Goal: Communication & Community: Answer question/provide support

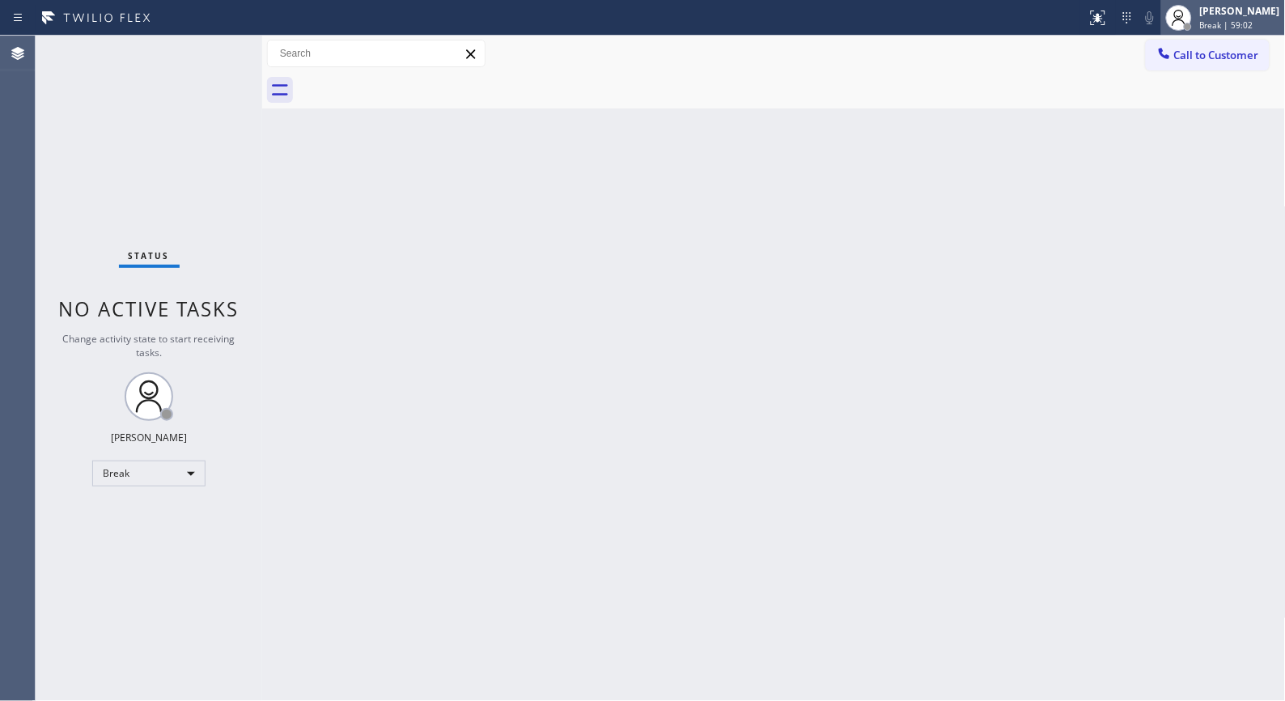
click at [1248, 19] on span "Break | 59:02" at bounding box center [1226, 24] width 53 height 11
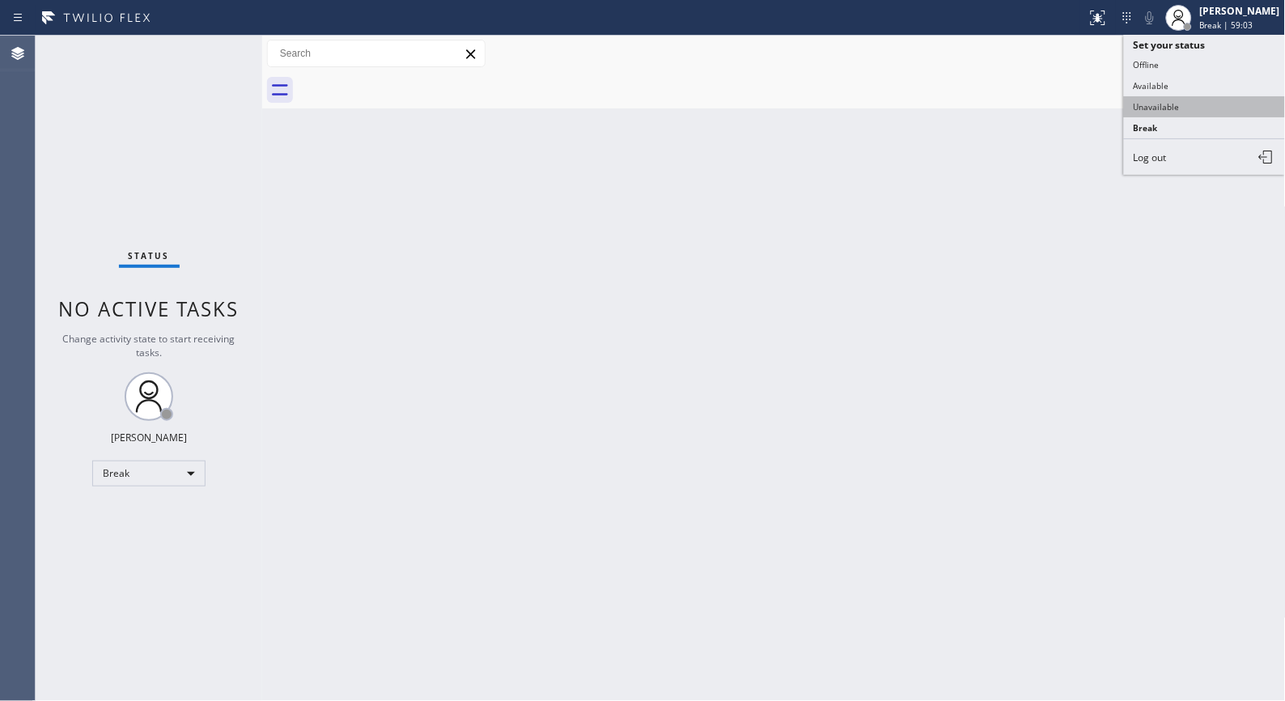
click at [1157, 104] on button "Unavailable" at bounding box center [1205, 106] width 162 height 21
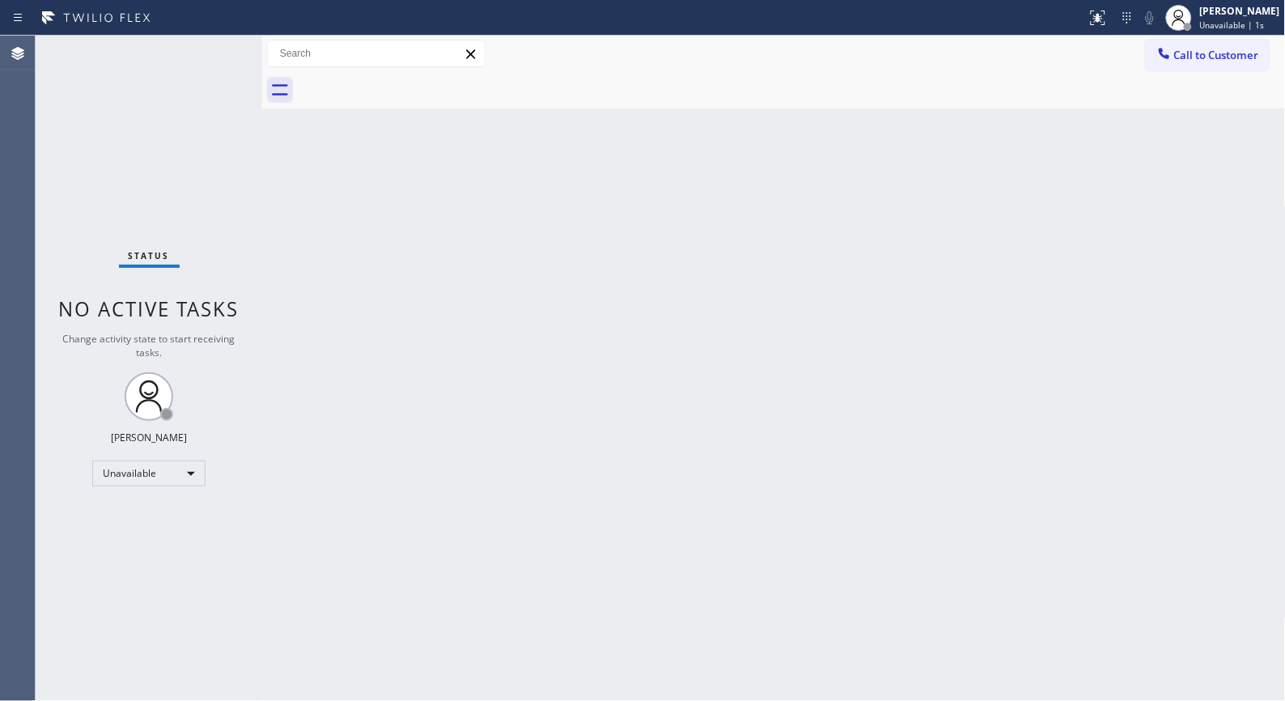
click at [562, 340] on div "Back to Dashboard Change Sender ID Customers Technicians Select a contact Outbo…" at bounding box center [774, 368] width 1024 height 665
click at [955, 351] on div "Back to Dashboard Change Sender ID Customers Technicians Select a contact Outbo…" at bounding box center [774, 368] width 1024 height 665
click at [1239, 66] on button "Call to Customer" at bounding box center [1208, 55] width 124 height 31
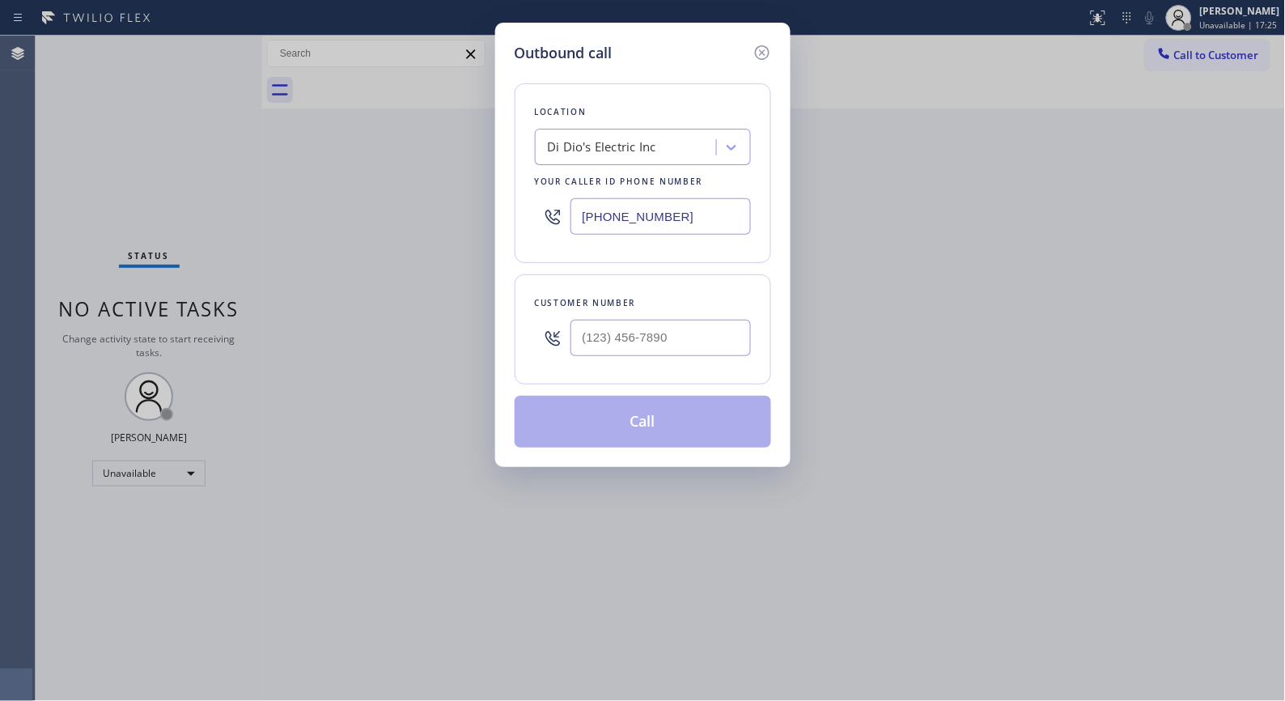
drag, startPoint x: 623, startPoint y: 217, endPoint x: 528, endPoint y: 197, distance: 97.4
click at [528, 197] on div "Location Di Dio's Electric Inc Your caller id phone number (973) 816-2155" at bounding box center [643, 173] width 257 height 180
paste input "text"
type input "(973) 816-2155"
drag, startPoint x: 706, startPoint y: 338, endPoint x: 438, endPoint y: 300, distance: 271.3
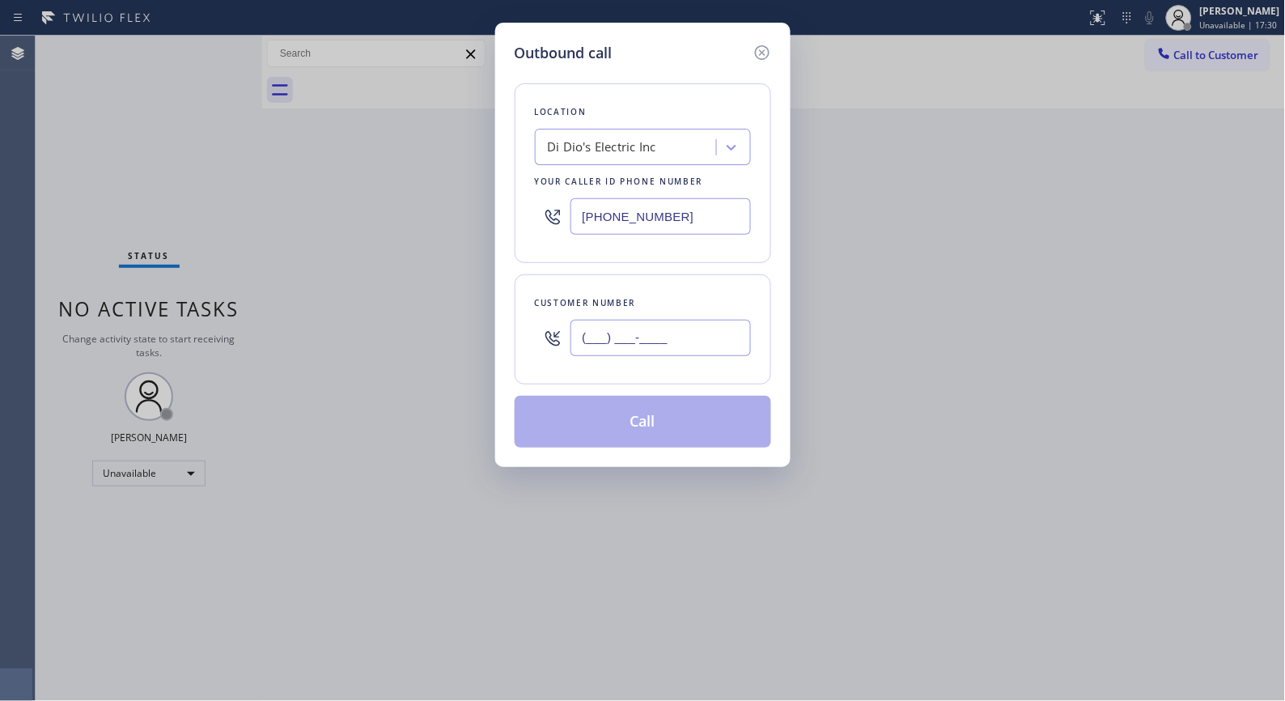
click at [487, 327] on div "Outbound call Location Di Dio's Electric Inc Your caller id phone number (973) …" at bounding box center [642, 350] width 1285 height 701
paste input "201) 561-5227"
type input "(201) 561-5227"
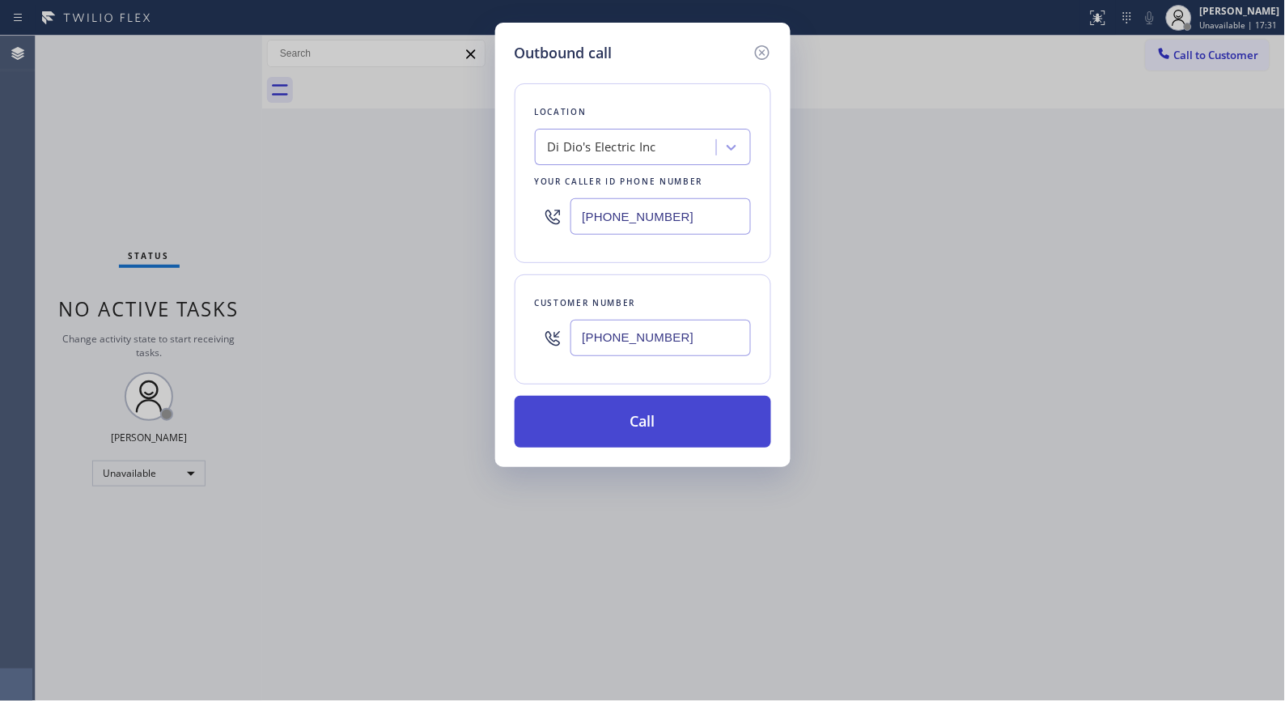
click at [662, 418] on button "Call" at bounding box center [643, 422] width 257 height 52
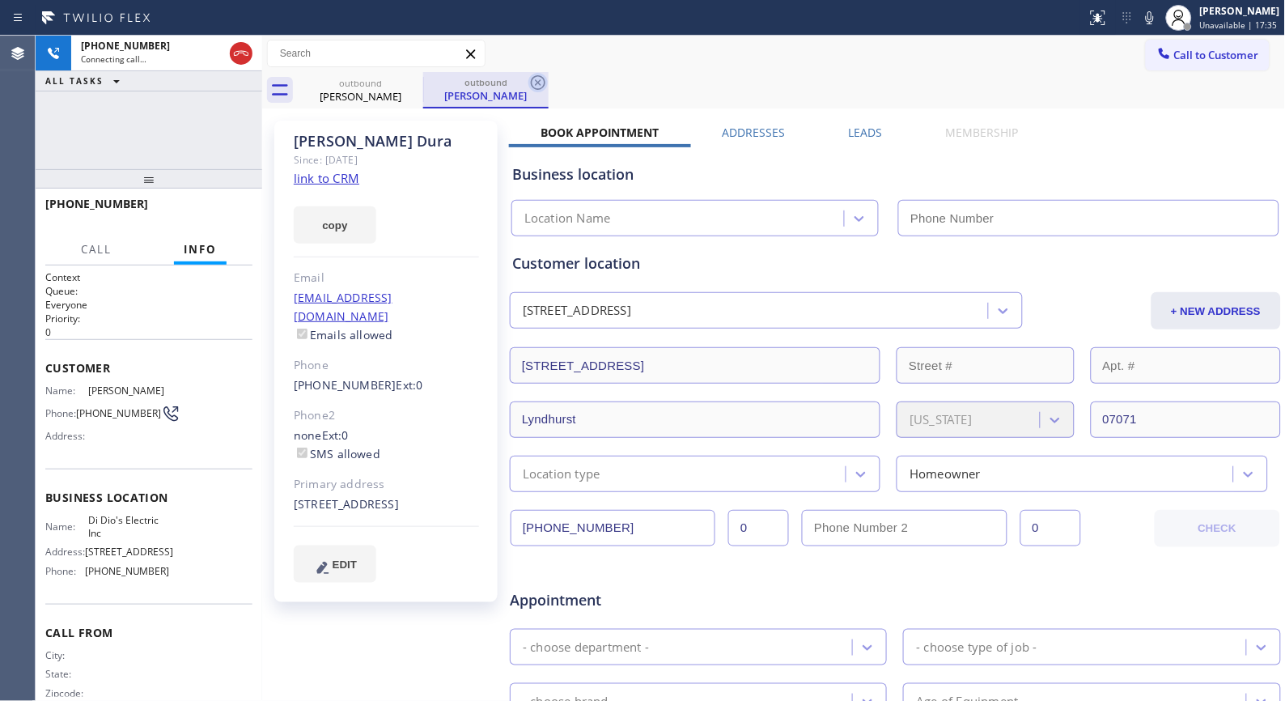
type input "(973) 816-2155"
drag, startPoint x: 537, startPoint y: 83, endPoint x: 549, endPoint y: 11, distance: 72.9
click at [537, 83] on icon at bounding box center [538, 82] width 15 height 15
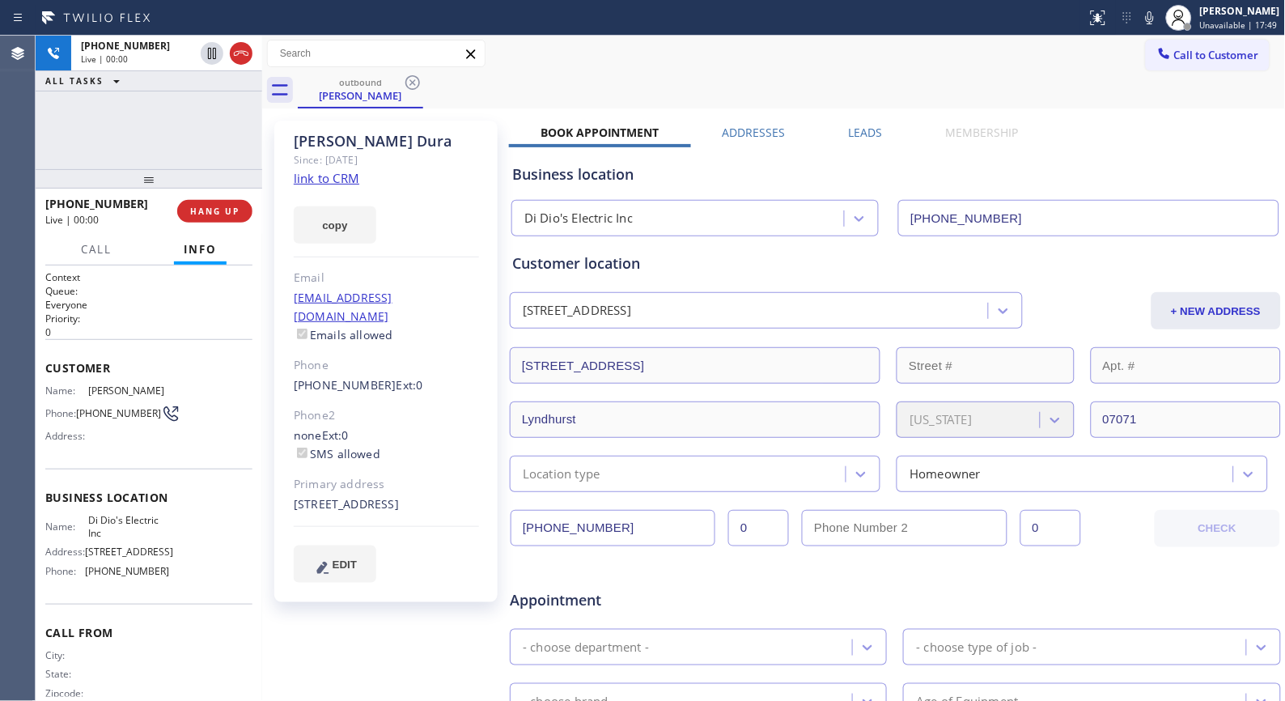
click at [564, 103] on div "outbound Sam Dura" at bounding box center [792, 90] width 988 height 36
click at [759, 108] on div "Sam Dura Since: 20 may 2020 link to CRM copy Email no@gmail.com Emails allowed …" at bounding box center [774, 636] width 1024 height 1057
click at [589, 94] on div "outbound Sam Dura" at bounding box center [792, 90] width 988 height 36
click at [215, 213] on span "HANG UP" at bounding box center [214, 211] width 49 height 11
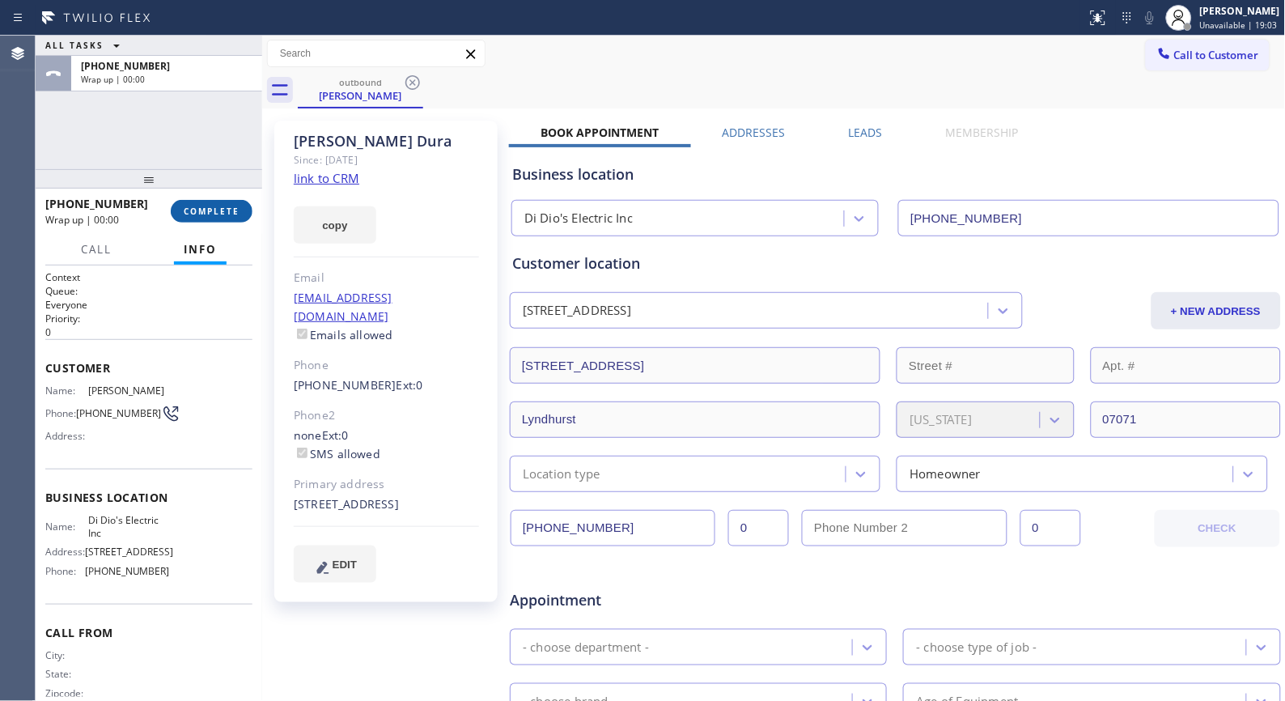
click at [215, 213] on span "COMPLETE" at bounding box center [212, 211] width 56 height 11
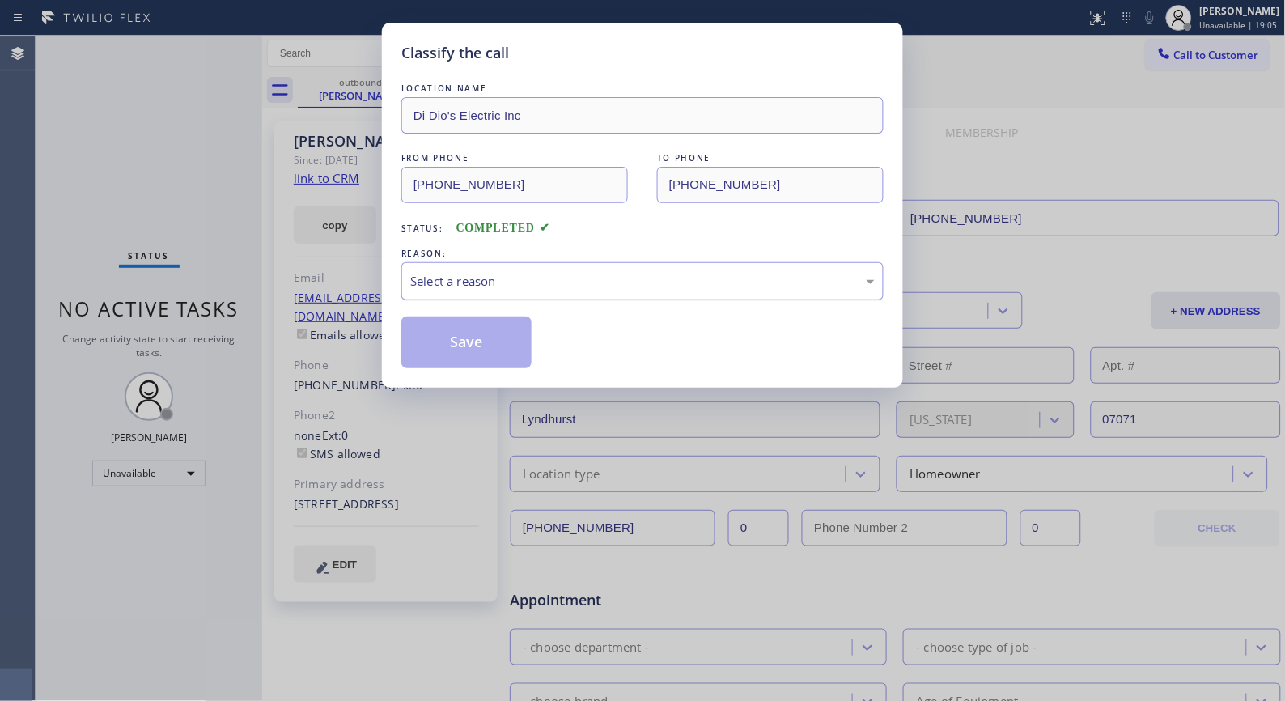
click at [530, 290] on div "Select a reason" at bounding box center [642, 281] width 464 height 19
click at [465, 345] on button "Save" at bounding box center [466, 342] width 130 height 52
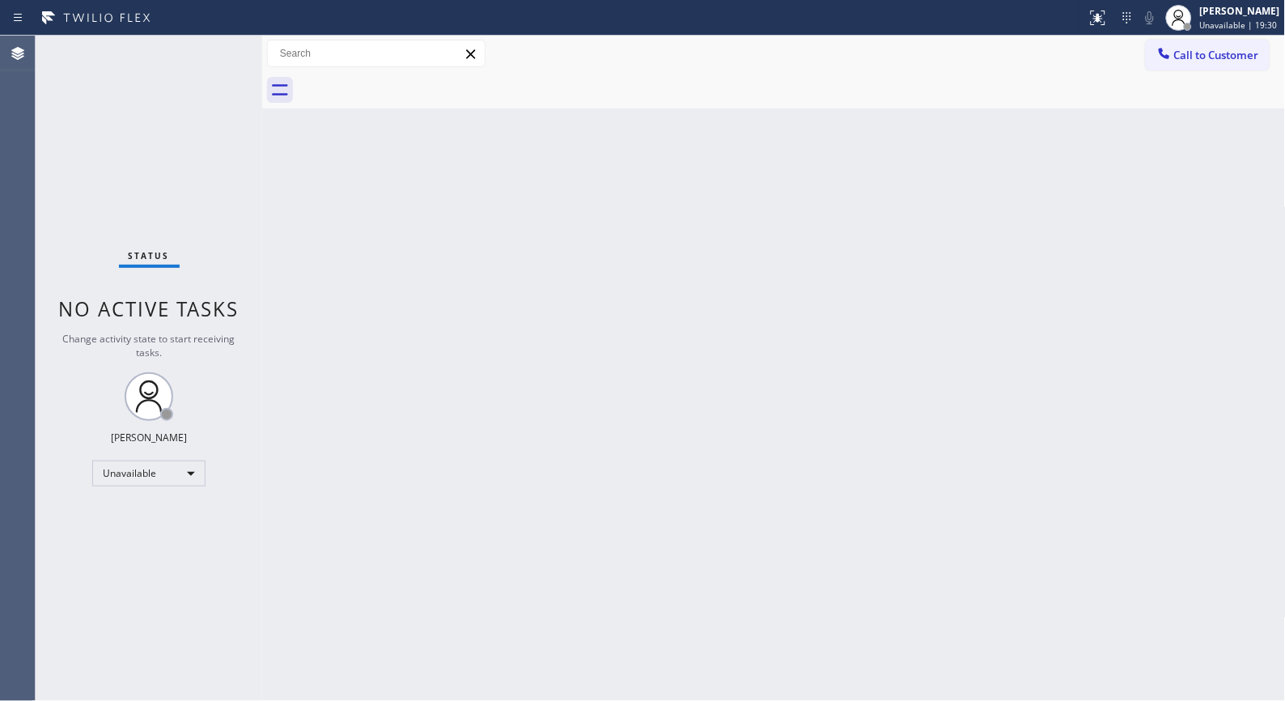
click at [591, 332] on div "Back to Dashboard Change Sender ID Customers Technicians Select a contact Outbo…" at bounding box center [774, 368] width 1024 height 665
click at [543, 217] on div "Back to Dashboard Change Sender ID Customers Technicians Select a contact Outbo…" at bounding box center [774, 368] width 1024 height 665
click at [1178, 60] on span "Call to Customer" at bounding box center [1216, 55] width 85 height 15
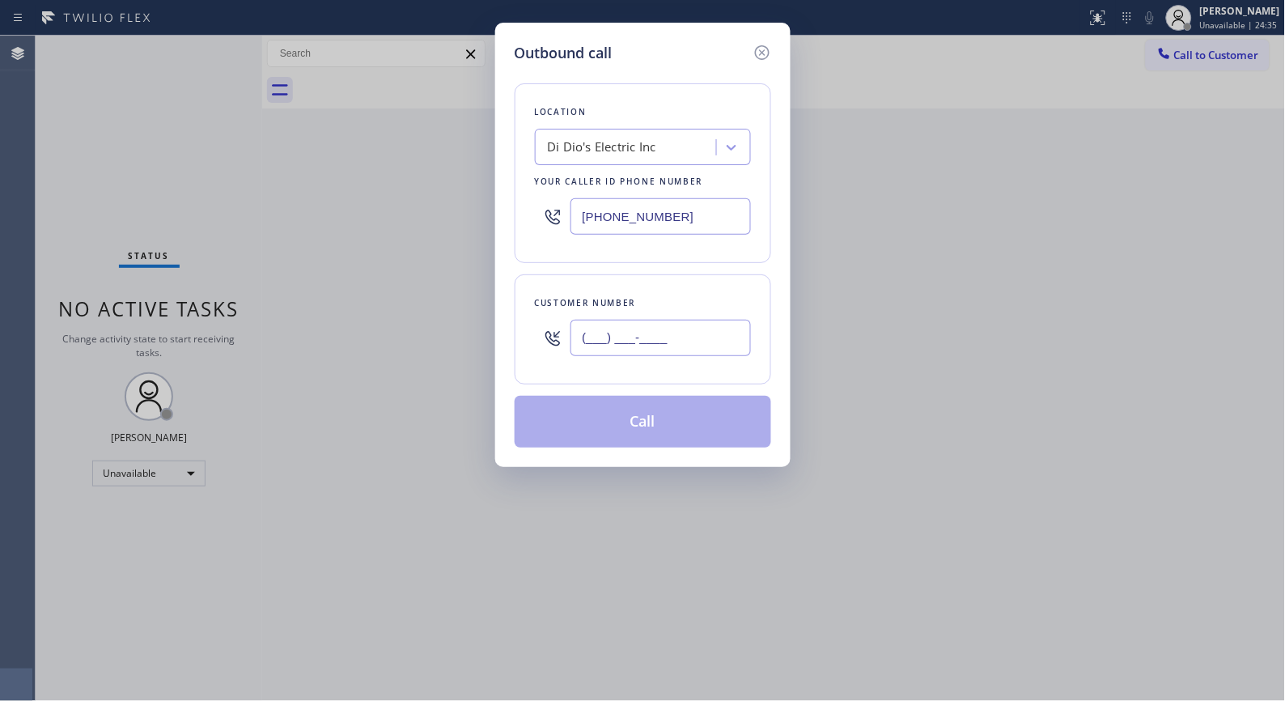
drag, startPoint x: 681, startPoint y: 333, endPoint x: 528, endPoint y: 333, distance: 153.8
click at [528, 333] on div "Customer number (___) ___-____" at bounding box center [643, 329] width 257 height 110
paste input "760) 902-6999"
type input "(760) 902-6999"
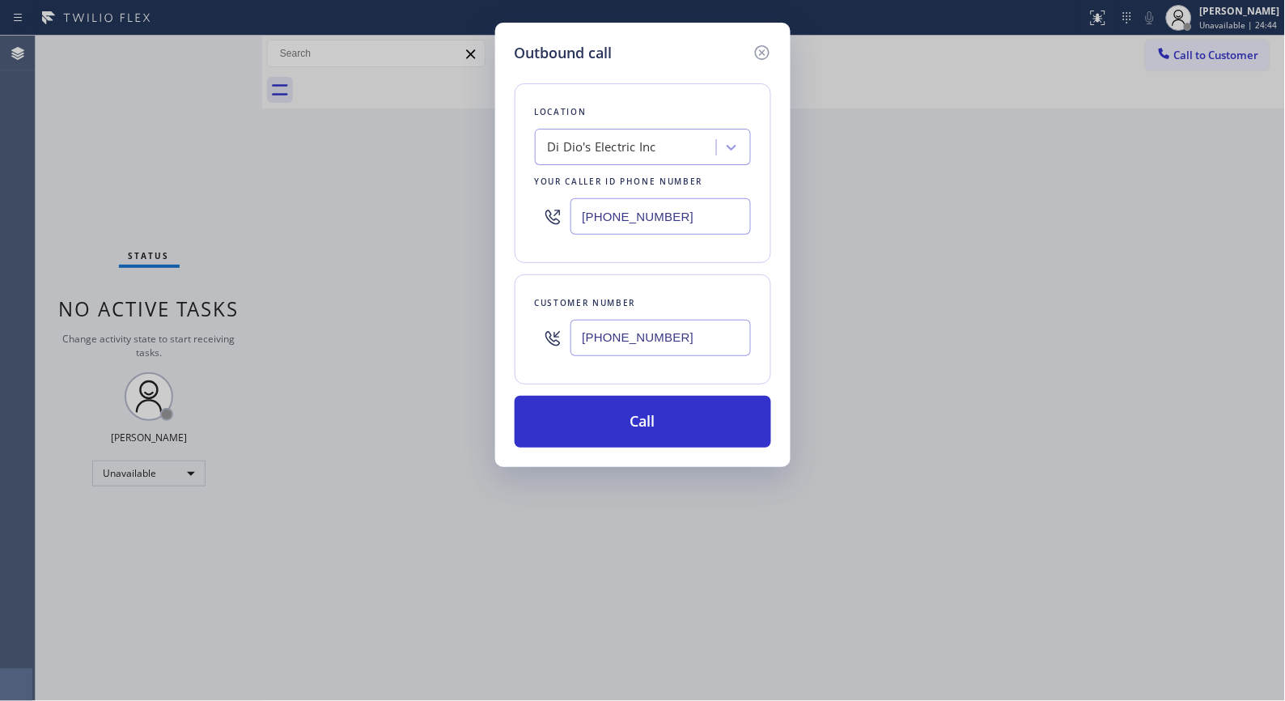
drag, startPoint x: 673, startPoint y: 214, endPoint x: 476, endPoint y: 156, distance: 205.6
click at [537, 203] on div "(973) 816-2155" at bounding box center [643, 216] width 216 height 53
paste input "480) 618-7320"
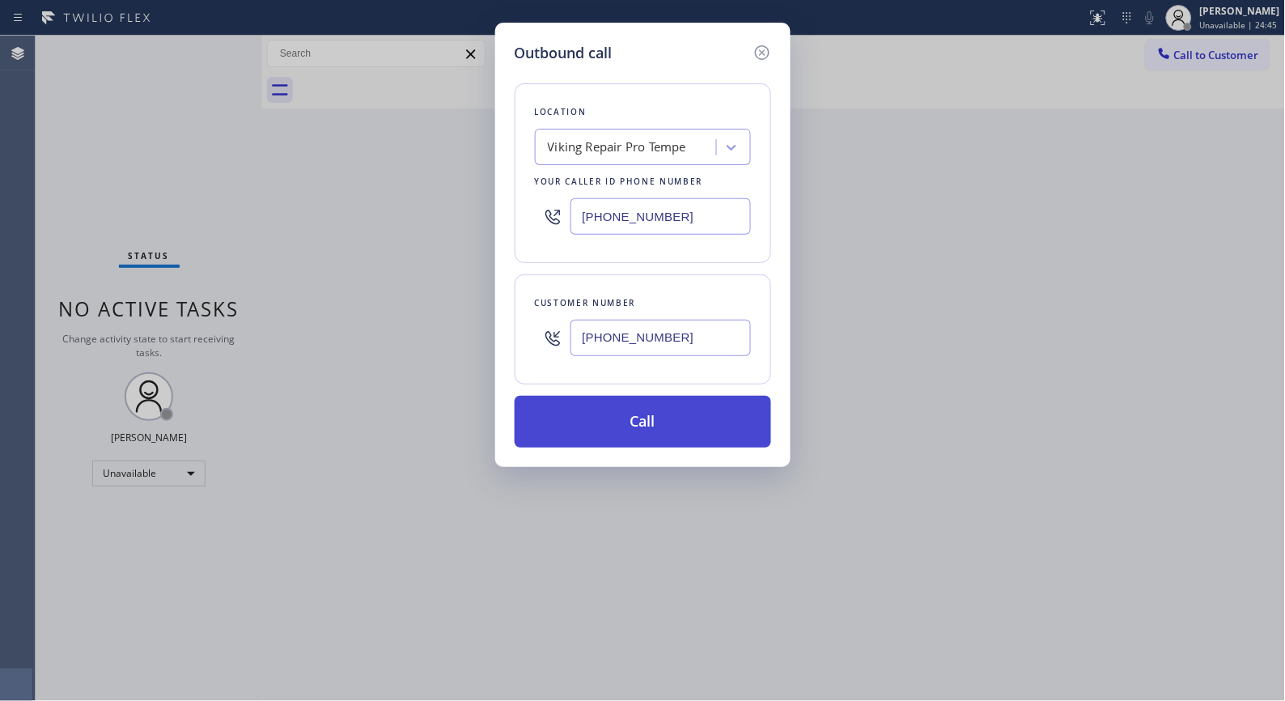
type input "(480) 618-7320"
click at [634, 430] on button "Call" at bounding box center [643, 422] width 257 height 52
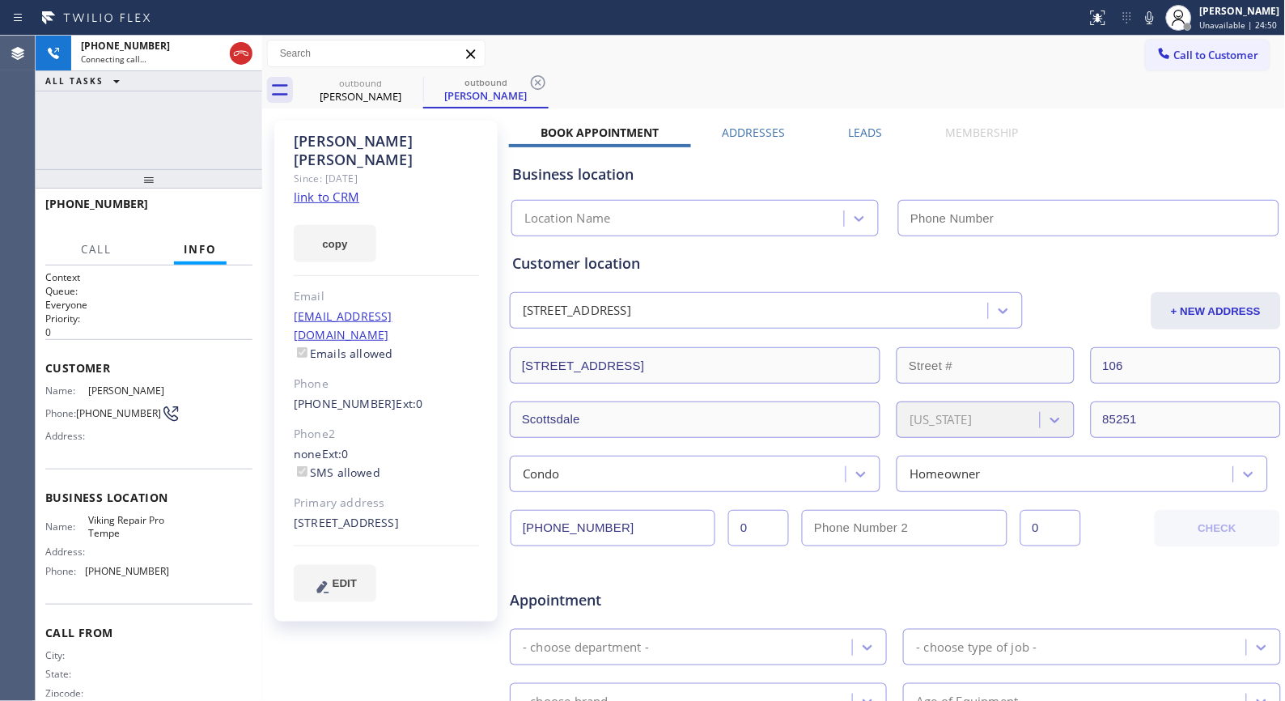
type input "(480) 618-7320"
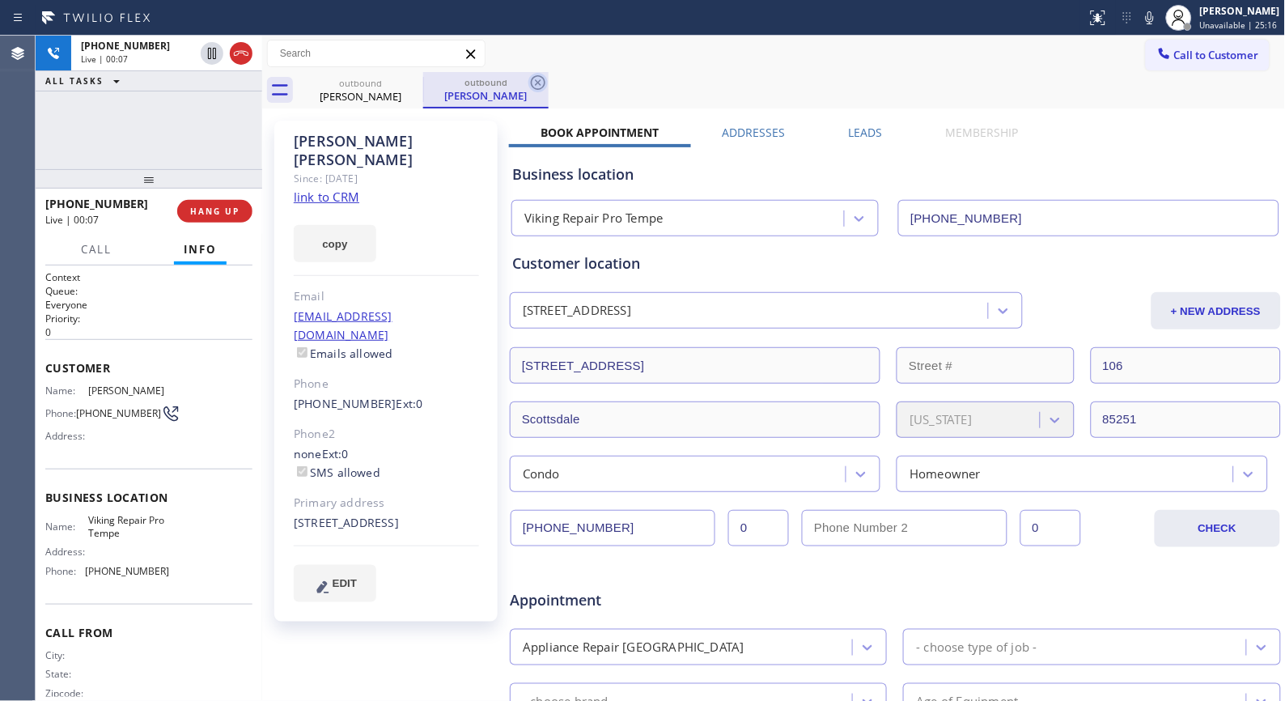
click at [543, 75] on icon at bounding box center [537, 82] width 19 height 19
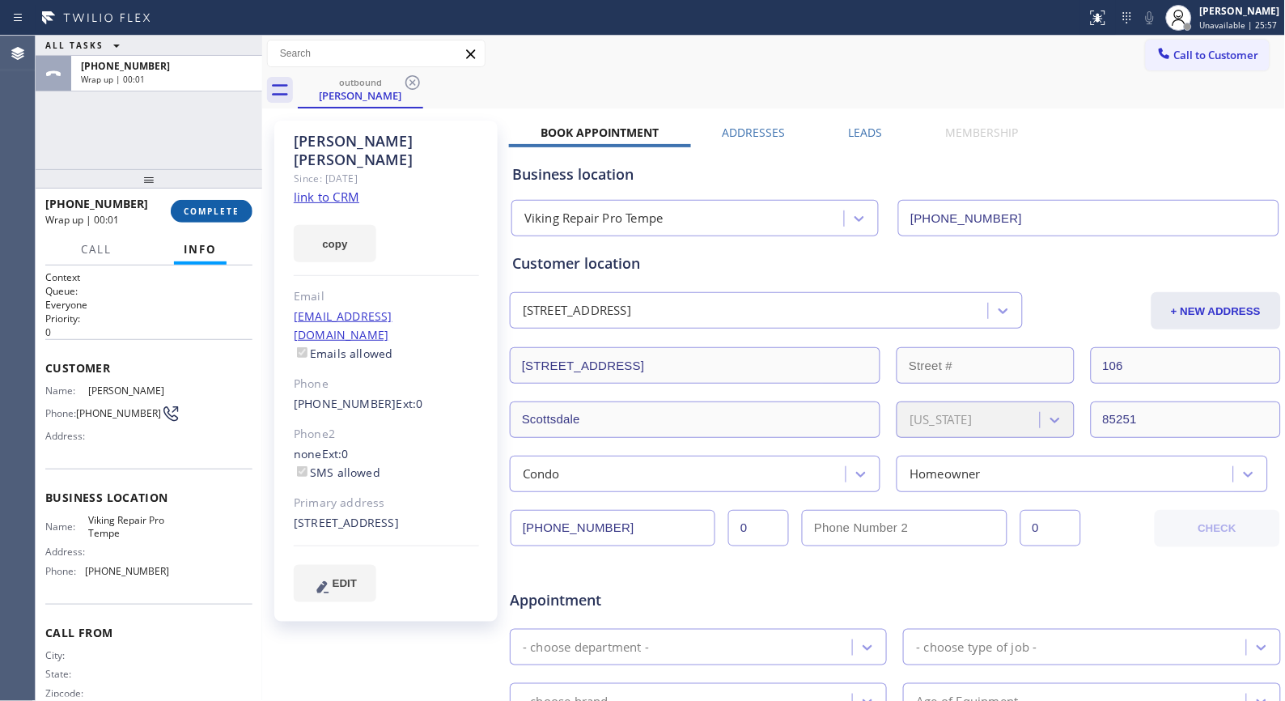
click at [206, 208] on span "COMPLETE" at bounding box center [212, 211] width 56 height 11
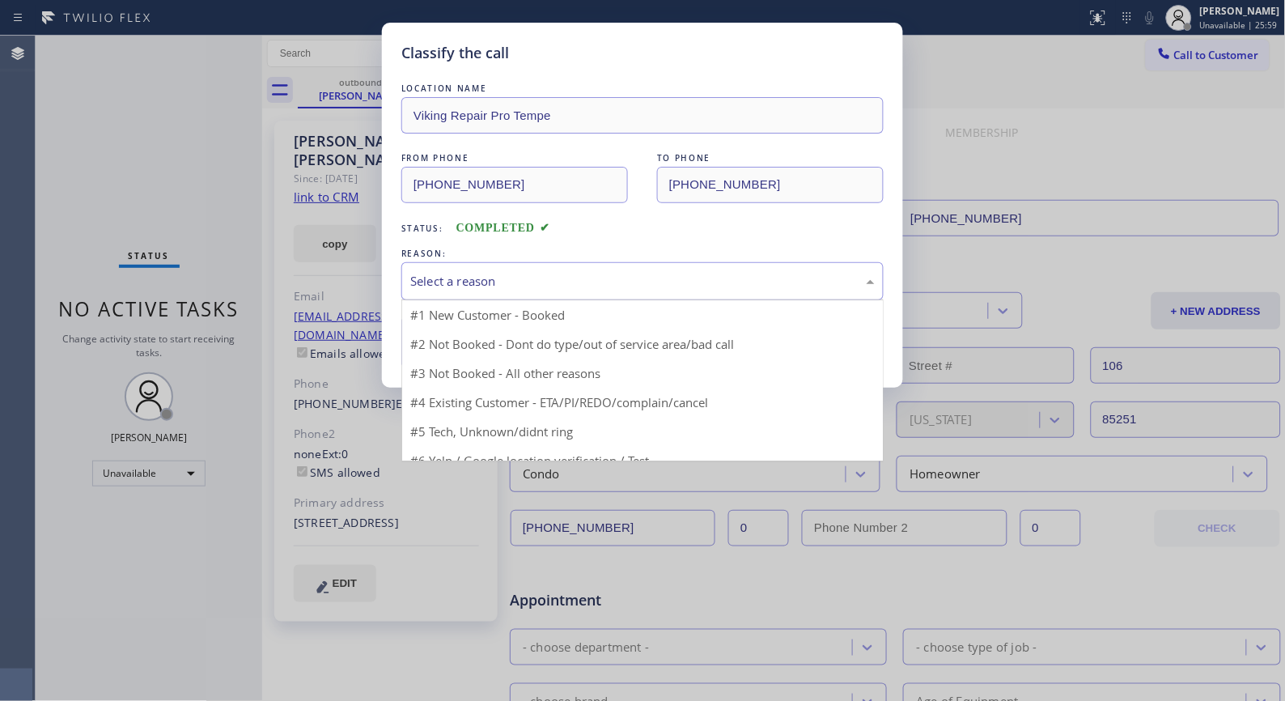
click at [648, 278] on div "Select a reason" at bounding box center [642, 281] width 464 height 19
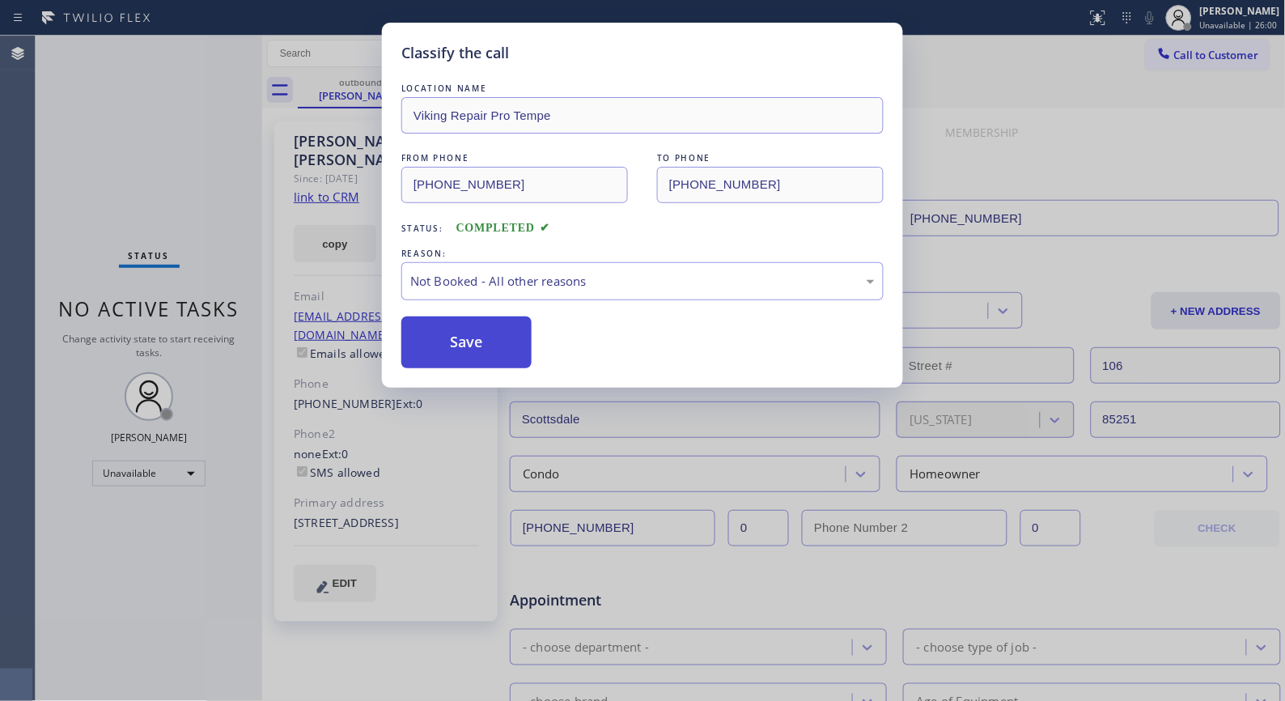
click at [484, 345] on button "Save" at bounding box center [466, 342] width 130 height 52
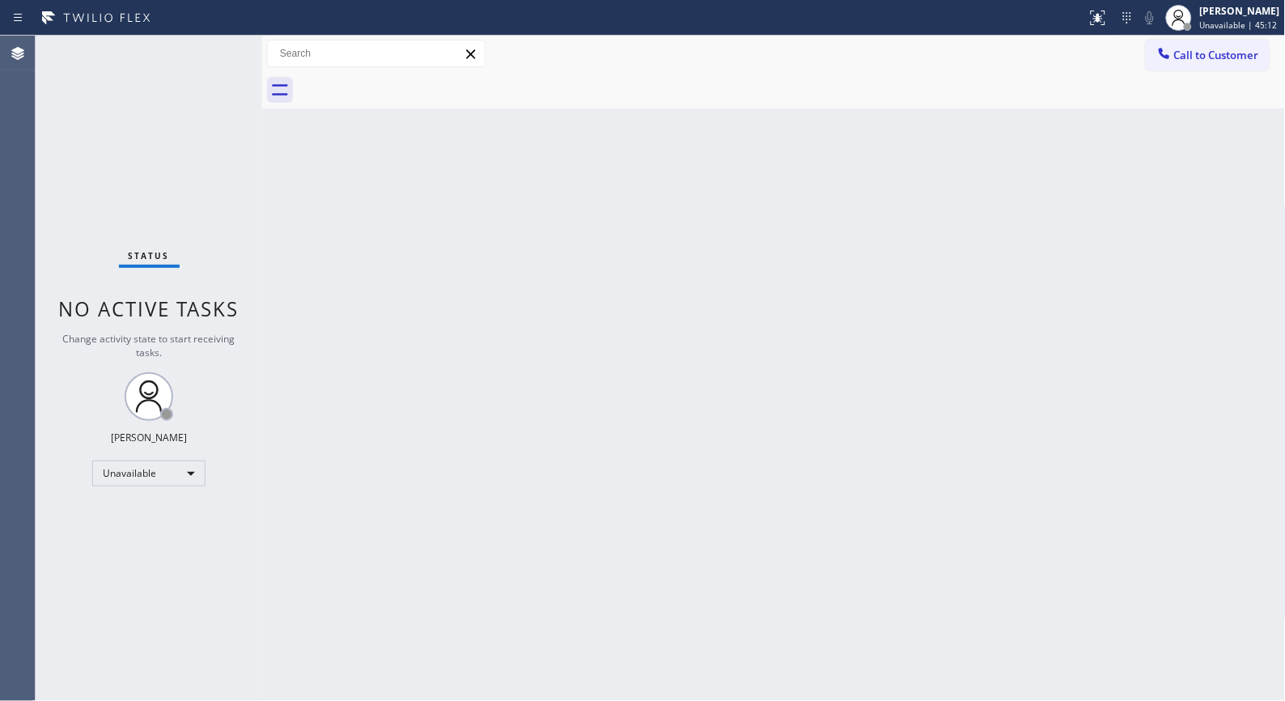
drag, startPoint x: 1215, startPoint y: 62, endPoint x: 701, endPoint y: 159, distance: 523.7
click at [1211, 62] on span "Call to Customer" at bounding box center [1216, 55] width 85 height 15
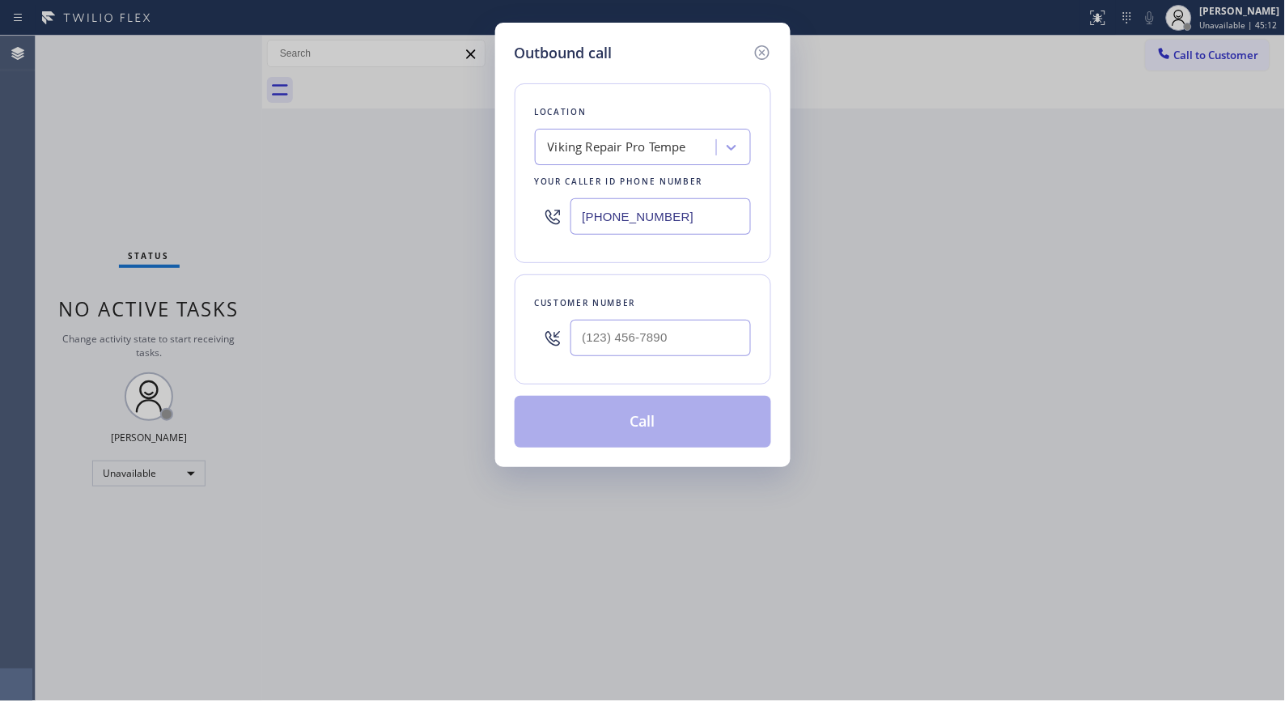
drag, startPoint x: 686, startPoint y: 206, endPoint x: 547, endPoint y: 155, distance: 148.0
click at [557, 165] on div "Location Viking Repair Pro Tempe Your caller id phone number (480) 618-7320" at bounding box center [643, 173] width 257 height 180
paste input "562) 553-3424"
type input "[PHONE_NUMBER]"
drag, startPoint x: 681, startPoint y: 334, endPoint x: 492, endPoint y: 285, distance: 195.7
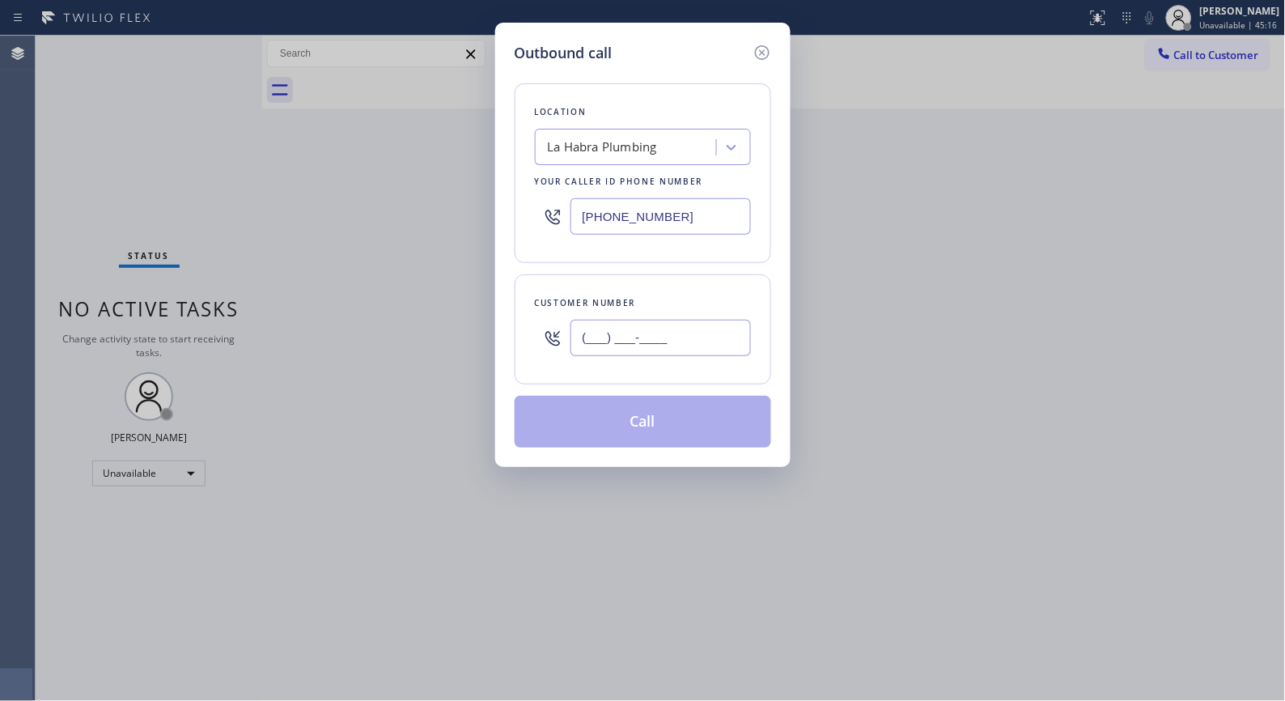
click at [515, 327] on div "Customer number (___) ___-____" at bounding box center [643, 329] width 257 height 110
paste input "562) 451-7274"
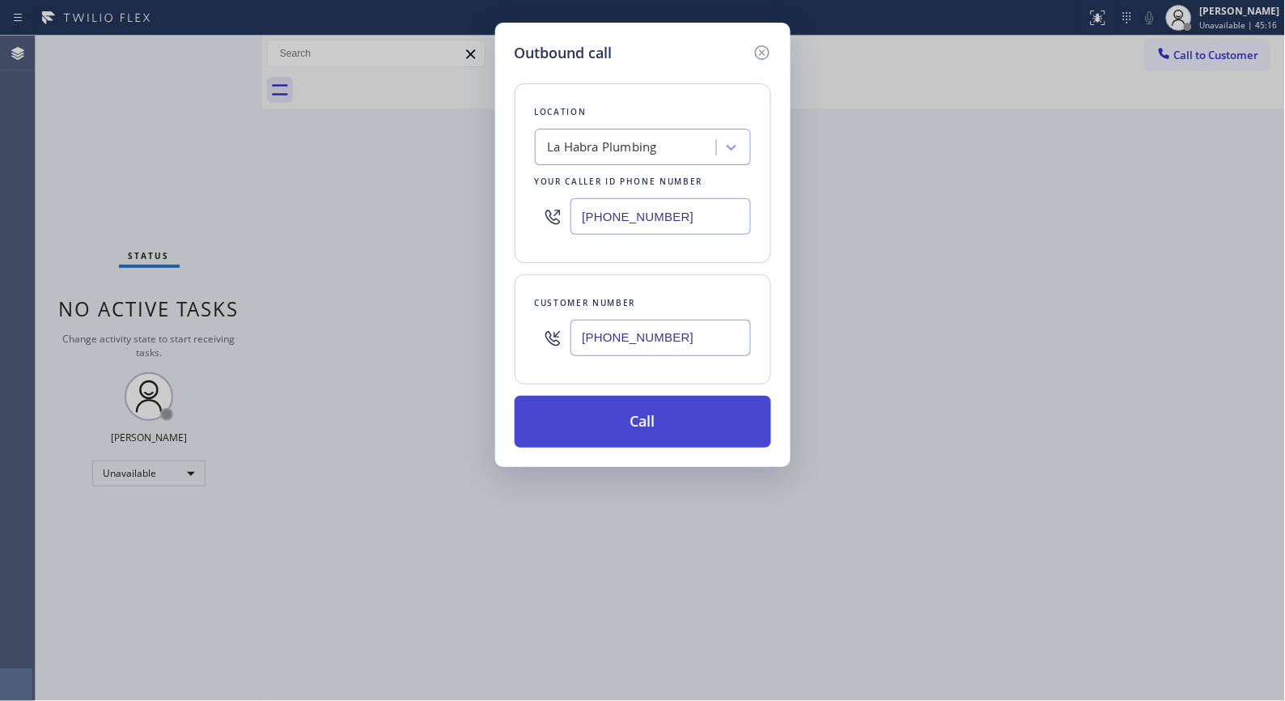
type input "[PHONE_NUMBER]"
click at [681, 410] on button "Call" at bounding box center [643, 422] width 257 height 52
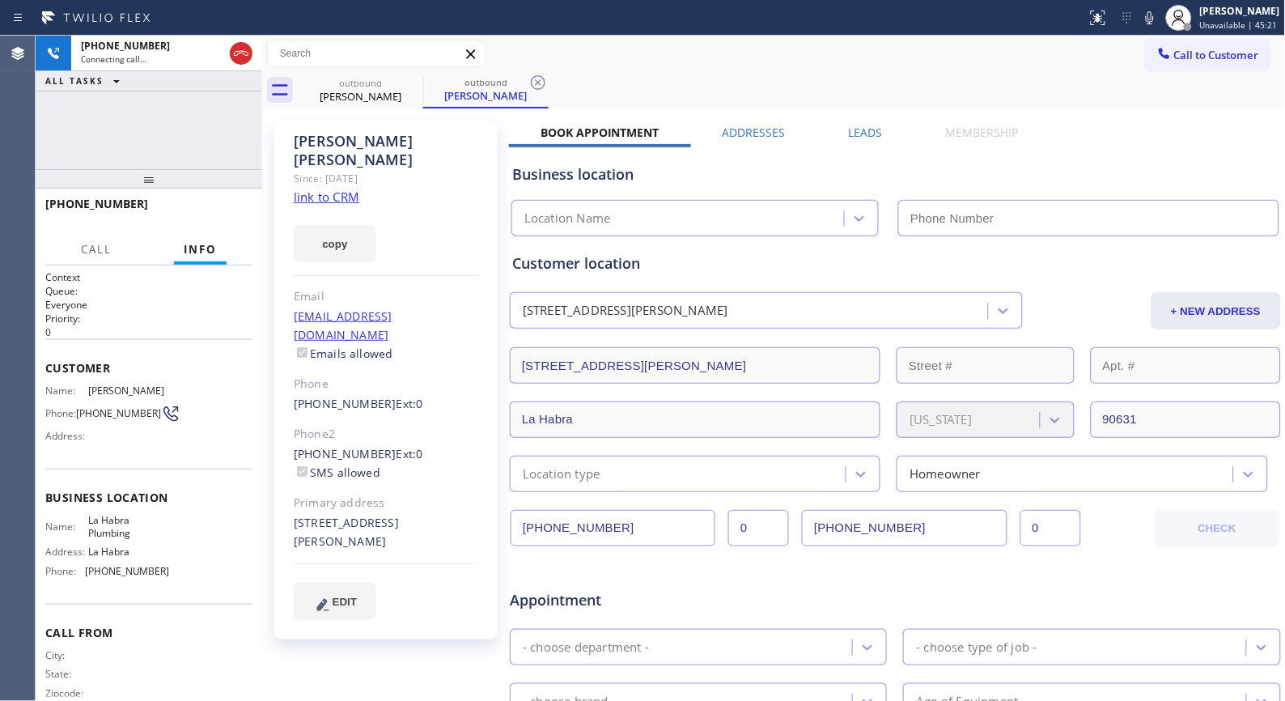
type input "[PHONE_NUMBER]"
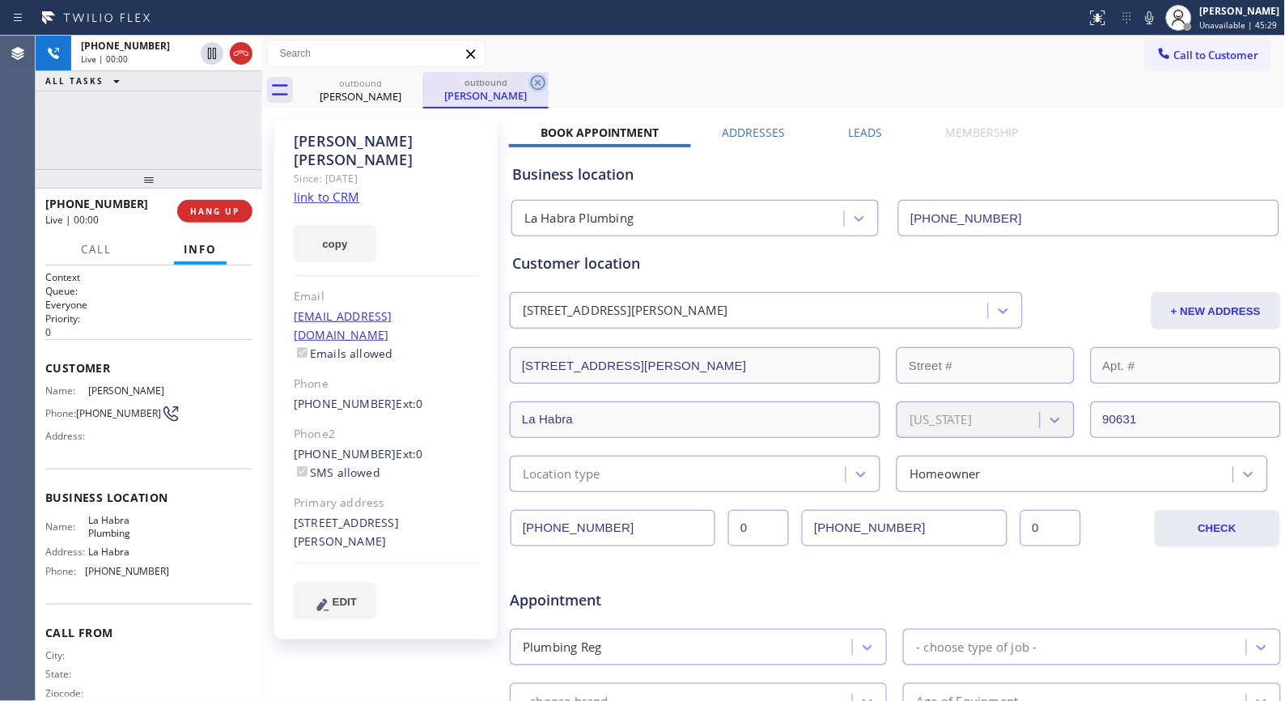
click at [532, 81] on icon at bounding box center [537, 82] width 19 height 19
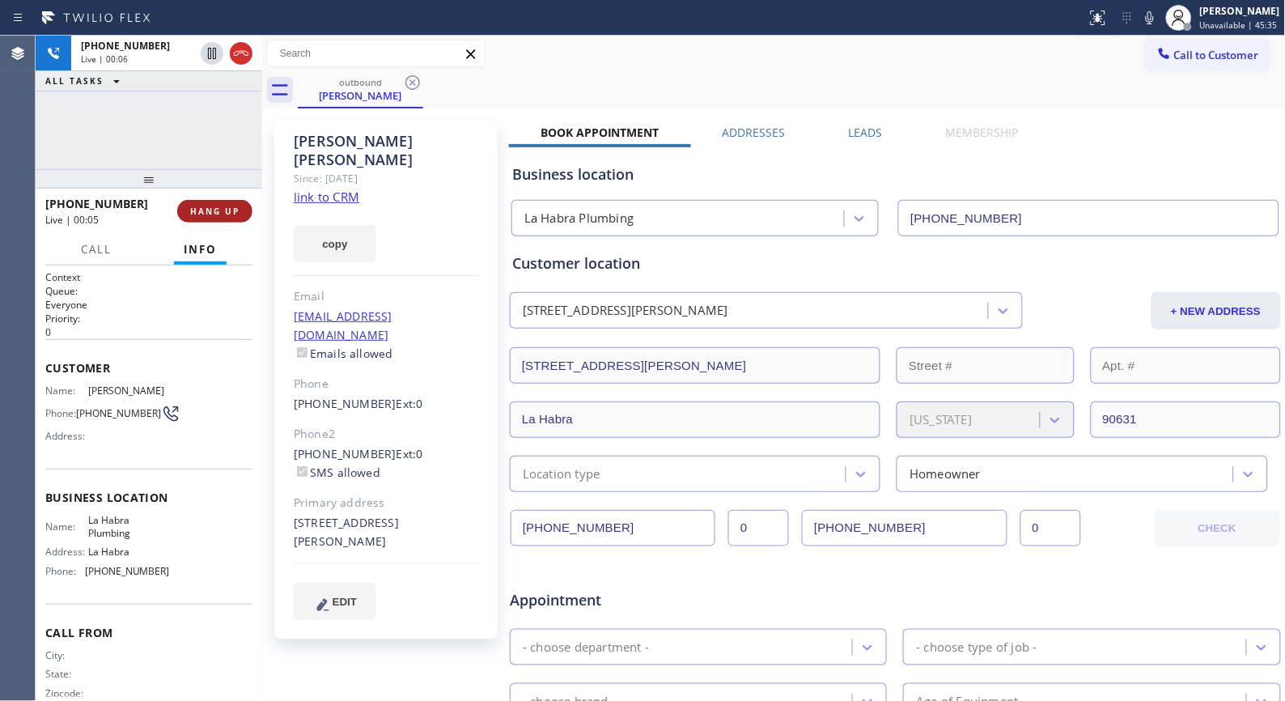
click at [235, 209] on span "HANG UP" at bounding box center [214, 211] width 49 height 11
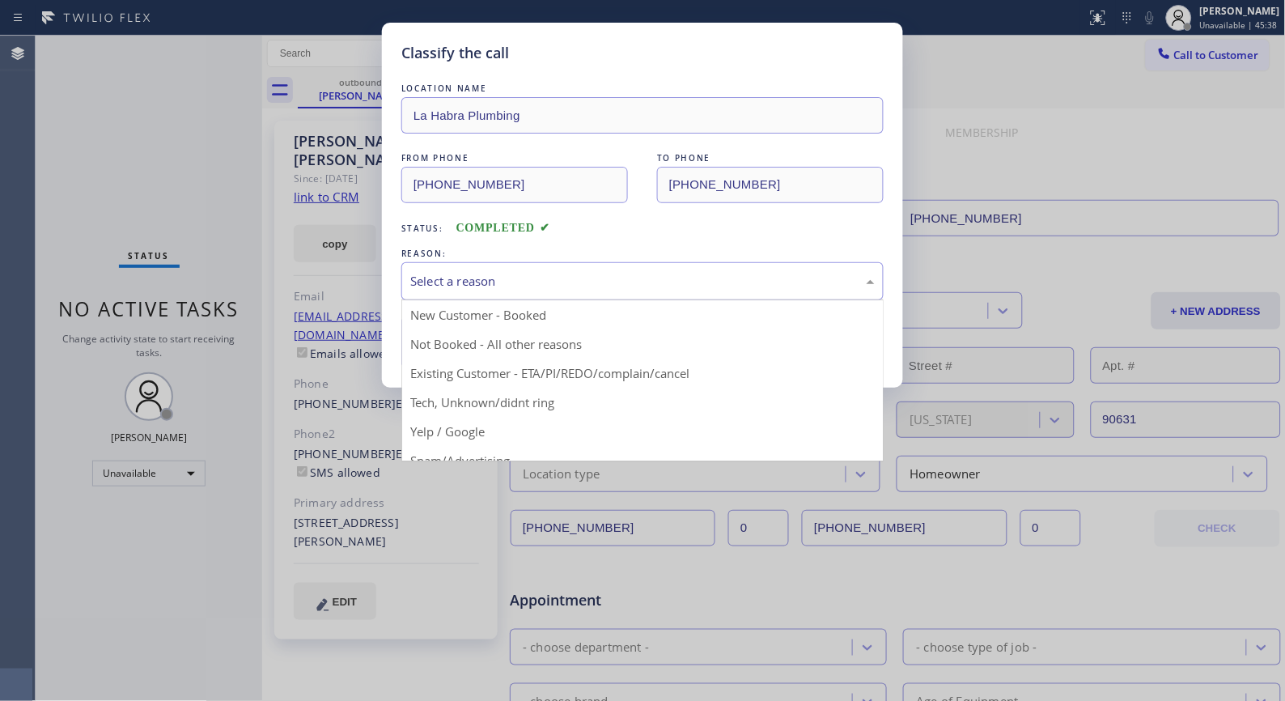
click at [610, 281] on div "Select a reason" at bounding box center [642, 281] width 464 height 19
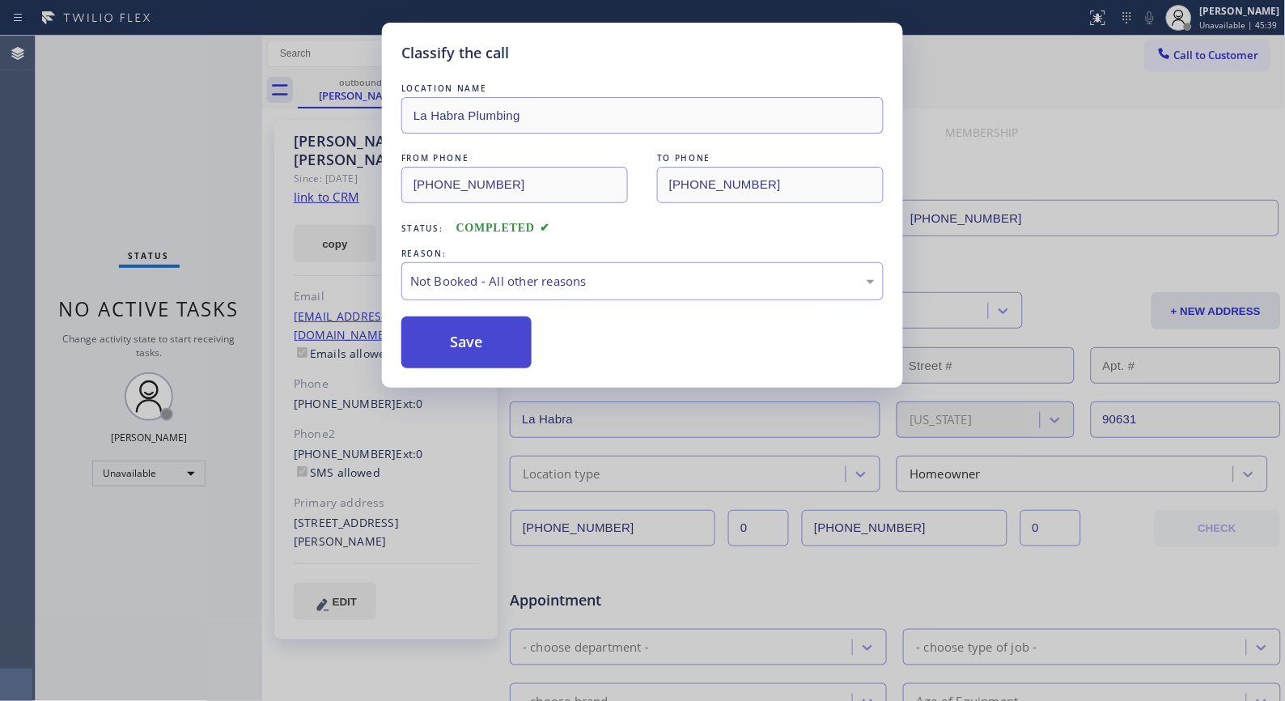
click at [456, 351] on button "Save" at bounding box center [466, 342] width 130 height 52
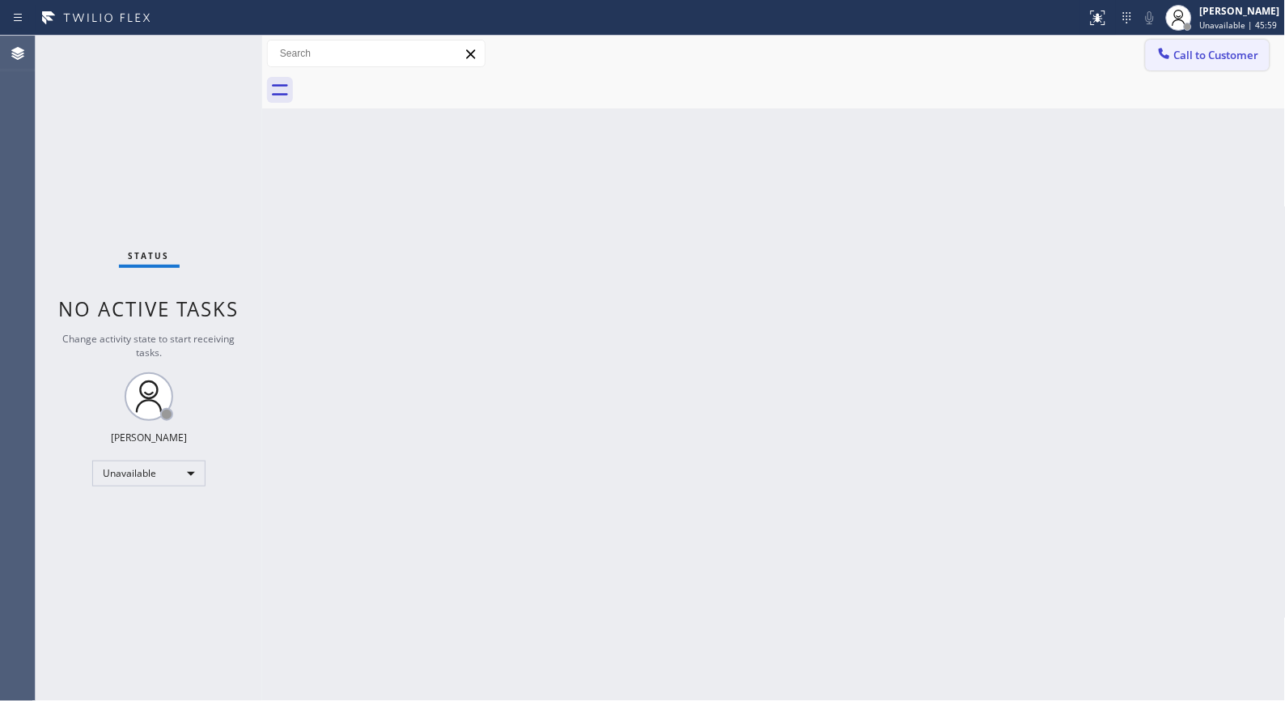
click at [1182, 58] on span "Call to Customer" at bounding box center [1216, 55] width 85 height 15
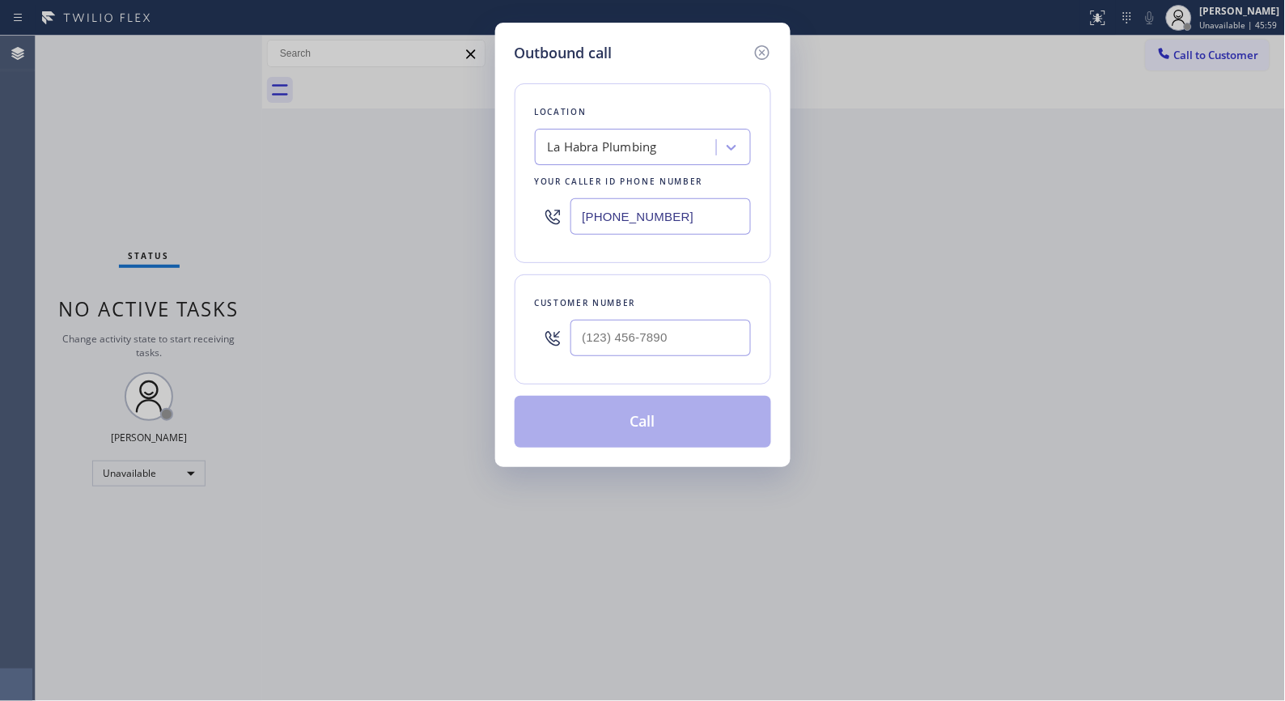
drag, startPoint x: 726, startPoint y: 209, endPoint x: 321, endPoint y: 1, distance: 454.9
click at [481, 148] on div "Outbound call Location La Habra Plumbing Your caller id phone number (562) 553-…" at bounding box center [642, 350] width 1285 height 701
paste input "949) 239-15"
type input "(949) 239-1524"
drag, startPoint x: 639, startPoint y: 333, endPoint x: 484, endPoint y: 270, distance: 167.4
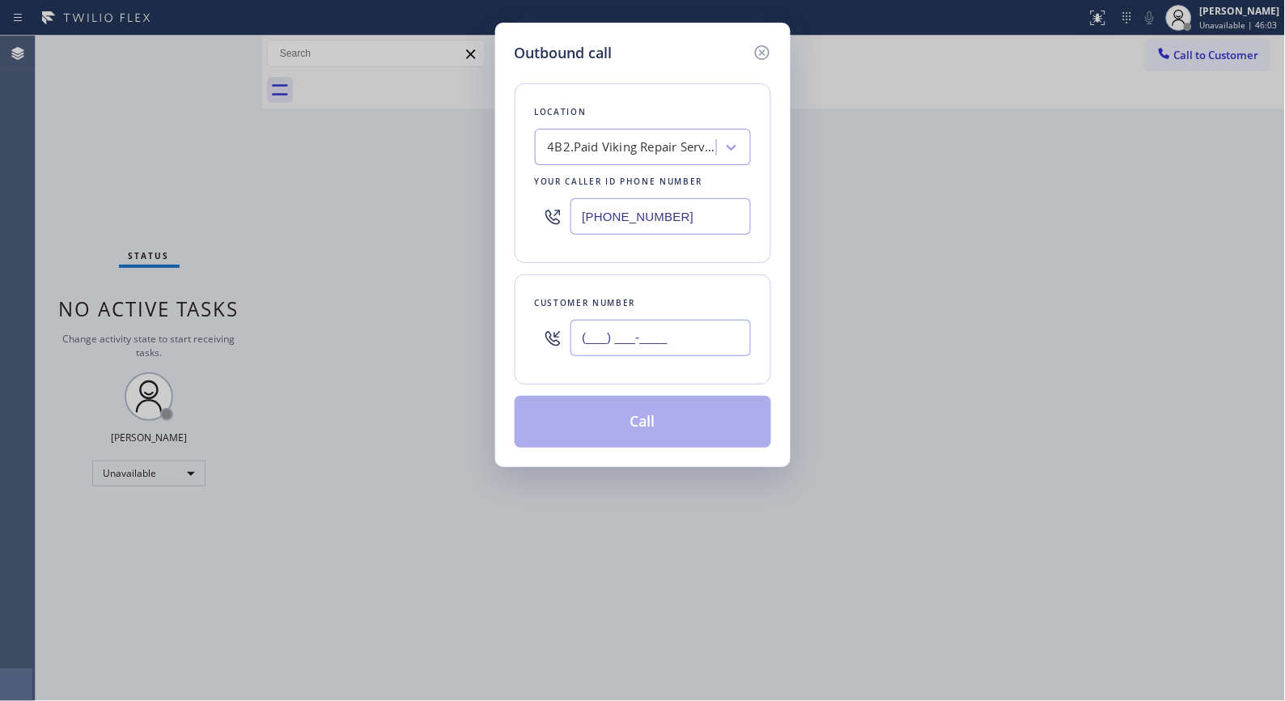
click at [547, 325] on div "(___) ___-____" at bounding box center [643, 338] width 216 height 53
paste input "972) 742-1355"
type input "(972) 742-1355"
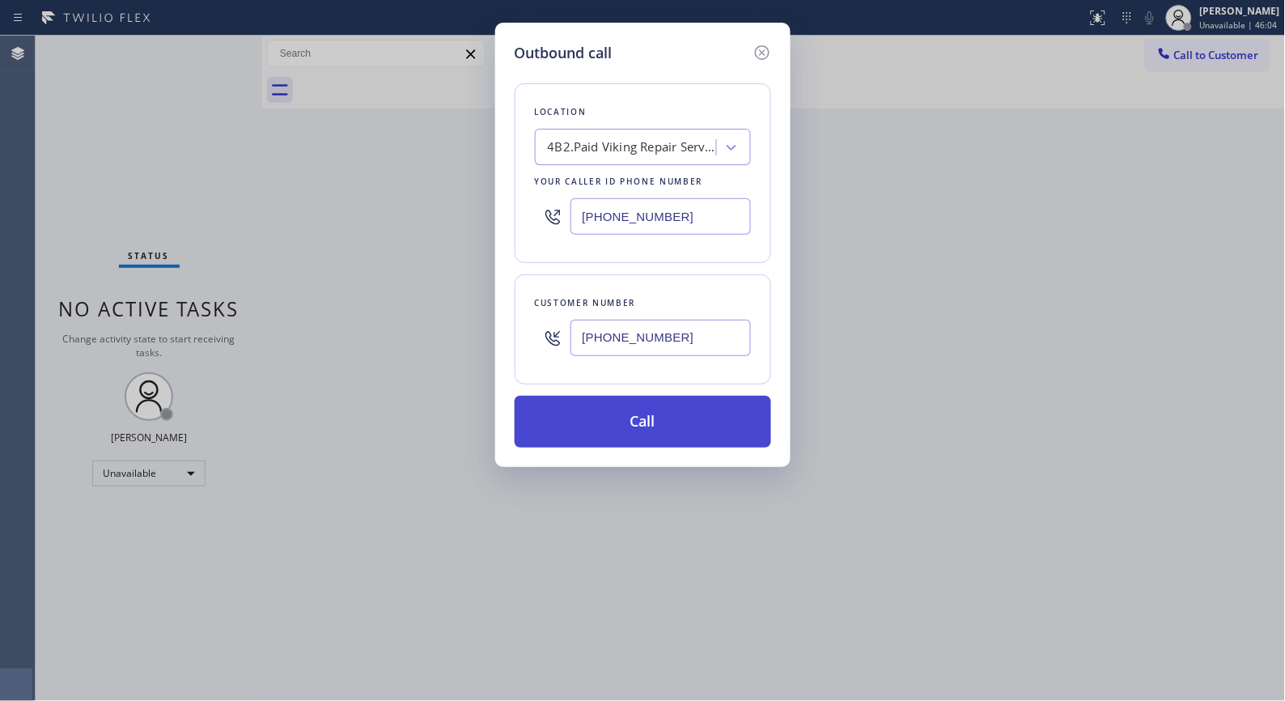
click at [681, 422] on button "Call" at bounding box center [643, 422] width 257 height 52
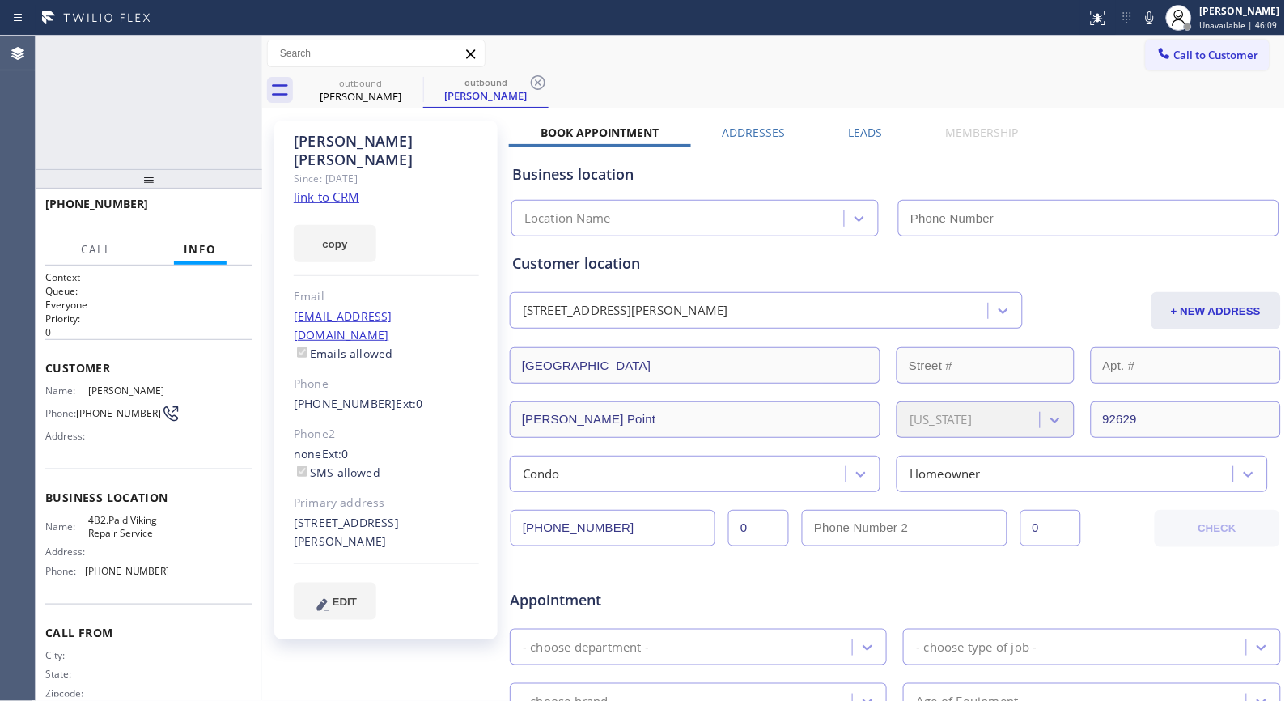
type input "(949) 239-1524"
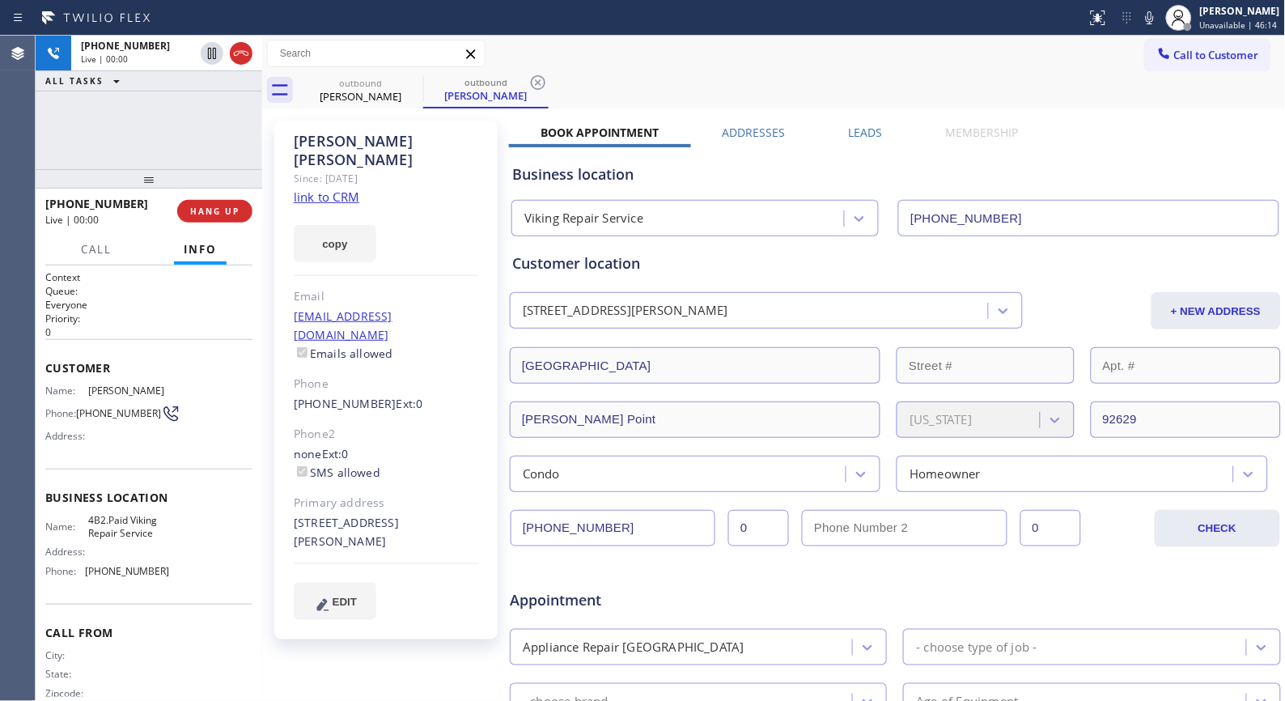
drag, startPoint x: 542, startPoint y: 82, endPoint x: 528, endPoint y: 83, distance: 13.8
click at [542, 82] on icon at bounding box center [537, 82] width 19 height 19
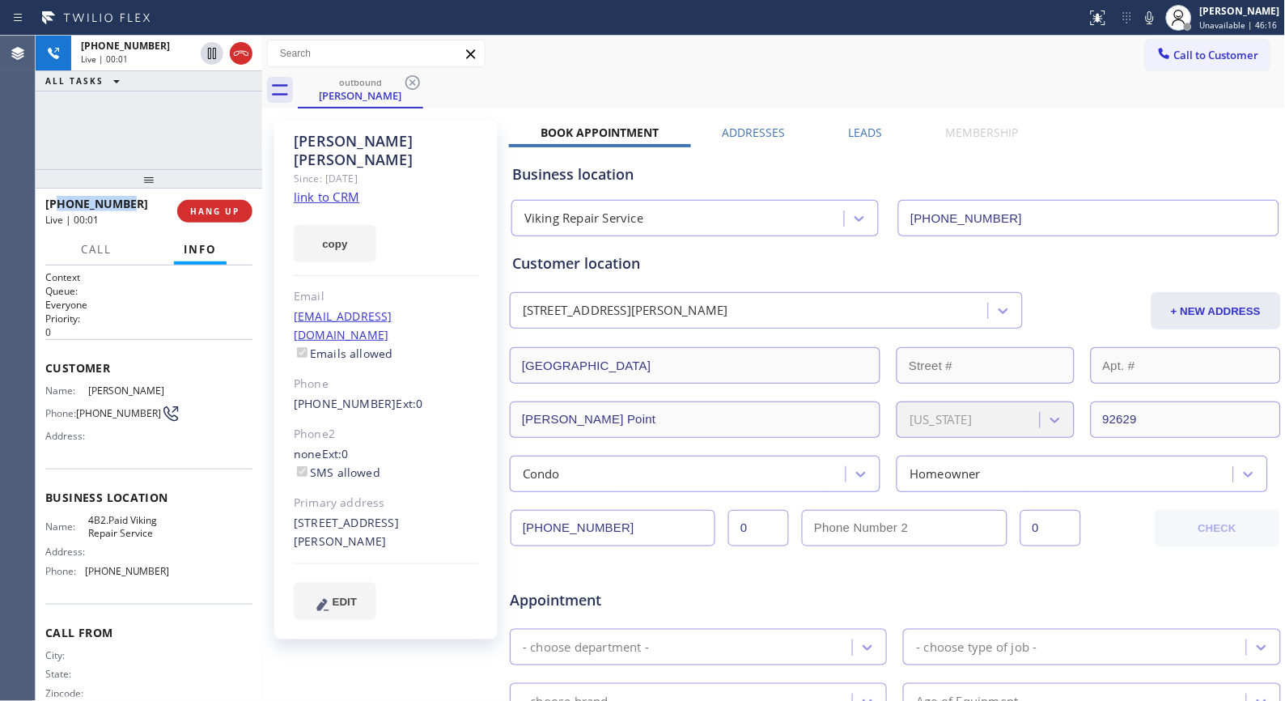
copy span "9727421355"
drag, startPoint x: 150, startPoint y: 206, endPoint x: 58, endPoint y: 203, distance: 91.5
click at [58, 203] on div "+19727421355" at bounding box center [105, 203] width 121 height 15
click at [224, 206] on span "HANG UP" at bounding box center [214, 211] width 49 height 11
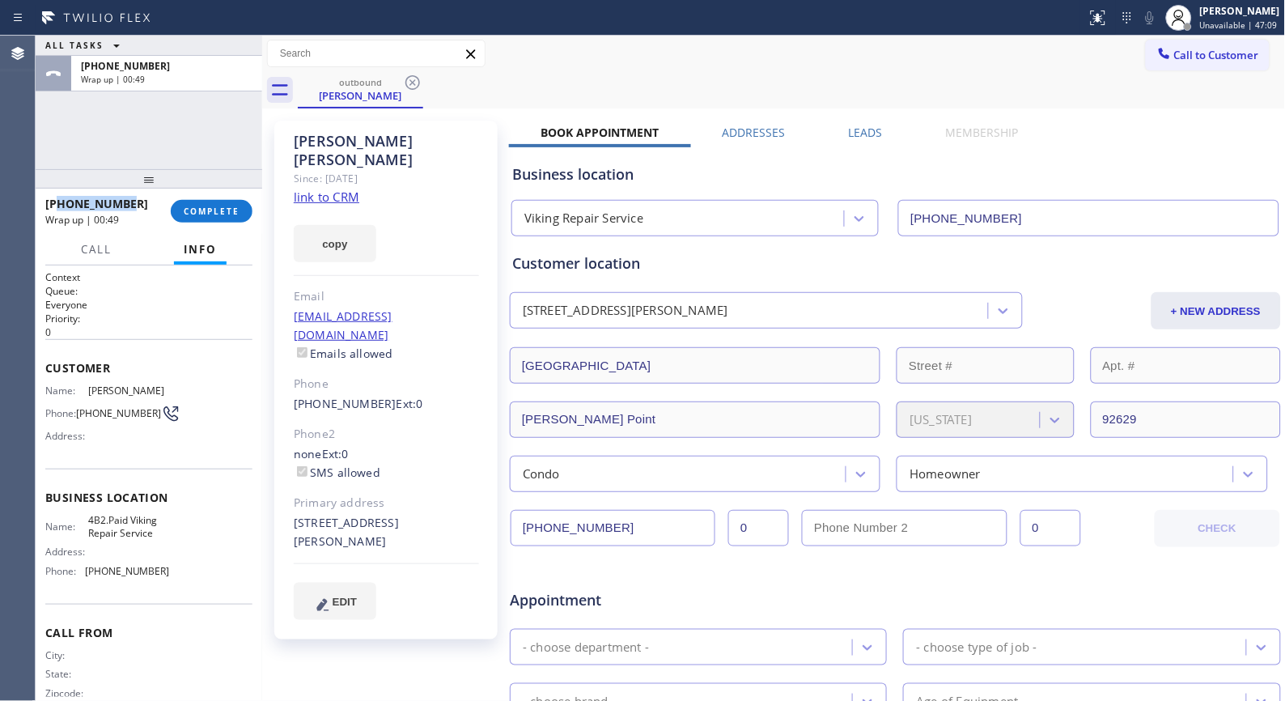
copy span "9727421355"
click at [203, 211] on span "COMPLETE" at bounding box center [212, 211] width 56 height 11
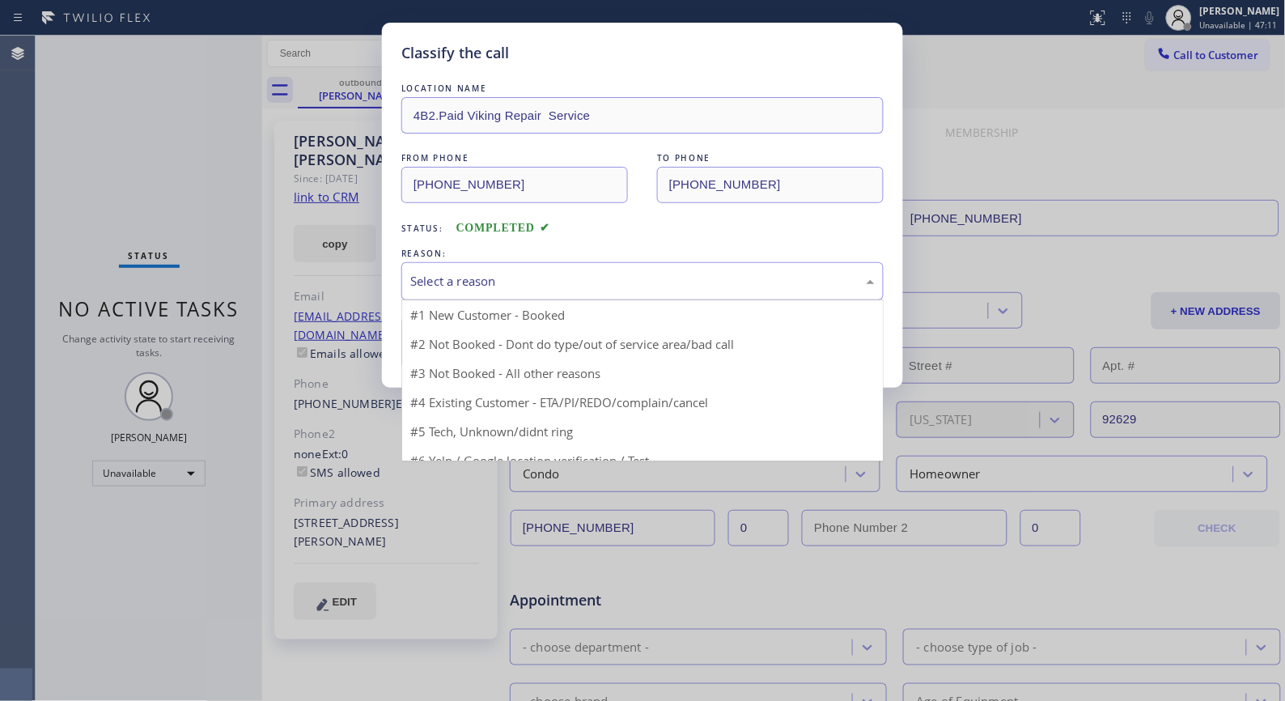
click at [532, 284] on div "Select a reason" at bounding box center [642, 281] width 464 height 19
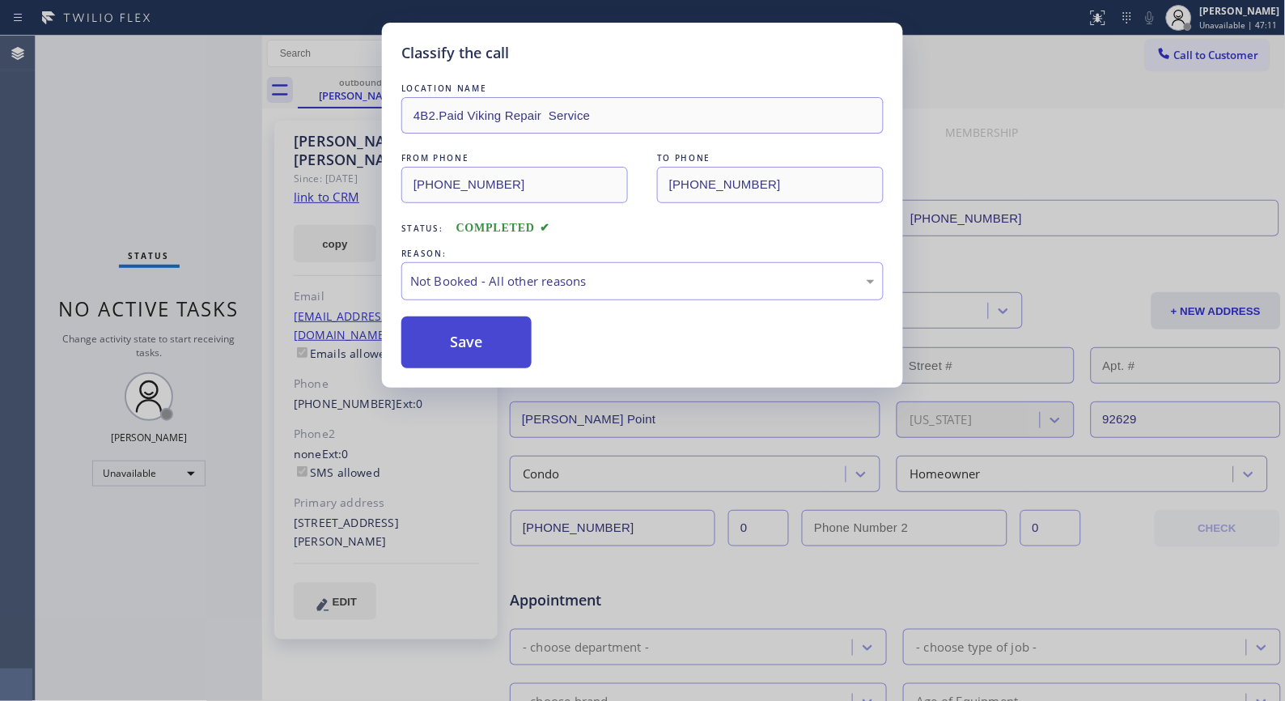
click at [476, 346] on button "Save" at bounding box center [466, 342] width 130 height 52
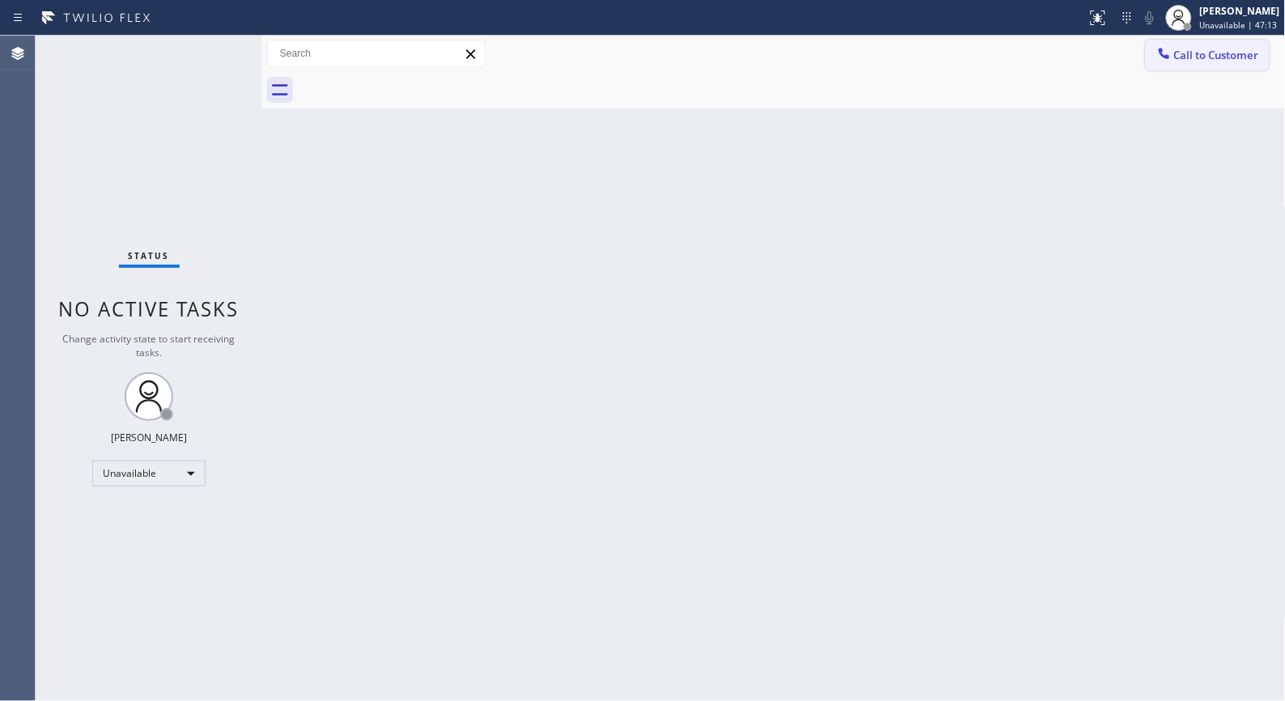
click at [1225, 66] on button "Call to Customer" at bounding box center [1208, 55] width 124 height 31
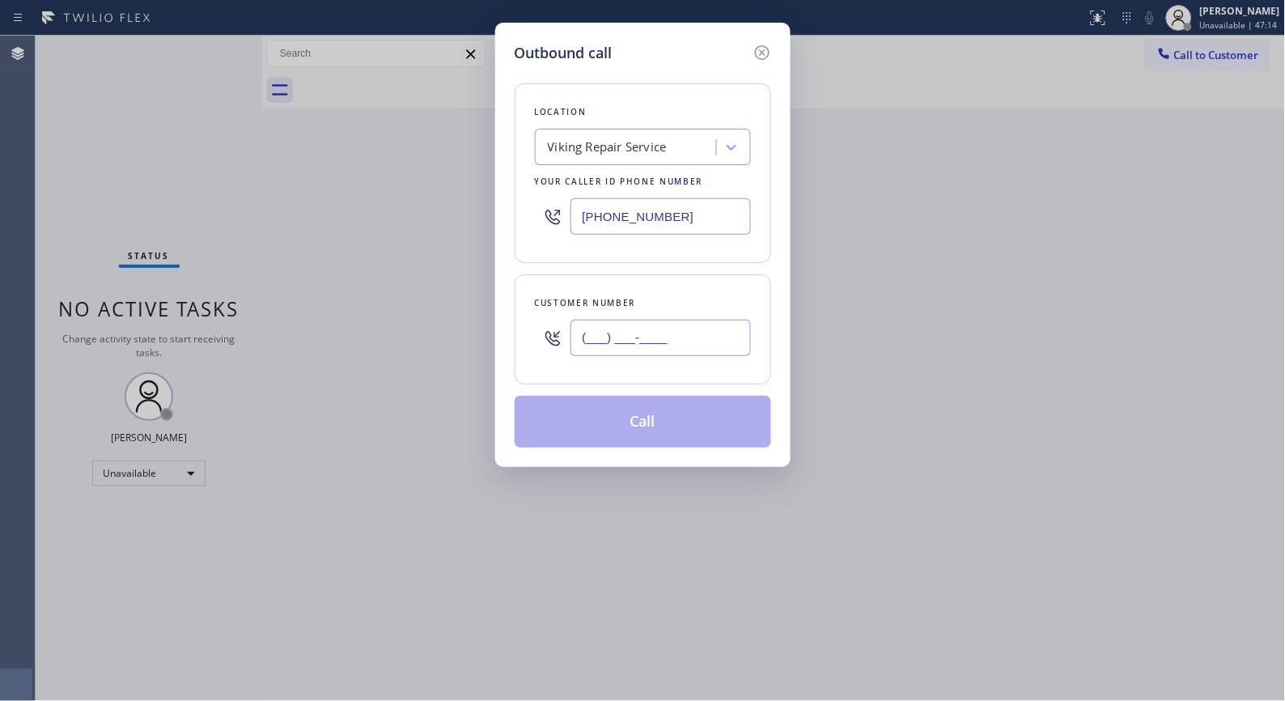
click at [706, 333] on input "(___) ___-____" at bounding box center [660, 338] width 180 height 36
paste input "972) 742-1355"
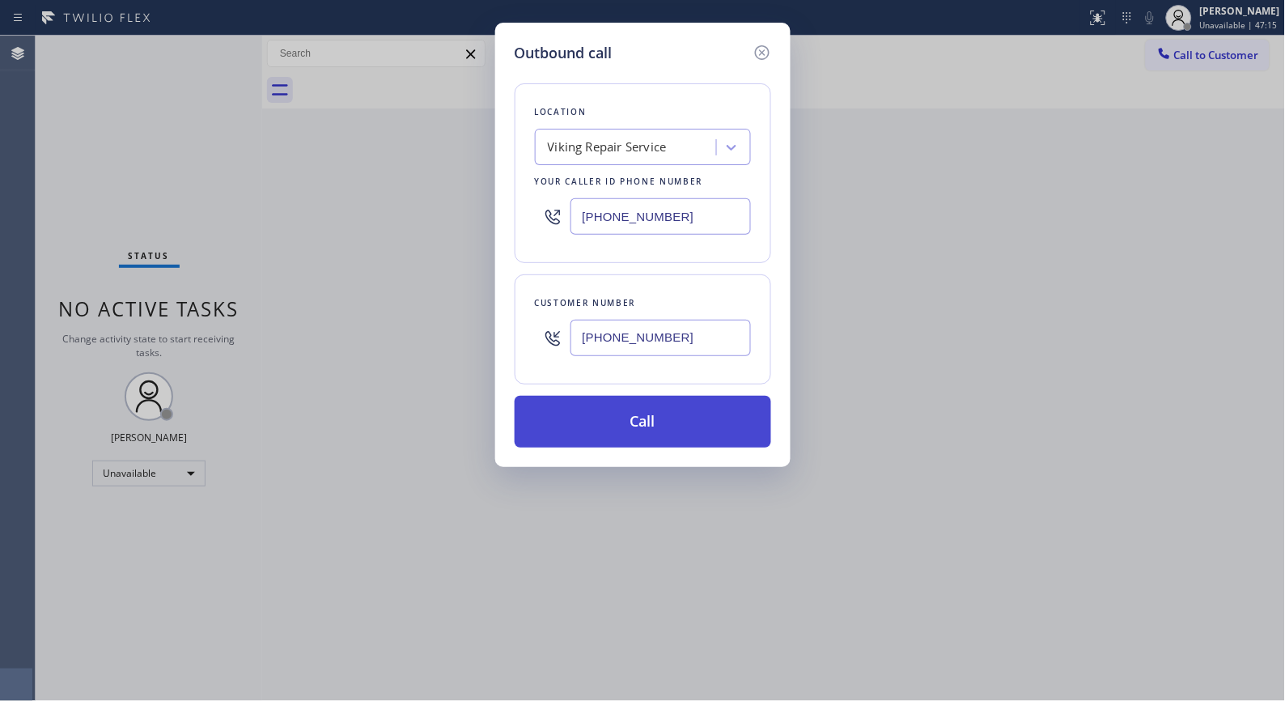
type input "(972) 742-1355"
click at [688, 432] on button "Call" at bounding box center [643, 422] width 257 height 52
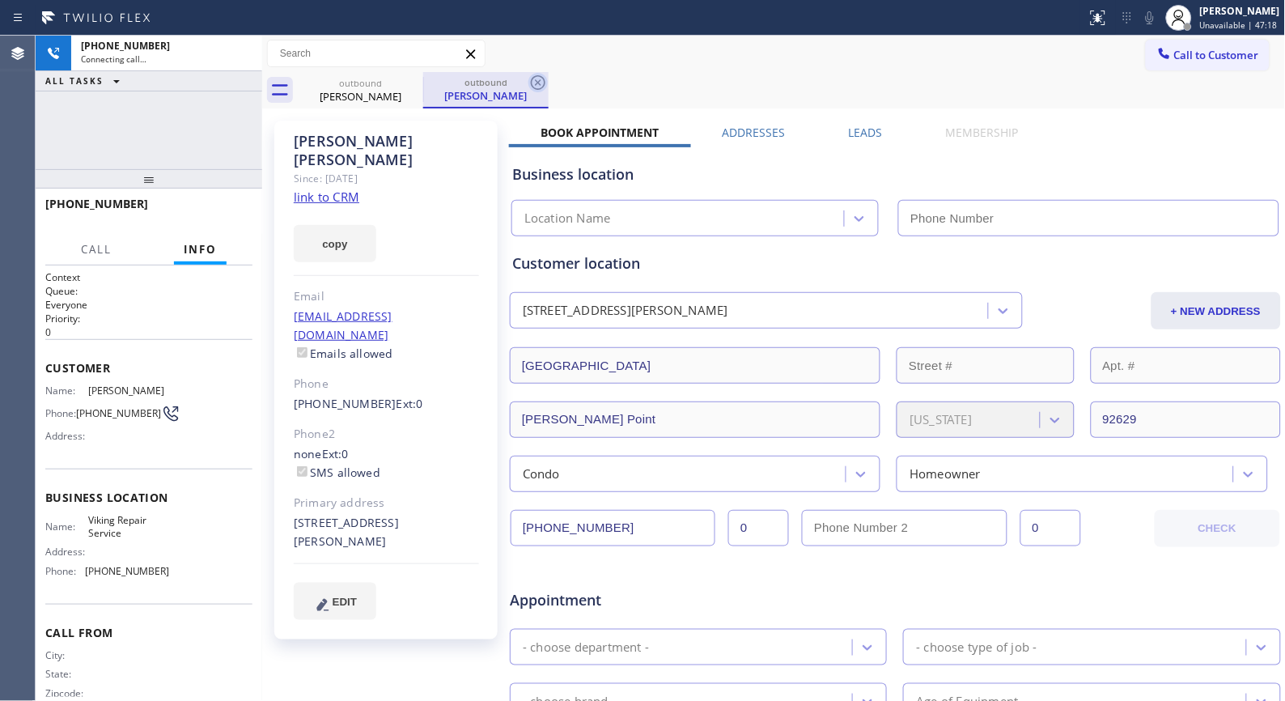
type input "(949) 239-1524"
click at [541, 82] on icon at bounding box center [537, 82] width 19 height 19
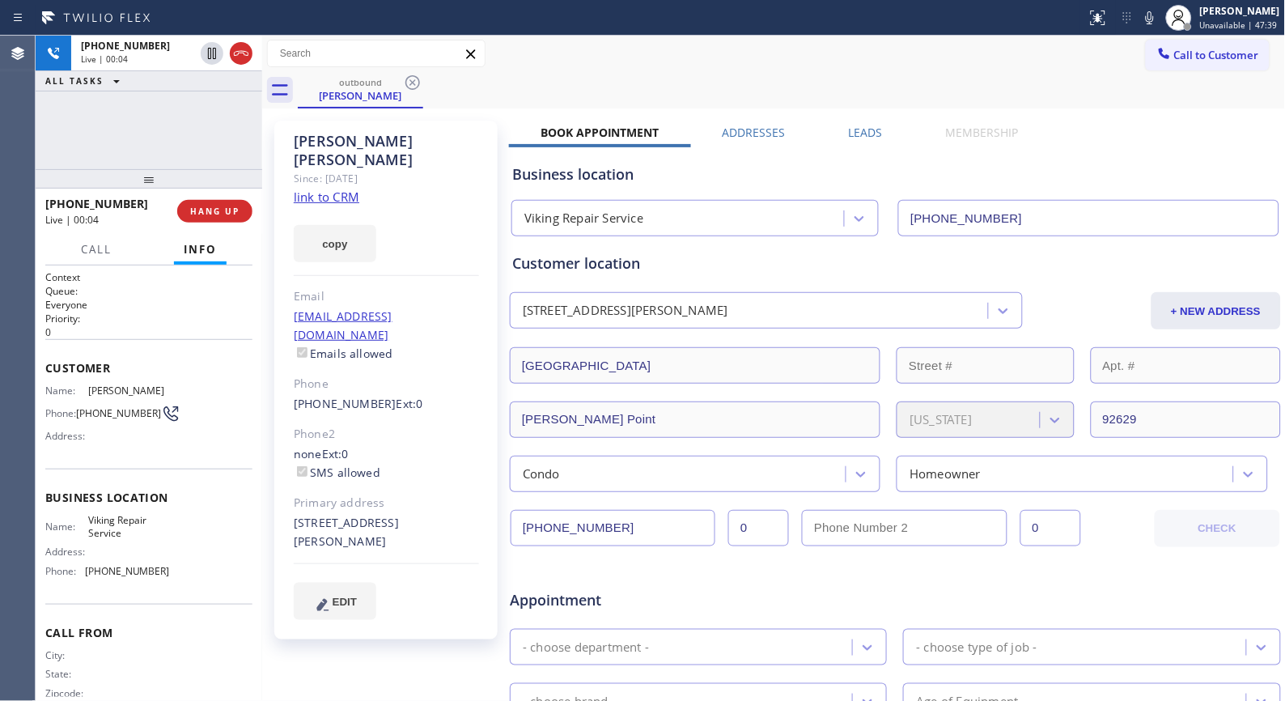
click at [538, 63] on div "Call to Customer Outbound call Location Viking Repair Service Your caller id ph…" at bounding box center [774, 54] width 1024 height 28
click at [231, 58] on icon at bounding box center [240, 53] width 19 height 19
drag, startPoint x: 203, startPoint y: 208, endPoint x: 204, endPoint y: 181, distance: 26.7
click at [201, 209] on span "HANG UP" at bounding box center [214, 211] width 49 height 11
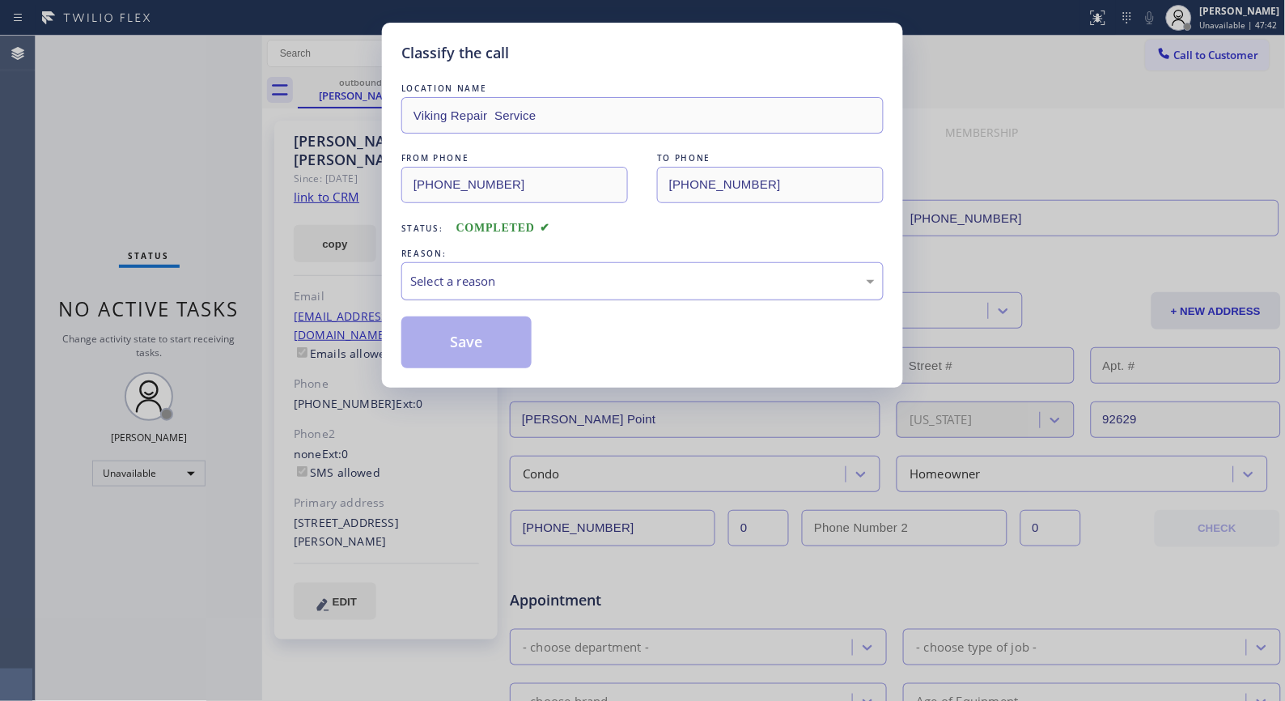
click at [581, 278] on div "Select a reason" at bounding box center [642, 281] width 464 height 19
click at [486, 345] on button "Save" at bounding box center [466, 342] width 130 height 52
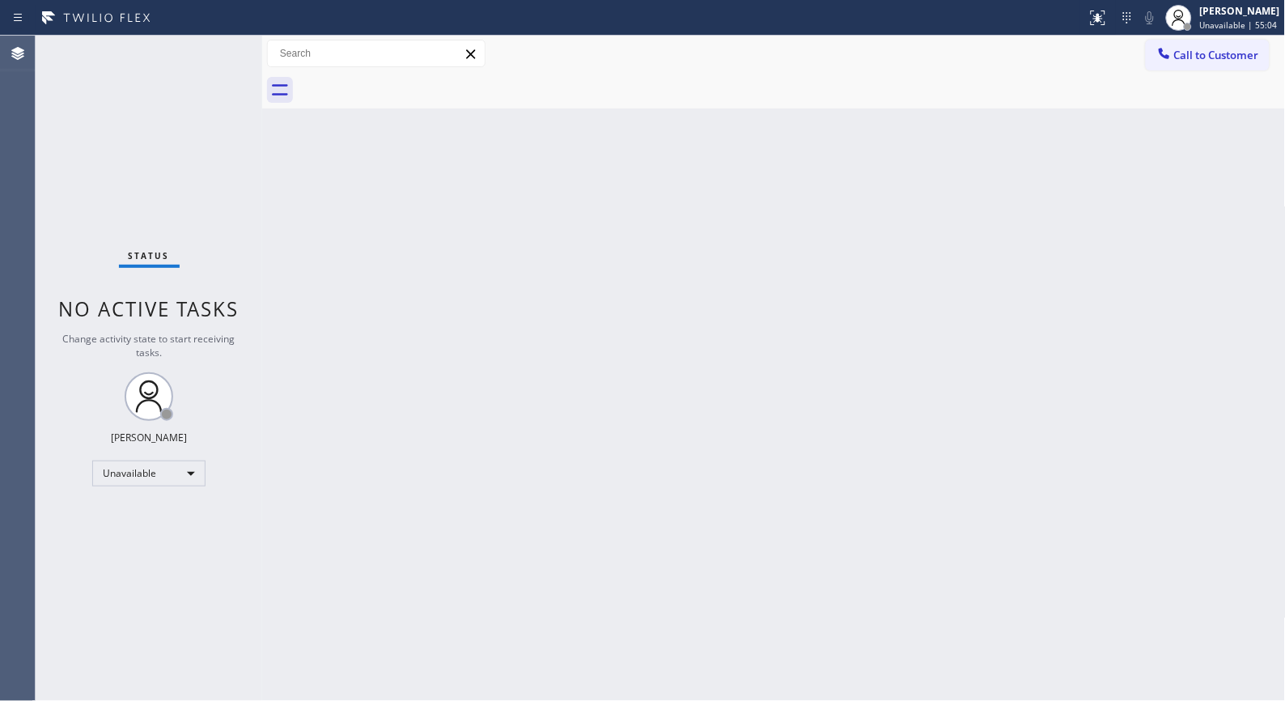
click at [503, 206] on div "Back to Dashboard Change Sender ID Customers Technicians Select a contact Outbo…" at bounding box center [774, 368] width 1024 height 665
click at [1226, 59] on span "Call to Customer" at bounding box center [1216, 55] width 85 height 15
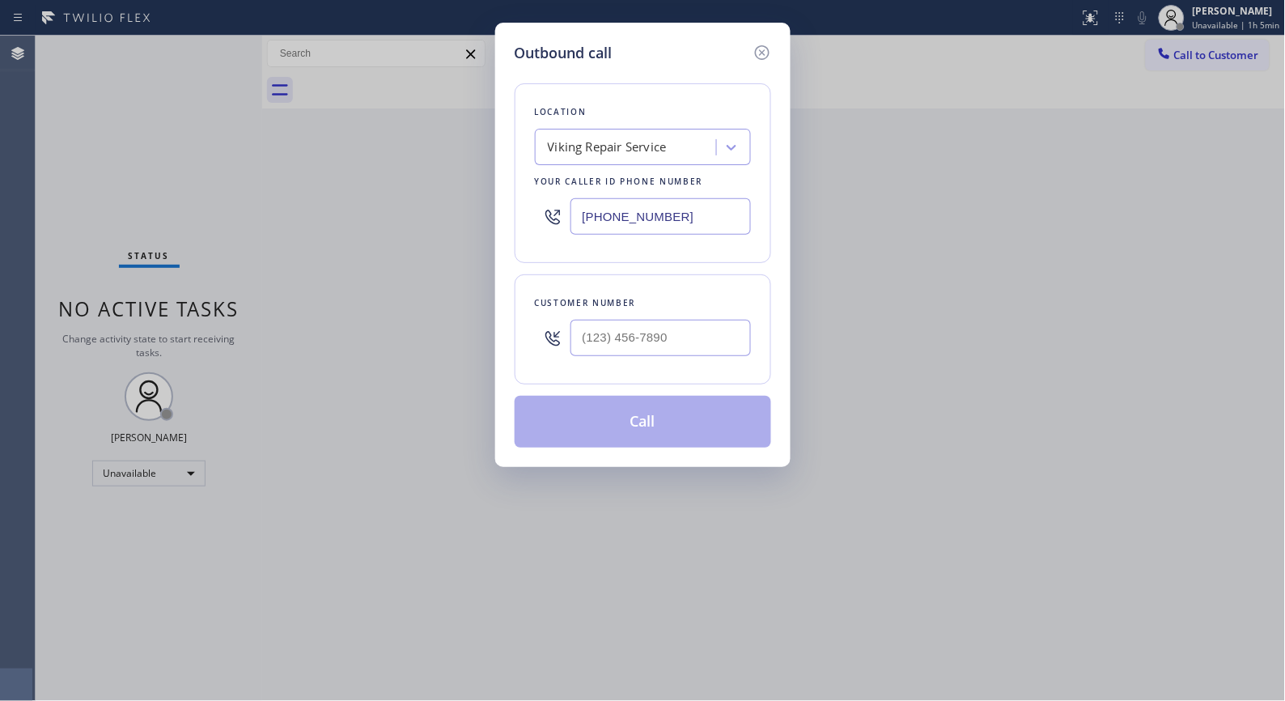
drag, startPoint x: 689, startPoint y: 209, endPoint x: 370, endPoint y: 117, distance: 331.7
click at [484, 199] on div "Outbound call Location Viking Repair Service Your caller id phone number (949) …" at bounding box center [642, 350] width 1285 height 701
paste input "818) 812-1077"
type input "(818) 812-1077"
click at [662, 346] on input "(___) ___-____" at bounding box center [660, 338] width 180 height 36
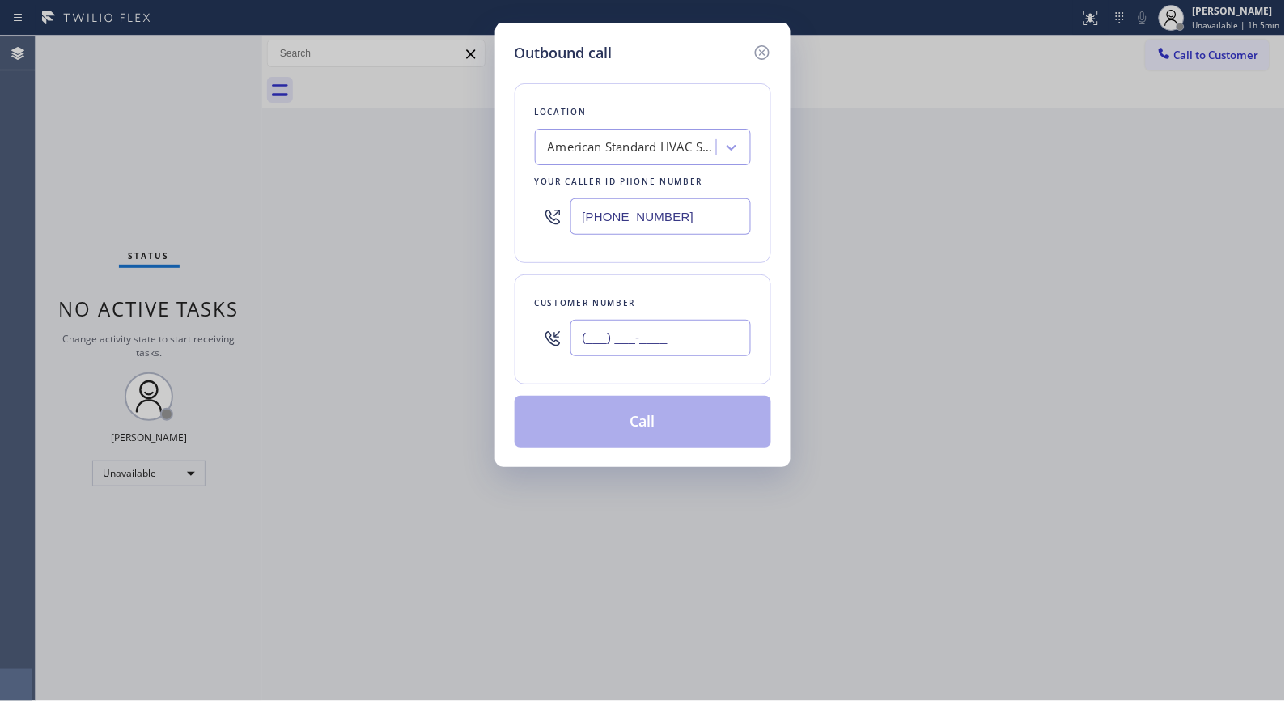
paste input "626) 348-9413"
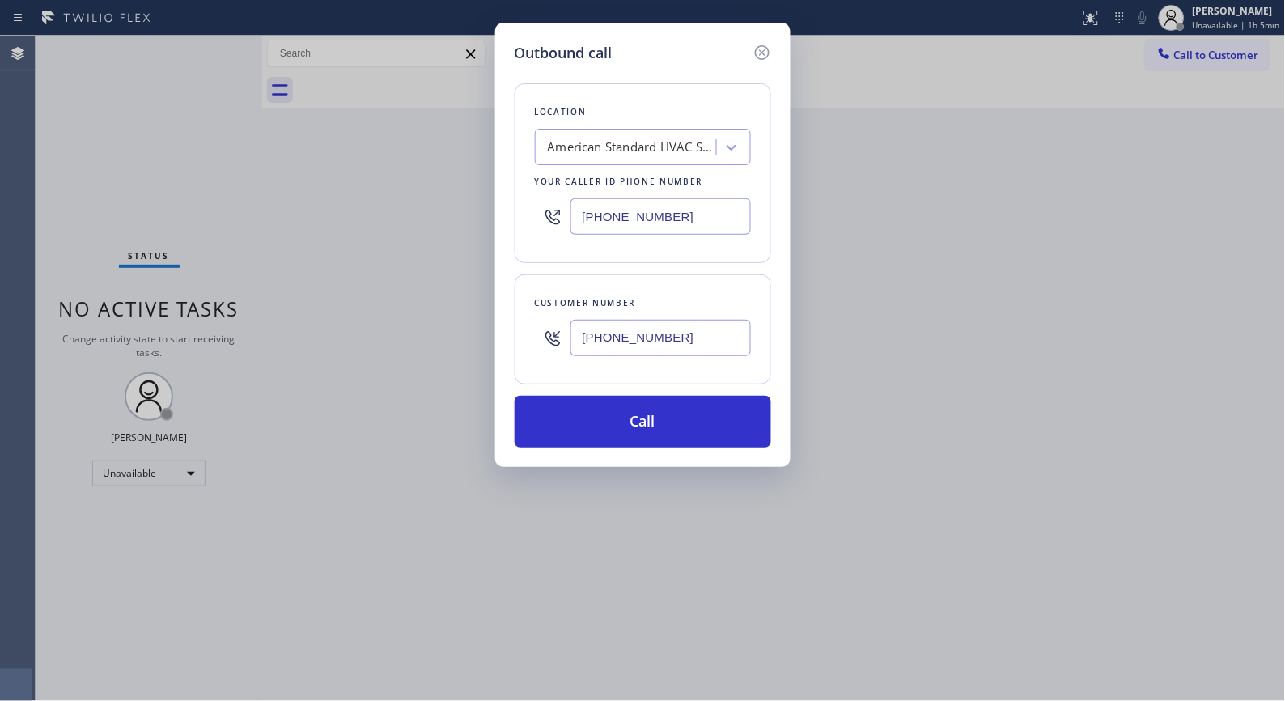
type input "(626) 348-9413"
drag, startPoint x: 675, startPoint y: 421, endPoint x: 648, endPoint y: 367, distance: 59.7
click at [672, 414] on button "Call" at bounding box center [643, 422] width 257 height 52
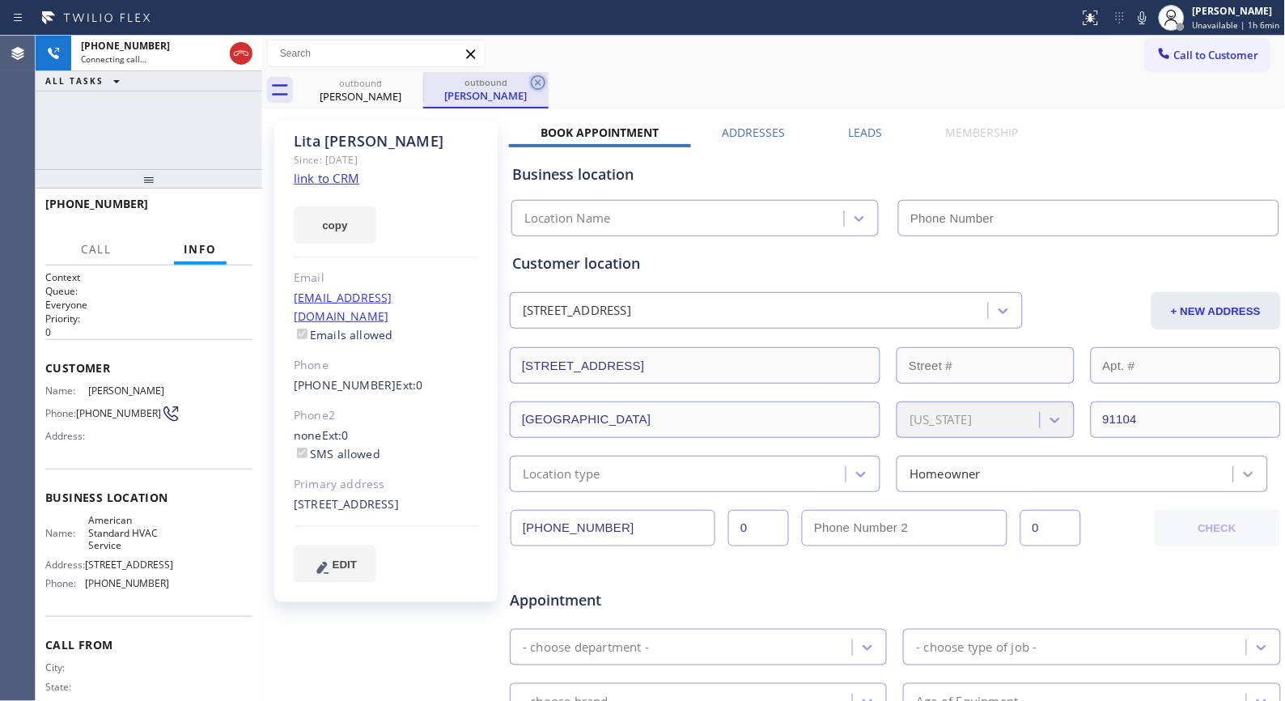
type input "(818) 812-1077"
click at [543, 83] on icon at bounding box center [537, 82] width 19 height 19
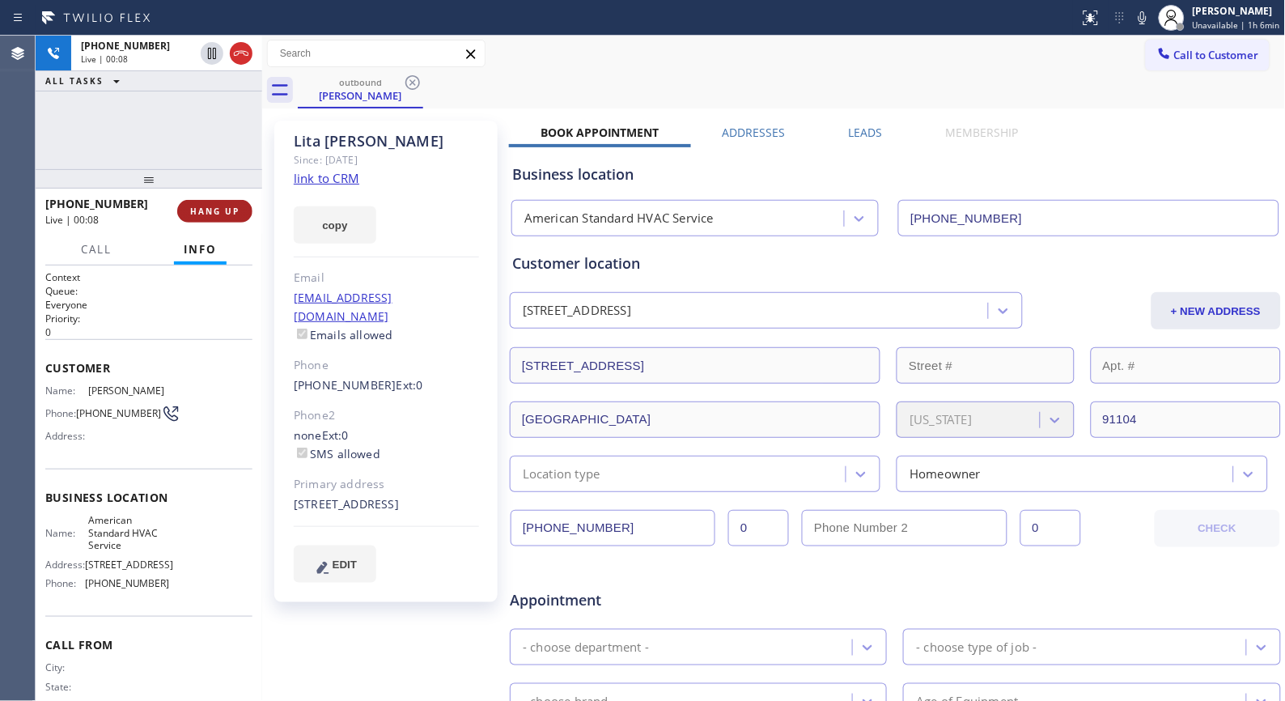
click at [210, 206] on span "HANG UP" at bounding box center [214, 211] width 49 height 11
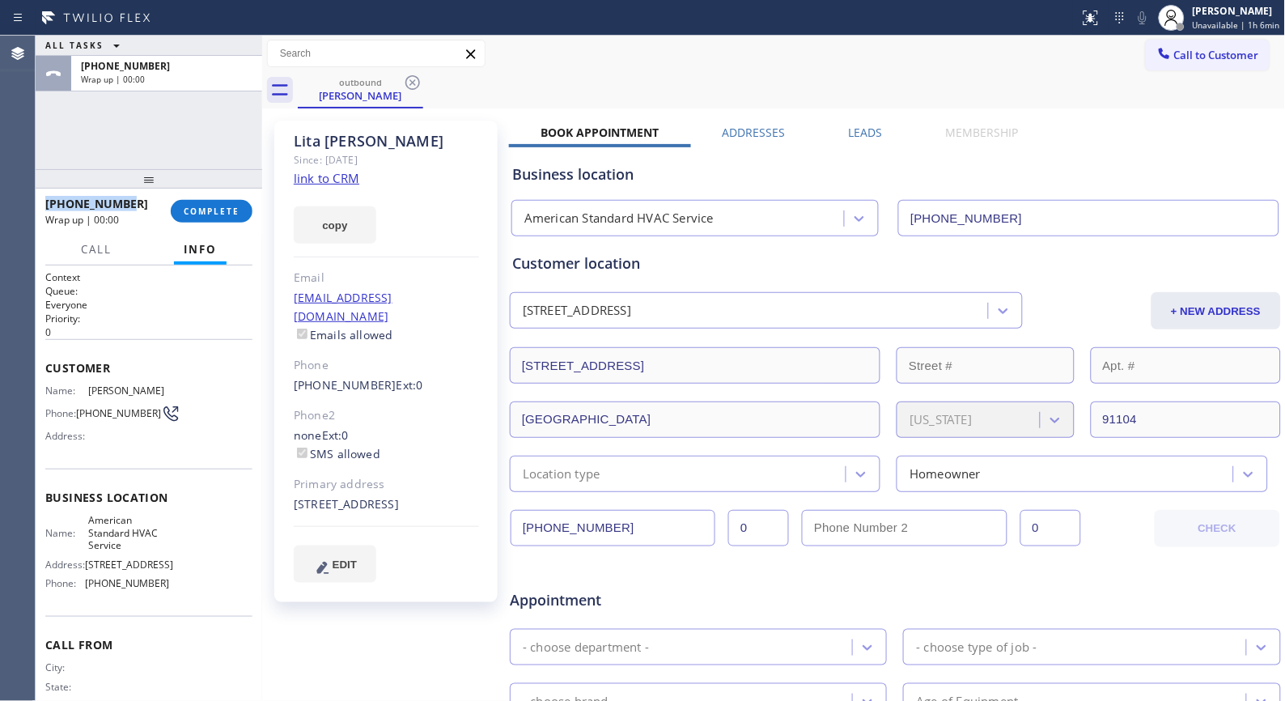
drag, startPoint x: 130, startPoint y: 201, endPoint x: 43, endPoint y: 196, distance: 87.5
click at [43, 196] on div "+16263489413 Wrap up | 00:00 COMPLETE" at bounding box center [149, 211] width 227 height 45
copy span "+16263489413"
click at [219, 197] on div "+16263489413 Wrap up | 03:34 COMPLETE" at bounding box center [148, 211] width 207 height 42
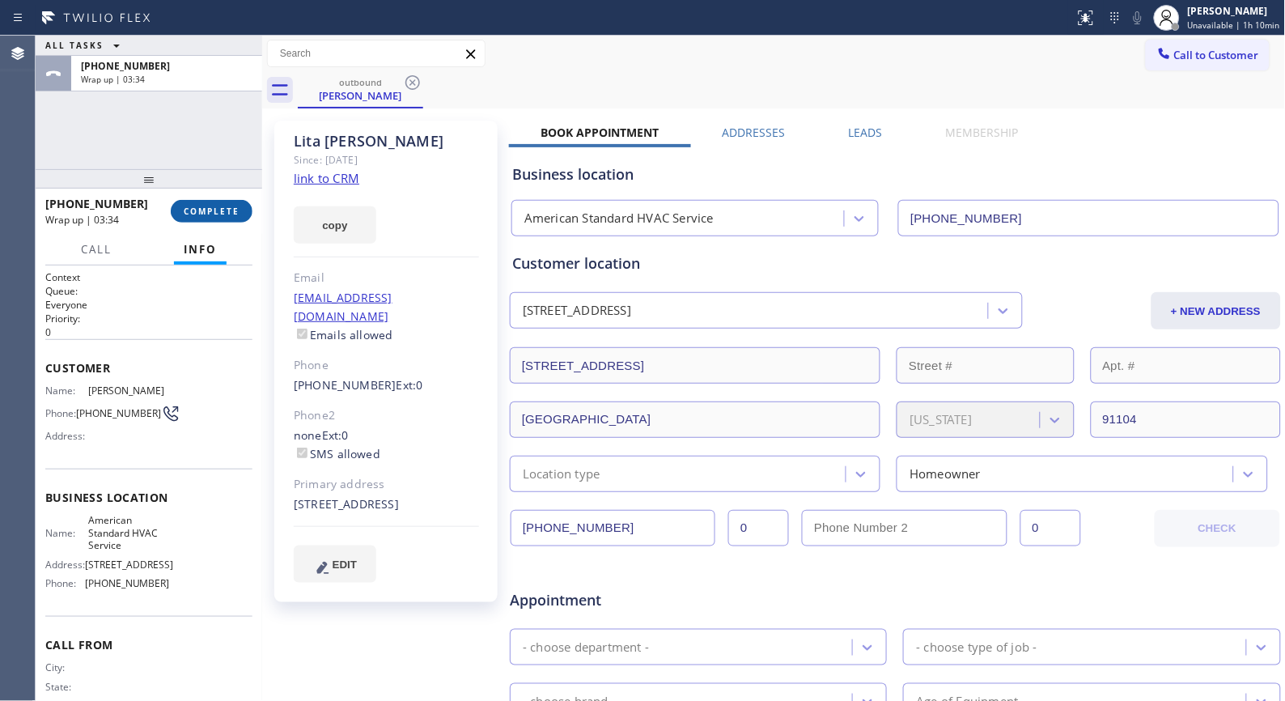
click at [203, 214] on span "COMPLETE" at bounding box center [212, 211] width 56 height 11
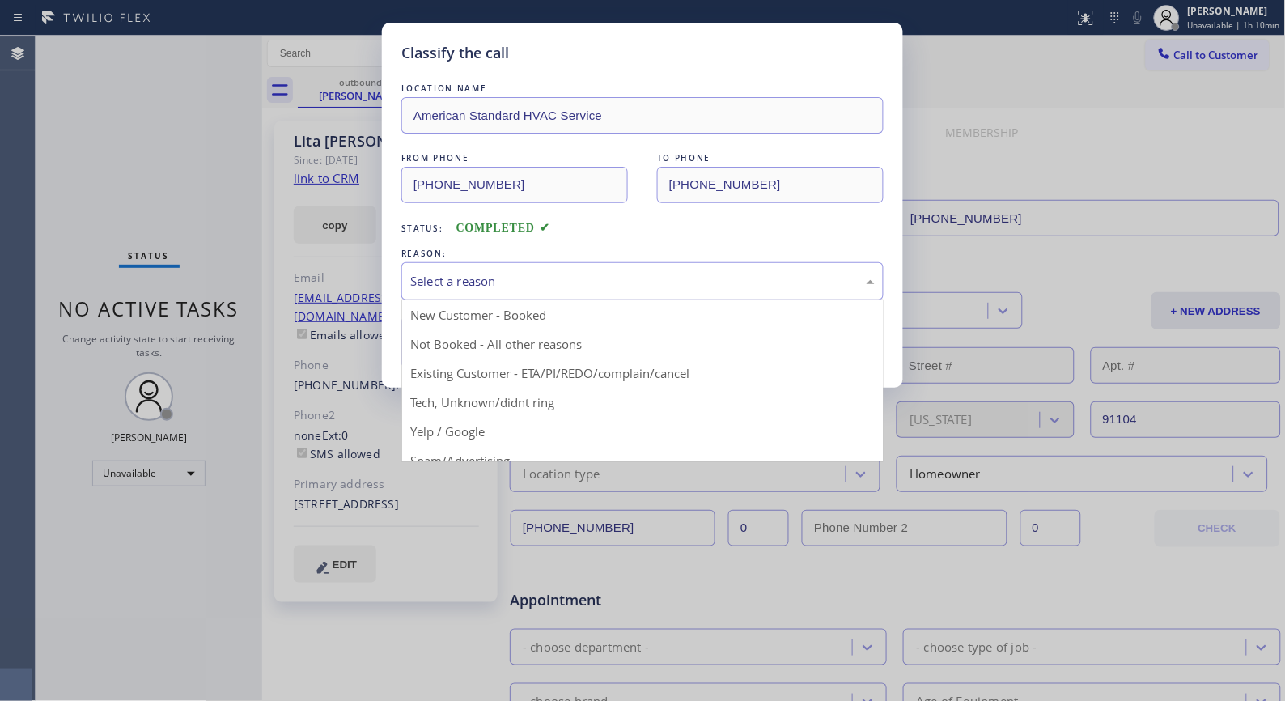
click at [652, 283] on div "Select a reason" at bounding box center [642, 281] width 464 height 19
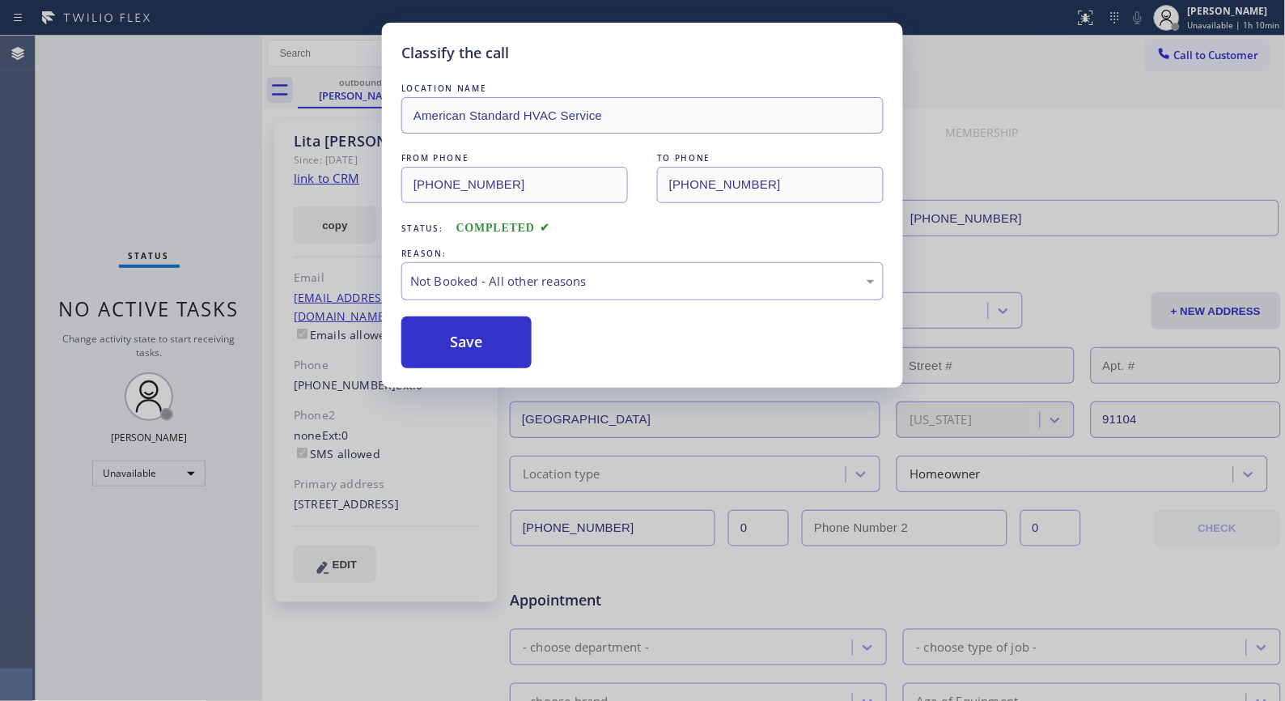
click at [457, 342] on button "Save" at bounding box center [466, 342] width 130 height 52
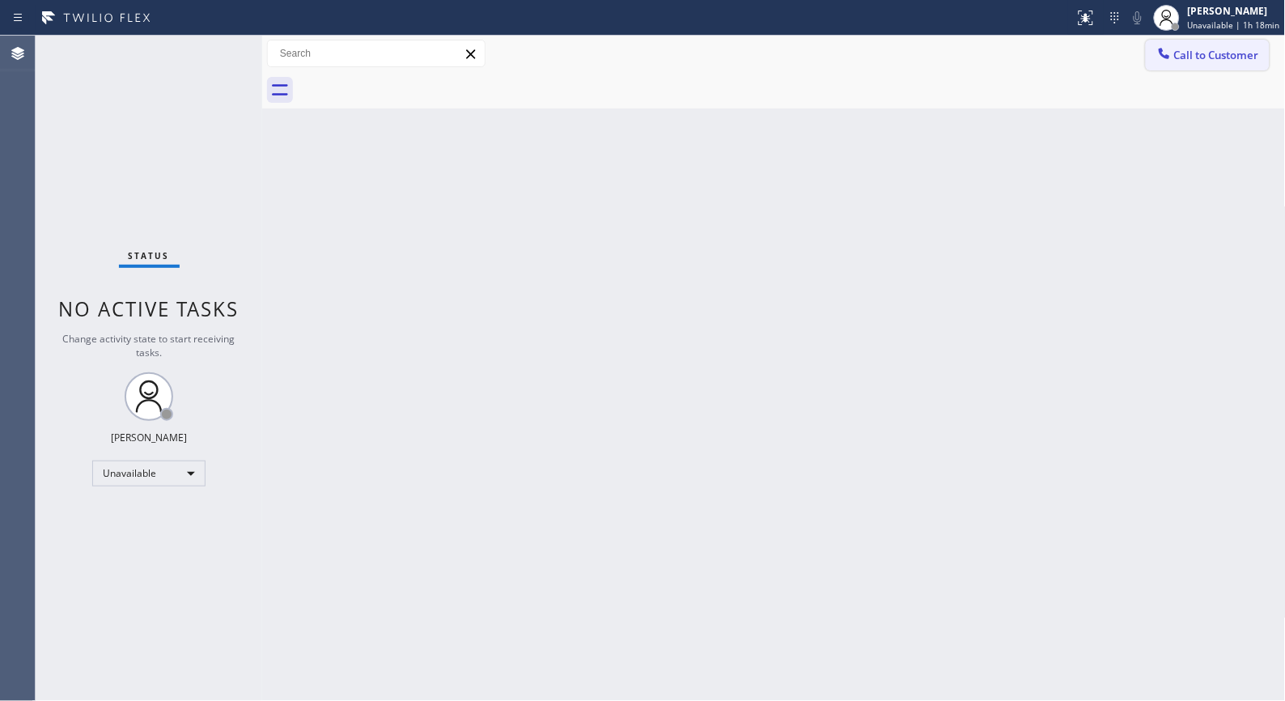
click at [1202, 52] on span "Call to Customer" at bounding box center [1216, 55] width 85 height 15
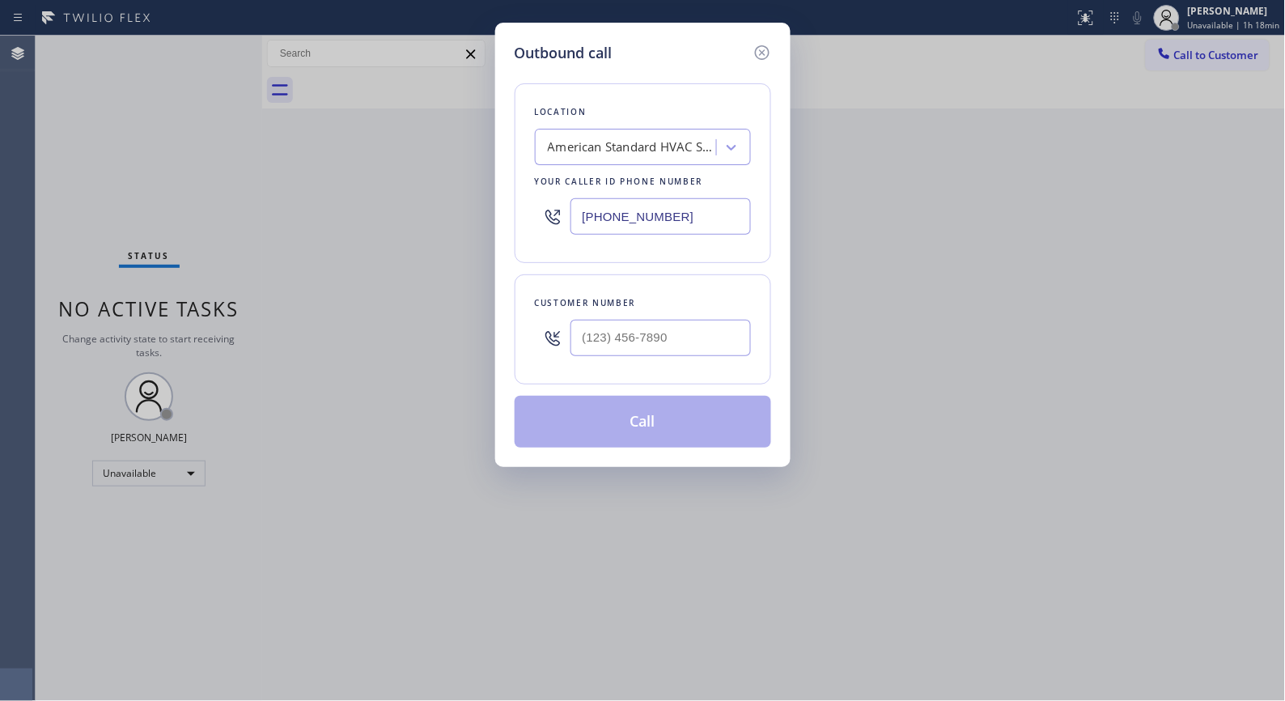
drag, startPoint x: 723, startPoint y: 212, endPoint x: 486, endPoint y: 134, distance: 249.5
click at [537, 199] on div "(818) 812-1077" at bounding box center [643, 216] width 216 height 53
paste input "949) 202-5983"
type input "[PHONE_NUMBER]"
drag, startPoint x: 690, startPoint y: 324, endPoint x: 507, endPoint y: 274, distance: 189.6
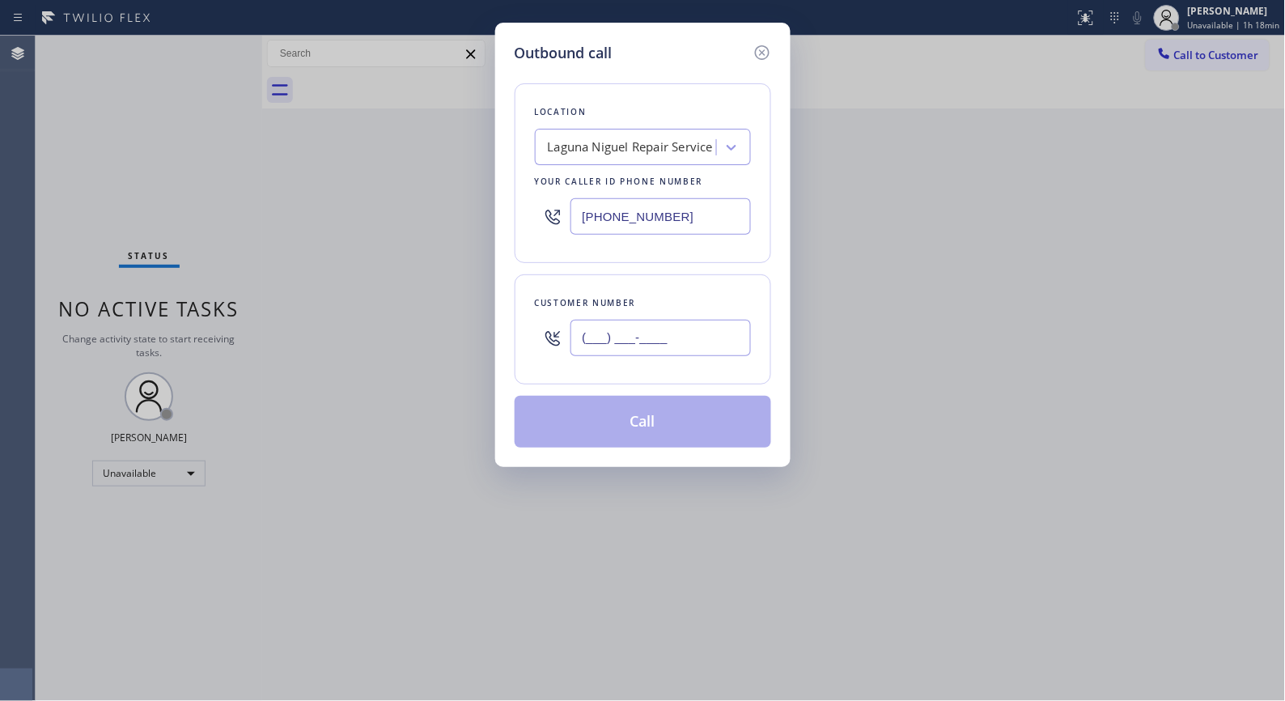
click at [537, 318] on div "(___) ___-____" at bounding box center [643, 338] width 216 height 53
paste input "949) 228-4277"
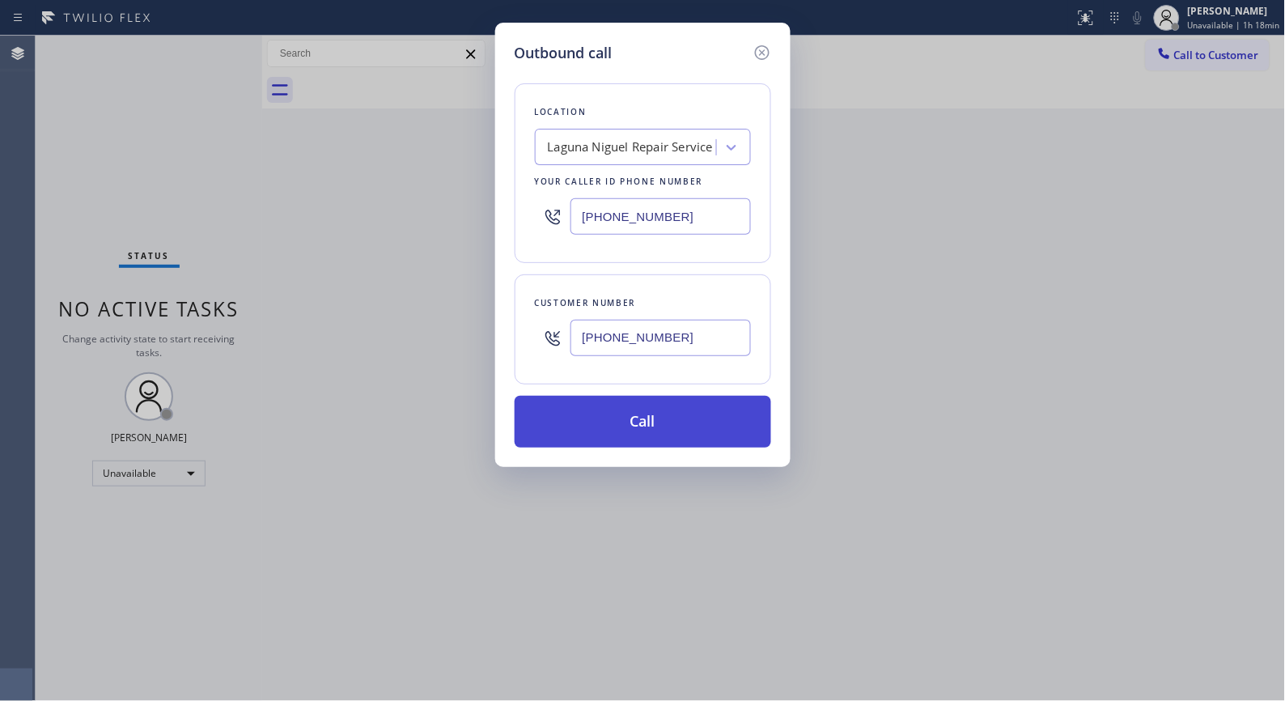
type input "(949) 228-4277"
click at [669, 418] on button "Call" at bounding box center [643, 422] width 257 height 52
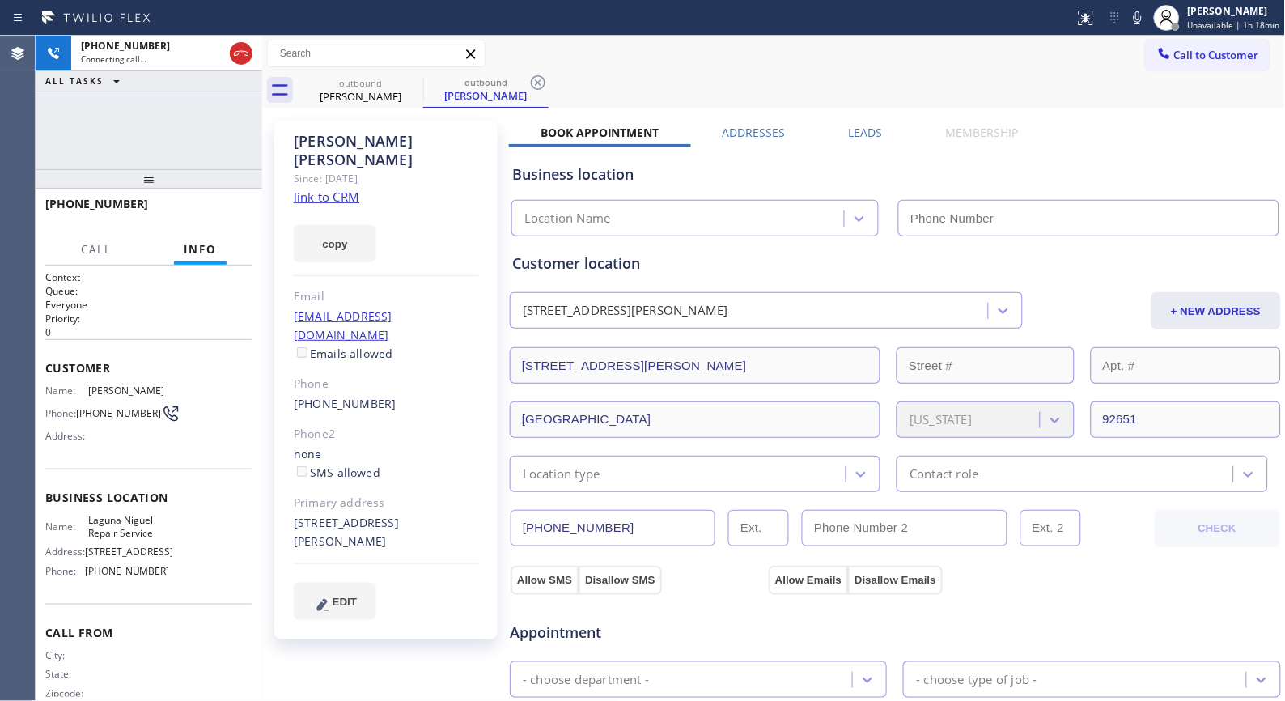
type input "[PHONE_NUMBER]"
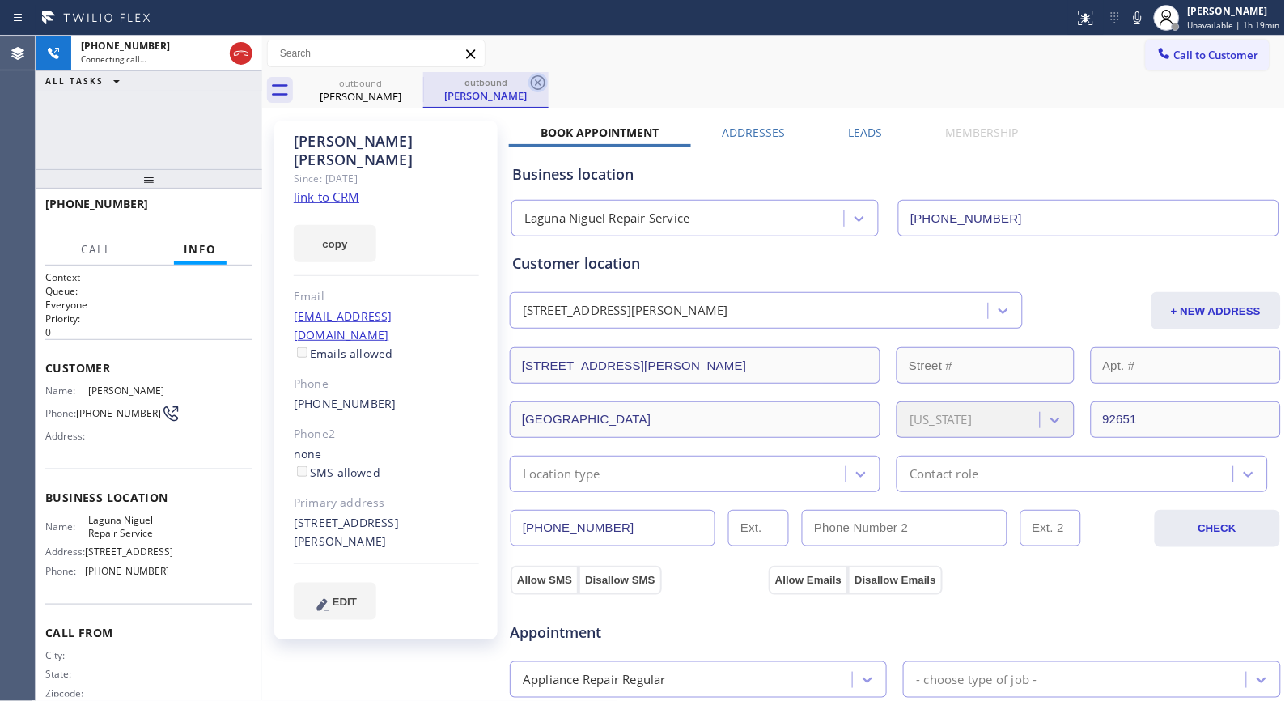
click at [537, 84] on icon at bounding box center [538, 82] width 15 height 15
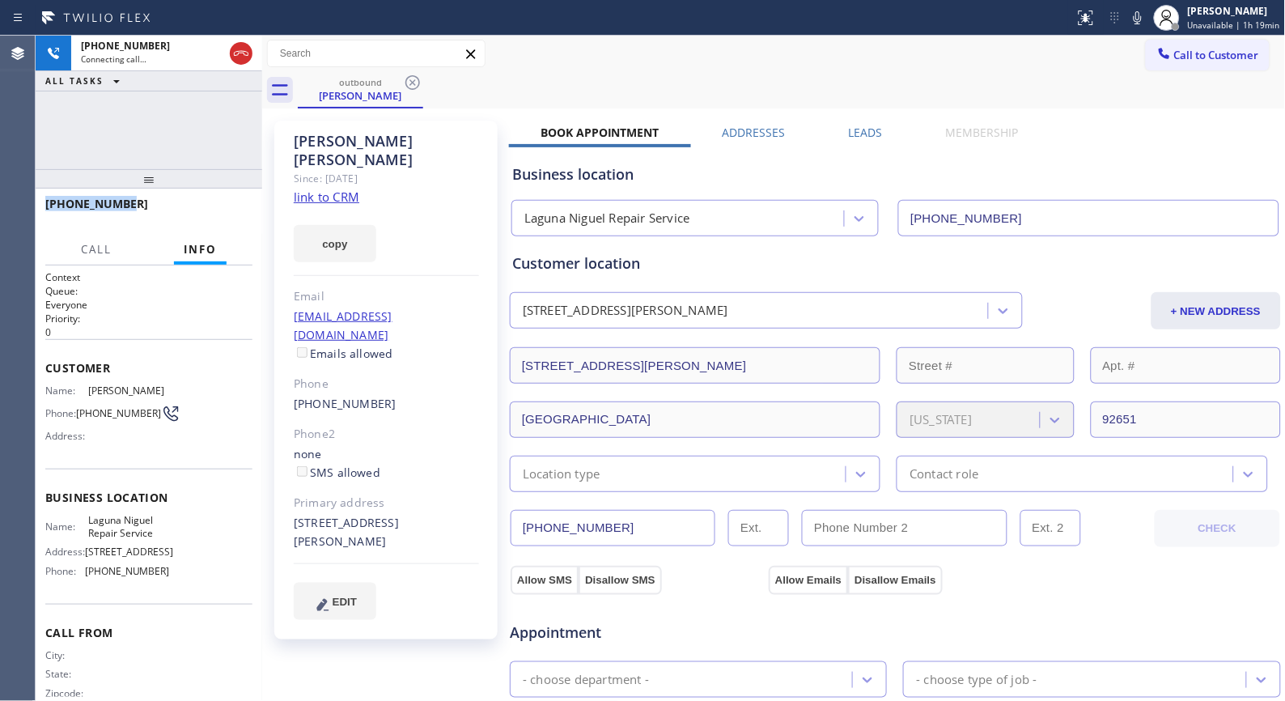
drag, startPoint x: 135, startPoint y: 205, endPoint x: 47, endPoint y: 205, distance: 88.2
click at [47, 205] on div "+19492284277" at bounding box center [143, 203] width 196 height 15
copy span "+19492284277"
click at [241, 52] on icon at bounding box center [240, 53] width 19 height 19
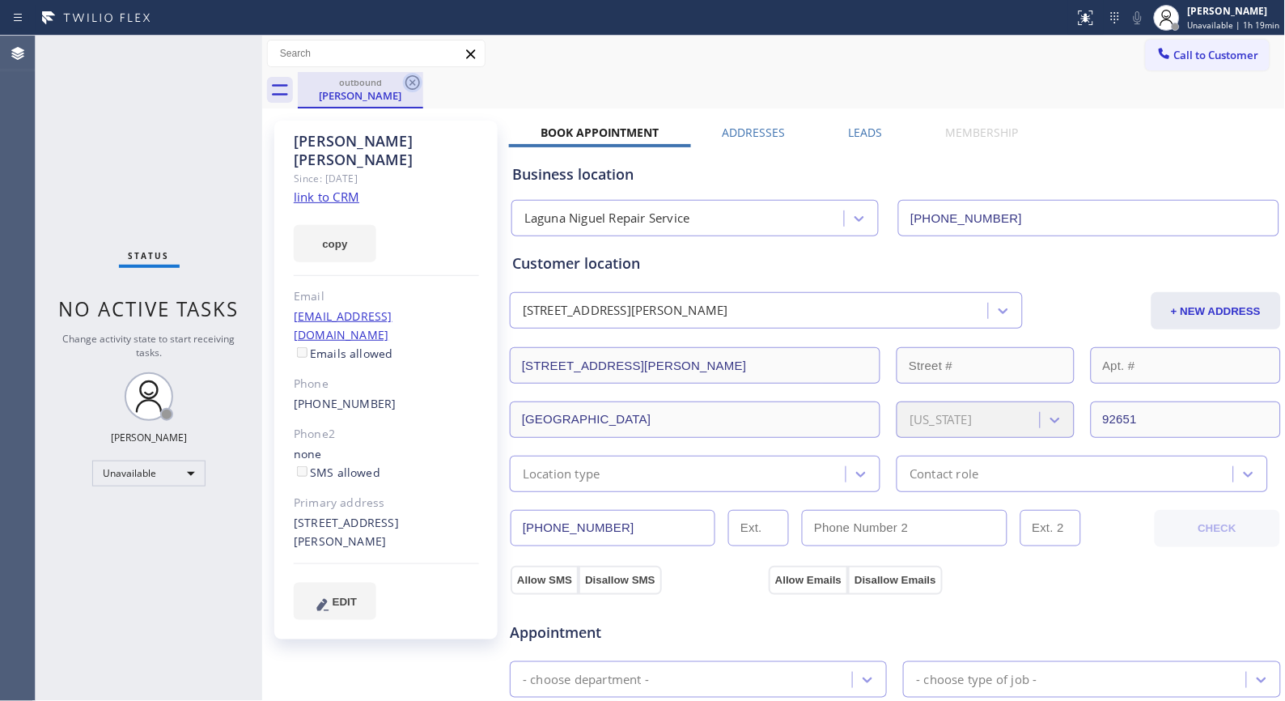
click at [409, 83] on icon at bounding box center [412, 82] width 19 height 19
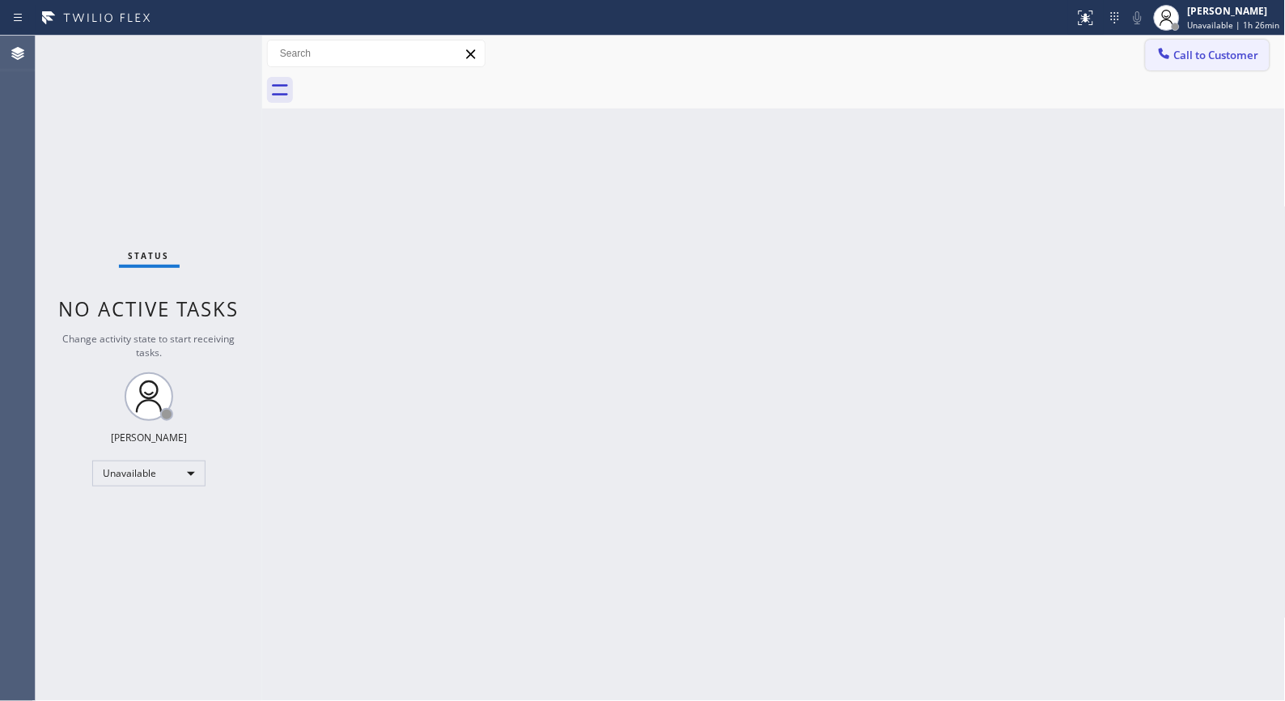
click at [1230, 60] on span "Call to Customer" at bounding box center [1216, 55] width 85 height 15
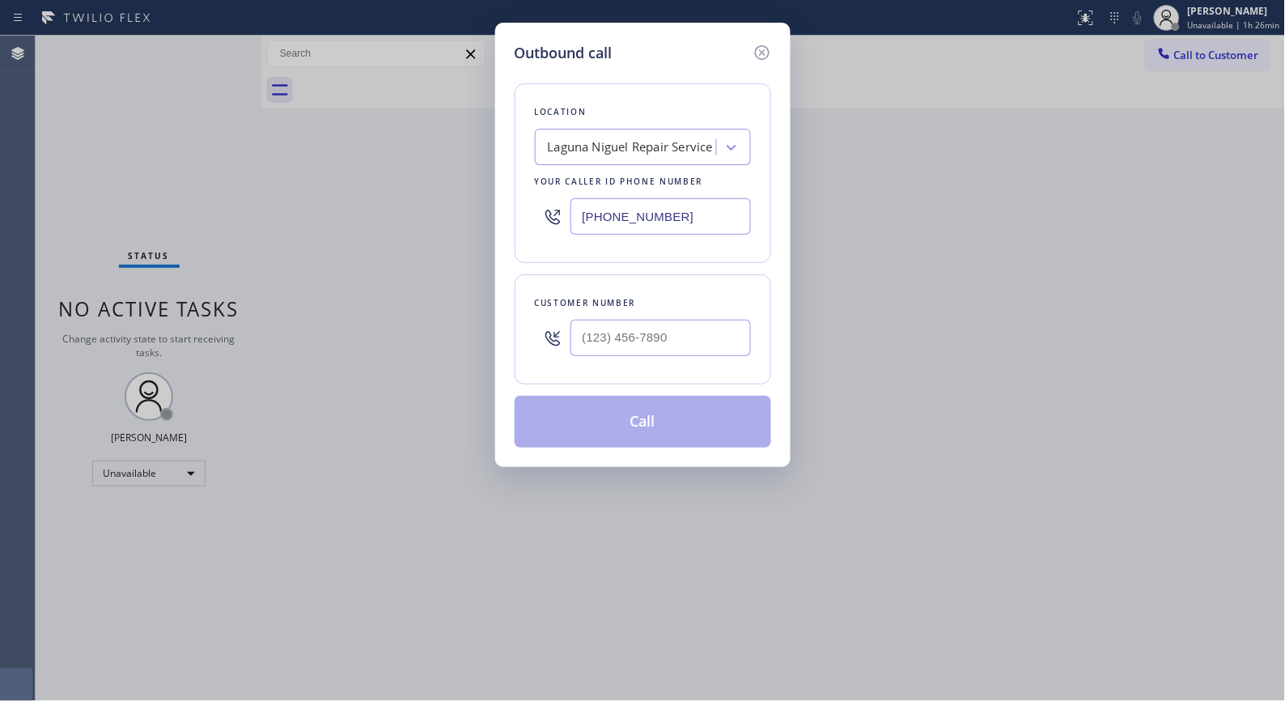
drag, startPoint x: 720, startPoint y: 205, endPoint x: 453, endPoint y: 146, distance: 273.5
click at [467, 187] on div "Outbound call Location [GEOGRAPHIC_DATA] Repair Service Your caller id phone nu…" at bounding box center [642, 350] width 1285 height 701
paste input "818) 699-0012"
type input "(818) 699-0012"
paste input "310) 662-1068"
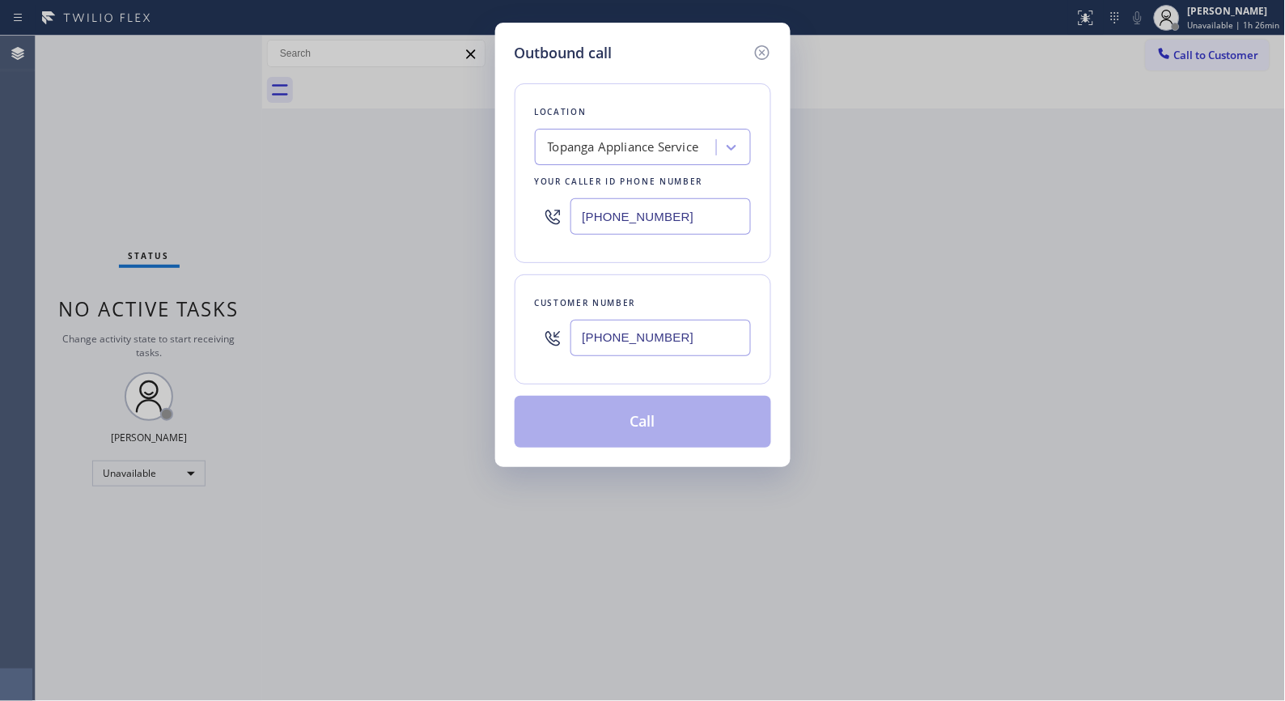
drag, startPoint x: 682, startPoint y: 330, endPoint x: 542, endPoint y: 298, distance: 143.7
click at [554, 322] on div "(310) 662-1068" at bounding box center [643, 338] width 216 height 53
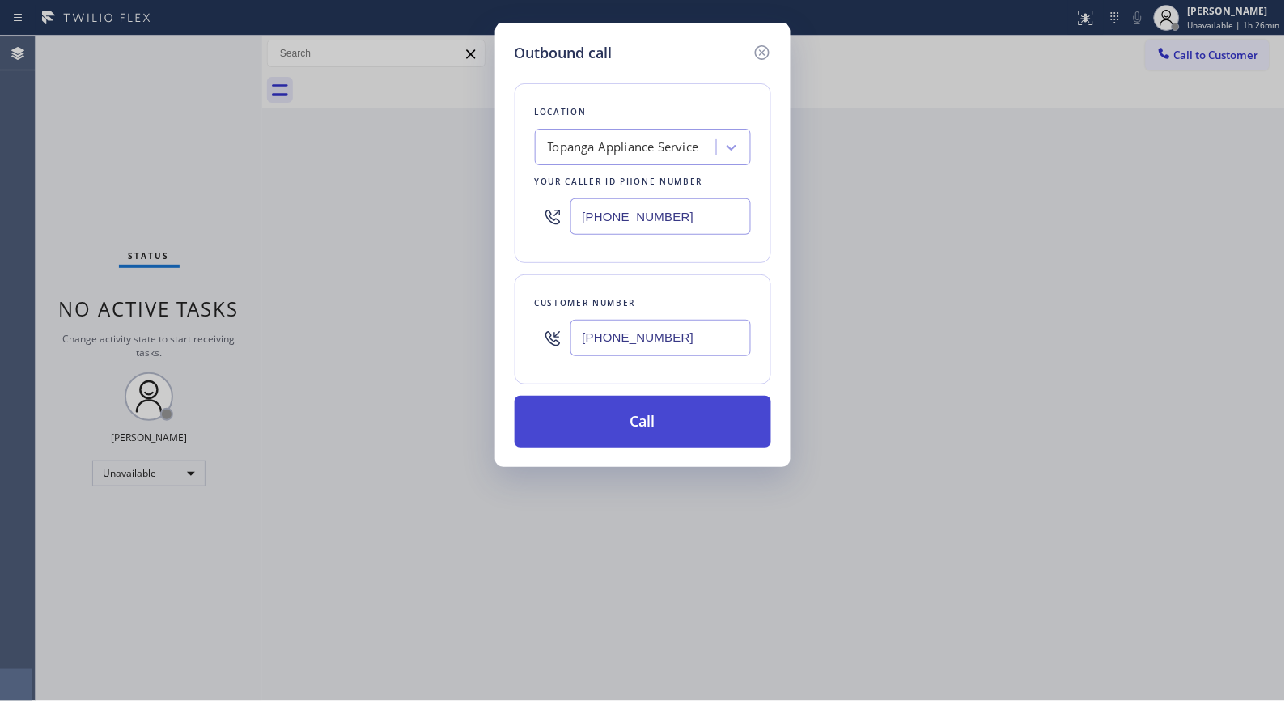
type input "(310) 662-1068"
click at [665, 414] on button "Call" at bounding box center [643, 422] width 257 height 52
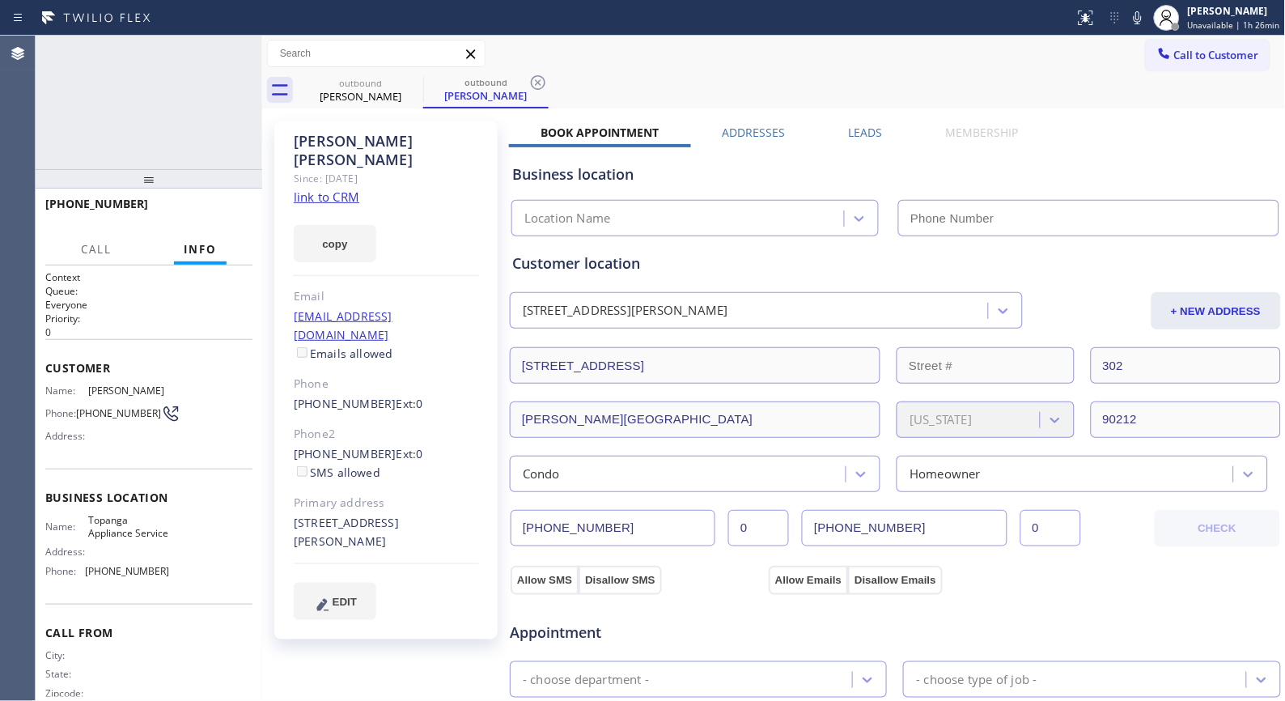
type input "(818) 699-0012"
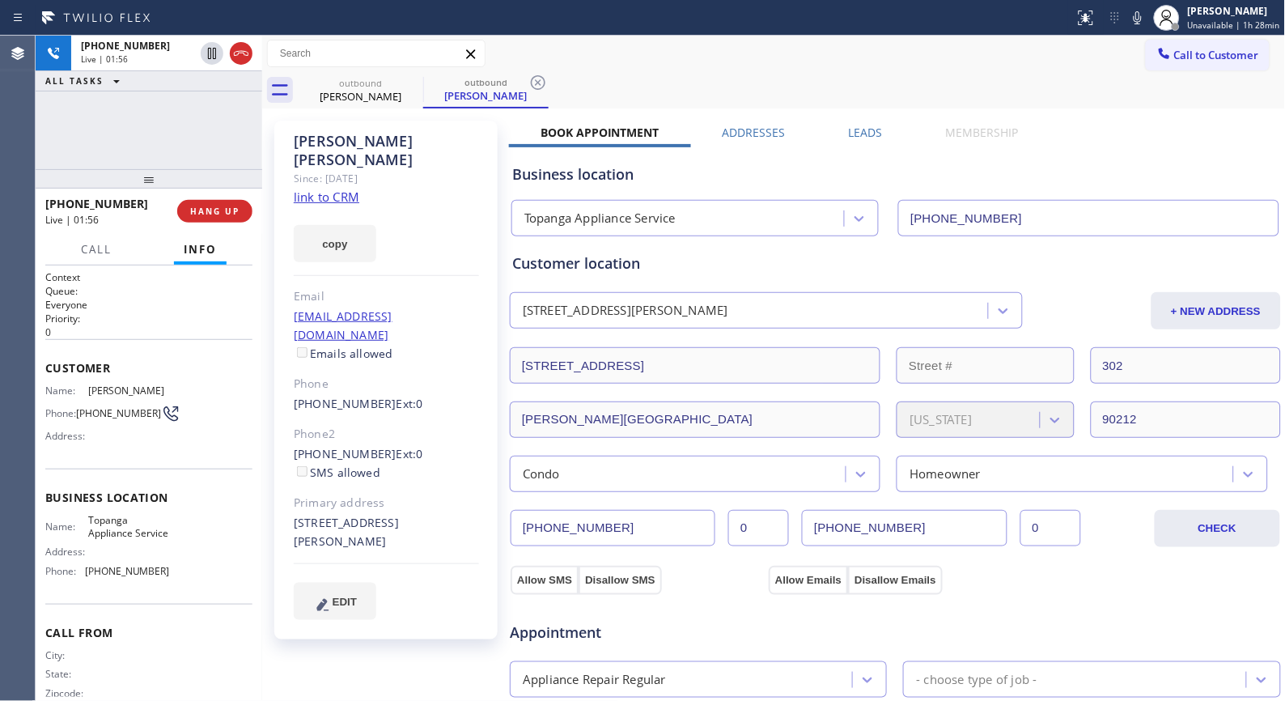
click at [211, 148] on div "+13106621068 Live | 01:56 ALL TASKS ALL TASKS ACTIVE TASKS TASKS IN WRAP UP" at bounding box center [149, 103] width 227 height 134
click at [229, 211] on span "HANG UP" at bounding box center [214, 211] width 49 height 11
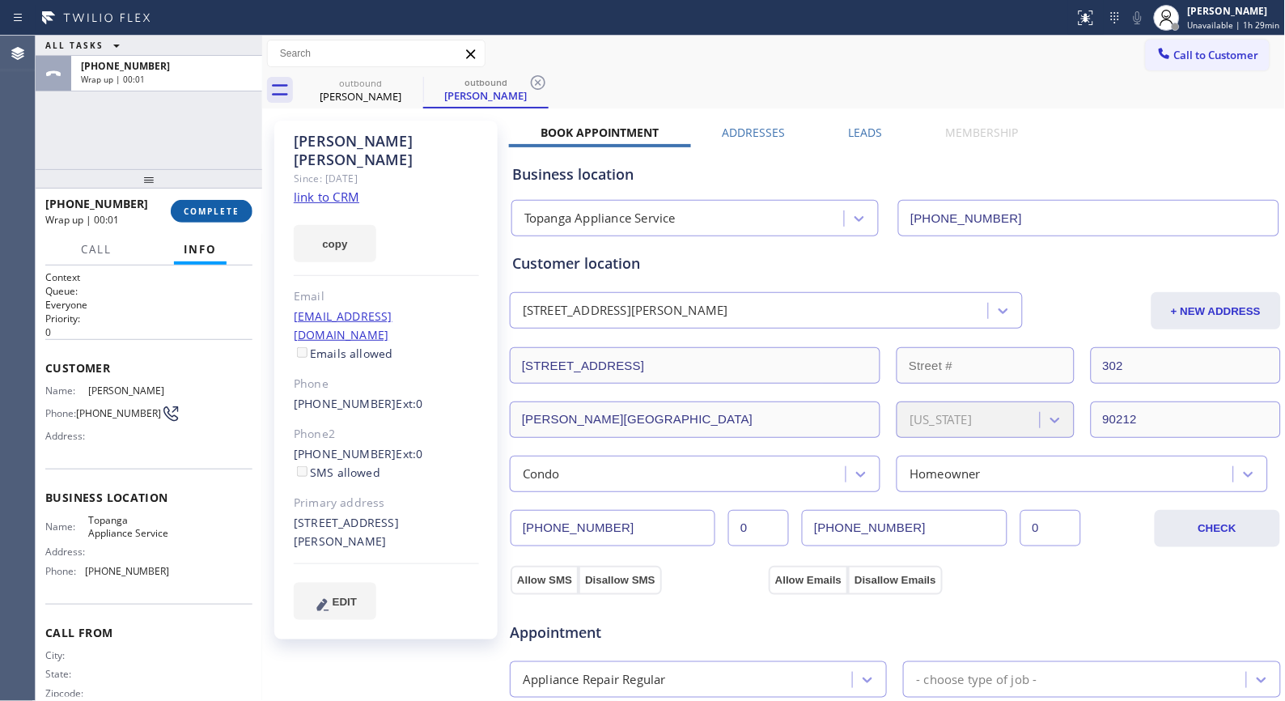
click at [205, 203] on button "COMPLETE" at bounding box center [212, 211] width 82 height 23
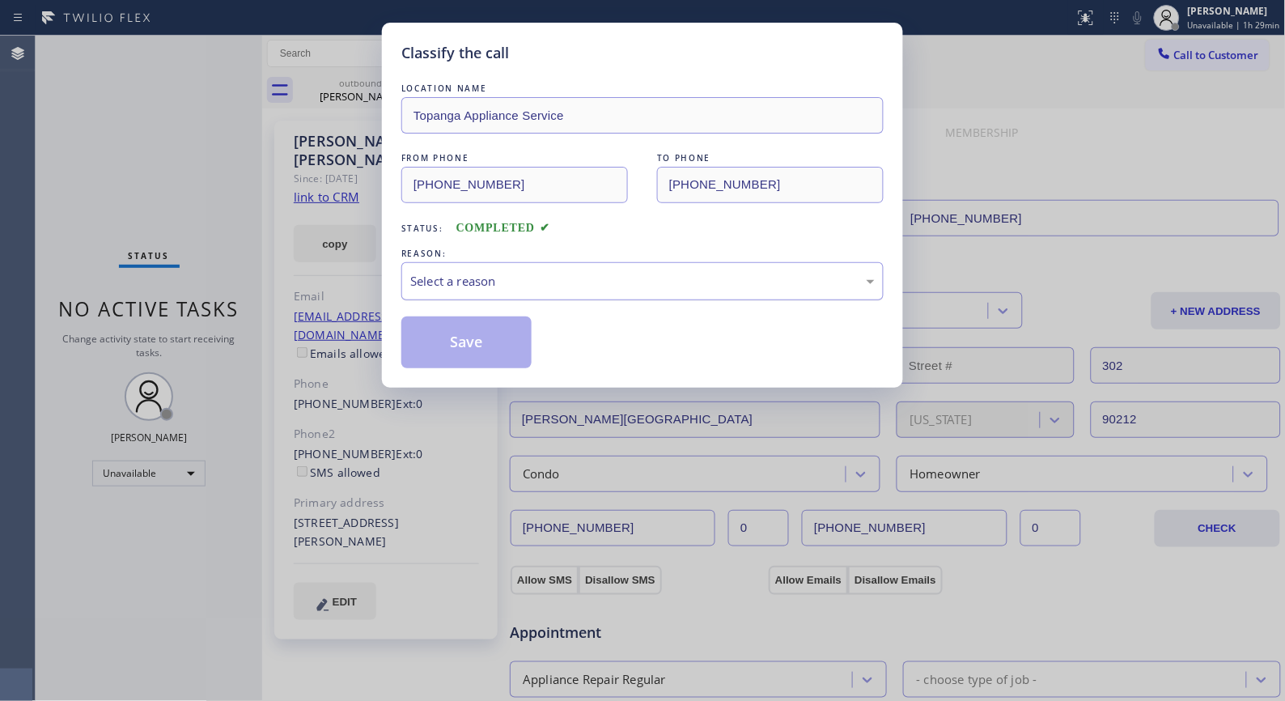
click at [586, 272] on div "Select a reason" at bounding box center [642, 281] width 464 height 19
click at [478, 343] on button "Save" at bounding box center [466, 342] width 130 height 52
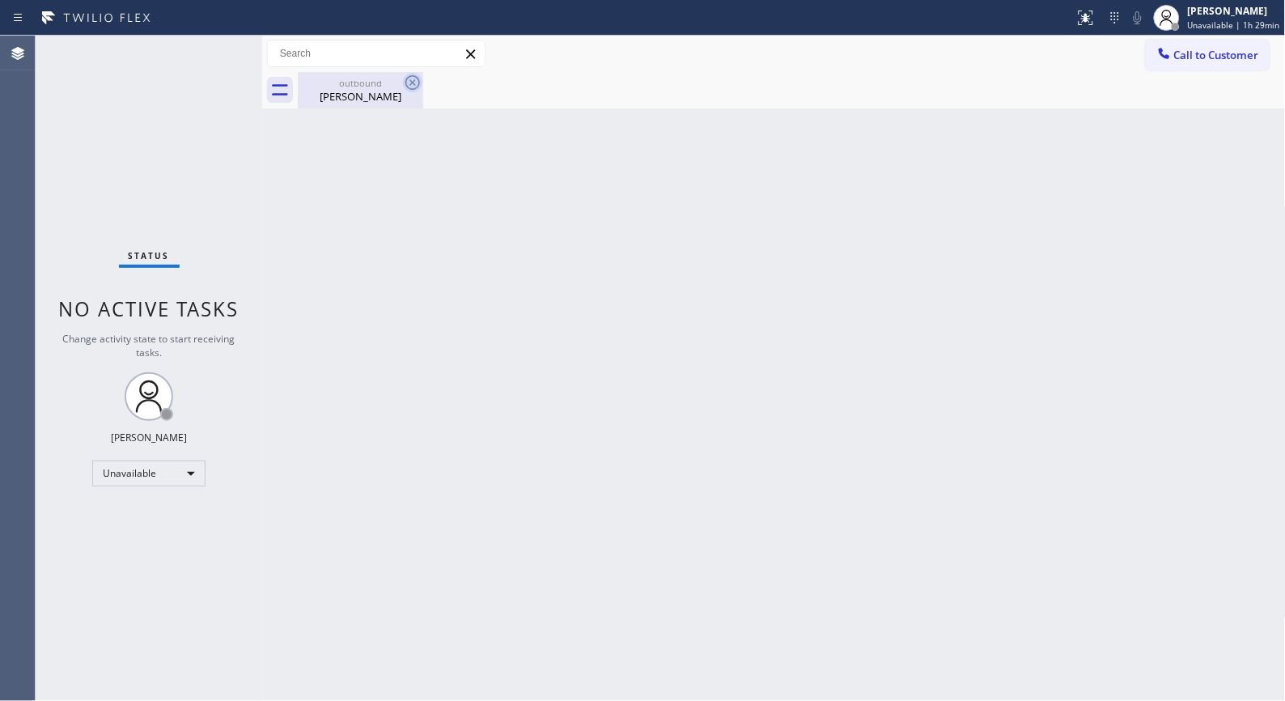
click at [413, 83] on icon at bounding box center [412, 82] width 15 height 15
click at [1249, 22] on span "Unavailable | 1h 35min" at bounding box center [1234, 24] width 92 height 11
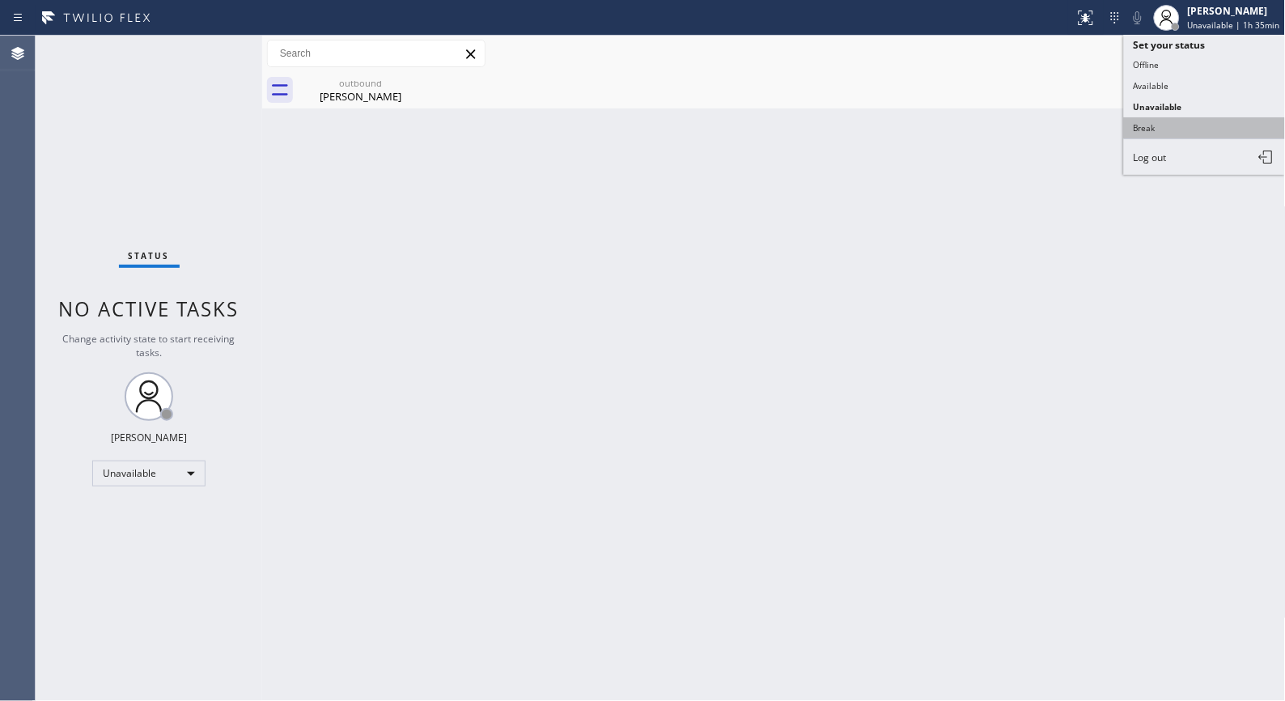
click at [1162, 138] on button "Break" at bounding box center [1205, 127] width 162 height 21
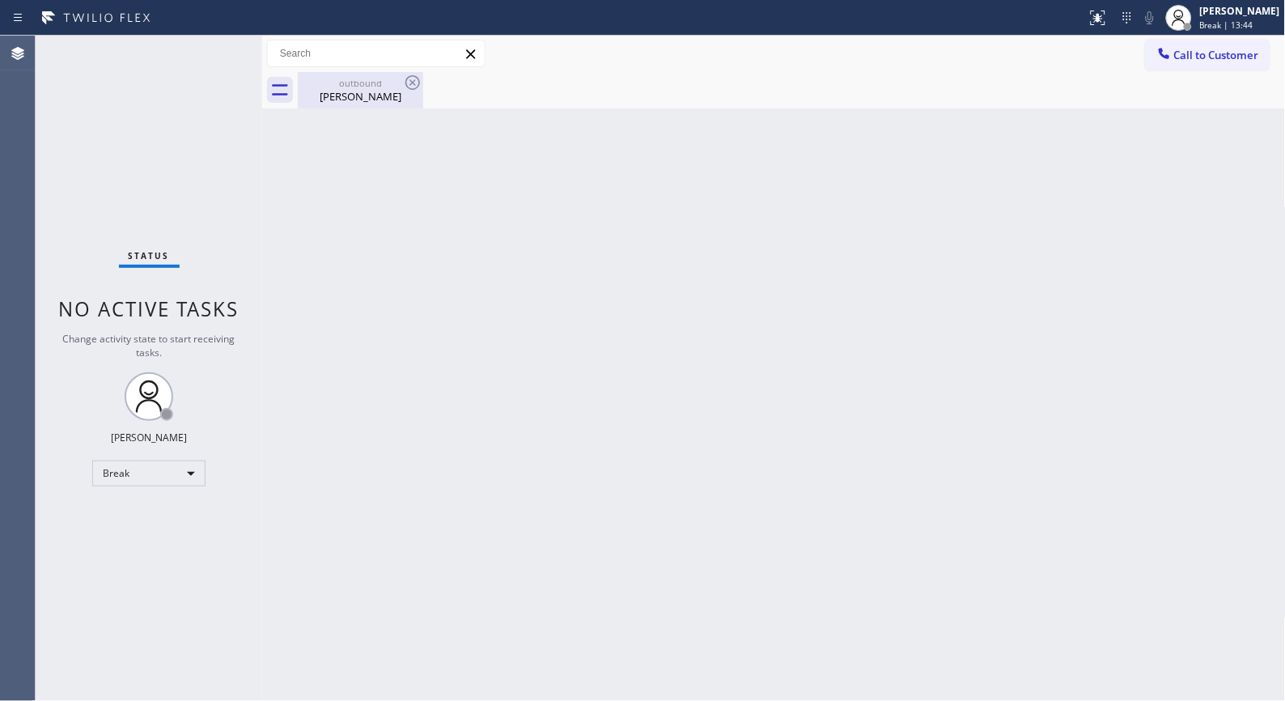
click at [365, 77] on div "outbound" at bounding box center [360, 83] width 122 height 12
click at [1253, 23] on span "Break | 13:45" at bounding box center [1226, 24] width 53 height 11
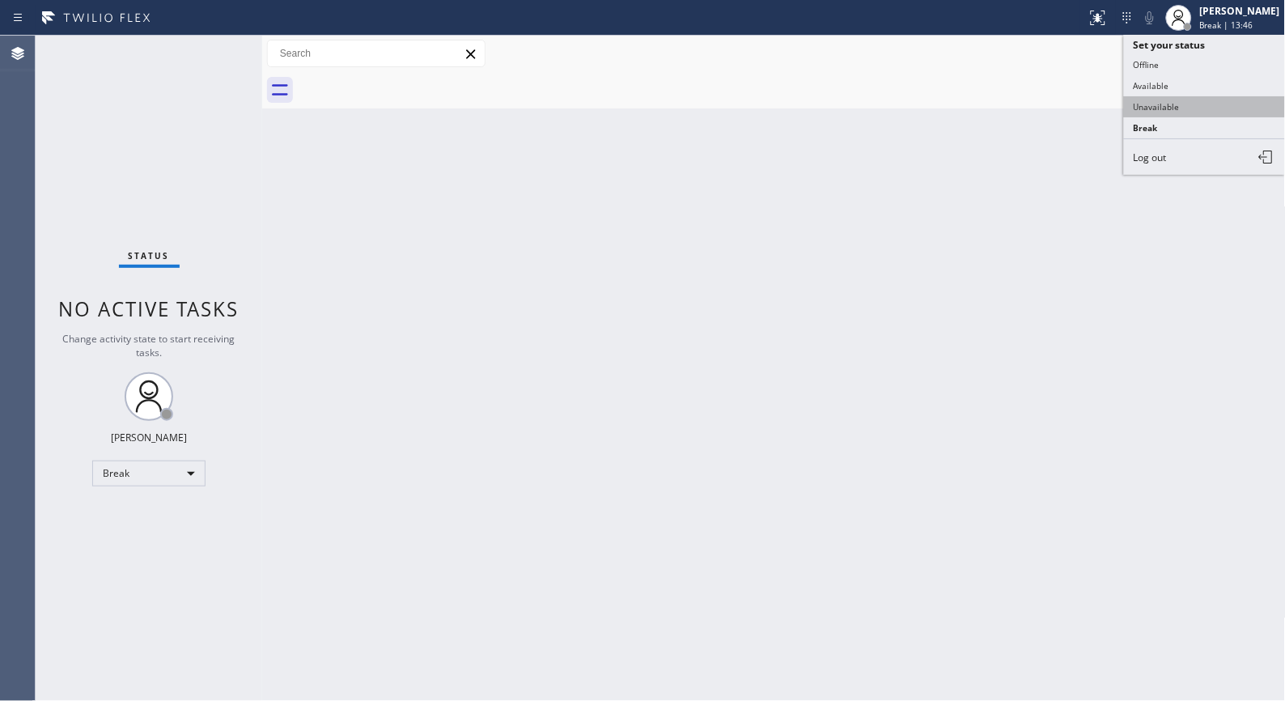
click at [1156, 98] on button "Unavailable" at bounding box center [1205, 106] width 162 height 21
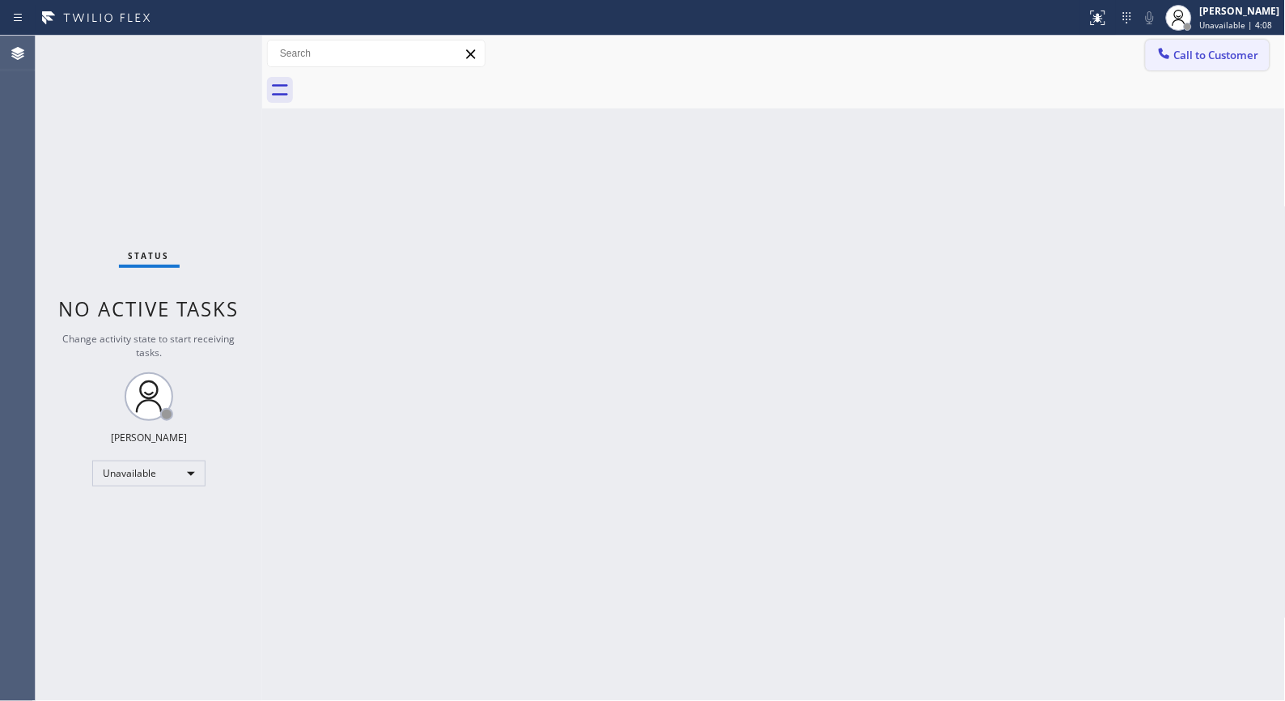
click at [1193, 59] on span "Call to Customer" at bounding box center [1216, 55] width 85 height 15
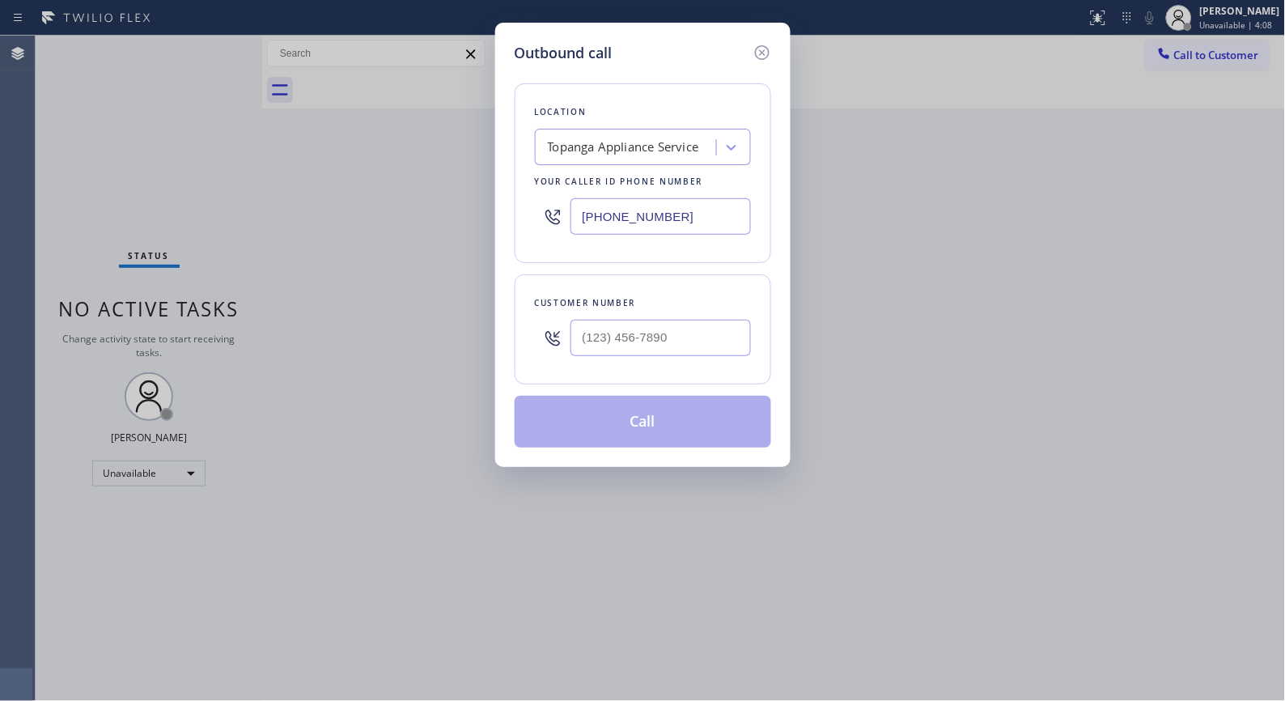
drag, startPoint x: 673, startPoint y: 218, endPoint x: 470, endPoint y: 148, distance: 215.0
click at [478, 193] on div "Outbound call Location Topanga Appliance Service Your caller id phone number (8…" at bounding box center [642, 350] width 1285 height 701
paste input "424) 289-6505"
type input "(424) 289-6505"
drag, startPoint x: 694, startPoint y: 336, endPoint x: 520, endPoint y: 320, distance: 175.5
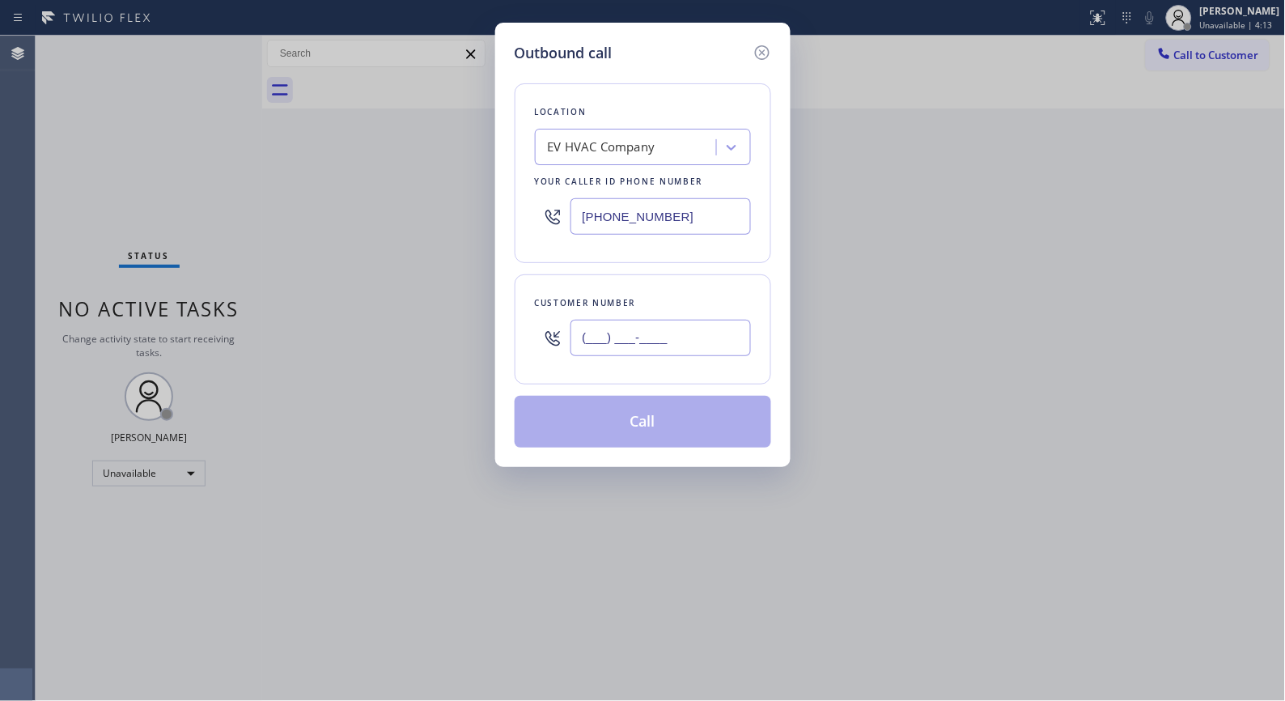
click at [521, 322] on div "Customer number (___) ___-____" at bounding box center [643, 329] width 257 height 110
paste input "213) 624-9258"
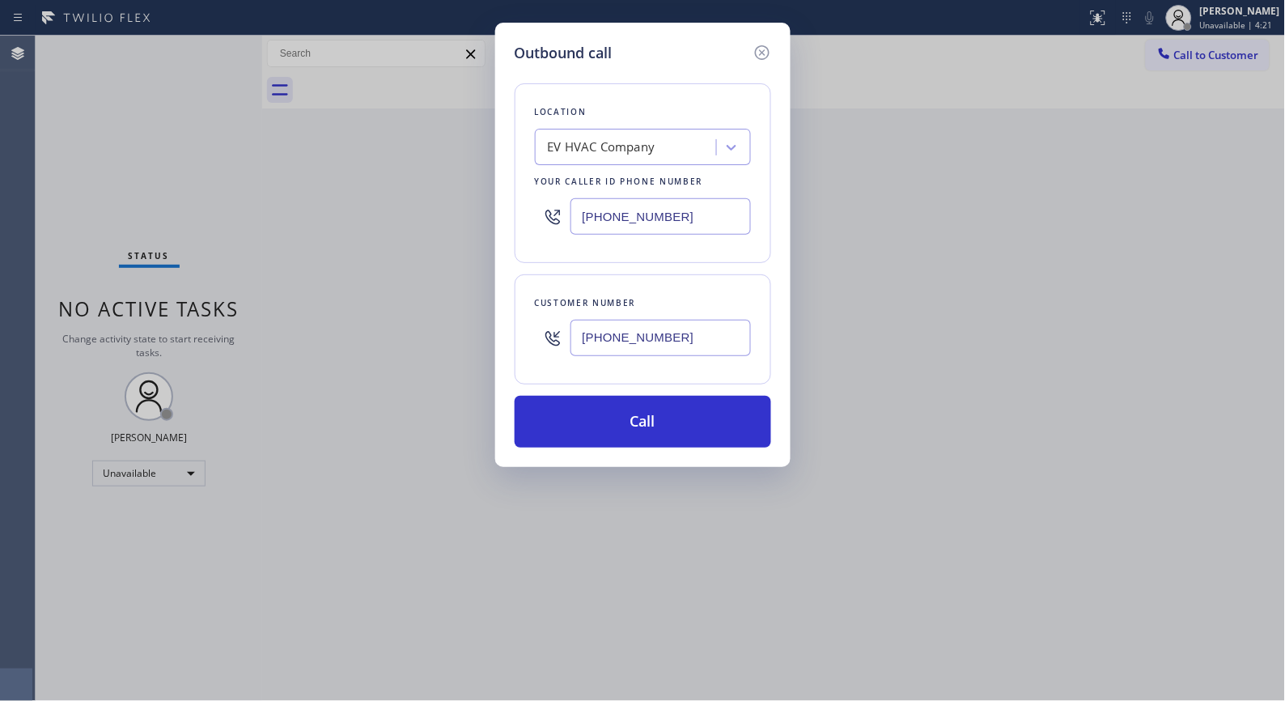
drag, startPoint x: 694, startPoint y: 346, endPoint x: 450, endPoint y: 333, distance: 244.7
click at [450, 333] on div "Outbound call Location EV HVAC Company Your caller id phone number (424) 289-65…" at bounding box center [642, 350] width 1285 height 701
paste input "text"
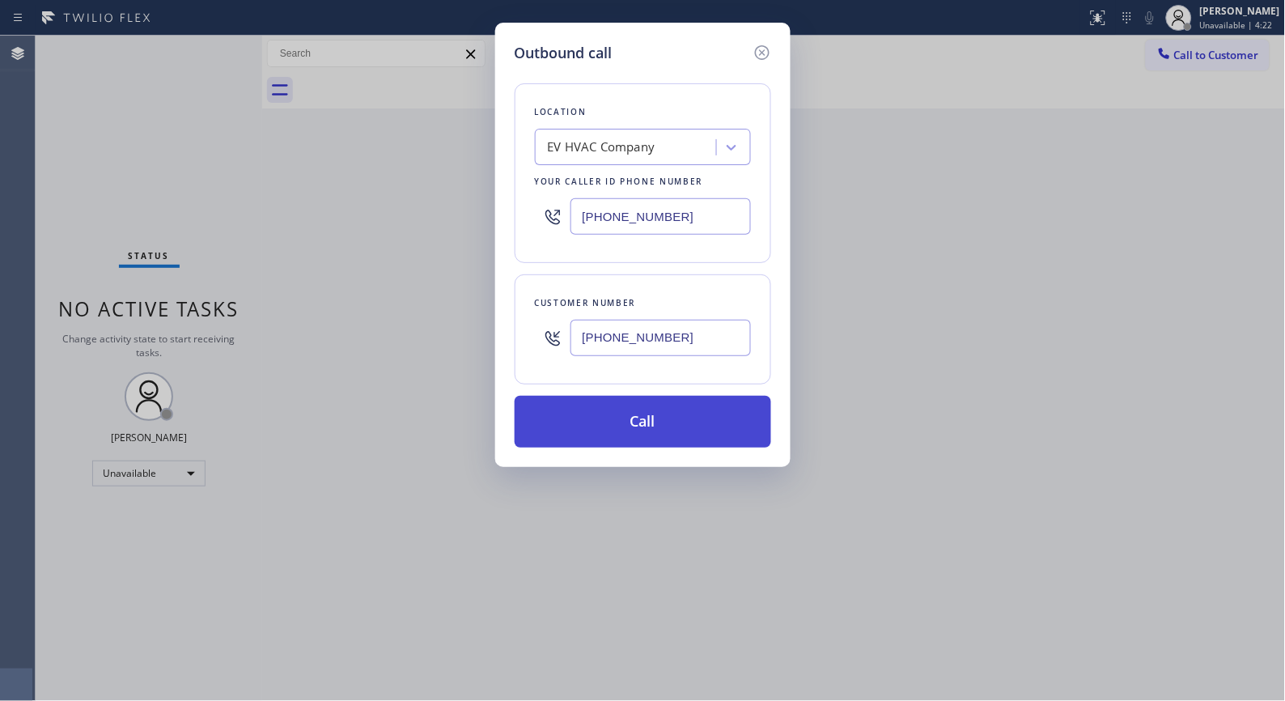
type input "(213) 624-9258"
click at [599, 415] on button "Call" at bounding box center [643, 422] width 257 height 52
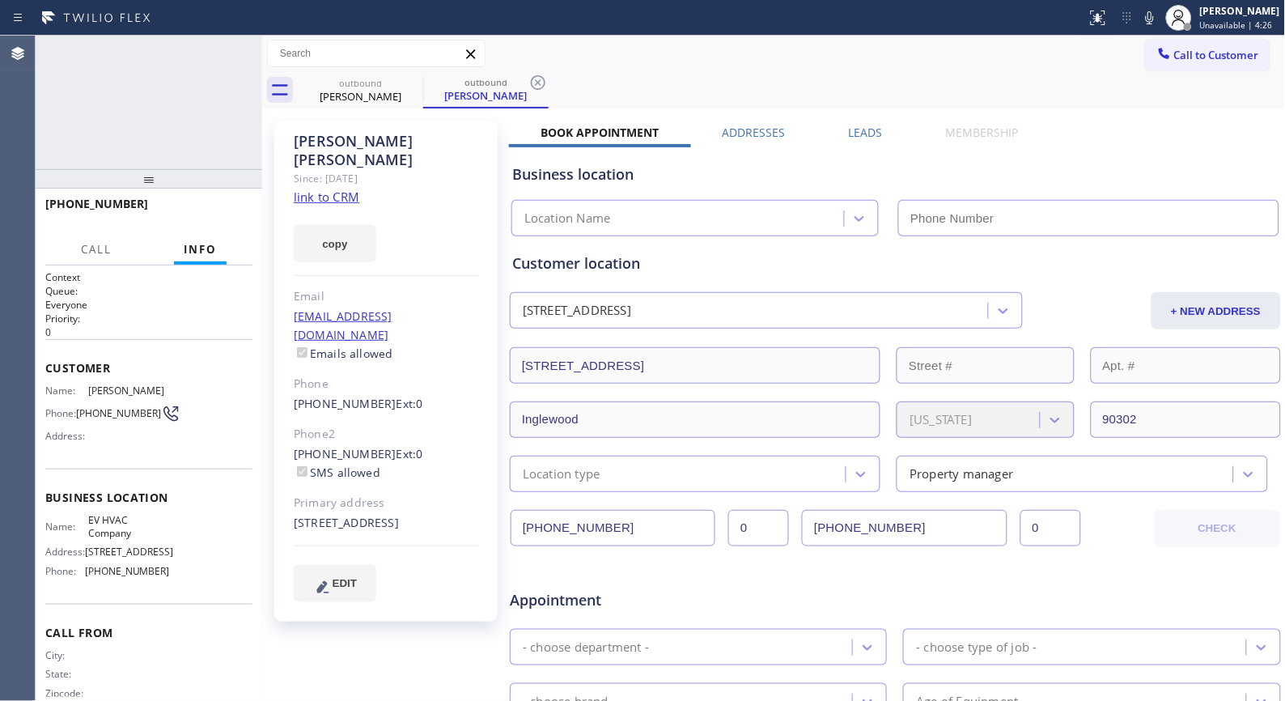
type input "(424) 289-6505"
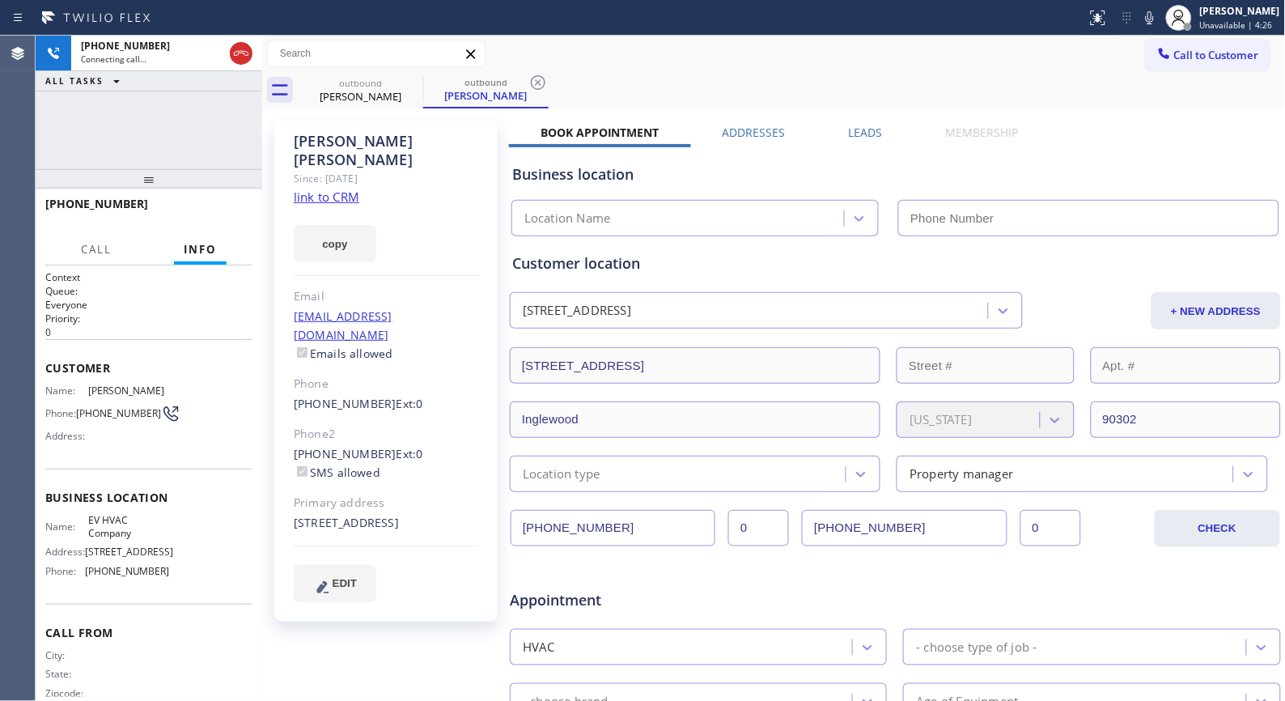
type input "(424) 289-6505"
click at [521, 86] on div "outbound" at bounding box center [486, 82] width 122 height 12
click at [537, 85] on icon at bounding box center [537, 82] width 19 height 19
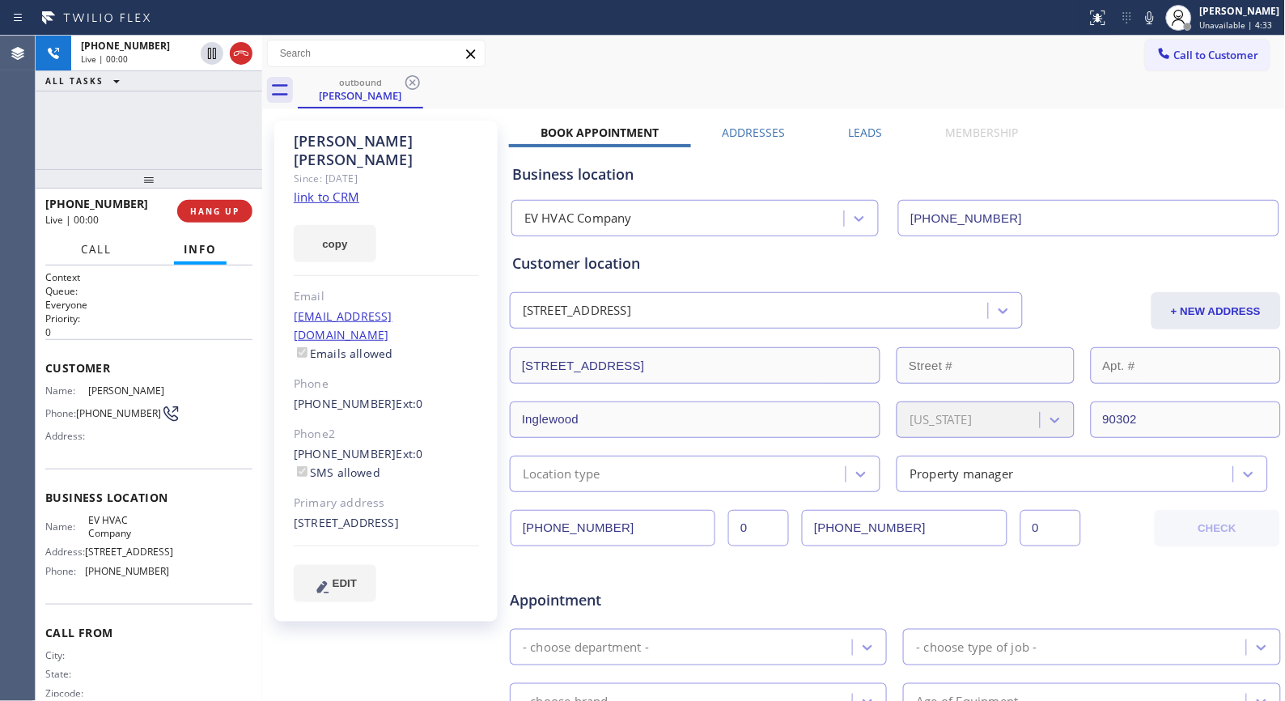
click at [92, 249] on span "Call" at bounding box center [96, 249] width 31 height 15
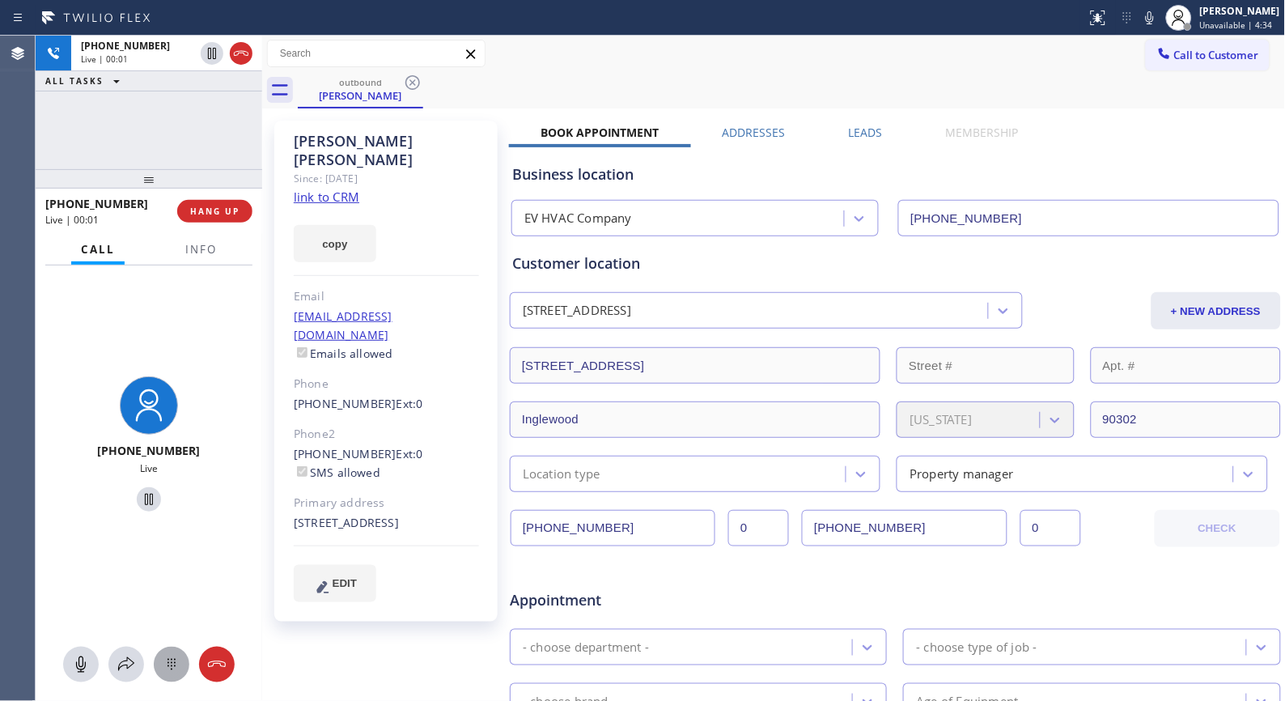
click at [168, 668] on icon at bounding box center [171, 664] width 19 height 19
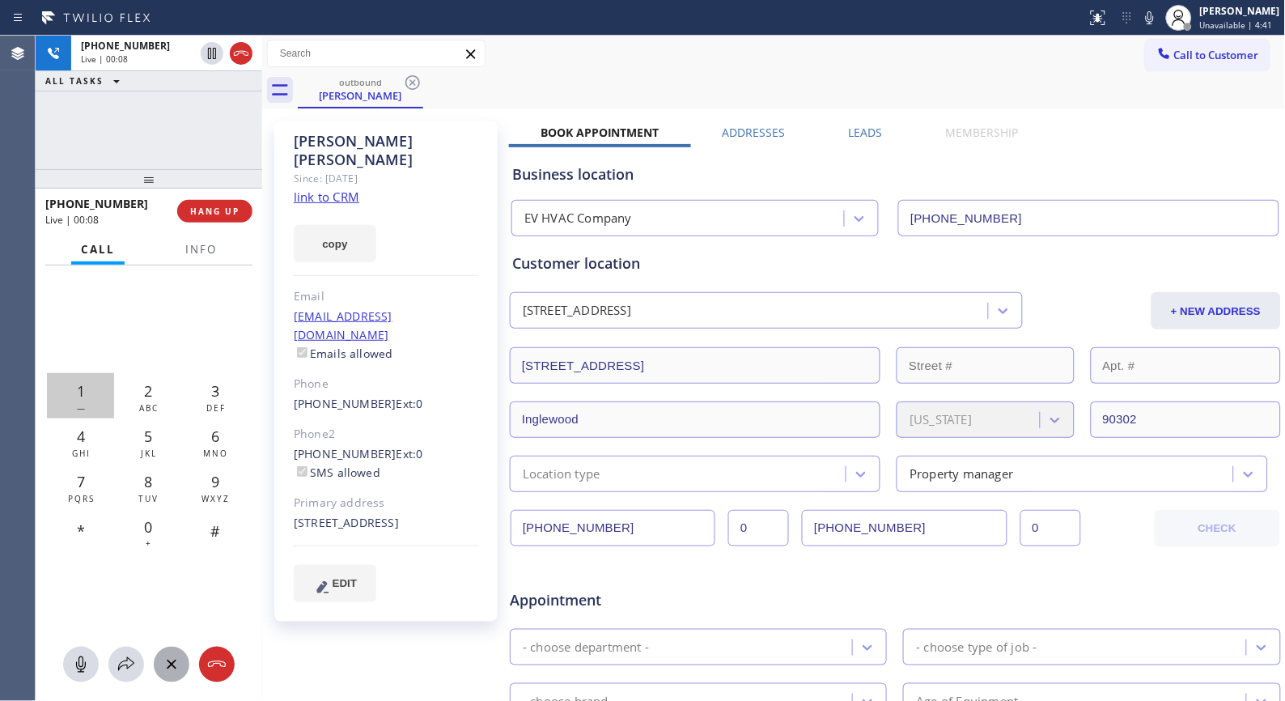
click at [78, 393] on span "1" at bounding box center [81, 390] width 8 height 19
click at [78, 475] on span "7" at bounding box center [81, 481] width 8 height 19
click at [84, 397] on span "1" at bounding box center [81, 390] width 8 height 19
click at [221, 490] on div "9 WXYZ" at bounding box center [214, 486] width 67 height 45
click at [203, 254] on span "Info" at bounding box center [201, 249] width 32 height 15
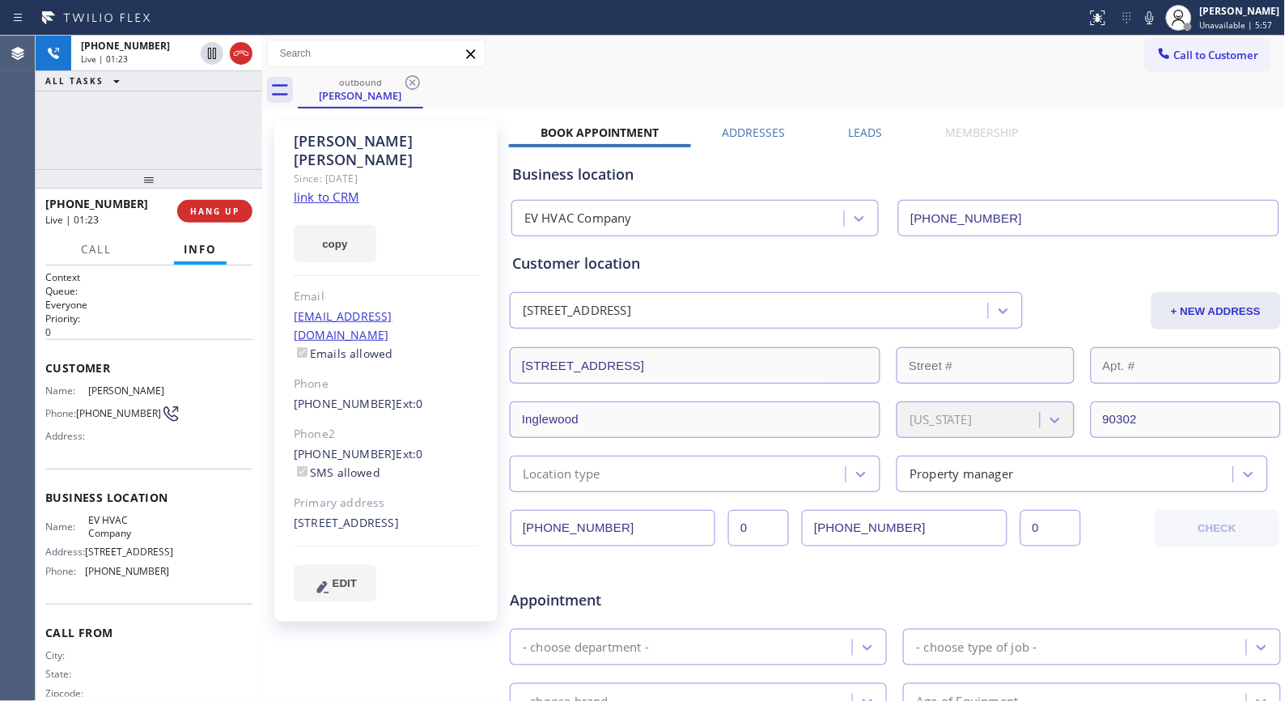
click at [194, 142] on div "+12136249258 Live | 01:23 ALL TASKS ALL TASKS ACTIVE TASKS TASKS IN WRAP UP" at bounding box center [149, 103] width 227 height 134
click at [227, 210] on span "HANG UP" at bounding box center [214, 211] width 49 height 11
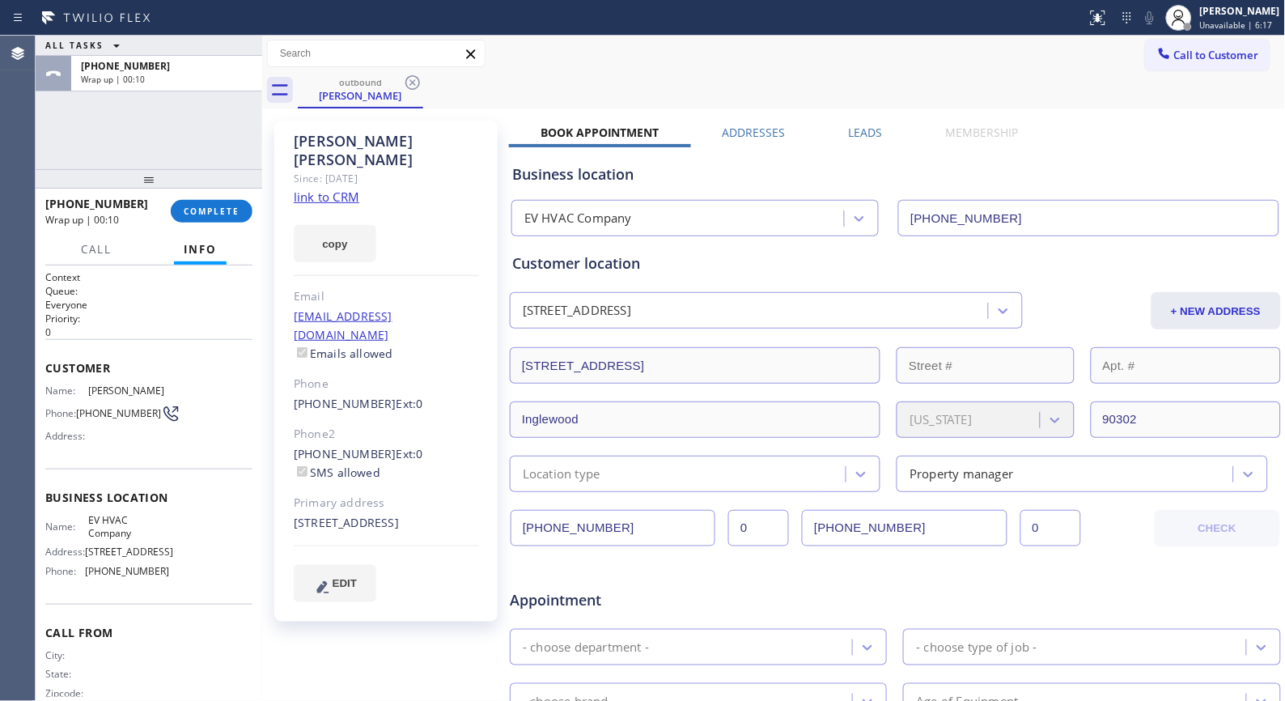
drag, startPoint x: 174, startPoint y: 386, endPoint x: 86, endPoint y: 392, distance: 88.4
click at [86, 392] on div "Name: Nick Hernandez Phone: (213) 624-9258 Address:" at bounding box center [148, 416] width 207 height 64
copy span "Nick Hernandez"
drag, startPoint x: 418, startPoint y: 513, endPoint x: 290, endPoint y: 487, distance: 130.5
click at [290, 487] on div "Nick Hernandez Since: 20 may 2020 link to CRM copy Email nhernandez@midnightmis…" at bounding box center [385, 371] width 223 height 501
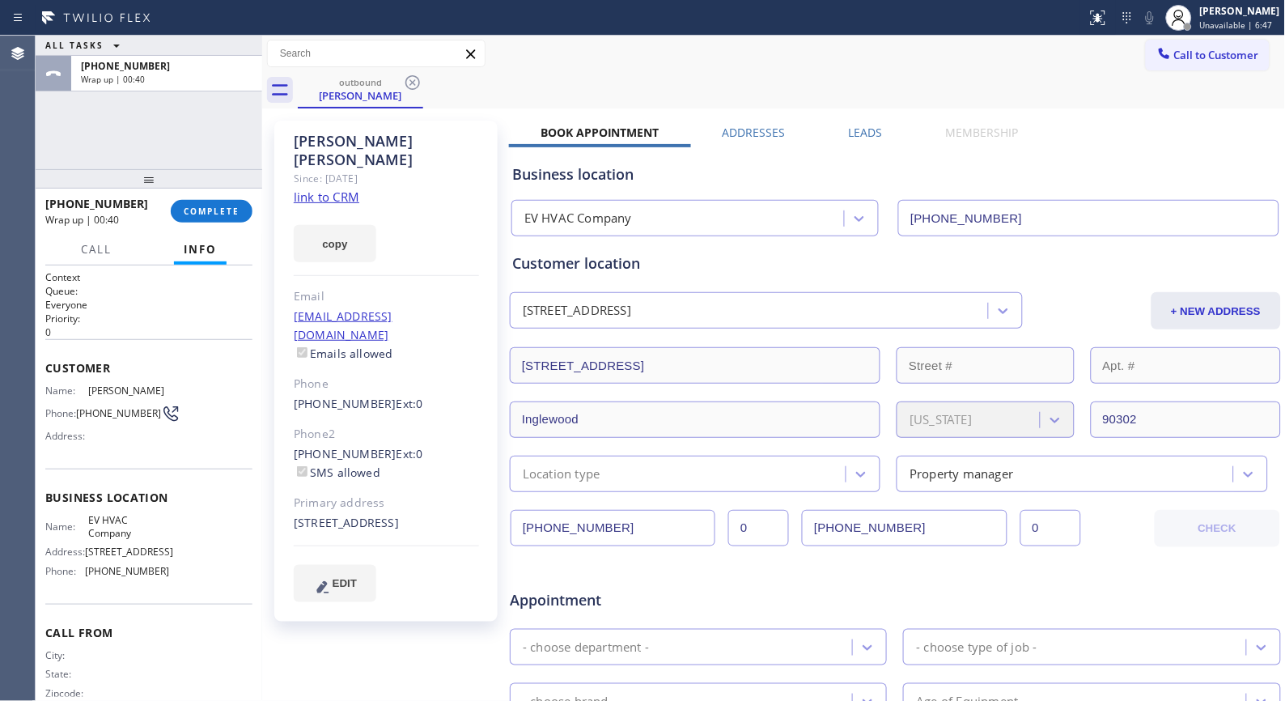
copy div "330 East Plymouth Street Inglewood, 90302 CA"
click at [203, 211] on span "COMPLETE" at bounding box center [212, 211] width 56 height 11
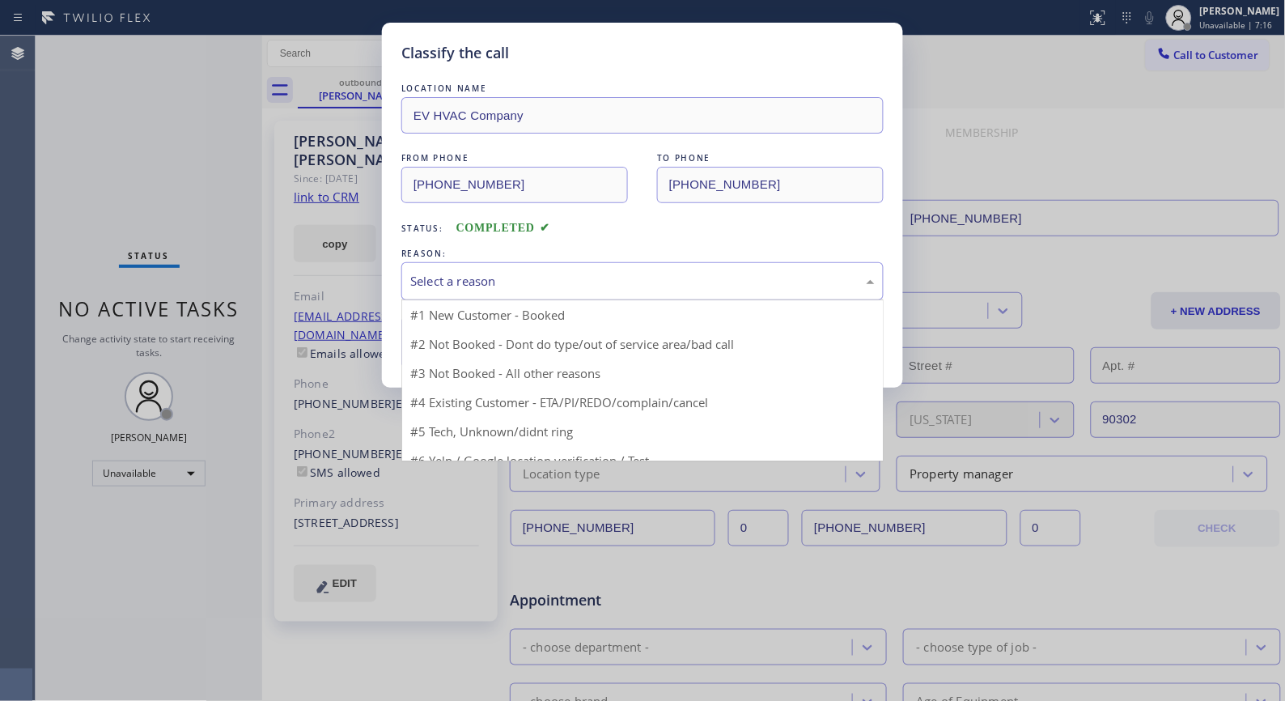
click at [616, 289] on div "Select a reason" at bounding box center [642, 281] width 464 height 19
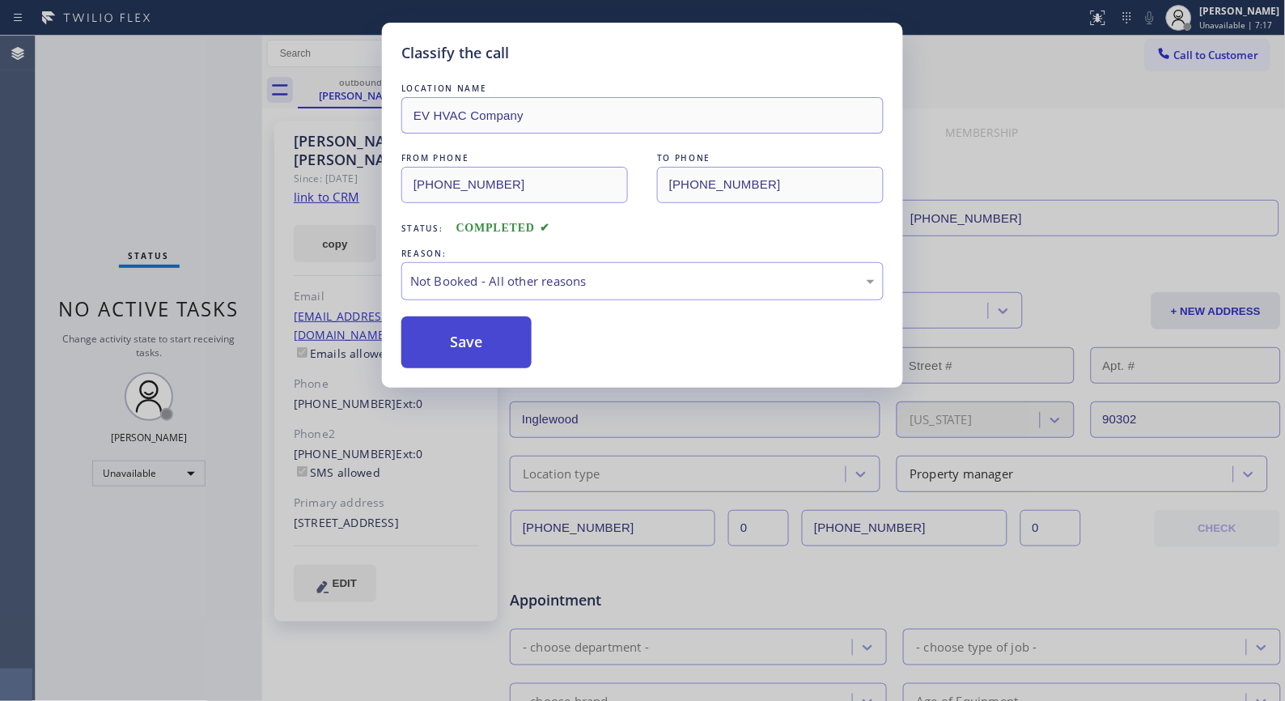
click at [491, 346] on button "Save" at bounding box center [466, 342] width 130 height 52
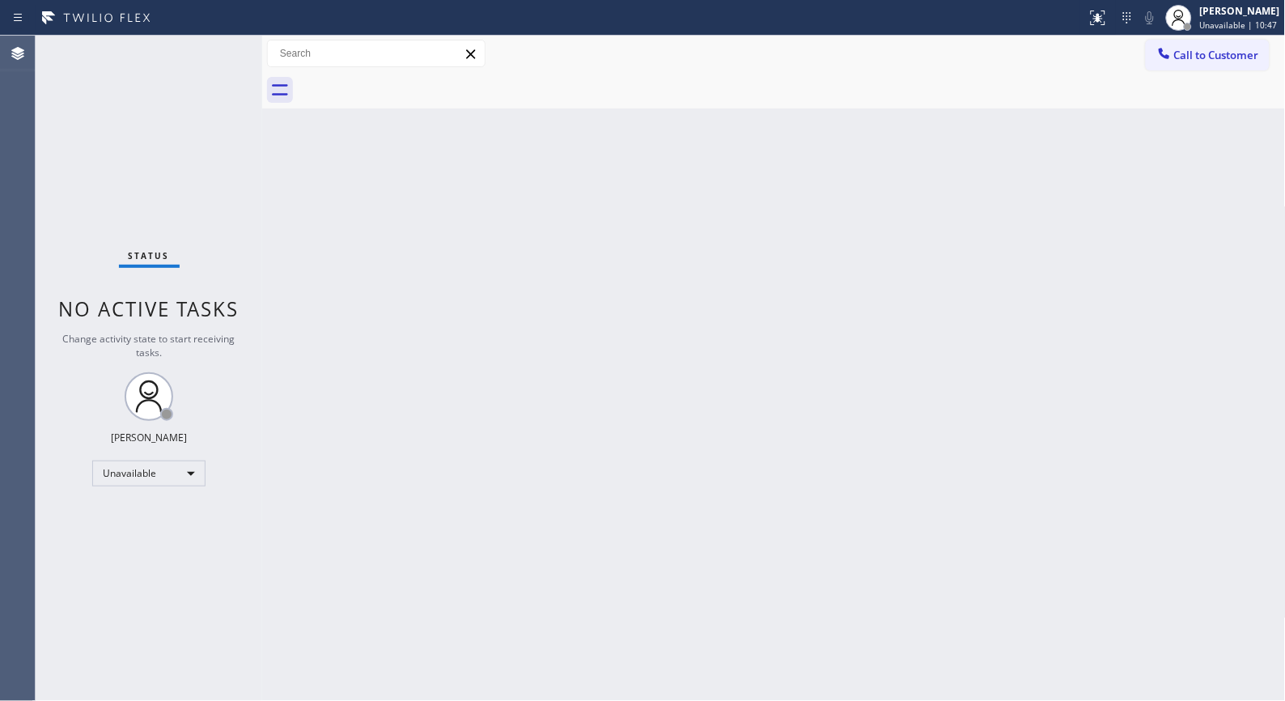
click at [537, 287] on div "Back to Dashboard Change Sender ID Customers Technicians Select a contact Outbo…" at bounding box center [774, 368] width 1024 height 665
click at [452, 326] on div "Back to Dashboard Change Sender ID Customers Technicians Select a contact Outbo…" at bounding box center [774, 368] width 1024 height 665
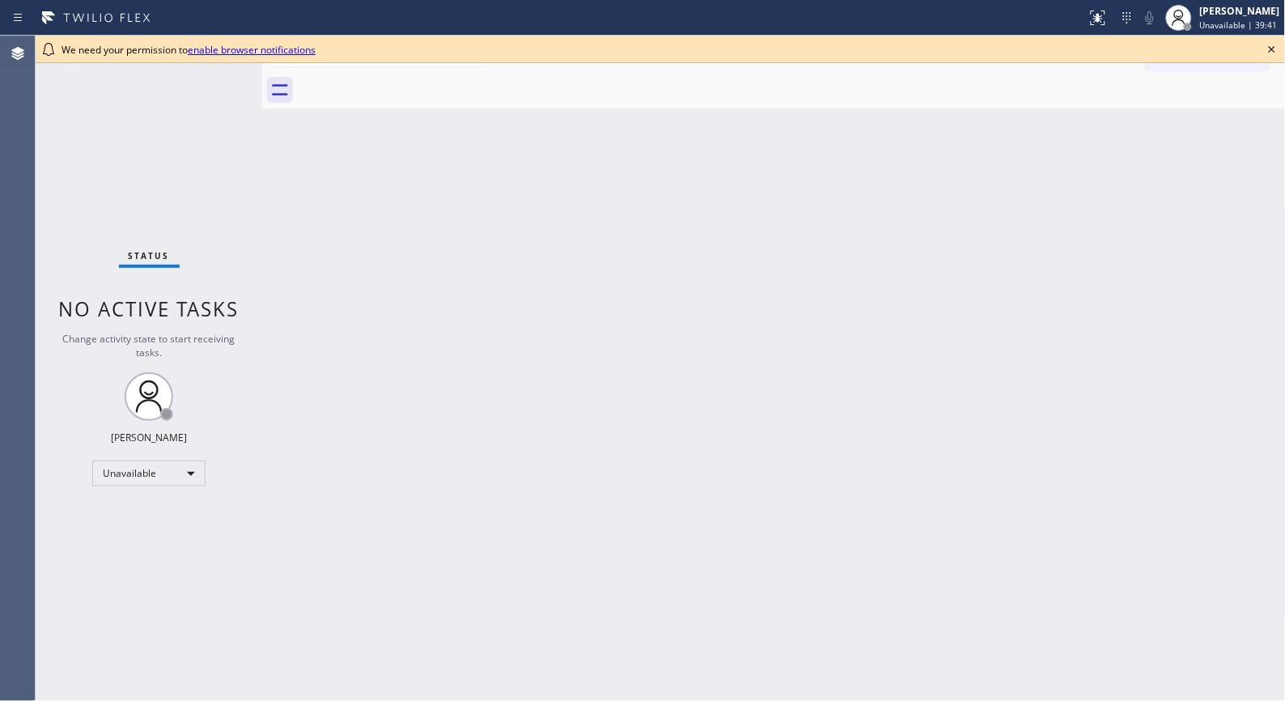
click at [1271, 49] on icon at bounding box center [1271, 49] width 19 height 19
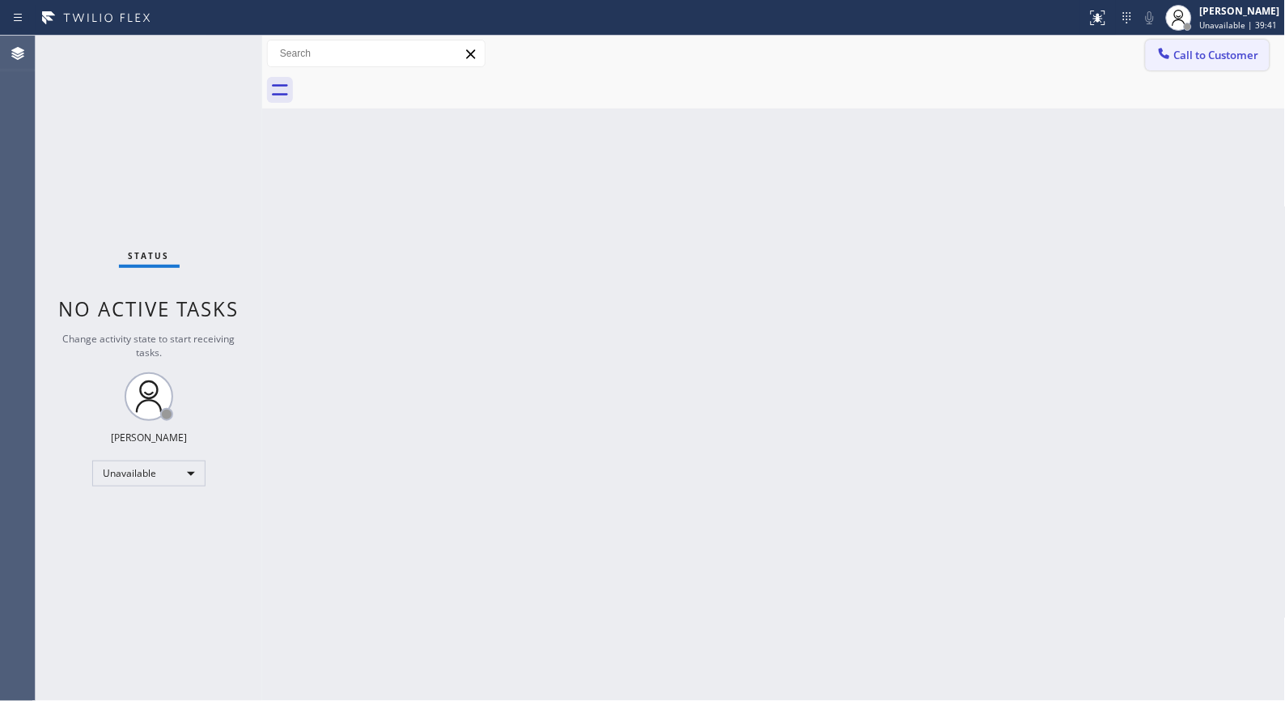
click at [1220, 51] on span "Call to Customer" at bounding box center [1216, 55] width 85 height 15
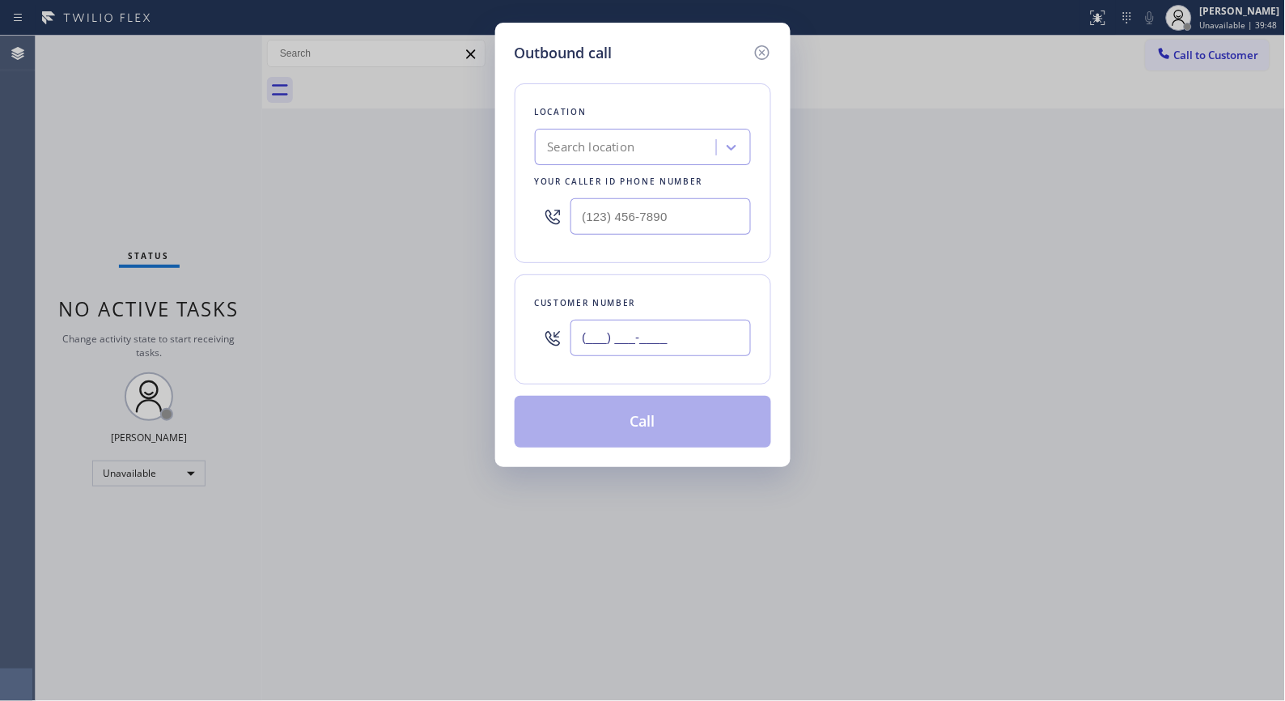
click at [681, 332] on input "(___) ___-____" at bounding box center [660, 338] width 180 height 36
paste input "408) 504-8765"
type input "[PHONE_NUMBER]"
click at [628, 134] on div "Search location" at bounding box center [628, 148] width 176 height 28
paste input "Sub-Zero Certified Repair("
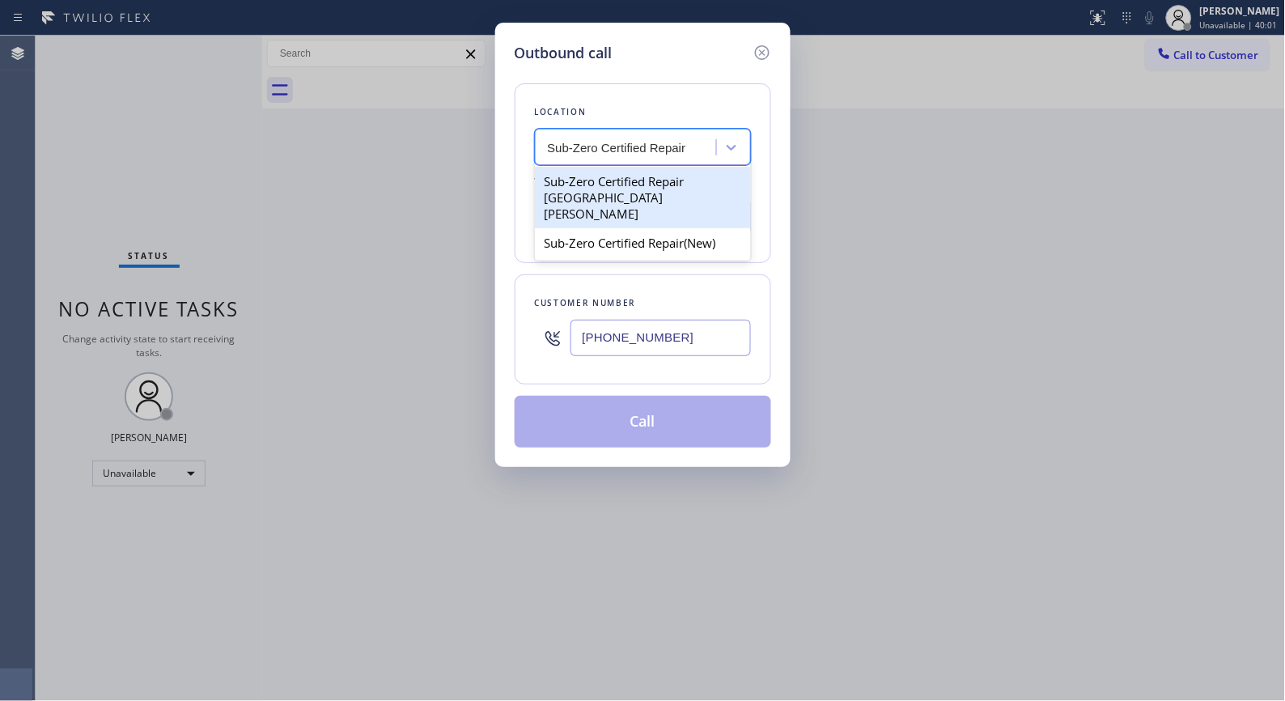
type input "Sub-Zero Certified Repair"
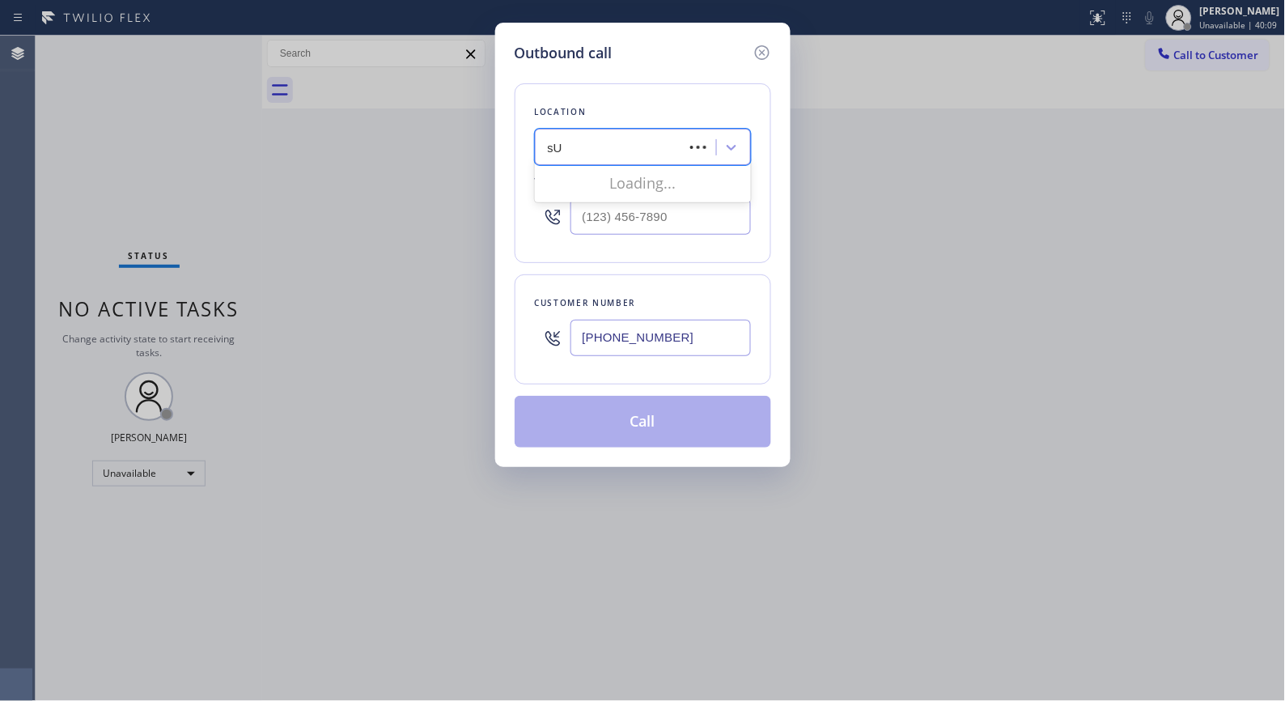
type input "s"
click at [631, 146] on input "Subzero repairs [GEOGRAPHIC_DATA][PERSON_NAME]" at bounding box center [619, 148] width 142 height 14
click at [551, 146] on input "Subzero repairs [GEOGRAPHIC_DATA][PERSON_NAME]" at bounding box center [619, 148] width 142 height 14
click at [632, 146] on input "Subzero repairs [GEOGRAPHIC_DATA][PERSON_NAME]" at bounding box center [619, 148] width 142 height 14
drag, startPoint x: 632, startPoint y: 146, endPoint x: 710, endPoint y: 143, distance: 78.6
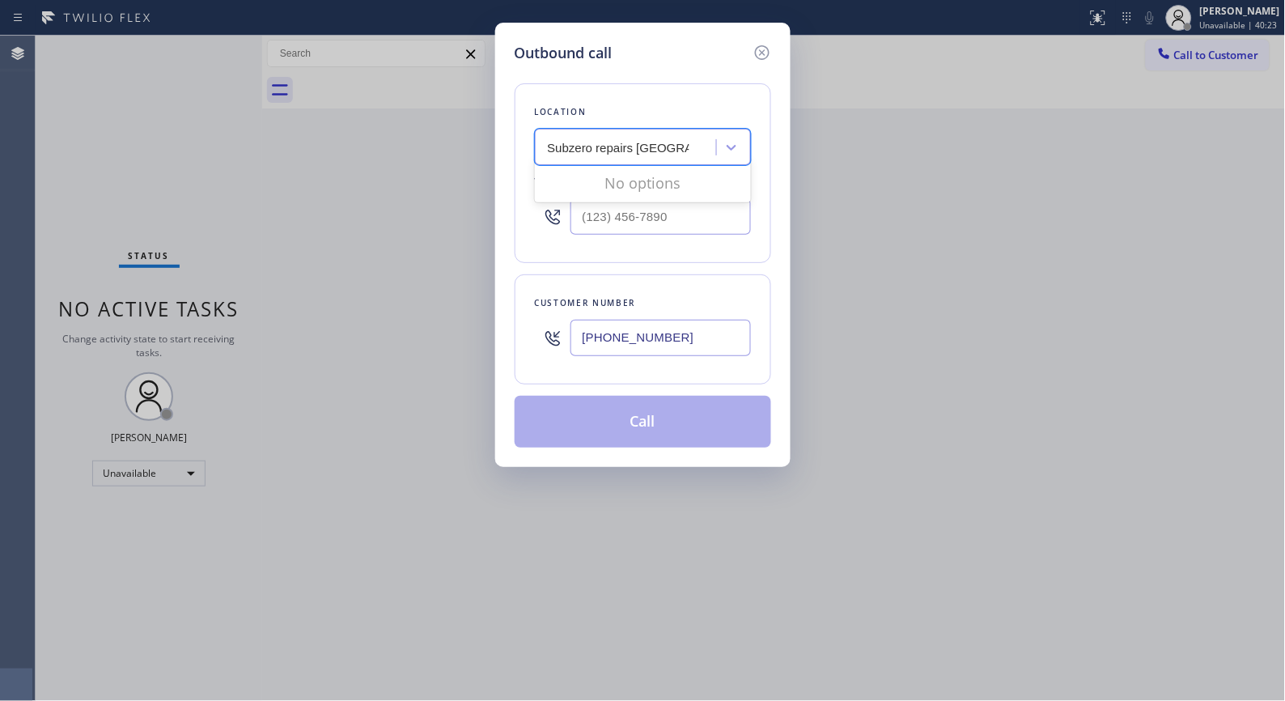
click at [710, 143] on div "Subzero repairs [GEOGRAPHIC_DATA][PERSON_NAME] Subzero repairs [GEOGRAPHIC_DATA…" at bounding box center [628, 148] width 176 height 28
click at [600, 147] on input "Subzero repairs [GEOGRAPHIC_DATA][PERSON_NAME]" at bounding box center [619, 148] width 142 height 14
click at [575, 148] on input "Subzero repairs [GEOGRAPHIC_DATA][PERSON_NAME]" at bounding box center [619, 148] width 142 height 14
click at [569, 142] on input "SubZero repairs [GEOGRAPHIC_DATA][PERSON_NAME]" at bounding box center [619, 148] width 142 height 14
click at [621, 152] on input "Sub-Zero repairs [GEOGRAPHIC_DATA][PERSON_NAME]" at bounding box center [621, 148] width 146 height 14
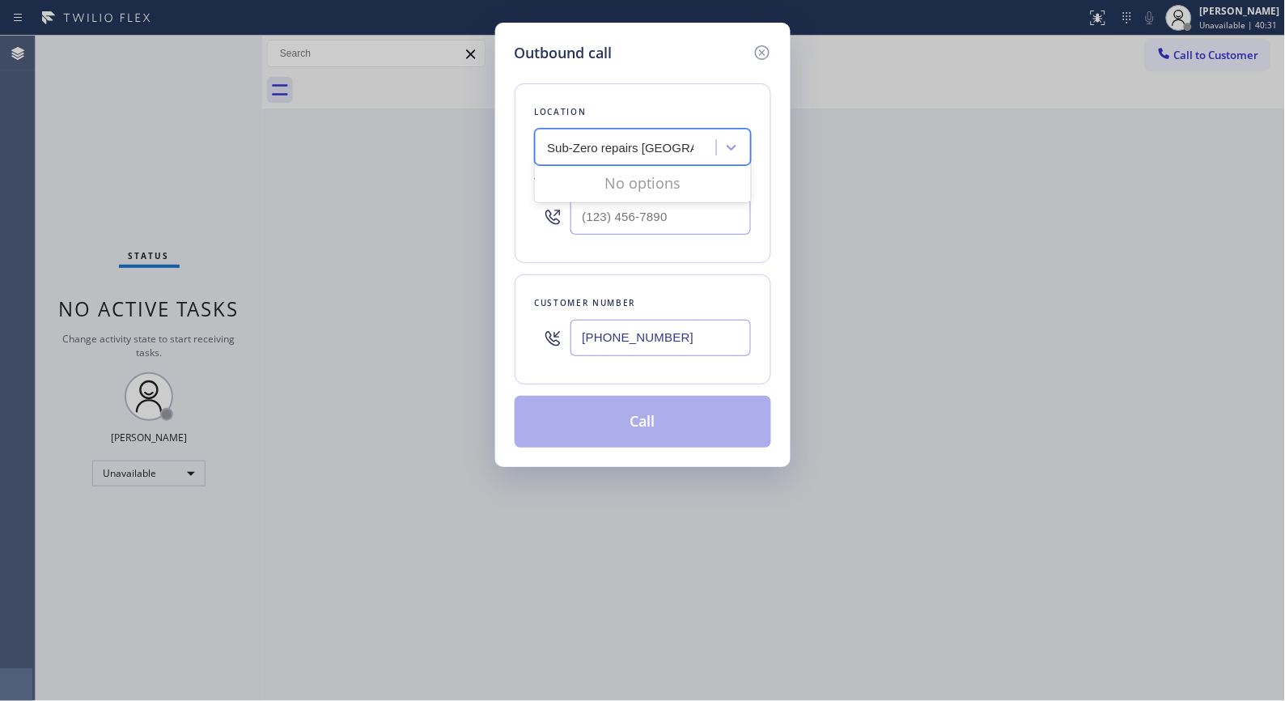
click at [621, 152] on input "Sub-Zero repairs [GEOGRAPHIC_DATA][PERSON_NAME]" at bounding box center [621, 148] width 146 height 14
type input "Sub-Zero repairs [GEOGRAPHIC_DATA][PERSON_NAME]"
click at [757, 51] on icon at bounding box center [762, 52] width 19 height 19
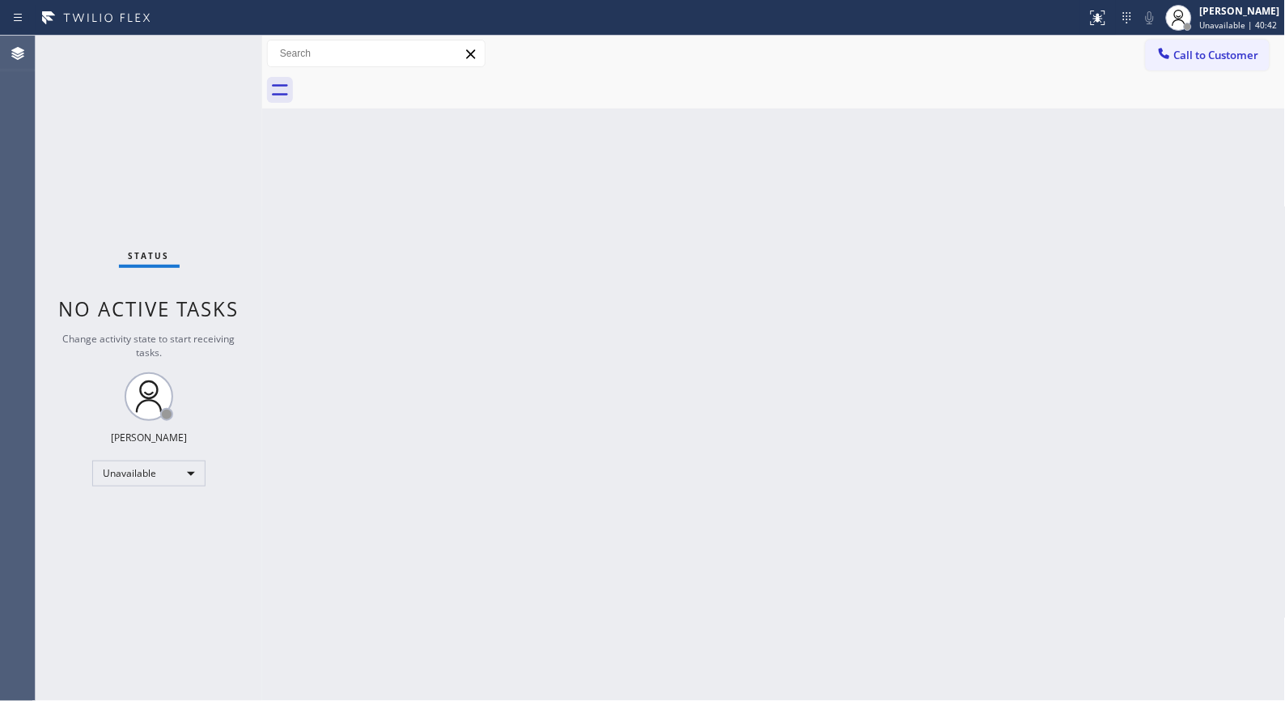
drag, startPoint x: 1178, startPoint y: 62, endPoint x: 761, endPoint y: 155, distance: 427.0
click at [1168, 62] on button "Call to Customer" at bounding box center [1208, 55] width 124 height 31
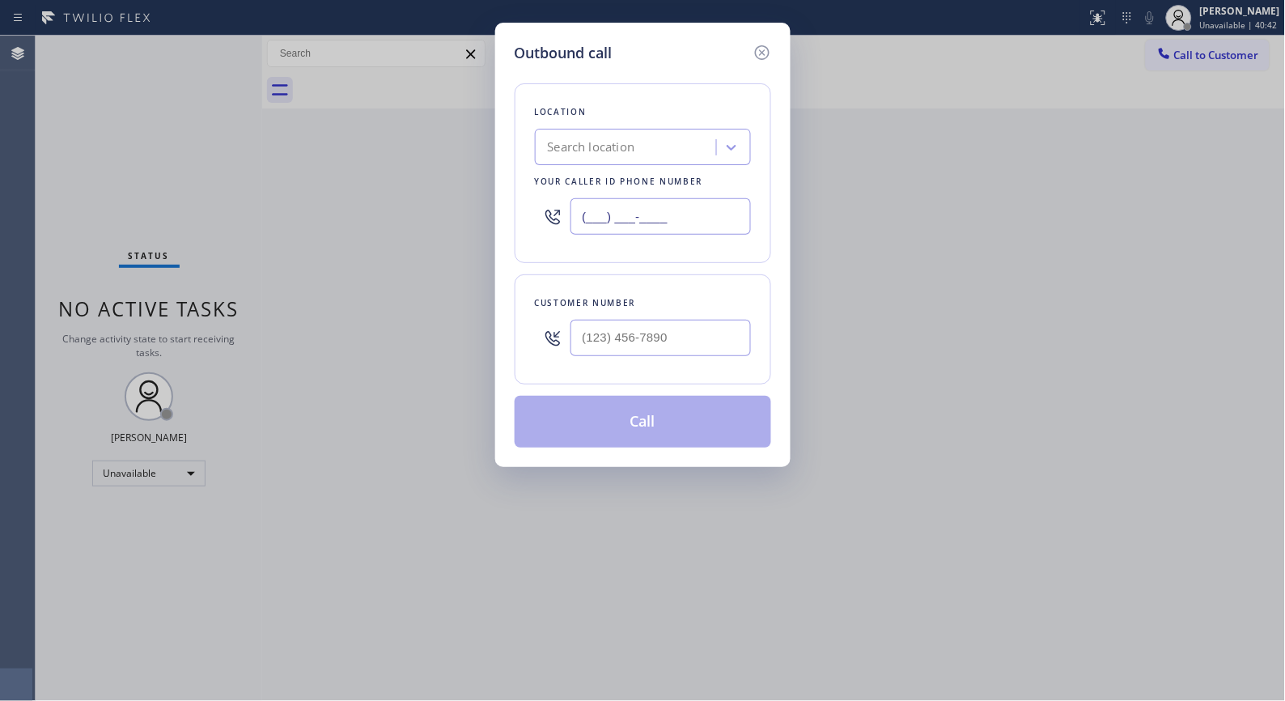
drag, startPoint x: 562, startPoint y: 210, endPoint x: 498, endPoint y: 179, distance: 71.3
click at [512, 192] on div "Outbound call Location Search location Your caller id phone number (___) ___-__…" at bounding box center [642, 245] width 295 height 444
paste input "888) 530-5723"
type input "[PHONE_NUMBER]"
click at [686, 348] on input "(___) ___-____" at bounding box center [660, 338] width 180 height 36
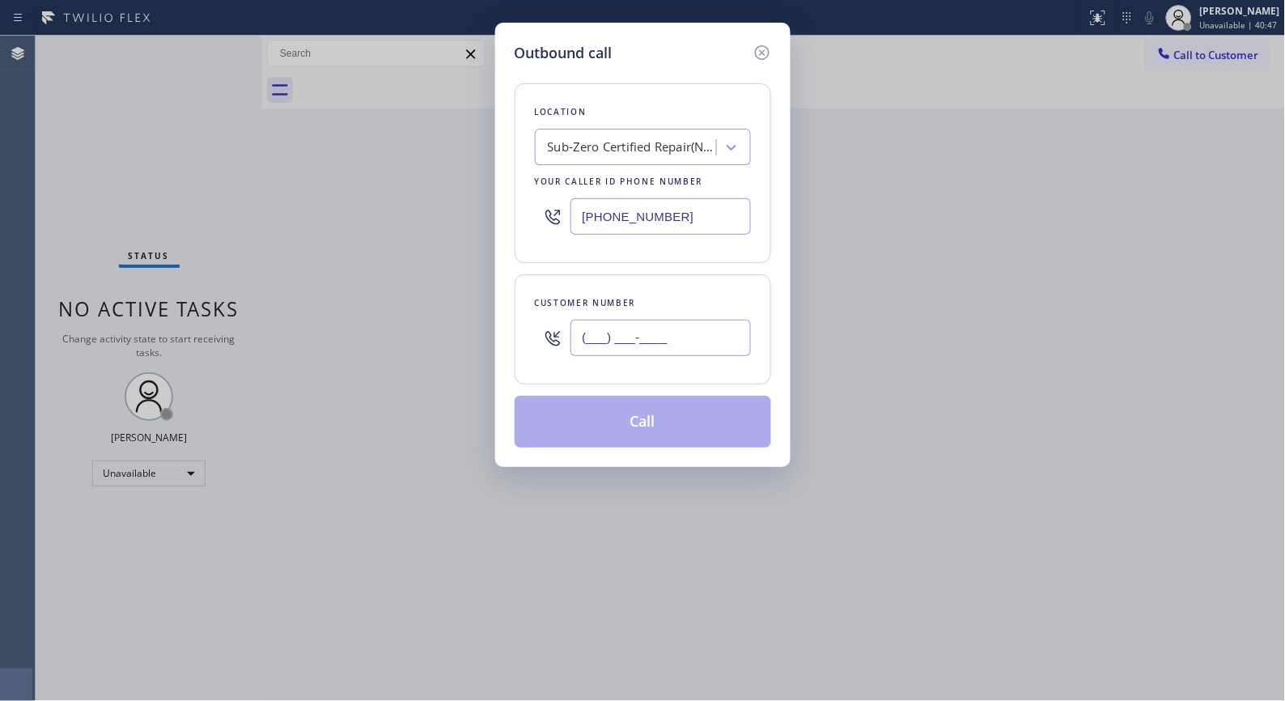
paste input "408) 504-8765"
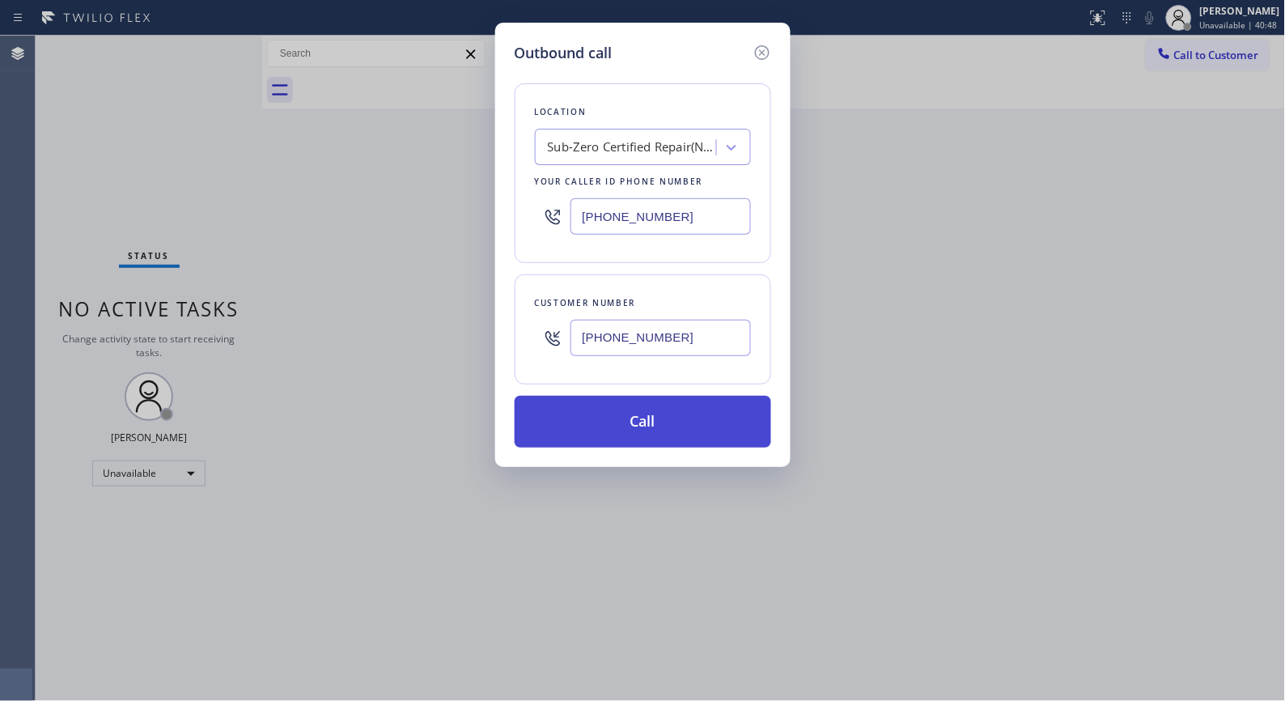
type input "[PHONE_NUMBER]"
click at [669, 431] on button "Call" at bounding box center [643, 422] width 257 height 52
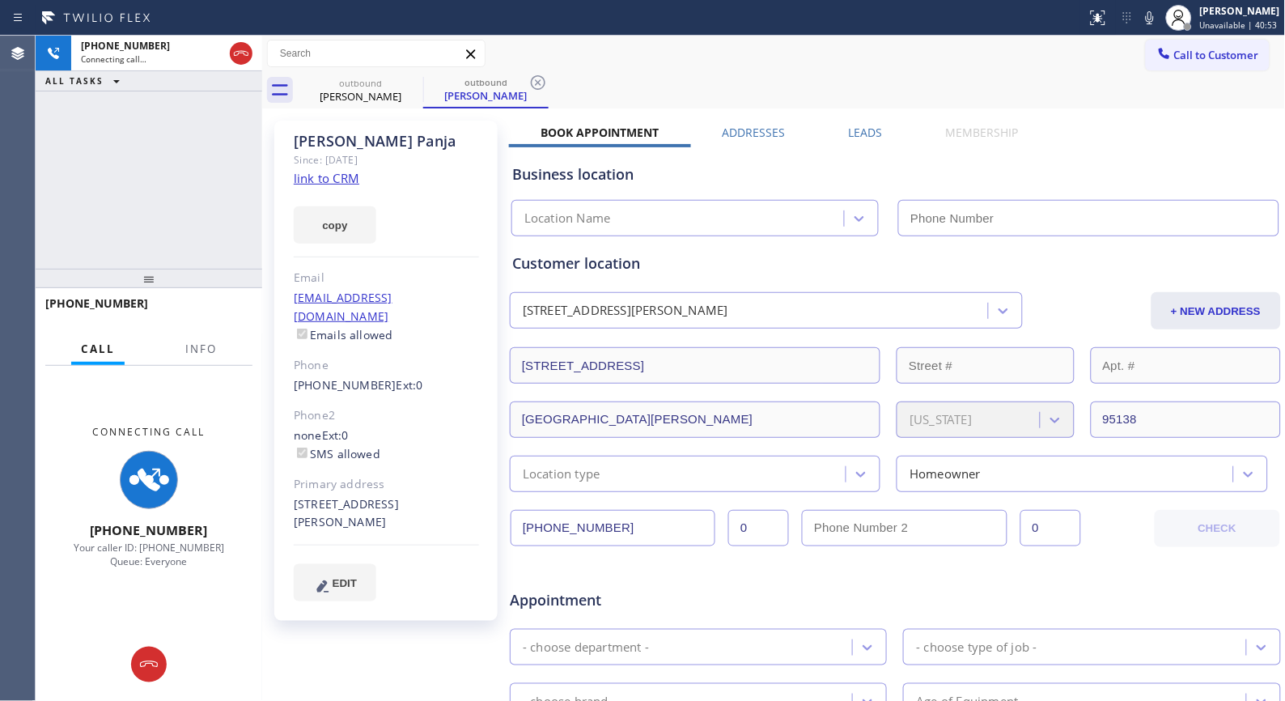
type input "[PHONE_NUMBER]"
click at [193, 352] on span "Info" at bounding box center [201, 348] width 32 height 15
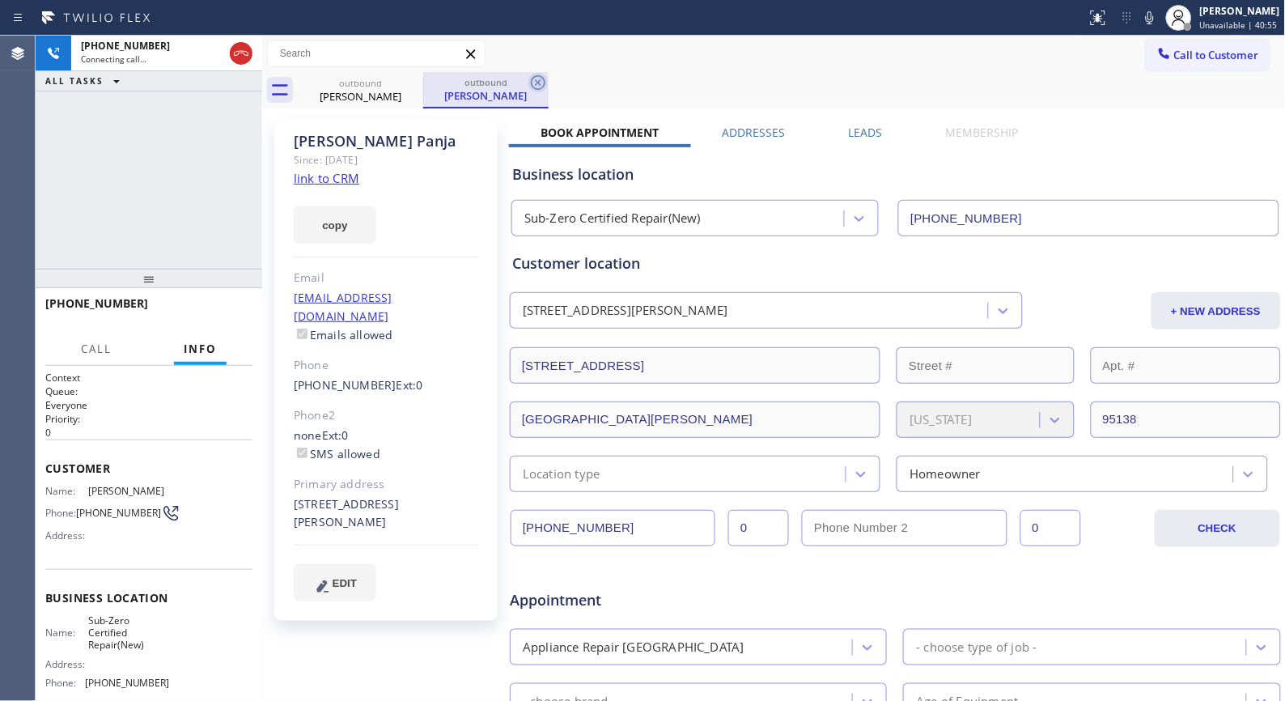
click at [532, 79] on icon at bounding box center [537, 82] width 19 height 19
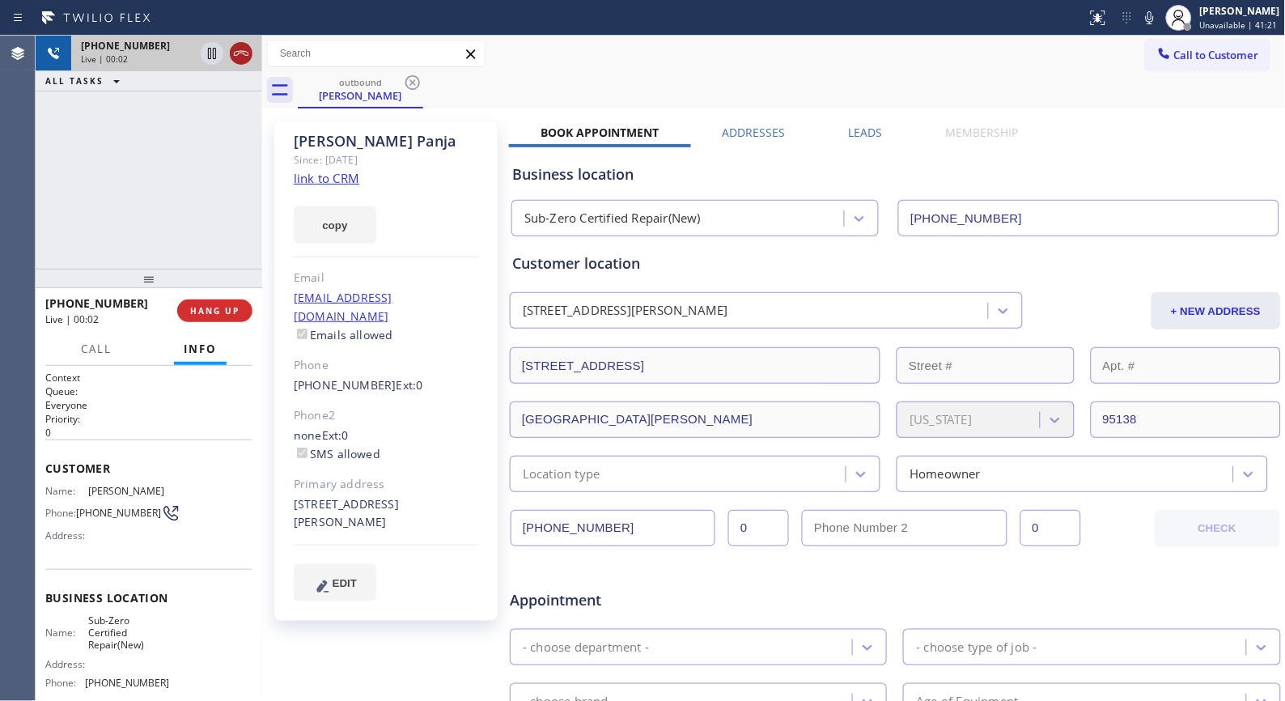
click at [235, 46] on icon at bounding box center [240, 53] width 19 height 19
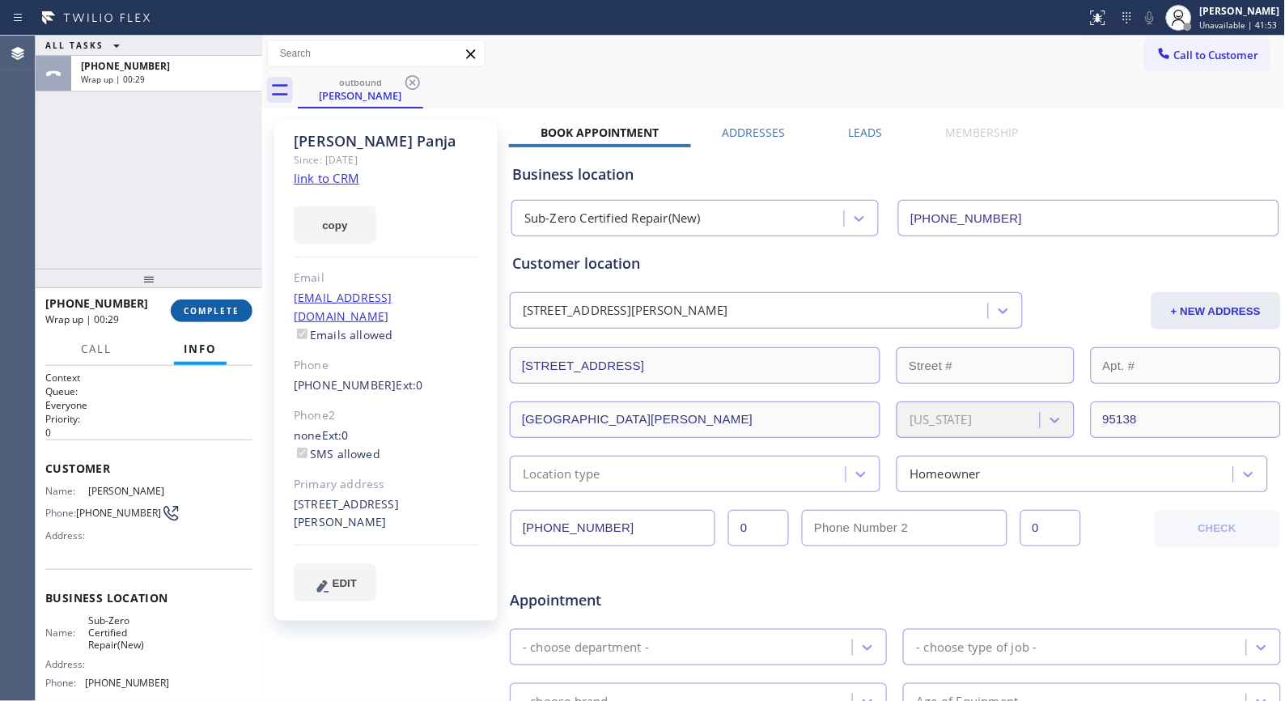
click at [203, 306] on span "COMPLETE" at bounding box center [212, 310] width 56 height 11
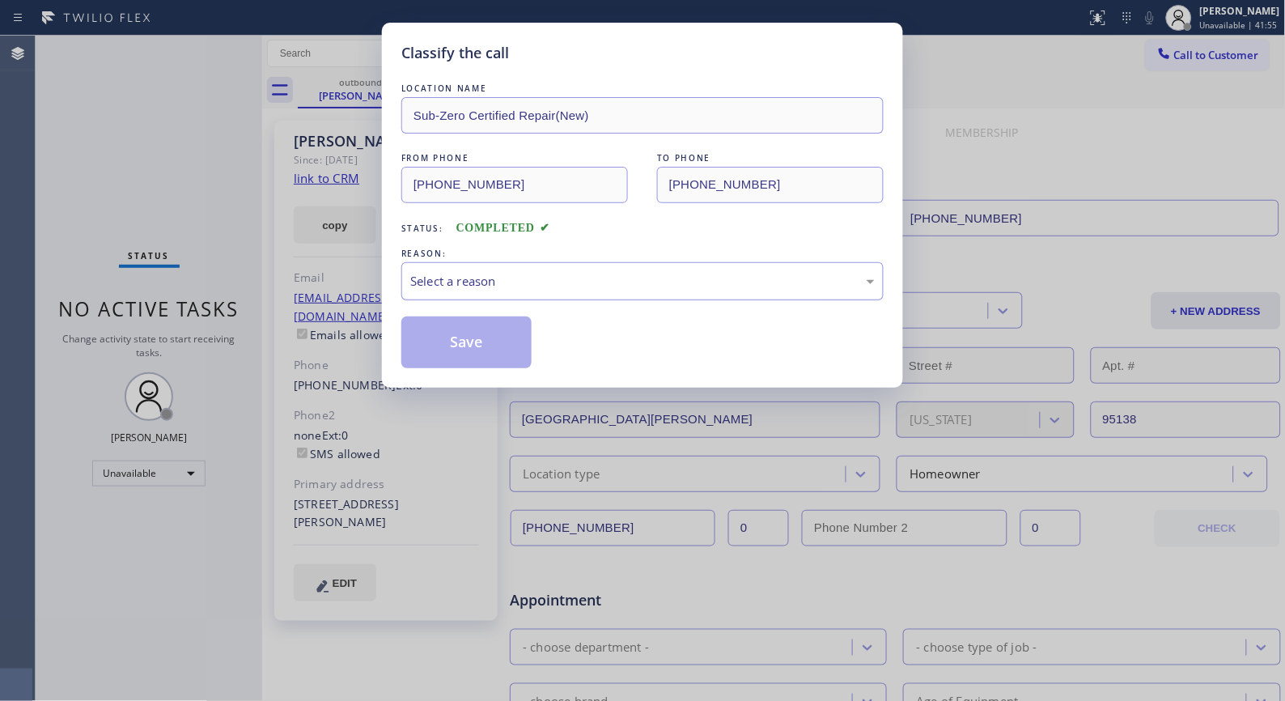
drag, startPoint x: 766, startPoint y: 278, endPoint x: 747, endPoint y: 289, distance: 21.4
click at [766, 278] on div "Select a reason" at bounding box center [642, 281] width 464 height 19
click at [492, 349] on button "Save" at bounding box center [466, 342] width 130 height 52
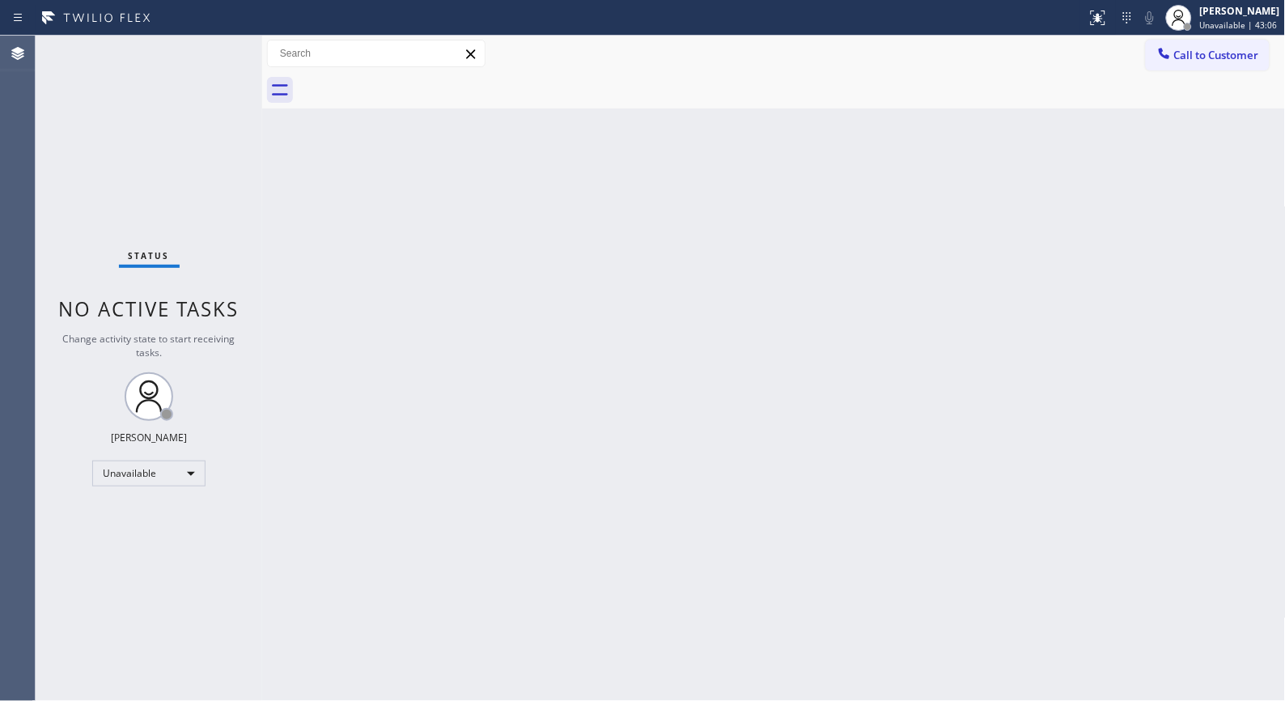
drag, startPoint x: 1207, startPoint y: 61, endPoint x: 1087, endPoint y: 67, distance: 119.9
click at [1202, 61] on span "Call to Customer" at bounding box center [1216, 55] width 85 height 15
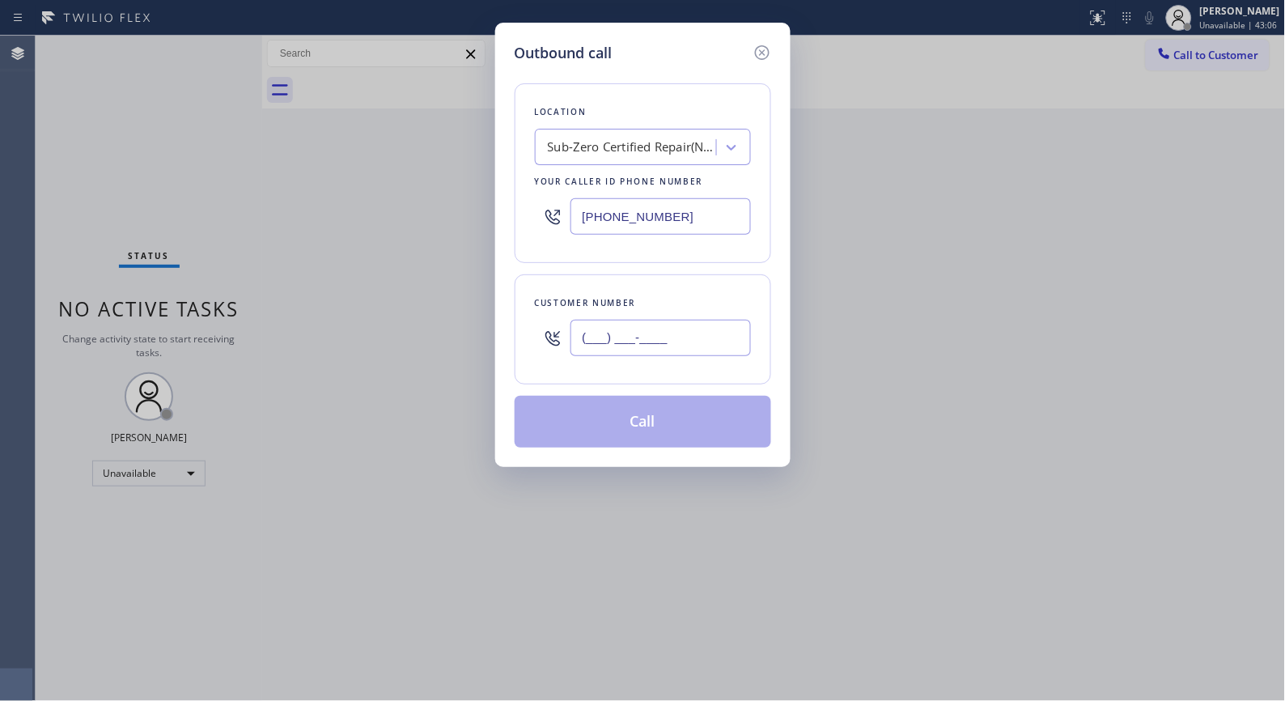
drag, startPoint x: 701, startPoint y: 338, endPoint x: 515, endPoint y: 310, distance: 188.3
click at [515, 312] on div "Customer number (___) ___-____" at bounding box center [643, 329] width 257 height 110
paste input "408) 504-8765"
type input "[PHONE_NUMBER]"
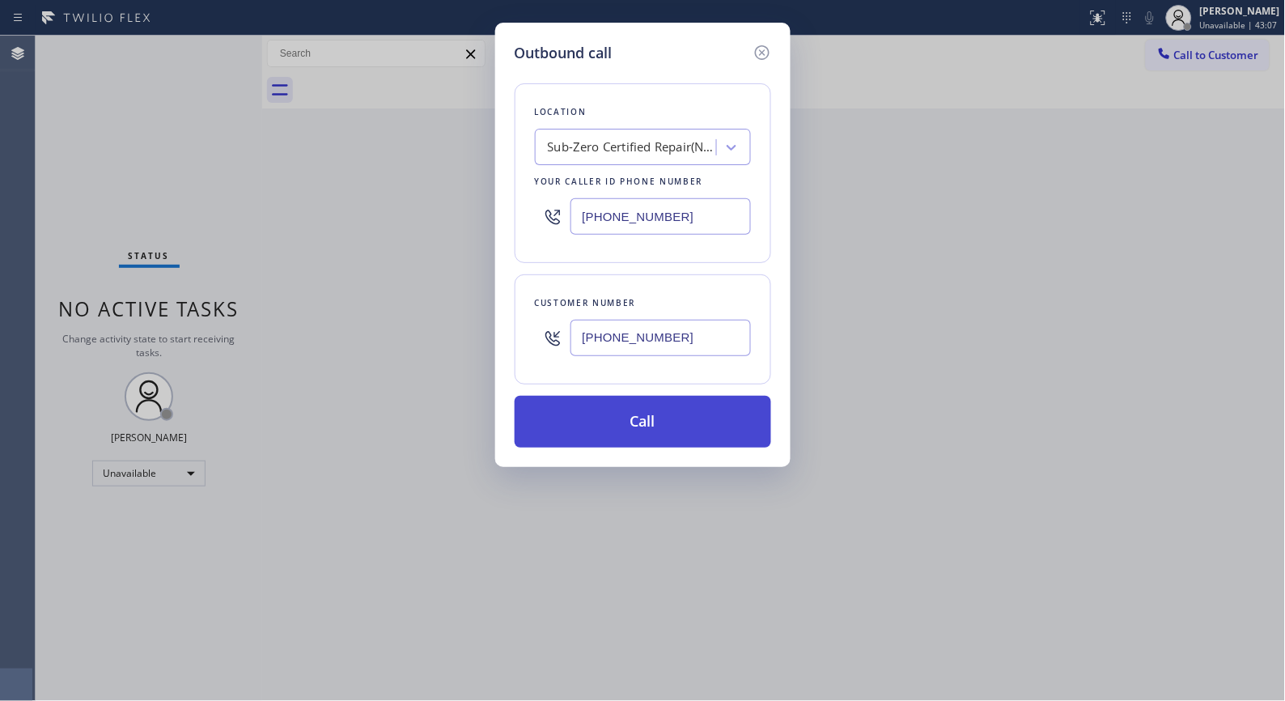
click at [685, 426] on button "Call" at bounding box center [643, 422] width 257 height 52
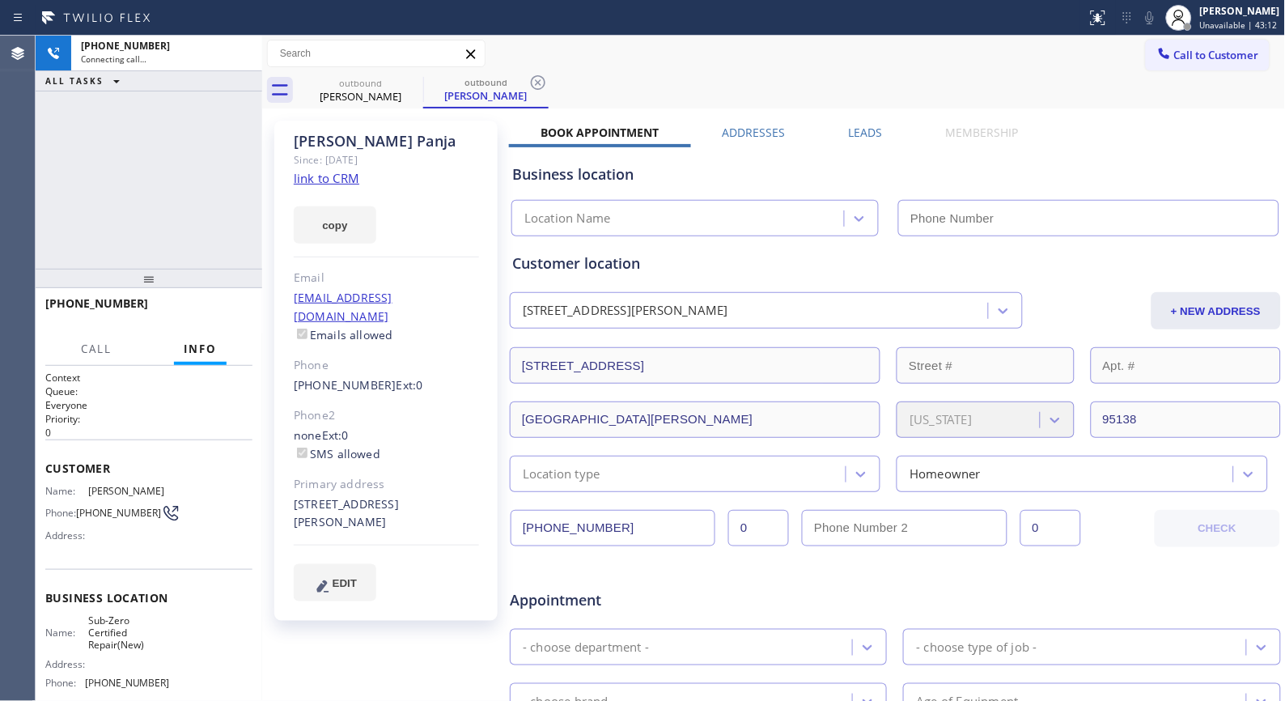
type input "[PHONE_NUMBER]"
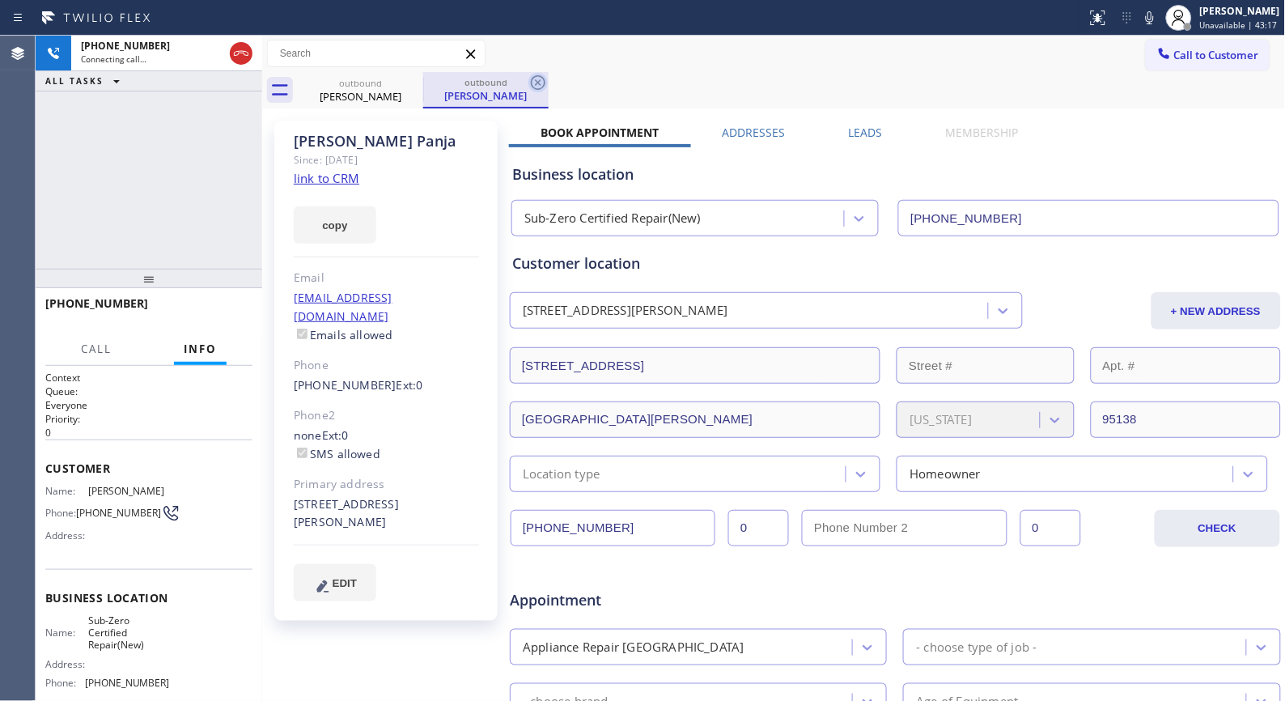
click at [541, 78] on icon at bounding box center [537, 82] width 19 height 19
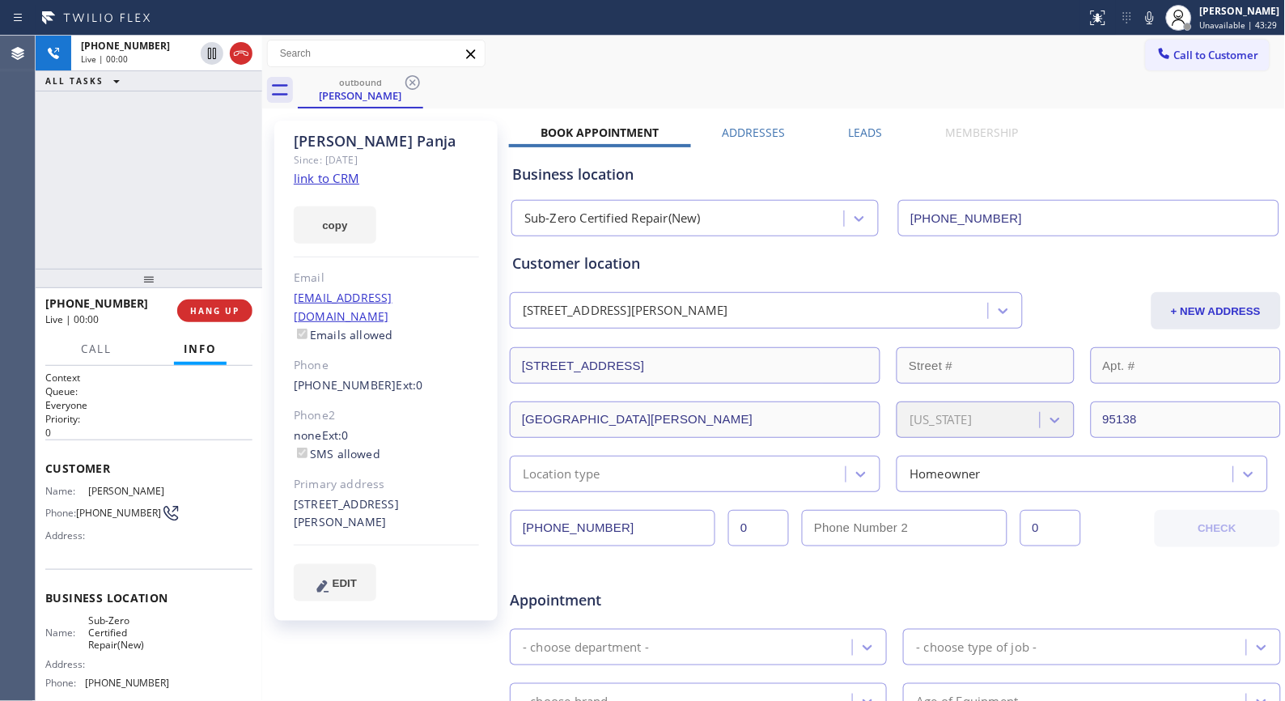
click at [563, 87] on div "outbound [PERSON_NAME]" at bounding box center [792, 90] width 988 height 36
click at [245, 59] on icon at bounding box center [240, 53] width 19 height 19
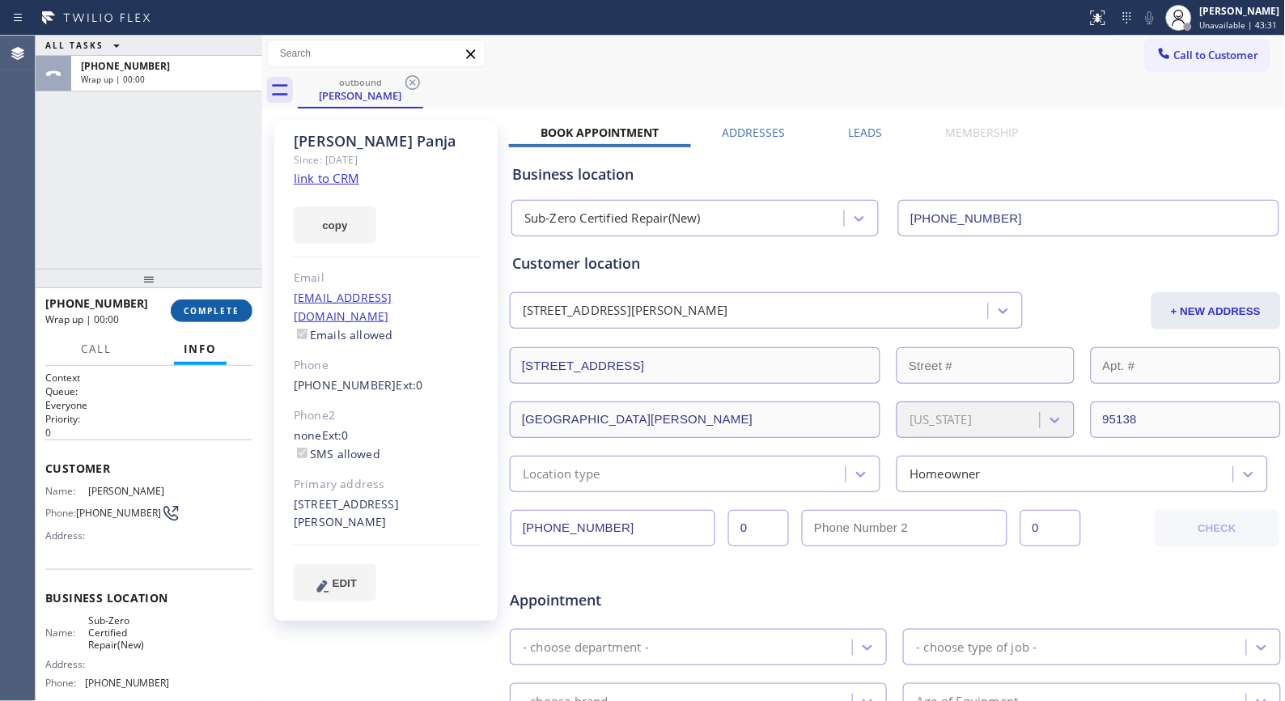
click at [221, 321] on button "COMPLETE" at bounding box center [212, 310] width 82 height 23
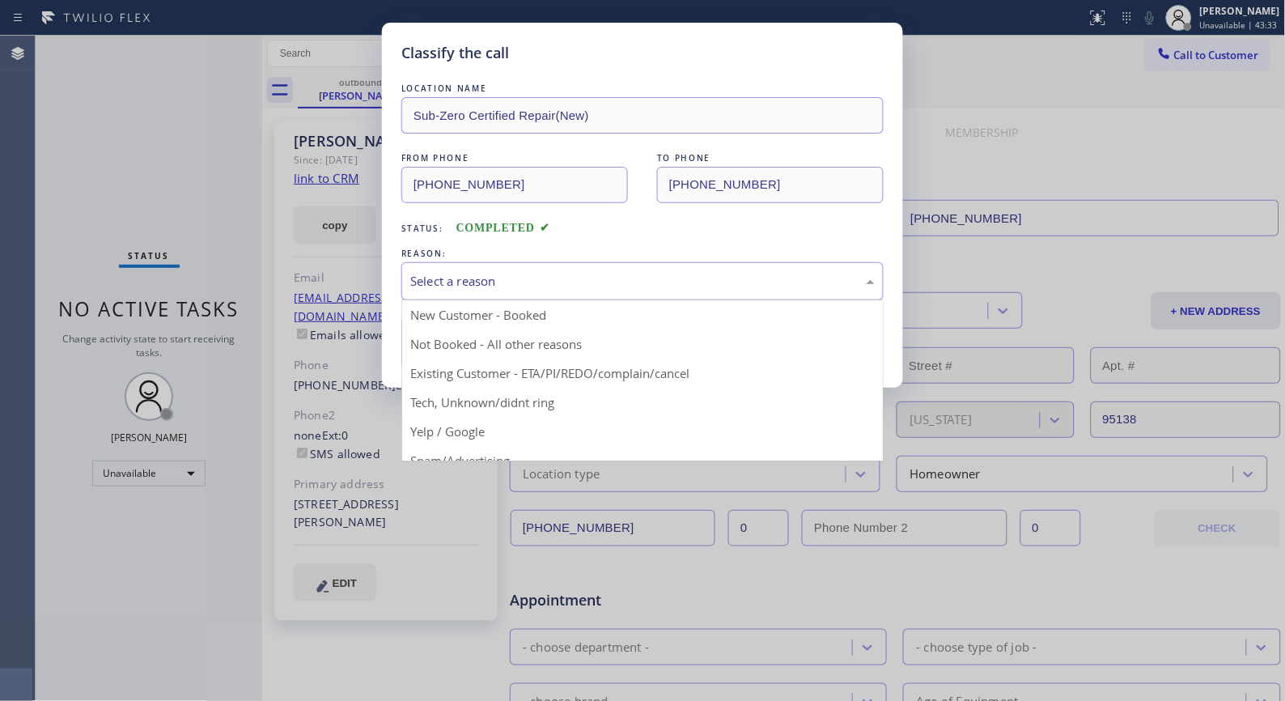
click at [800, 275] on div "Select a reason" at bounding box center [642, 281] width 464 height 19
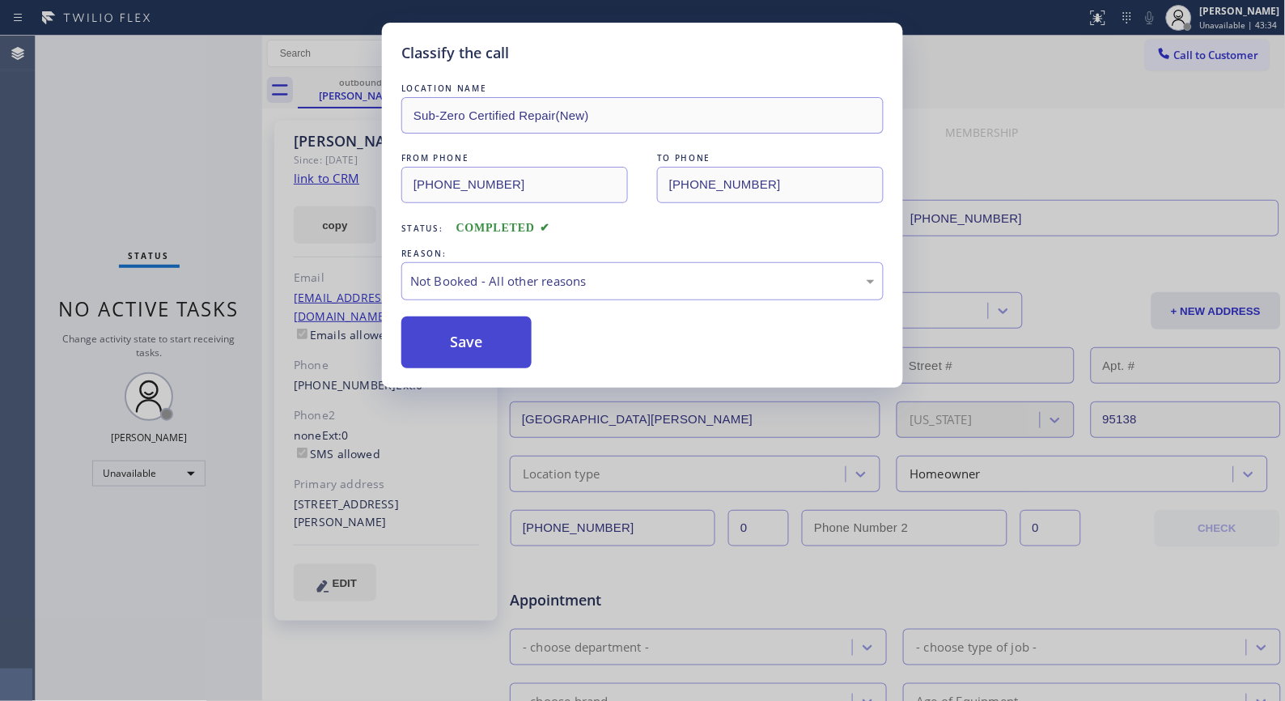
click at [481, 352] on button "Save" at bounding box center [466, 342] width 130 height 52
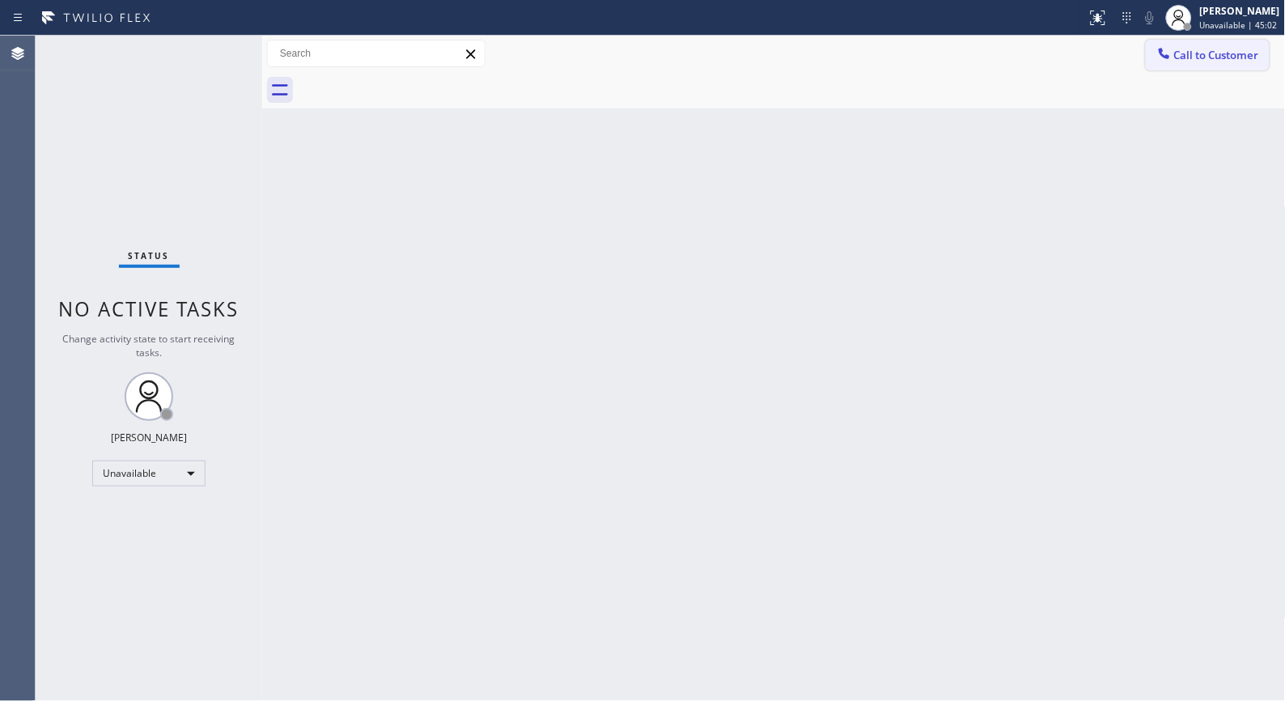
click at [1194, 61] on span "Call to Customer" at bounding box center [1216, 55] width 85 height 15
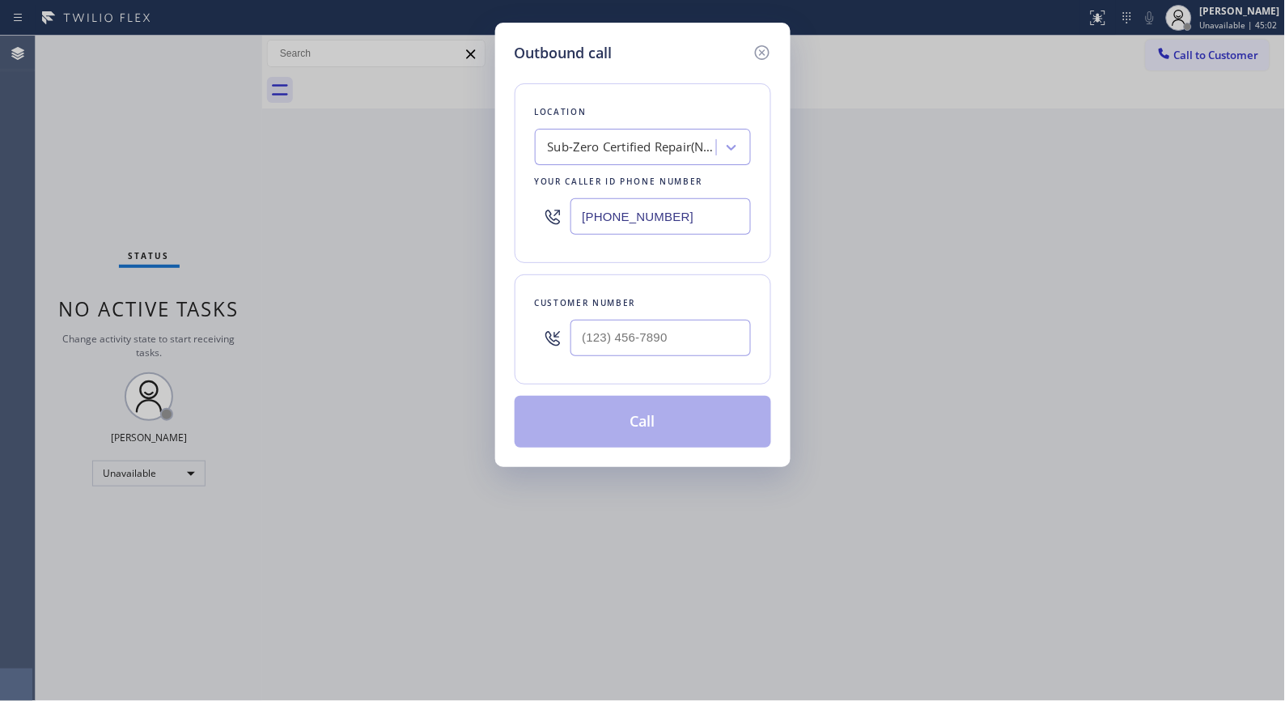
drag, startPoint x: 706, startPoint y: 214, endPoint x: 483, endPoint y: 130, distance: 238.4
click at [507, 199] on div "Outbound call Location Sub-Zero Certified Repair(New) Your caller id phone numb…" at bounding box center [642, 245] width 295 height 444
paste input "619) 432-6327"
type input "[PHONE_NUMBER]"
click at [729, 349] on input "(___) ___-____" at bounding box center [660, 338] width 180 height 36
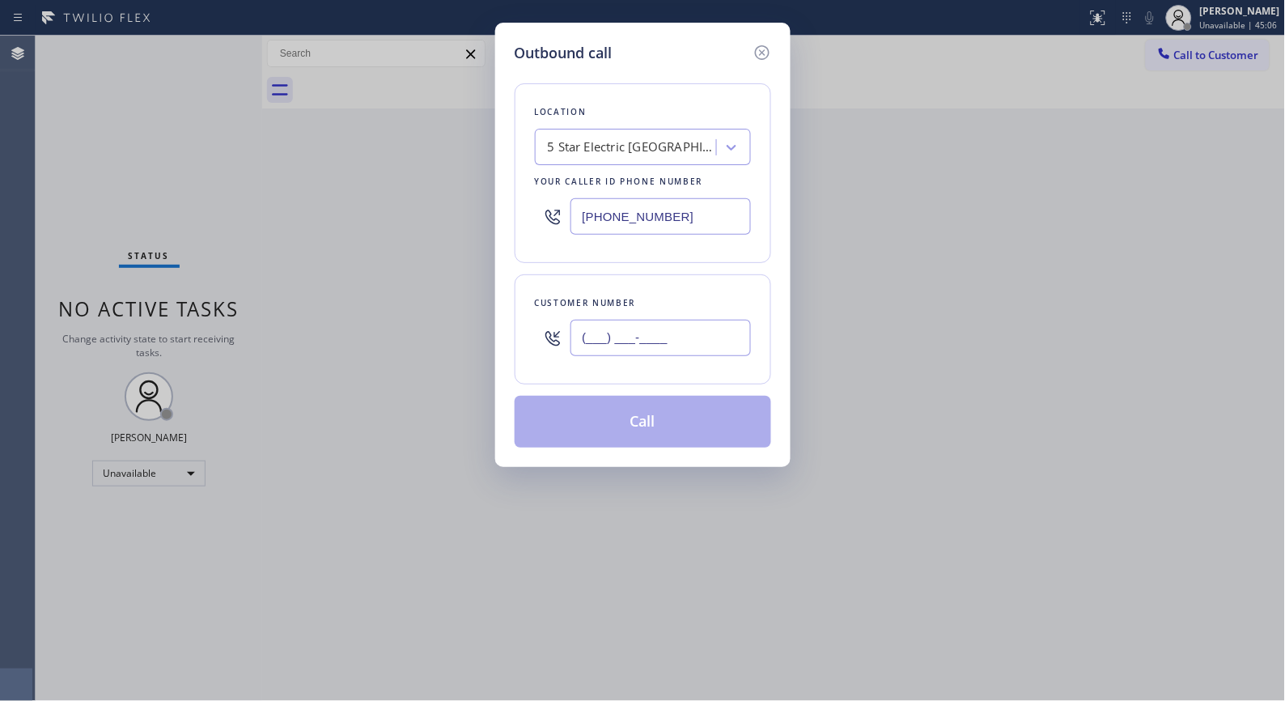
paste input "415) 309-6060"
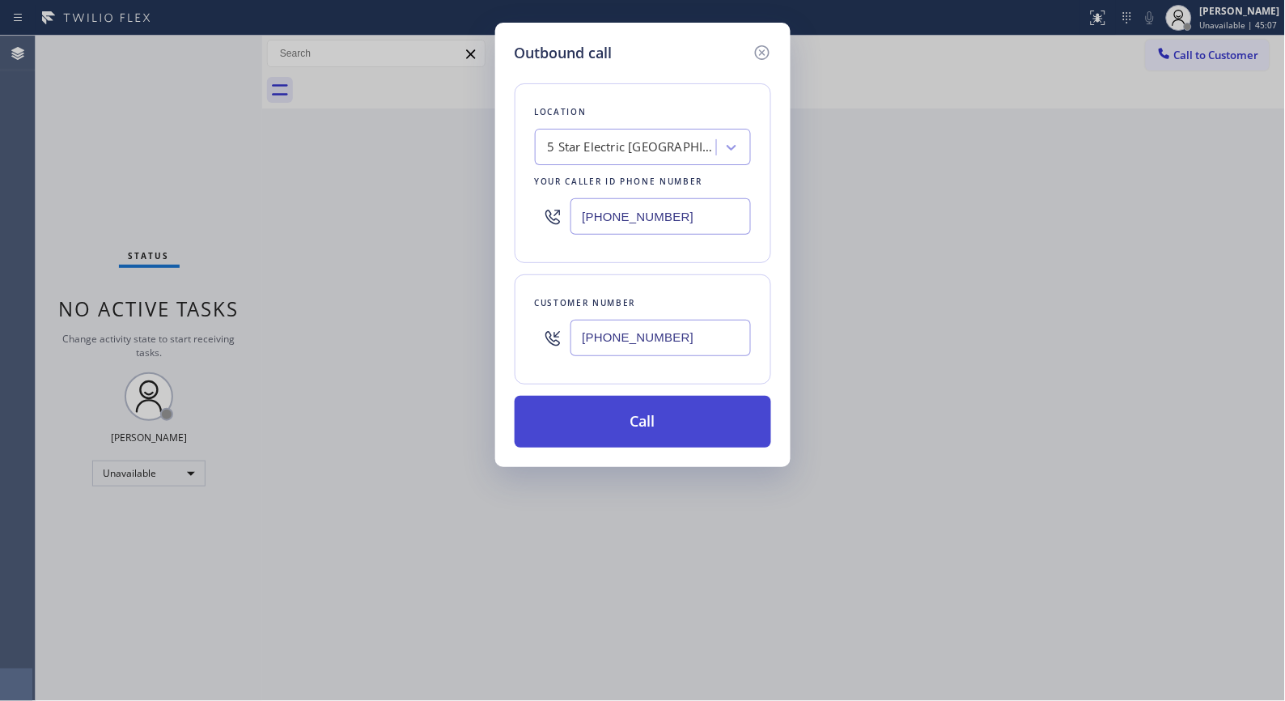
type input "[PHONE_NUMBER]"
click at [675, 426] on button "Call" at bounding box center [643, 422] width 257 height 52
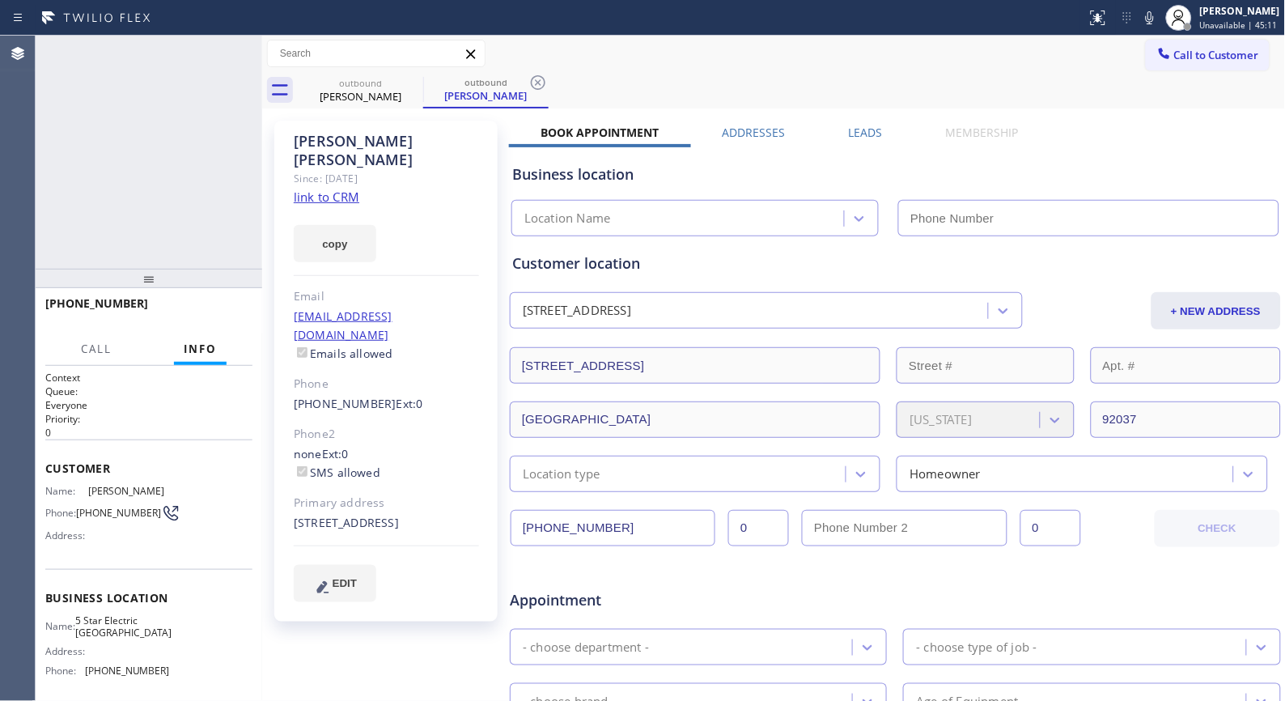
type input "[PHONE_NUMBER]"
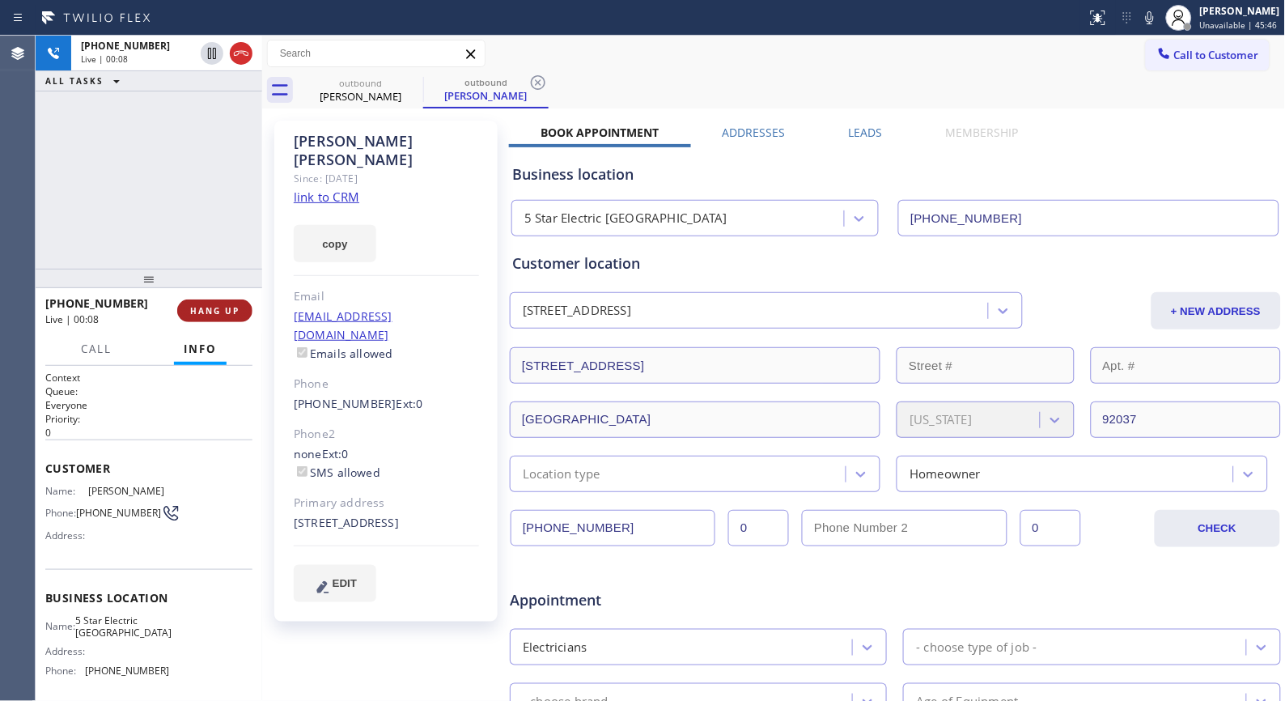
click at [223, 306] on span "HANG UP" at bounding box center [214, 310] width 49 height 11
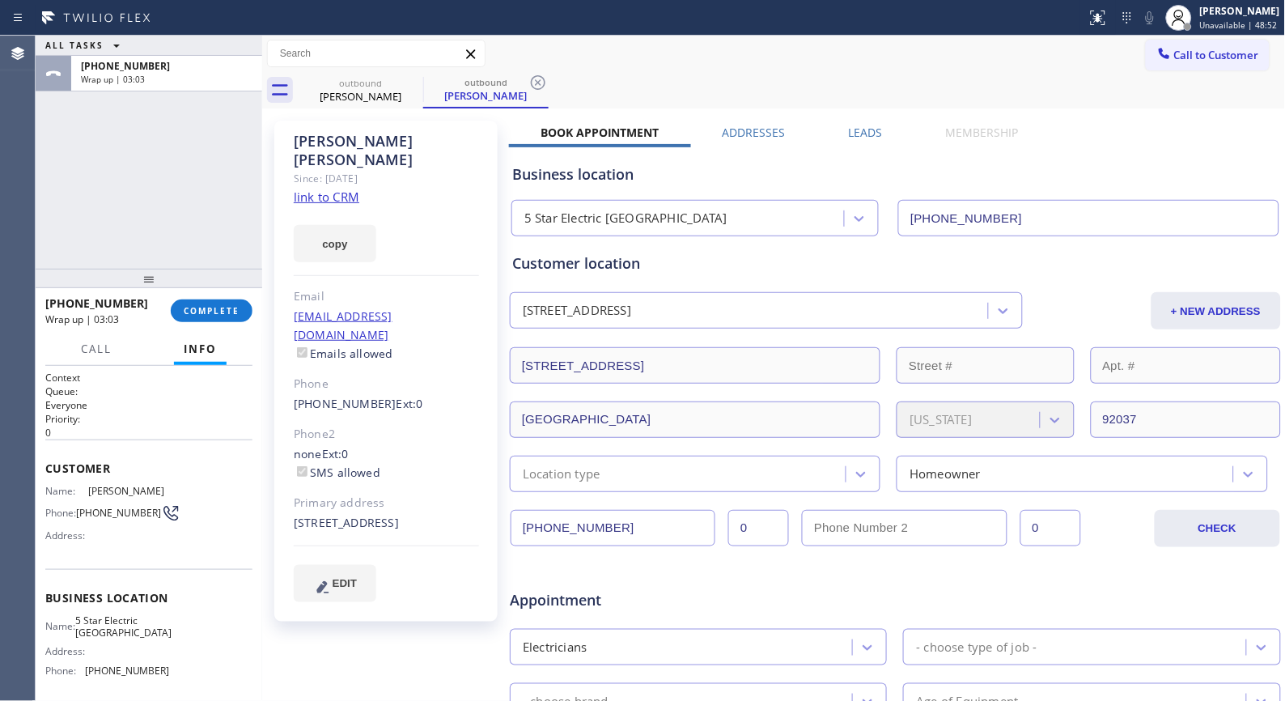
click at [218, 296] on div "[PHONE_NUMBER] Wrap up | 03:03 COMPLETE" at bounding box center [148, 311] width 207 height 42
click at [228, 320] on button "COMPLETE" at bounding box center [212, 310] width 82 height 23
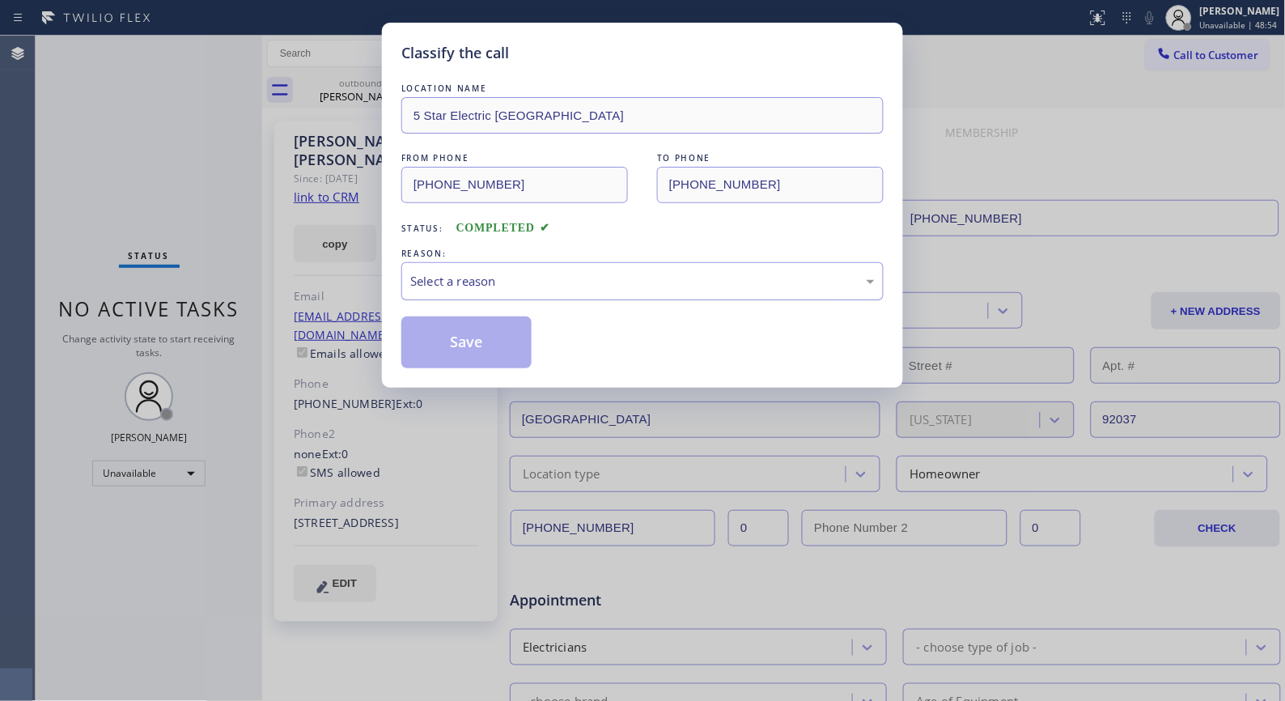
click at [650, 287] on div "Select a reason" at bounding box center [642, 281] width 464 height 19
click at [462, 341] on button "Save" at bounding box center [466, 342] width 130 height 52
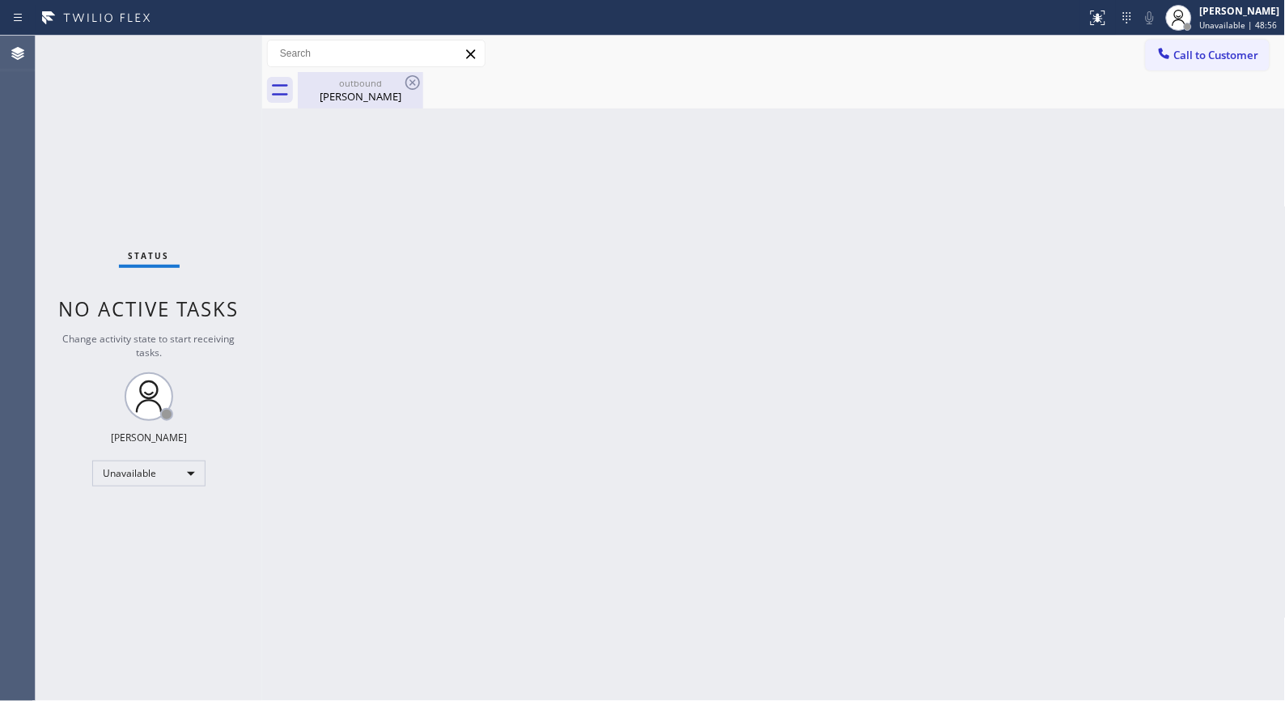
click at [337, 95] on div "[PERSON_NAME]" at bounding box center [360, 96] width 122 height 15
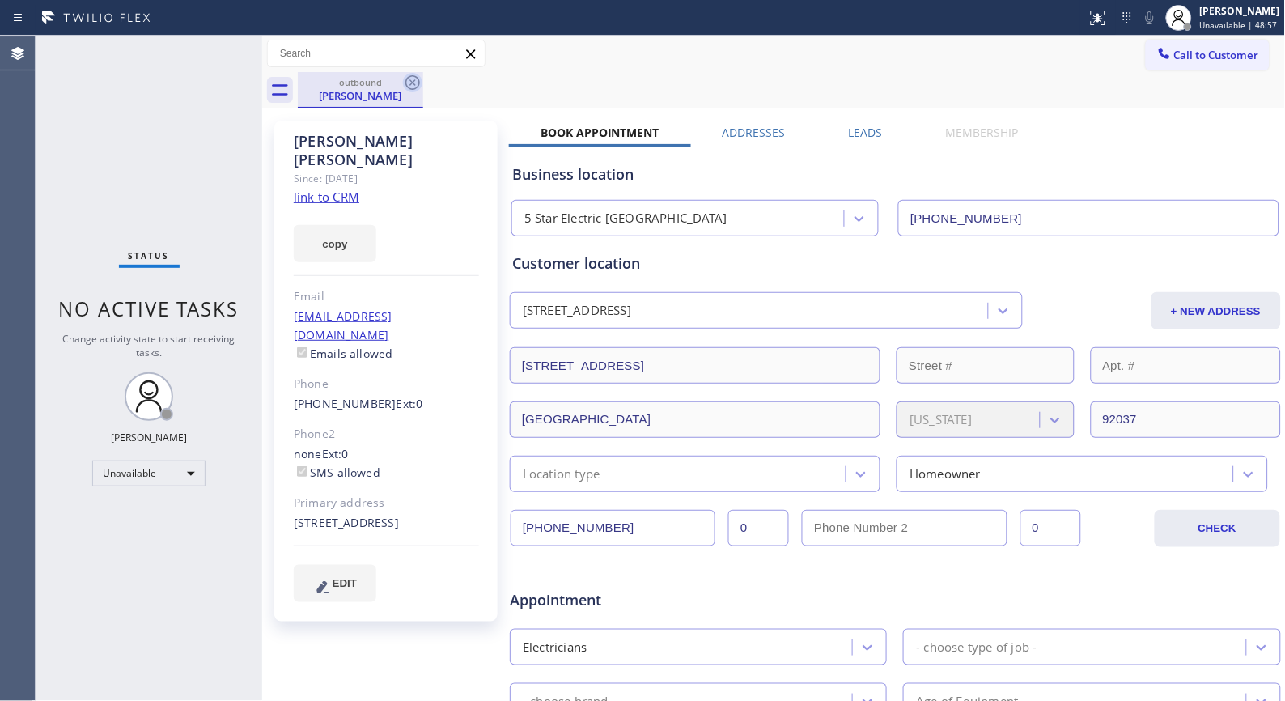
click at [408, 81] on icon at bounding box center [412, 82] width 19 height 19
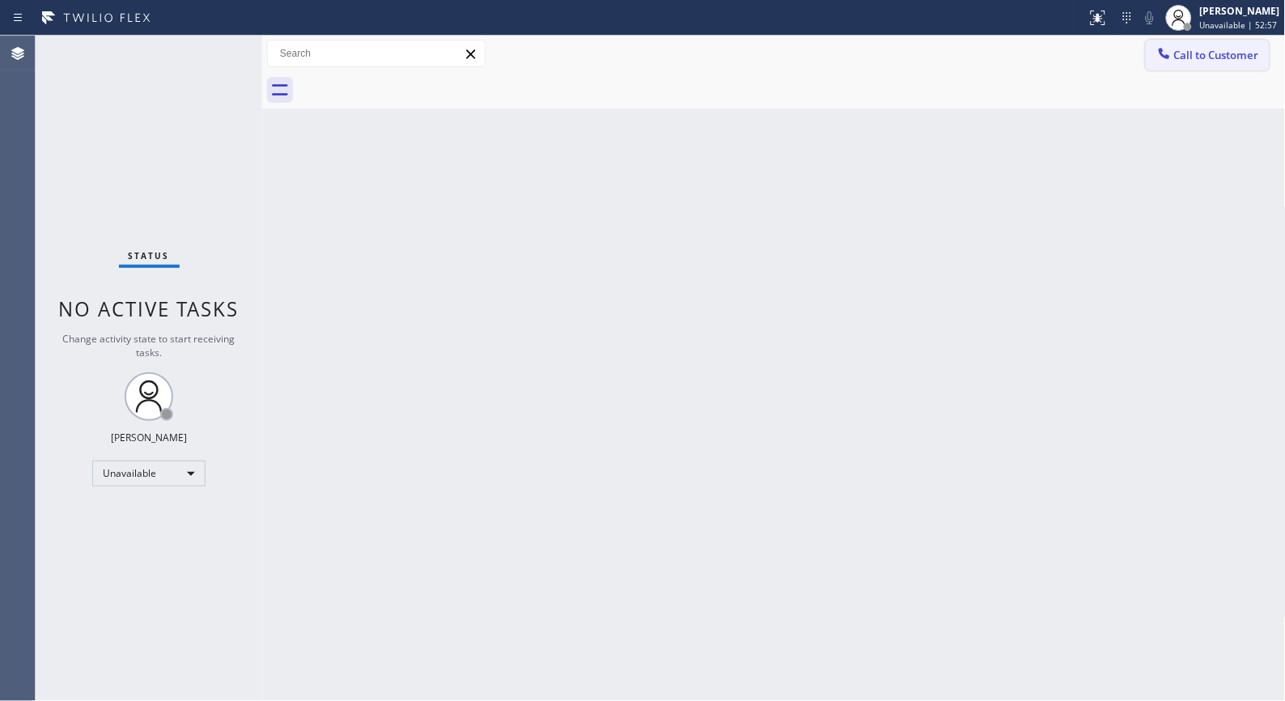
click at [1212, 67] on button "Call to Customer" at bounding box center [1208, 55] width 124 height 31
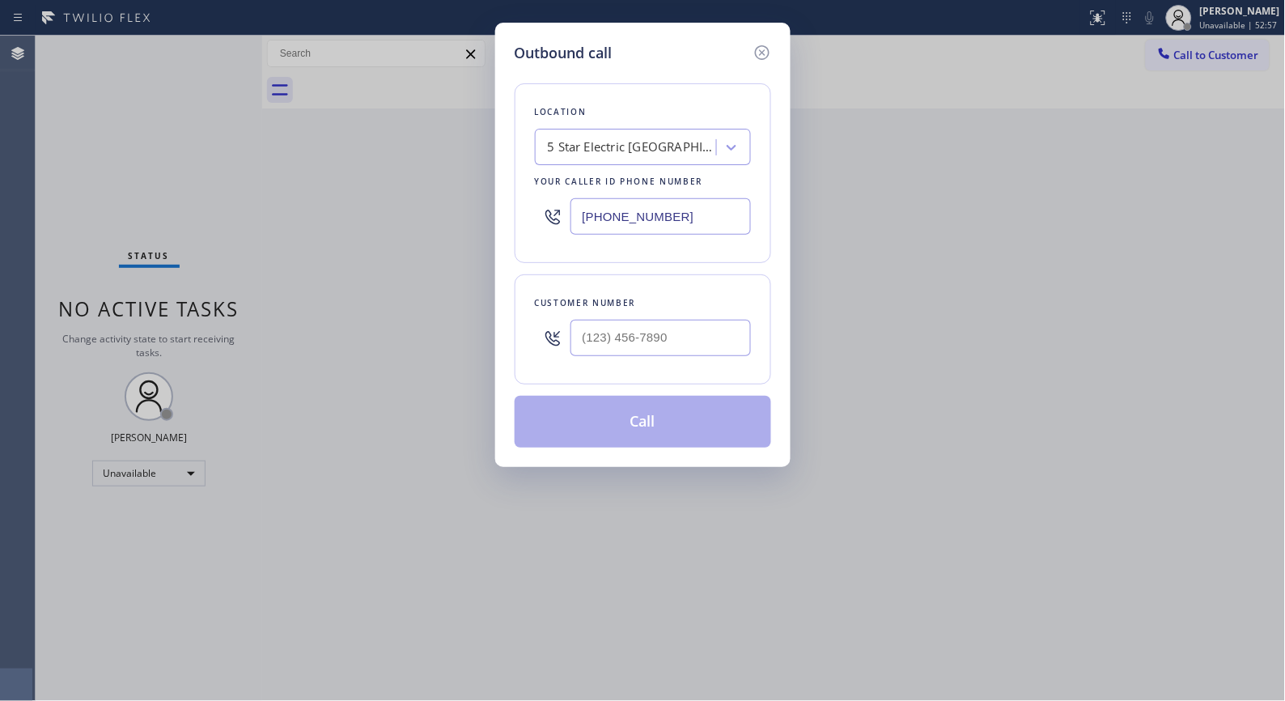
drag, startPoint x: 724, startPoint y: 364, endPoint x: 725, endPoint y: 330, distance: 34.0
click at [664, 346] on div at bounding box center [660, 338] width 180 height 53
drag, startPoint x: 725, startPoint y: 329, endPoint x: 555, endPoint y: 316, distance: 170.4
click at [555, 316] on div "(___) ___-____" at bounding box center [643, 338] width 216 height 53
paste input "415) 309-6060"
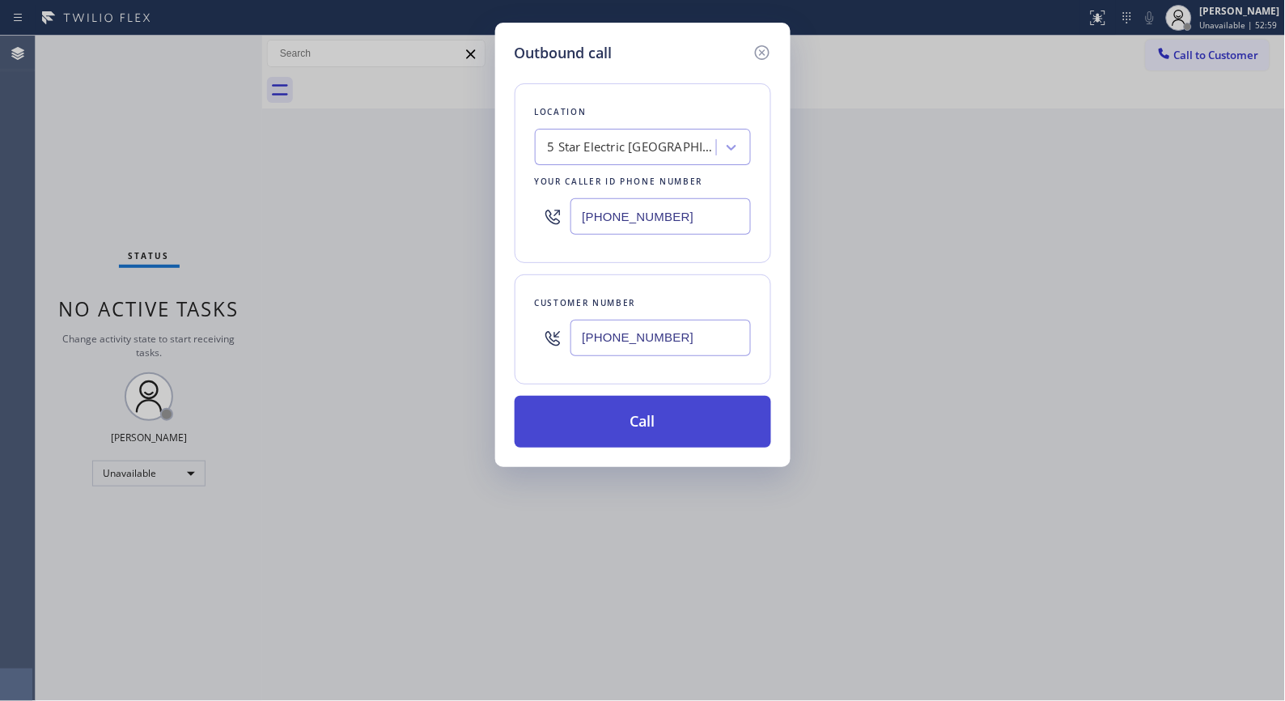
type input "[PHONE_NUMBER]"
click at [693, 430] on button "Call" at bounding box center [643, 422] width 257 height 52
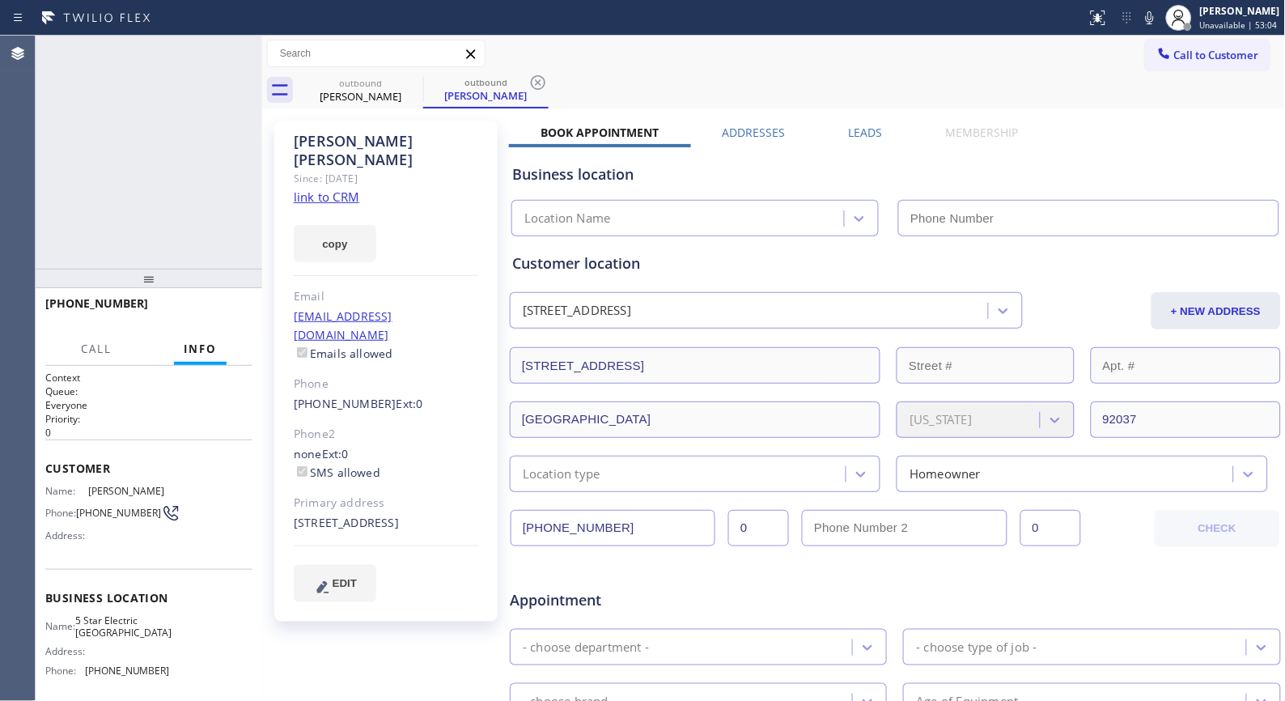
type input "[PHONE_NUMBER]"
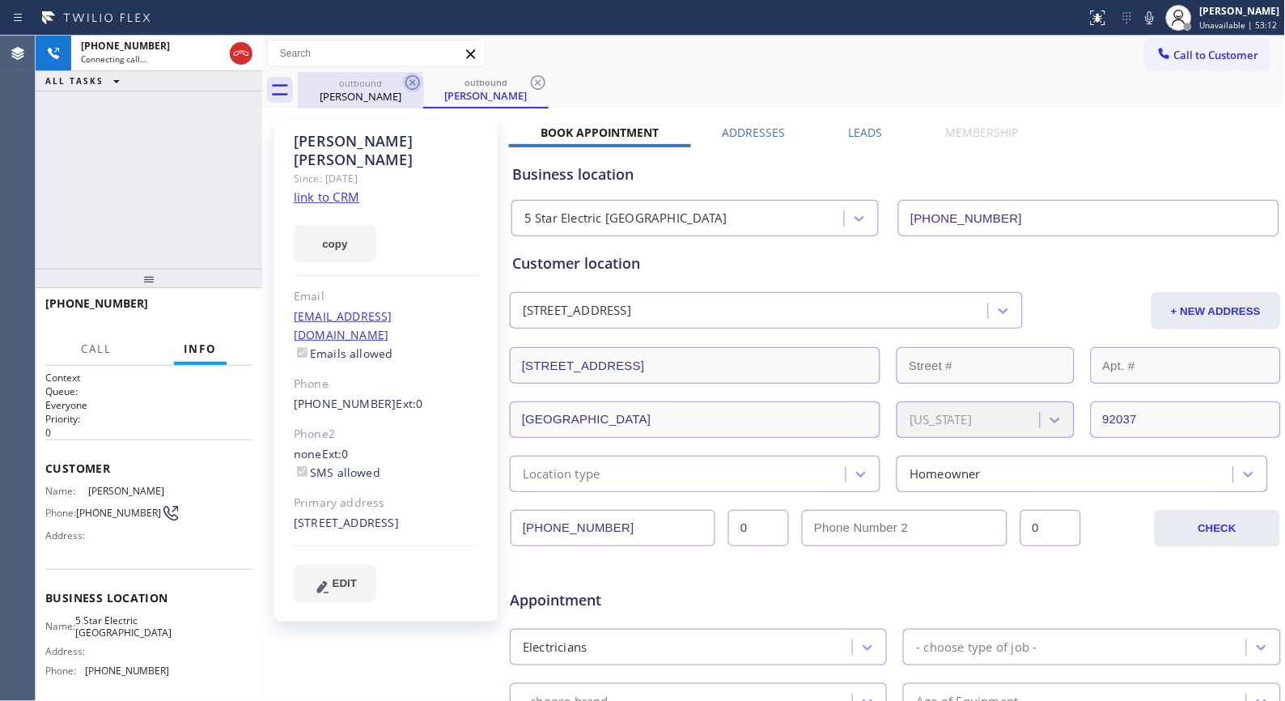
click at [411, 83] on icon at bounding box center [412, 82] width 15 height 15
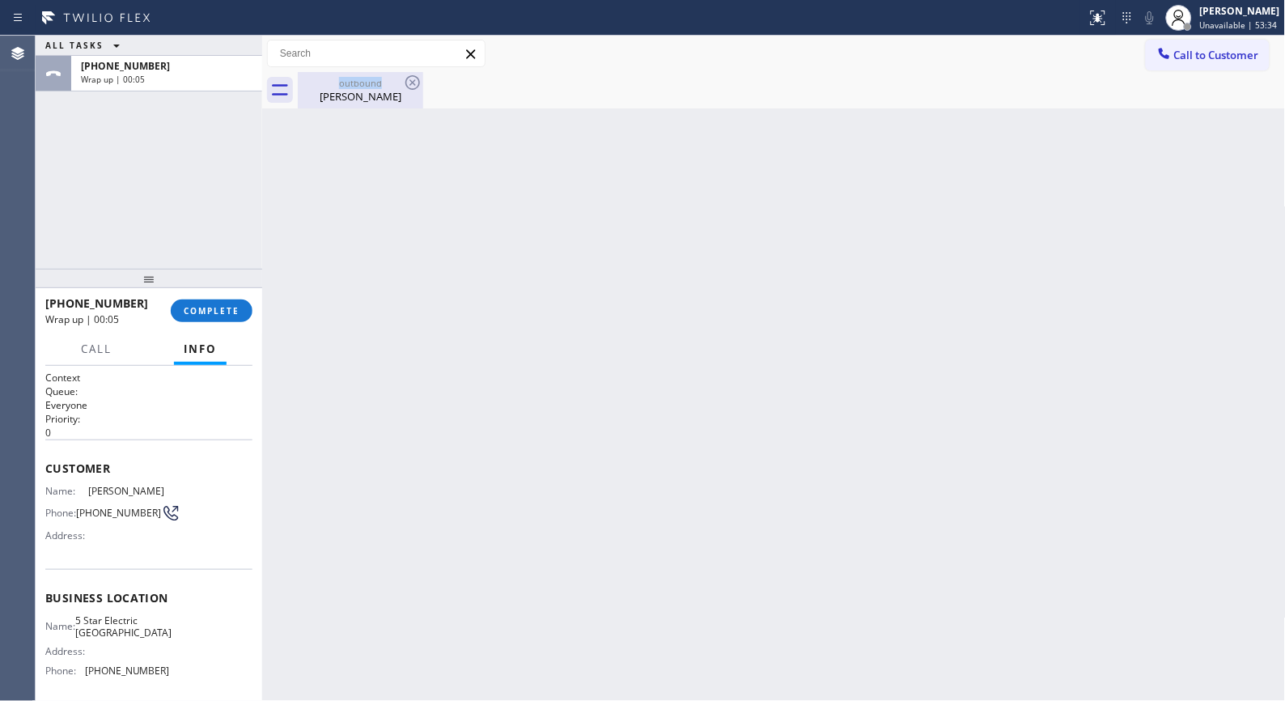
click at [371, 79] on div "outbound" at bounding box center [360, 83] width 122 height 12
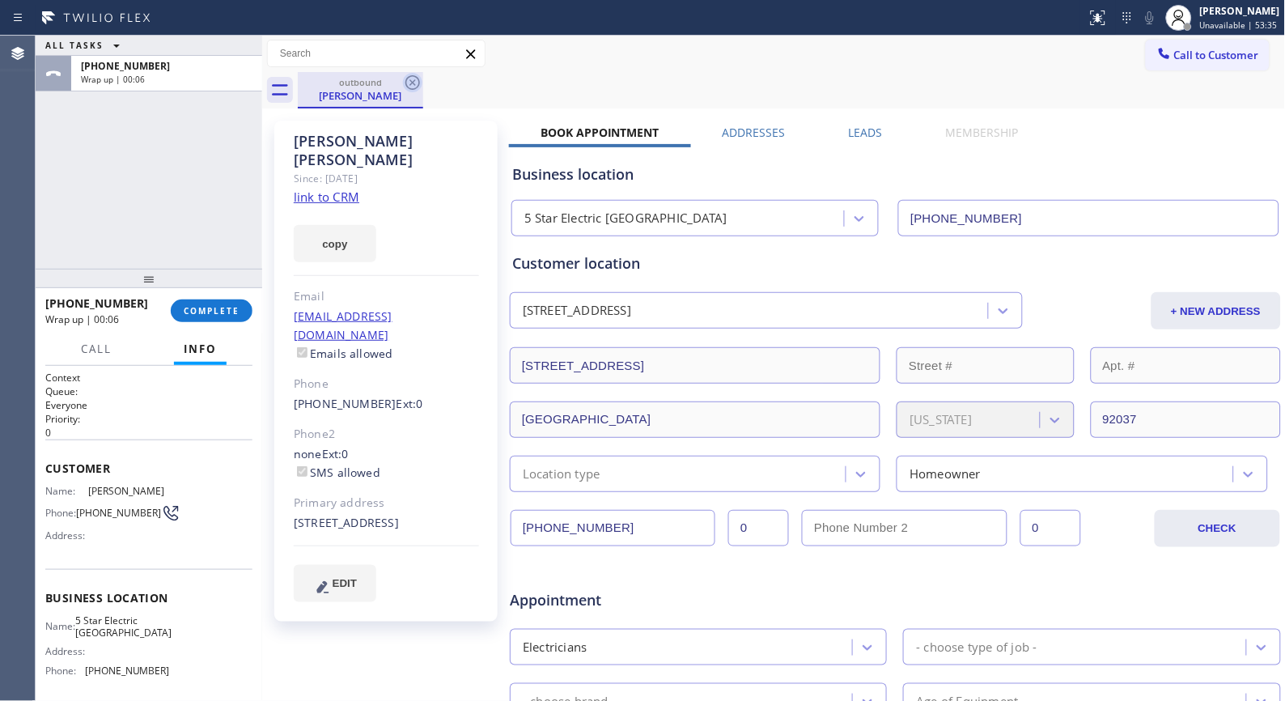
click at [408, 82] on icon at bounding box center [412, 82] width 19 height 19
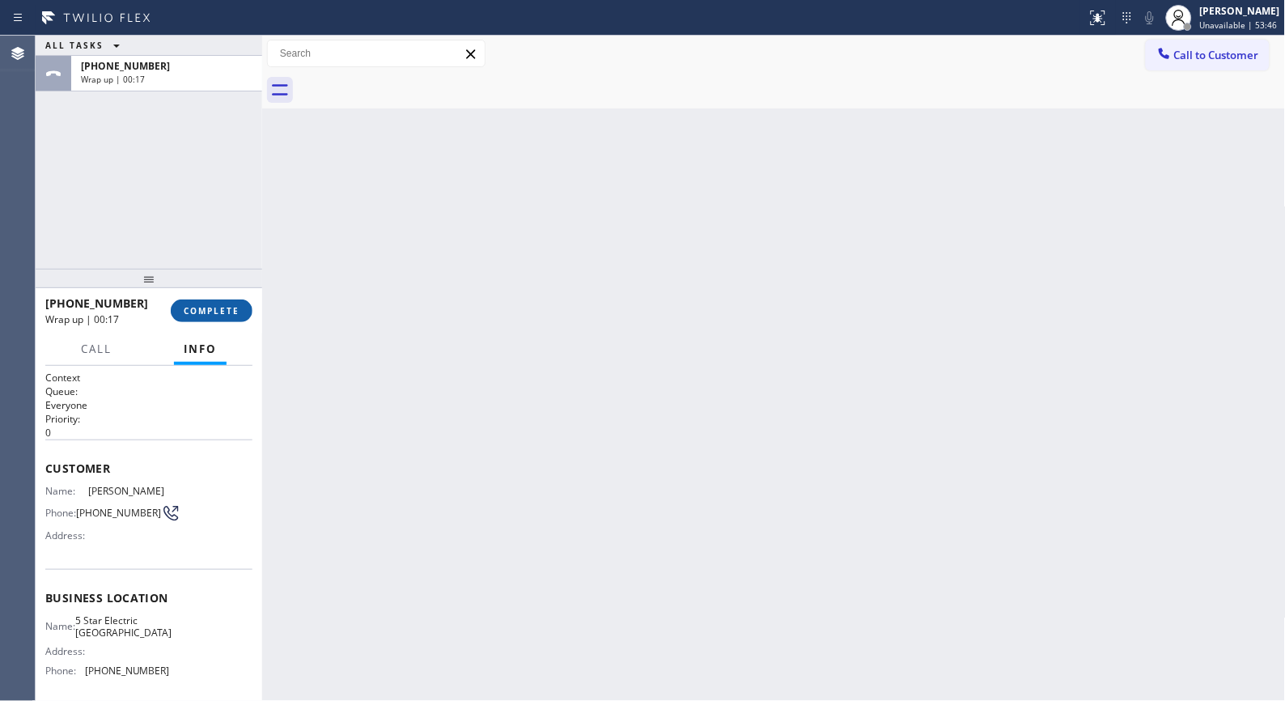
click at [215, 308] on span "COMPLETE" at bounding box center [212, 310] width 56 height 11
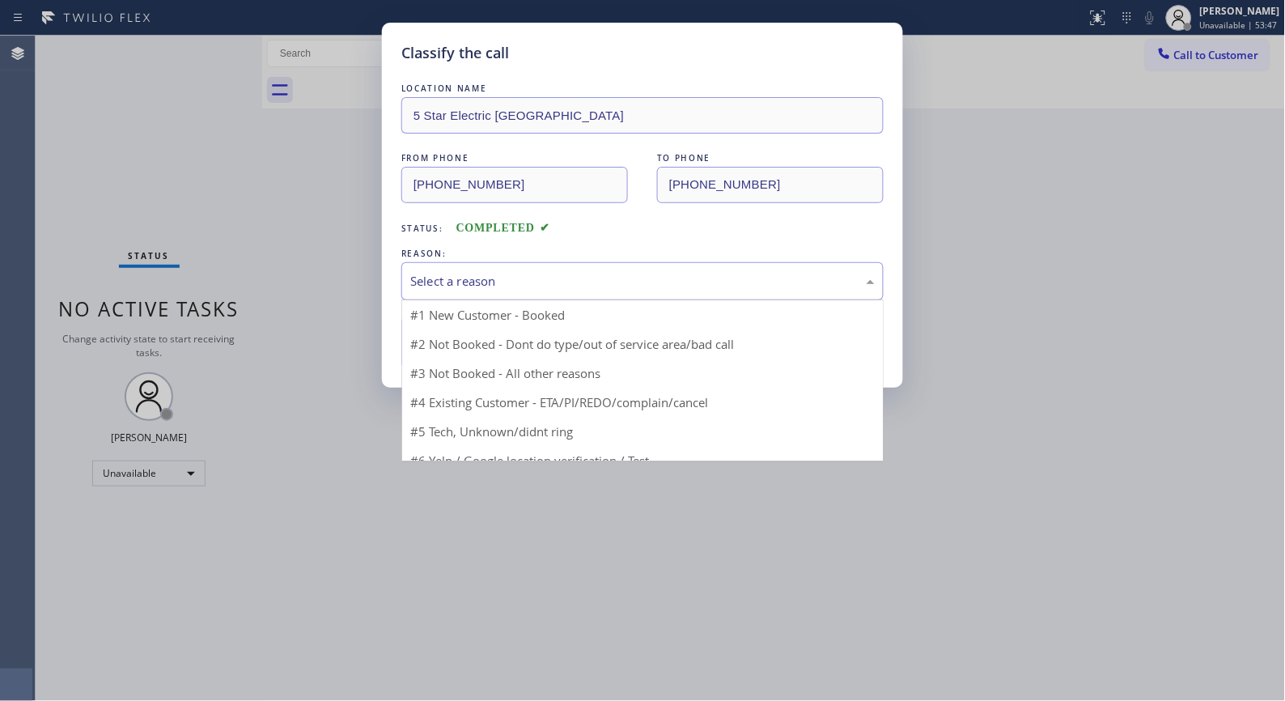
click at [652, 292] on div "Select a reason" at bounding box center [642, 281] width 482 height 38
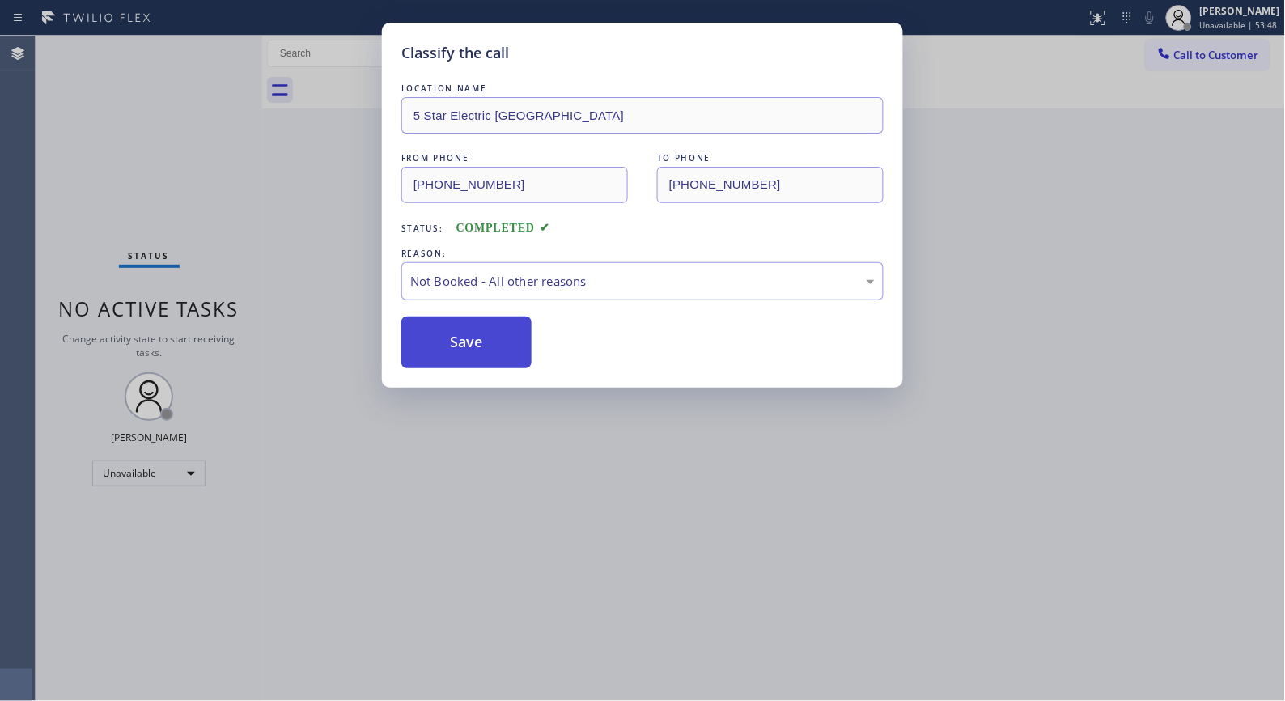
click at [473, 344] on button "Save" at bounding box center [466, 342] width 130 height 52
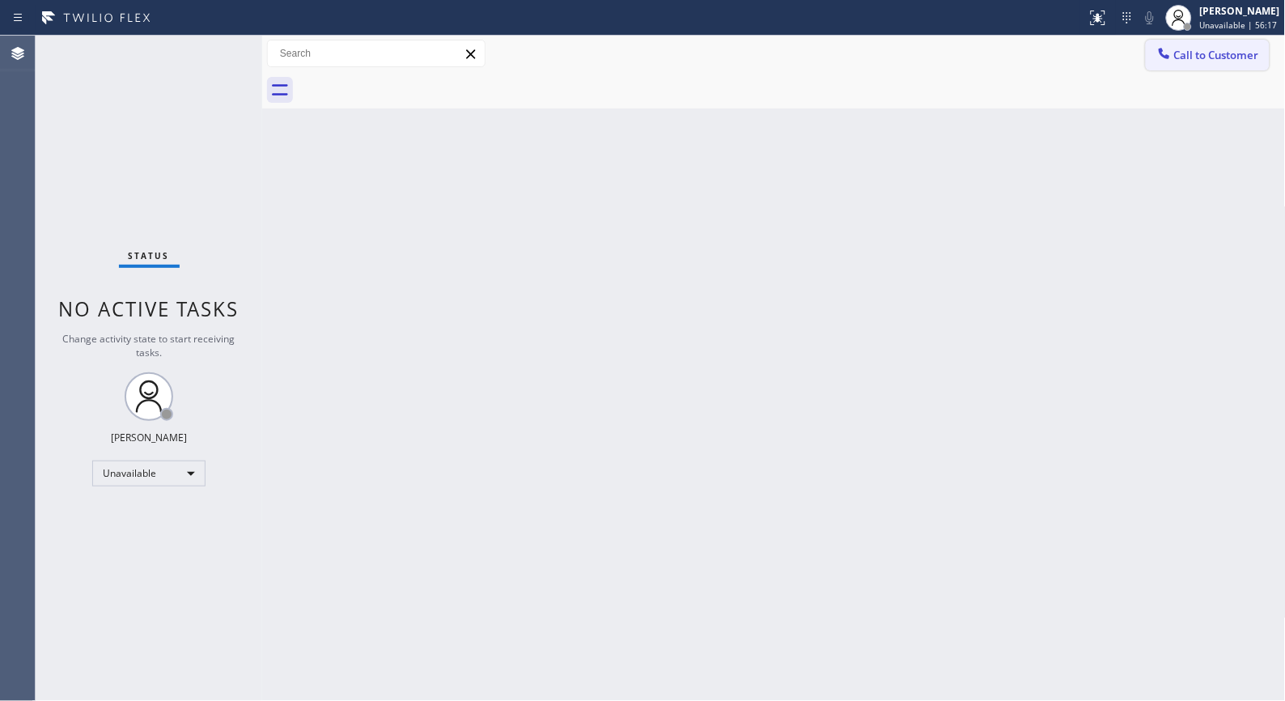
click at [1182, 60] on span "Call to Customer" at bounding box center [1216, 55] width 85 height 15
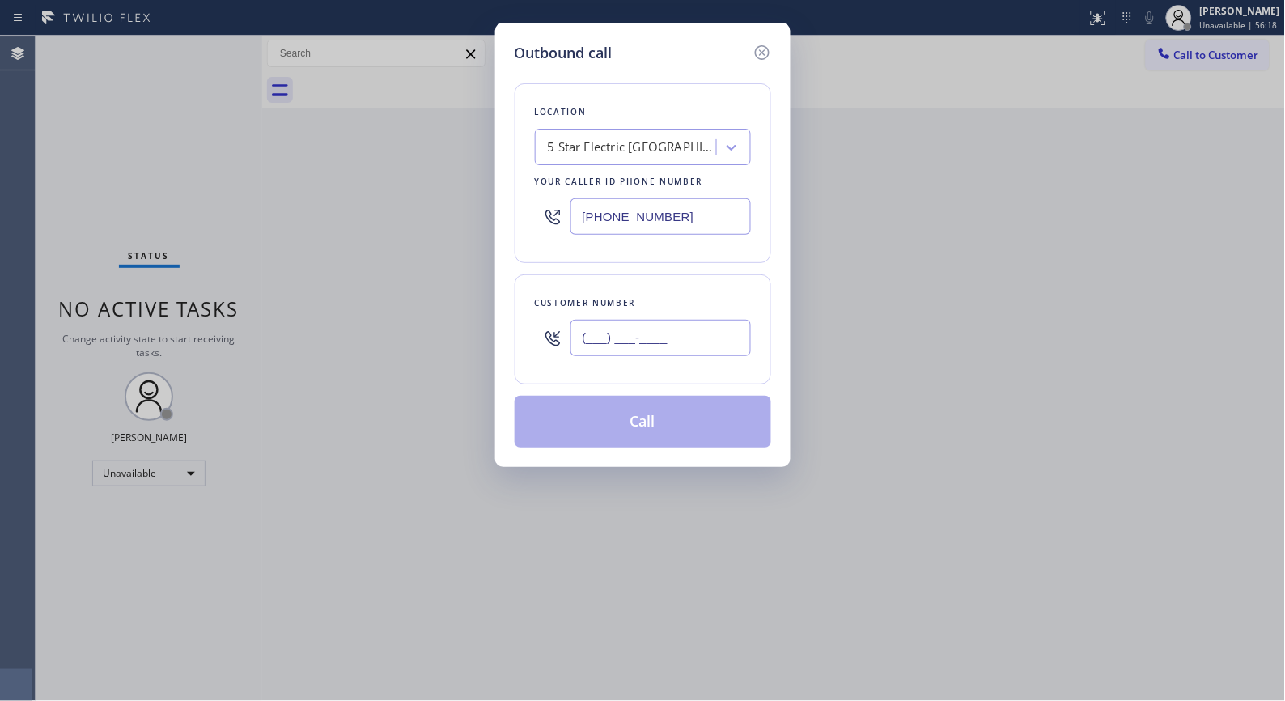
drag, startPoint x: 681, startPoint y: 340, endPoint x: 507, endPoint y: 343, distance: 174.0
click at [507, 343] on div "Outbound call Location 5 Star Electric [GEOGRAPHIC_DATA] Your caller id phone n…" at bounding box center [642, 245] width 295 height 444
paste input "415) 309-6060"
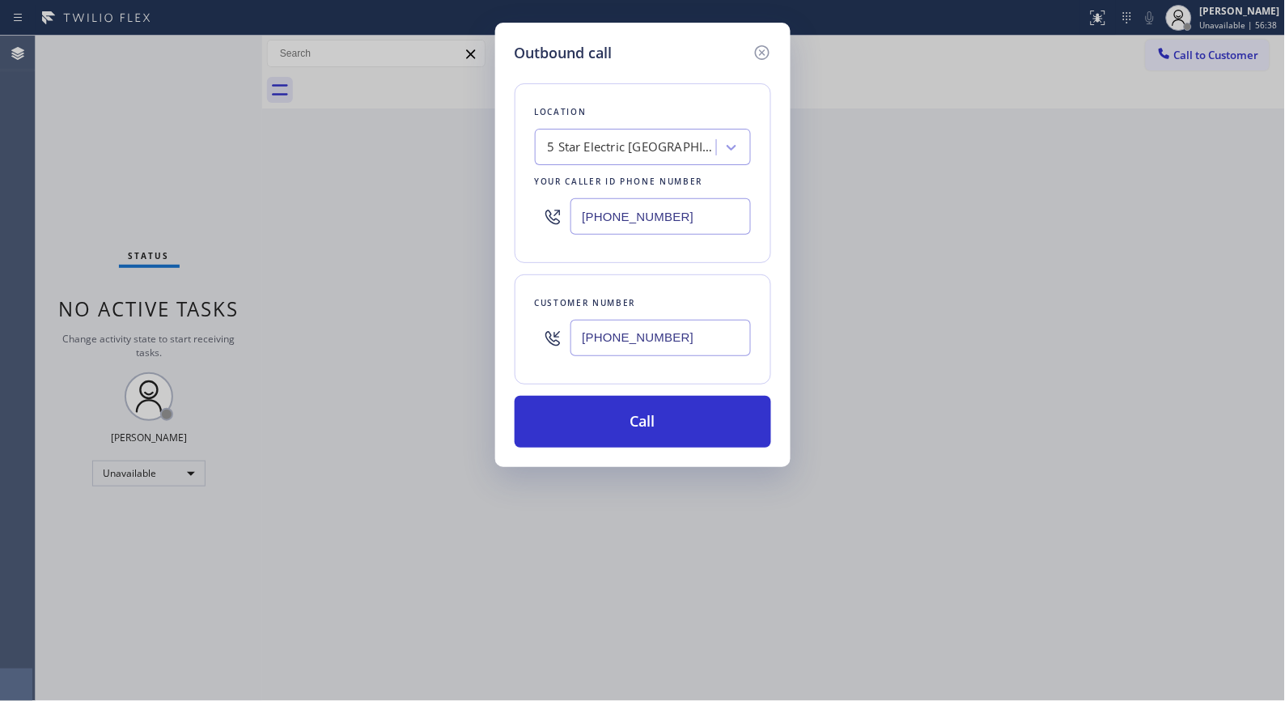
click at [1031, 168] on div "Outbound call Location 5 Star Electric [GEOGRAPHIC_DATA] Your caller id phone n…" at bounding box center [642, 350] width 1285 height 701
drag, startPoint x: 701, startPoint y: 342, endPoint x: 464, endPoint y: 285, distance: 243.2
click at [535, 322] on div "[PHONE_NUMBER]" at bounding box center [643, 338] width 216 height 53
paste input "303) 898-8049"
type input "[PHONE_NUMBER]"
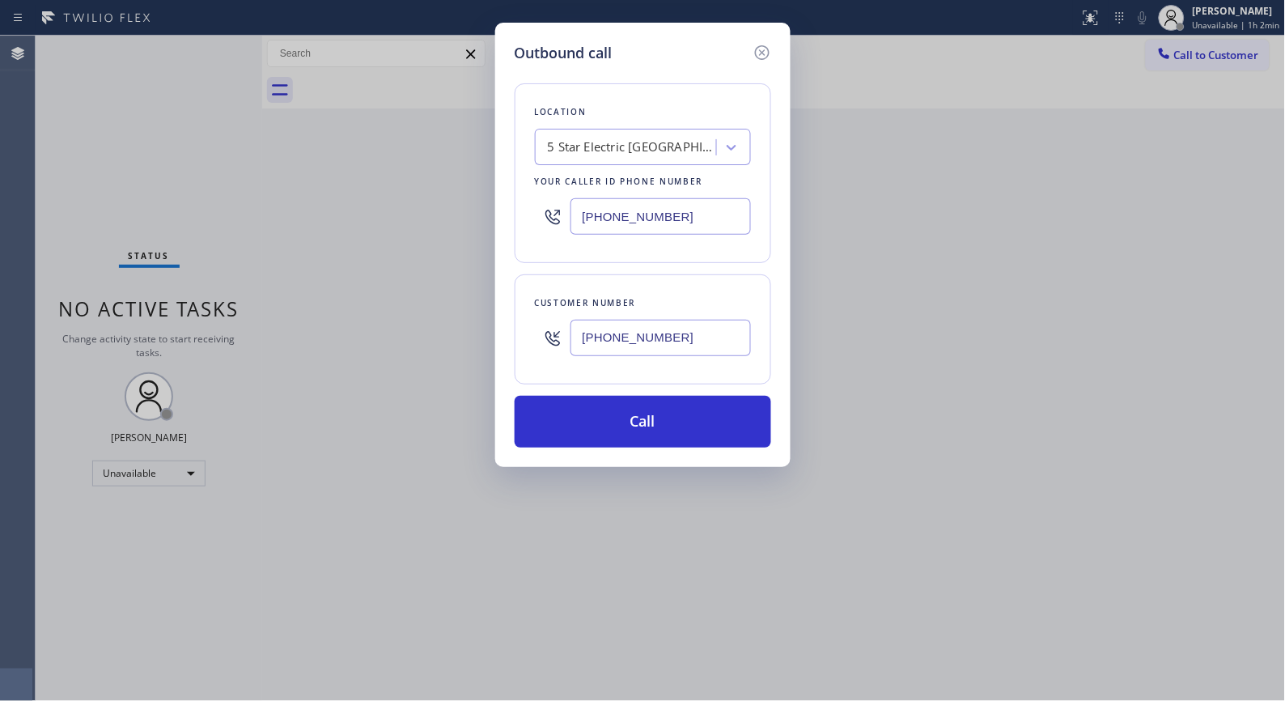
drag, startPoint x: 675, startPoint y: 220, endPoint x: 522, endPoint y: 192, distance: 155.5
click at [522, 192] on div "Location 5 Star Electric [GEOGRAPHIC_DATA] Your caller id phone number [PHONE_N…" at bounding box center [643, 173] width 257 height 180
paste input "720) 740-5899"
type input "[PHONE_NUMBER]"
drag, startPoint x: 586, startPoint y: 341, endPoint x: 537, endPoint y: 333, distance: 49.2
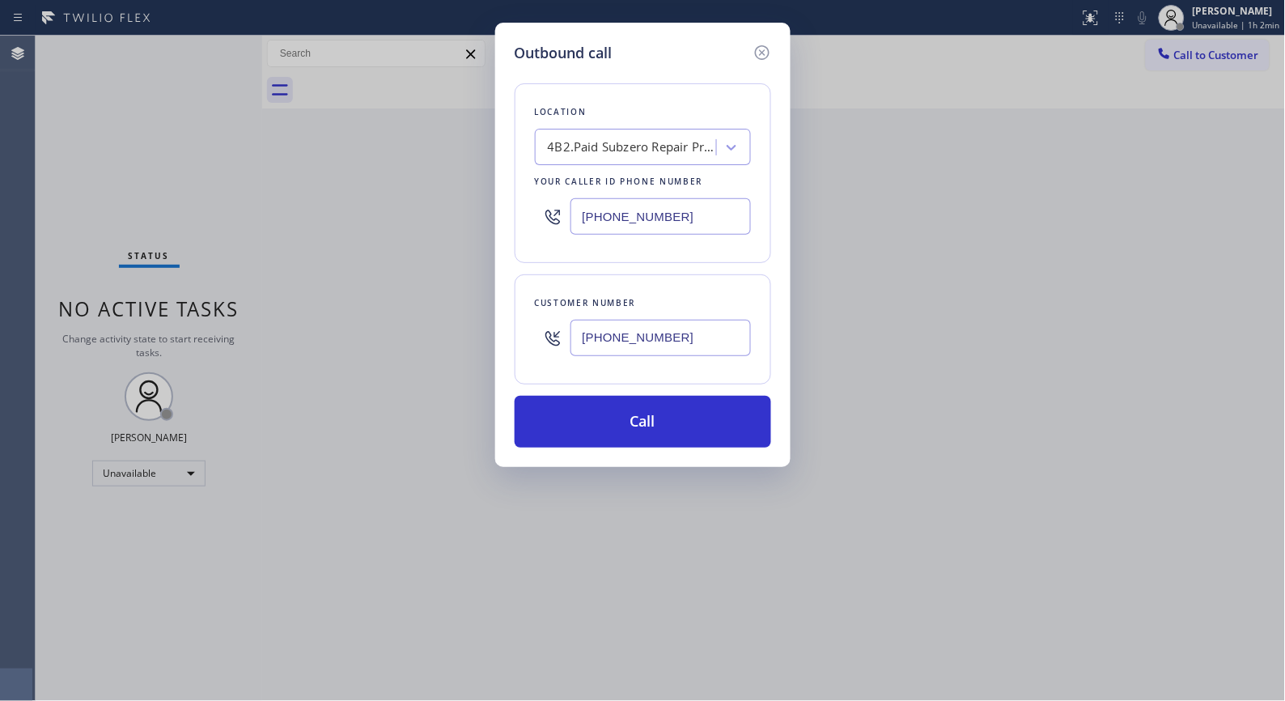
click at [538, 334] on div "[PHONE_NUMBER]" at bounding box center [643, 338] width 216 height 53
paste input "text"
type input "[PHONE_NUMBER]"
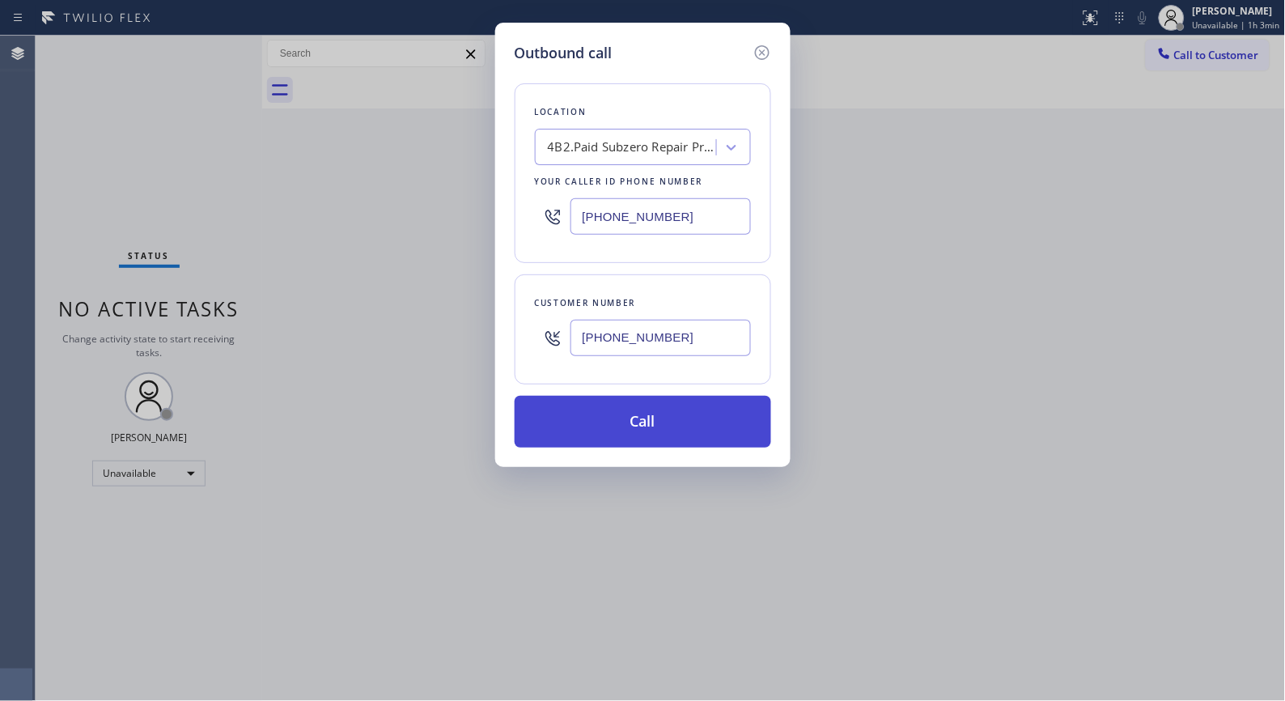
click at [689, 423] on button "Call" at bounding box center [643, 422] width 257 height 52
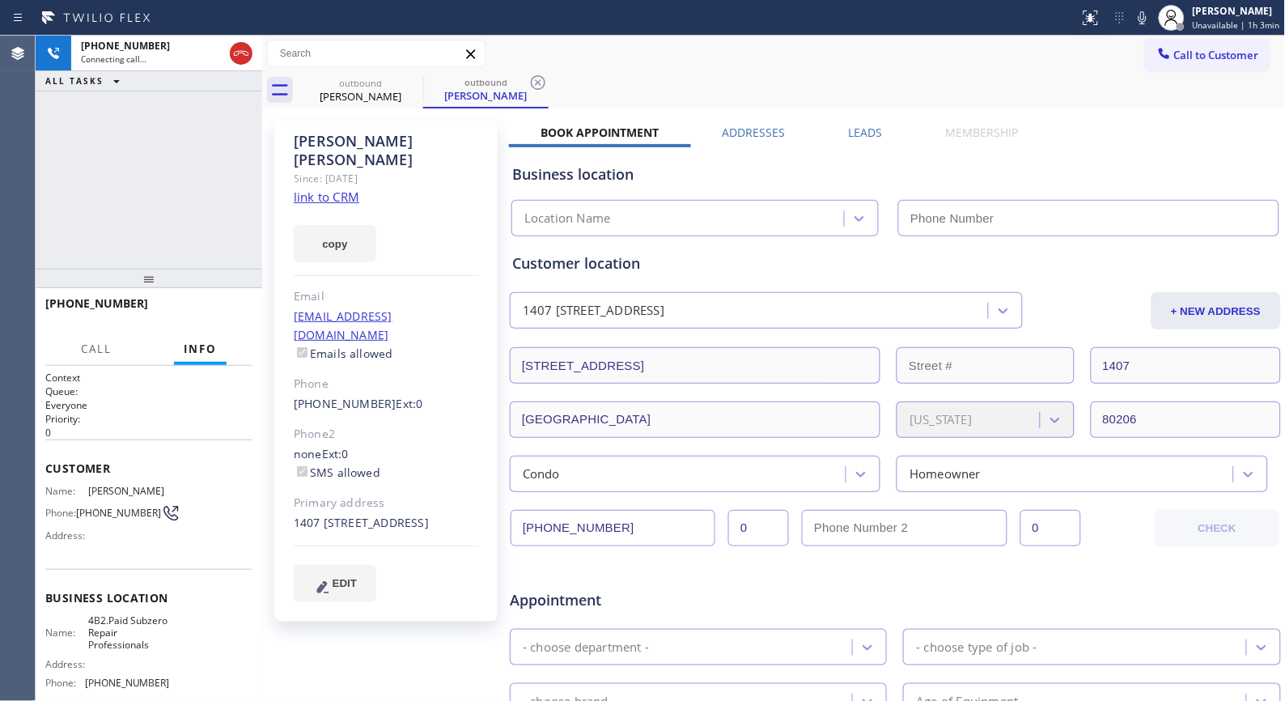
type input "[PHONE_NUMBER]"
drag, startPoint x: 540, startPoint y: 77, endPoint x: 507, endPoint y: 2, distance: 82.2
click at [540, 77] on icon at bounding box center [537, 82] width 19 height 19
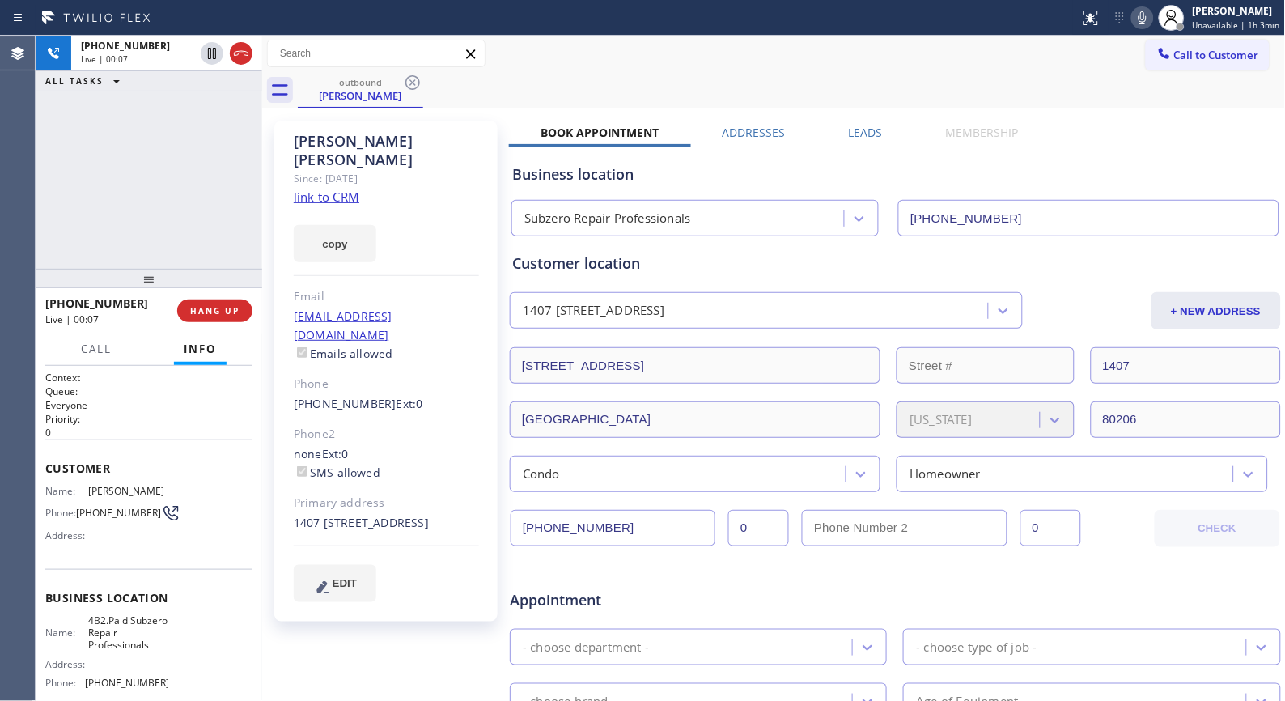
click at [1152, 13] on icon at bounding box center [1142, 17] width 19 height 19
click at [1147, 19] on icon at bounding box center [1143, 17] width 8 height 13
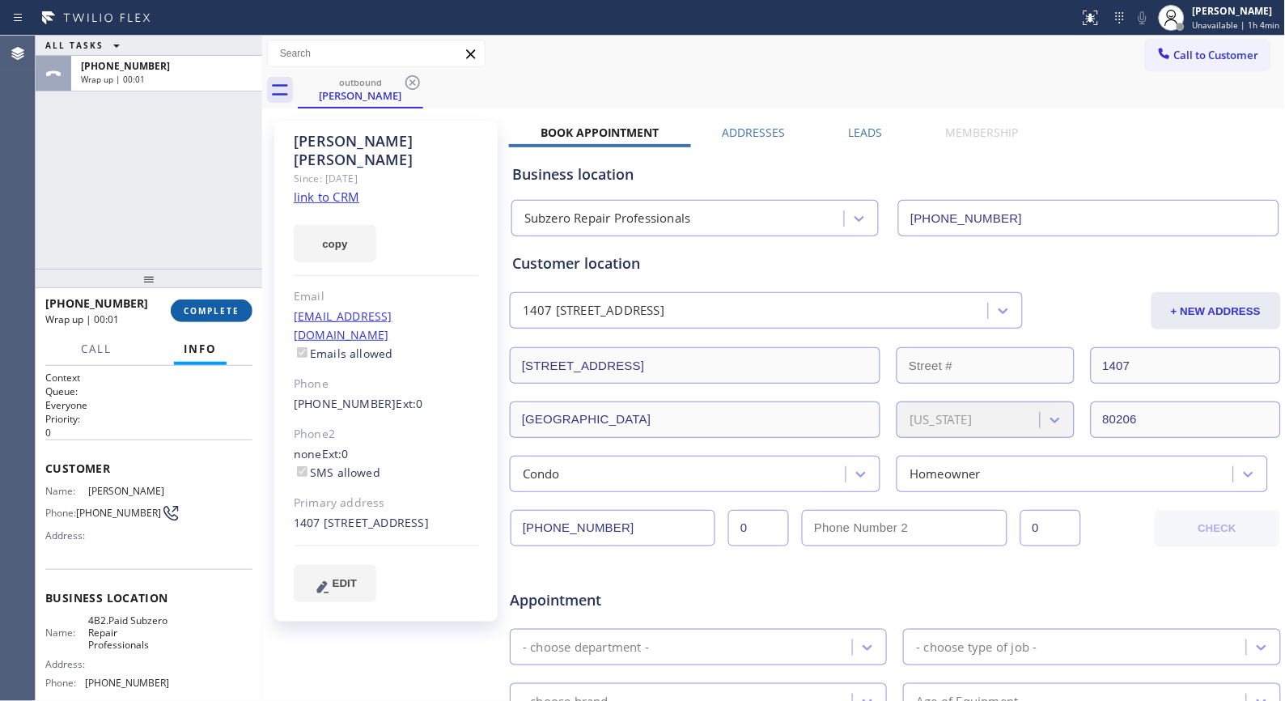
click at [227, 316] on span "COMPLETE" at bounding box center [212, 310] width 56 height 11
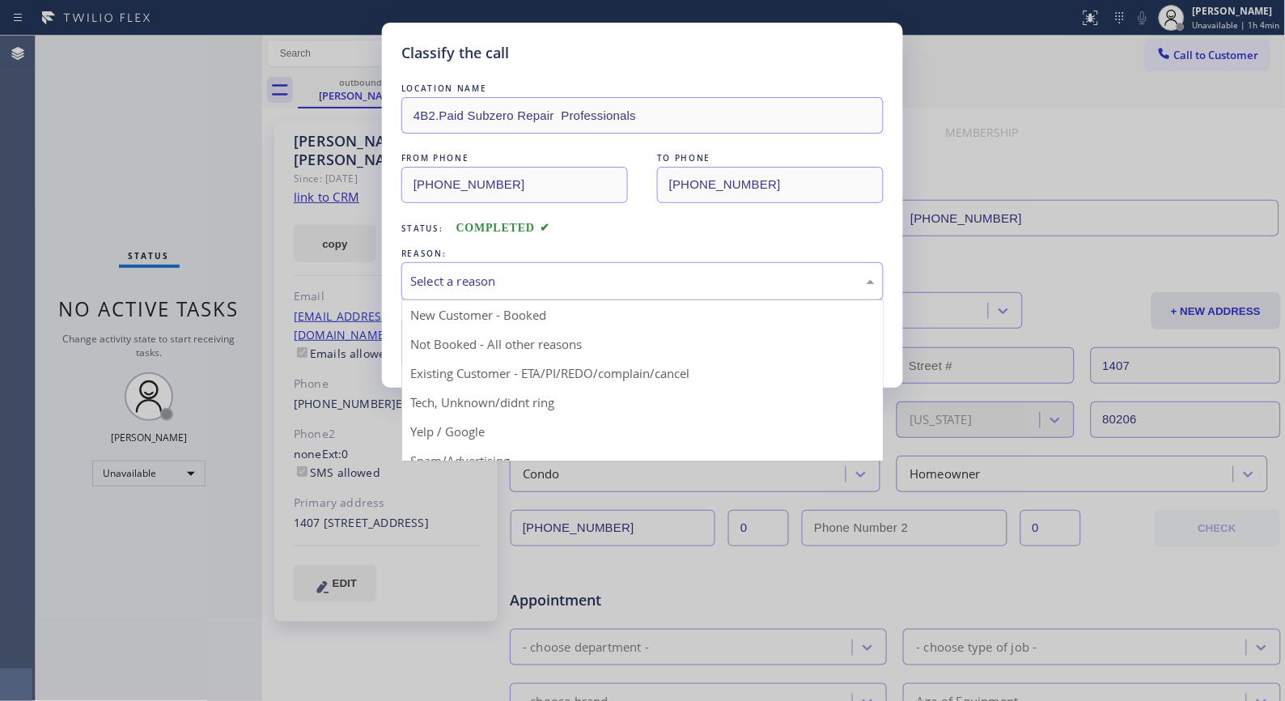
click at [595, 273] on div "Select a reason" at bounding box center [642, 281] width 464 height 19
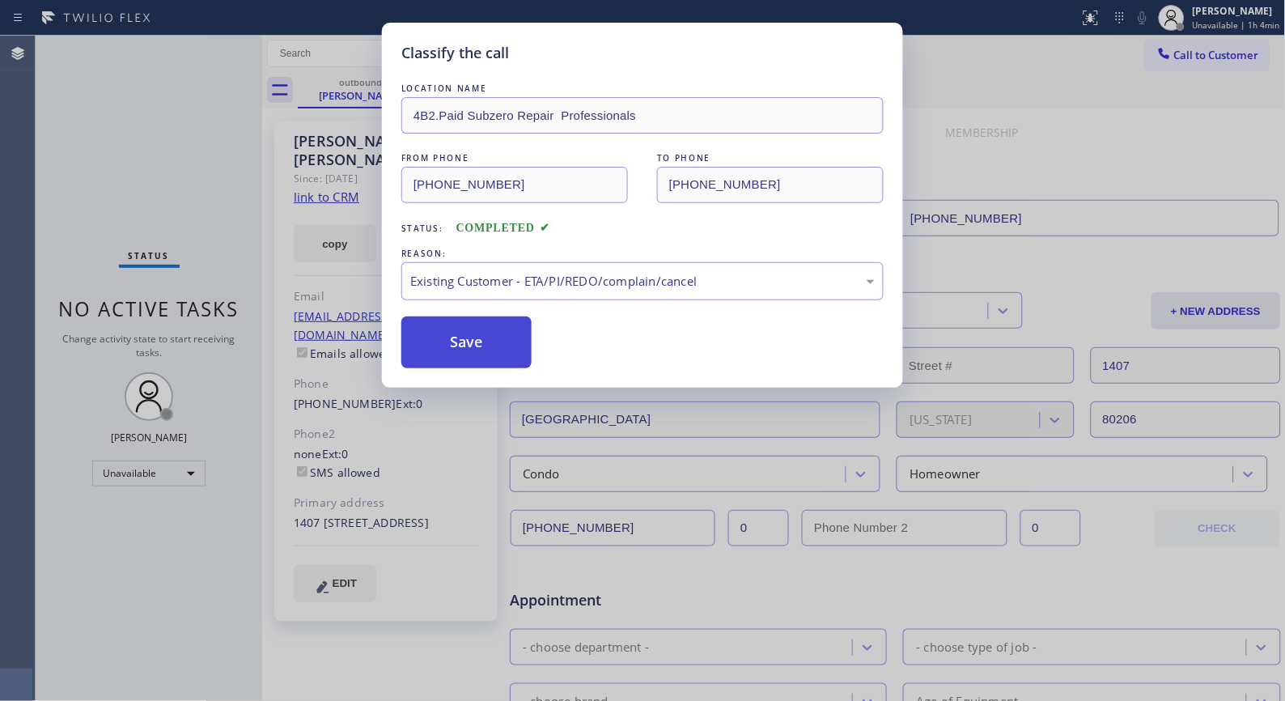
click at [499, 352] on button "Save" at bounding box center [466, 342] width 130 height 52
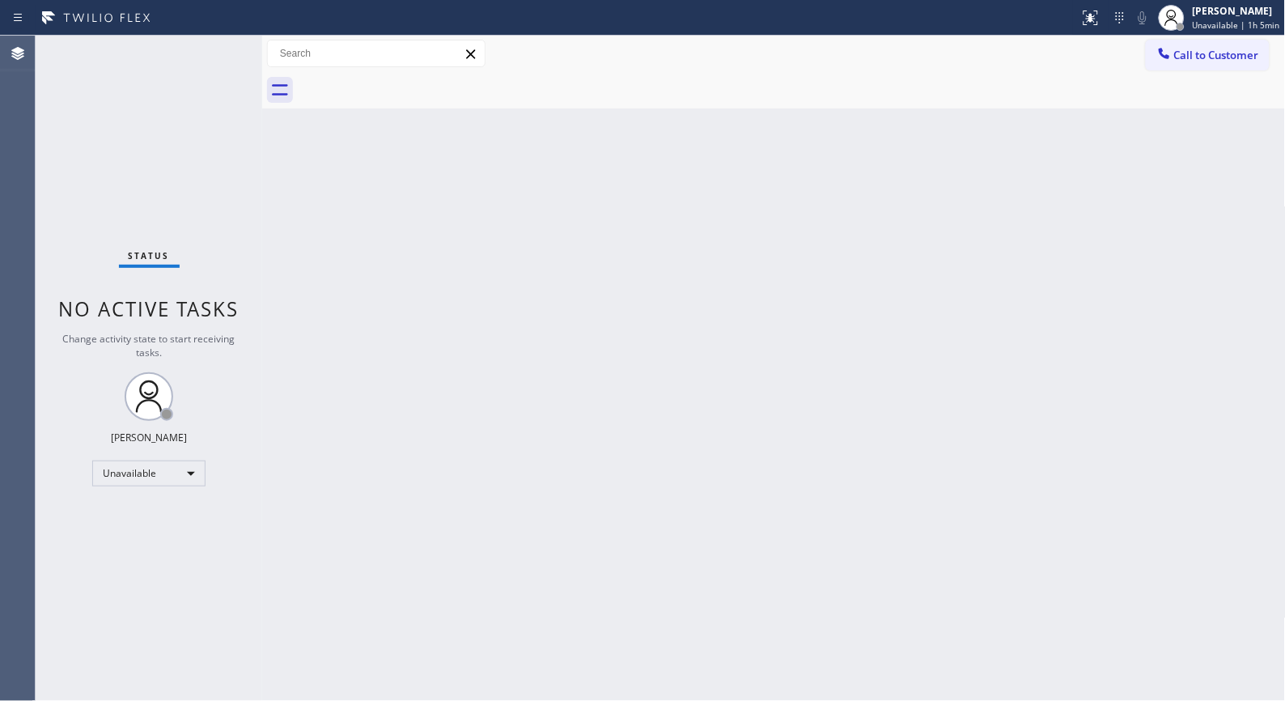
click at [600, 495] on div "Back to Dashboard Change Sender ID Customers Technicians Select a contact Outbo…" at bounding box center [774, 368] width 1024 height 665
drag, startPoint x: 1192, startPoint y: 57, endPoint x: 722, endPoint y: 151, distance: 479.6
click at [1190, 57] on span "Call to Customer" at bounding box center [1216, 55] width 85 height 15
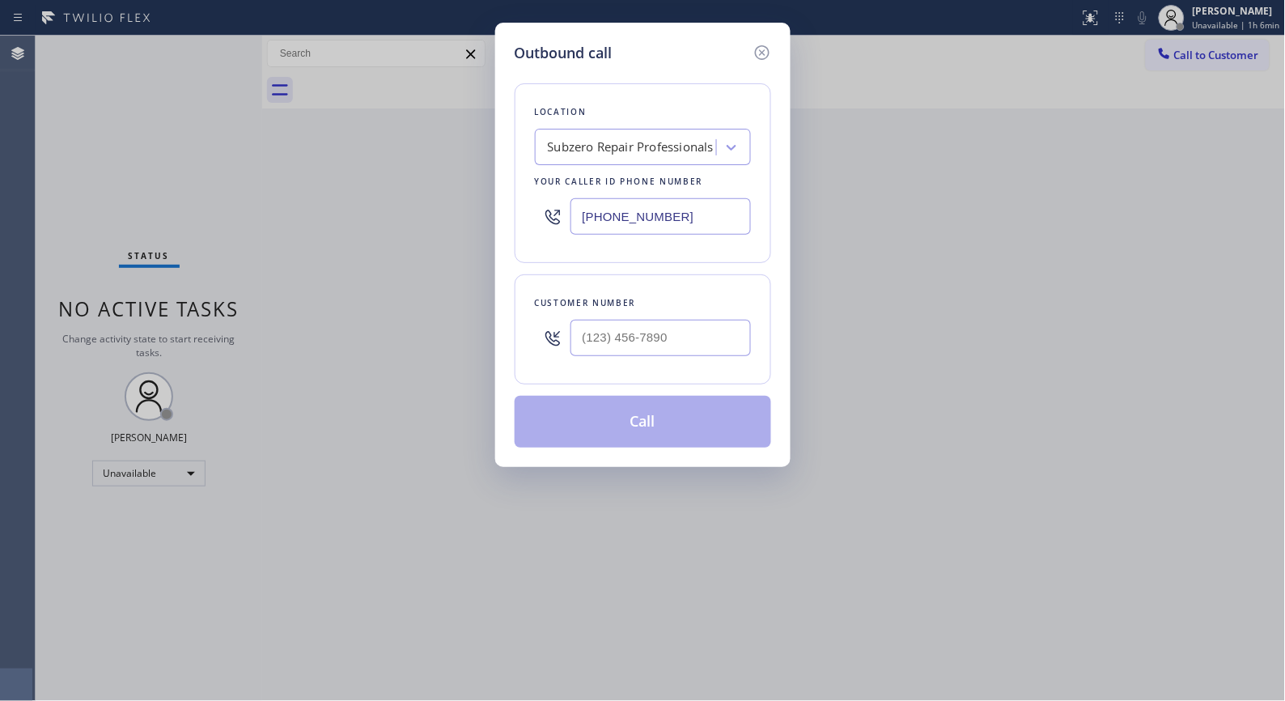
drag, startPoint x: 718, startPoint y: 214, endPoint x: 499, endPoint y: 138, distance: 231.3
click at [515, 149] on div "Location Subzero Repair Professionals Your caller id phone number [PHONE_NUMBER]" at bounding box center [643, 173] width 257 height 180
paste input "949) 202-5983"
type input "[PHONE_NUMBER]"
paste input "949) 887-3049"
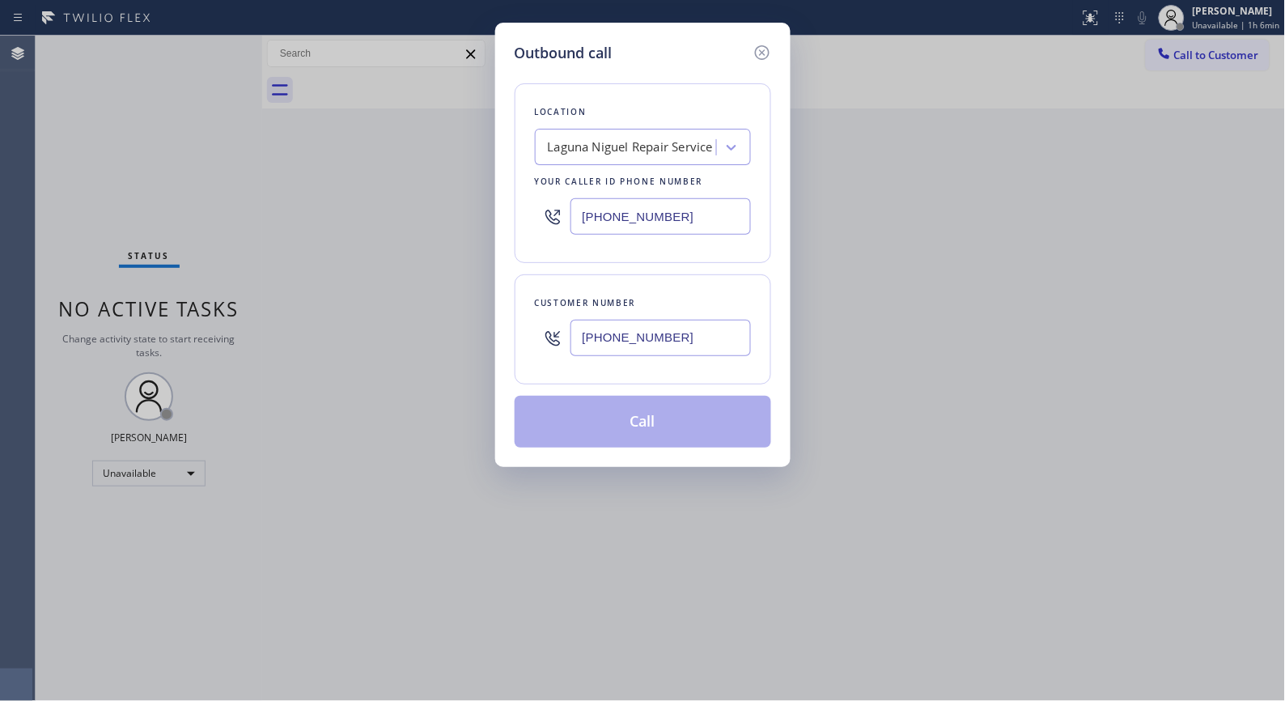
drag, startPoint x: 697, startPoint y: 350, endPoint x: 568, endPoint y: 320, distance: 132.3
click at [568, 320] on div "[PHONE_NUMBER]" at bounding box center [643, 338] width 216 height 53
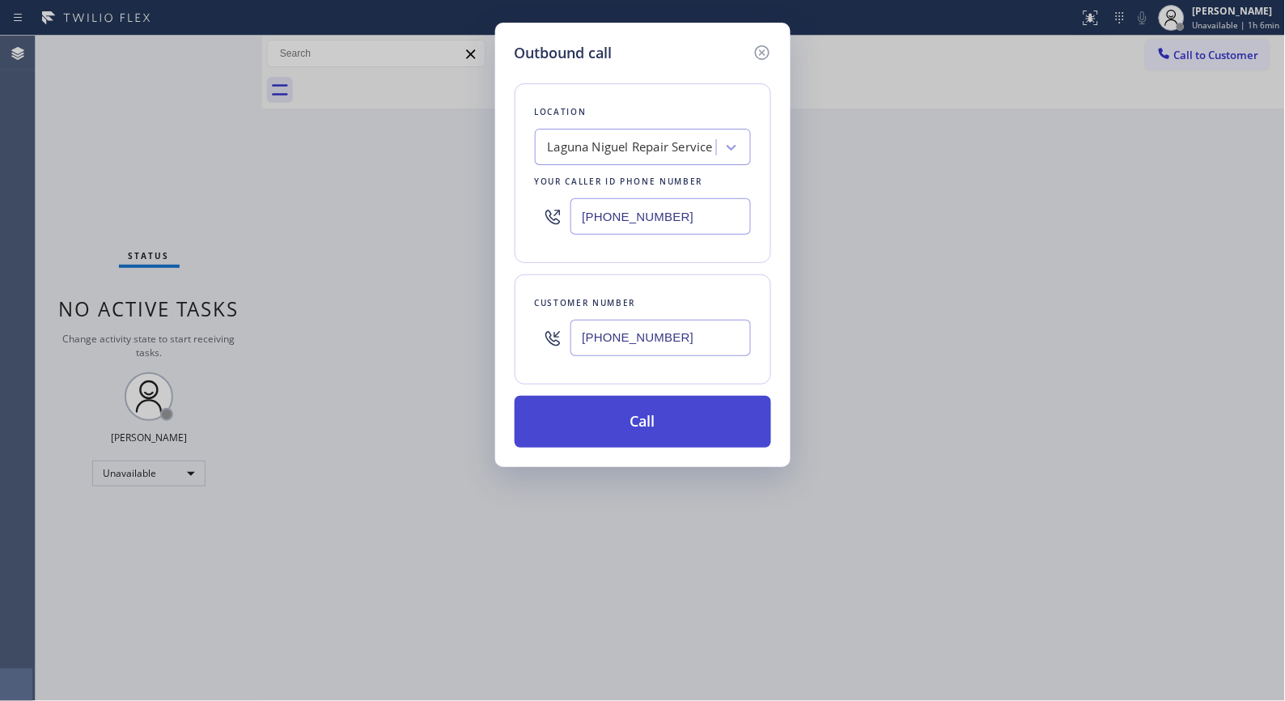
type input "[PHONE_NUMBER]"
click at [664, 419] on button "Call" at bounding box center [643, 422] width 257 height 52
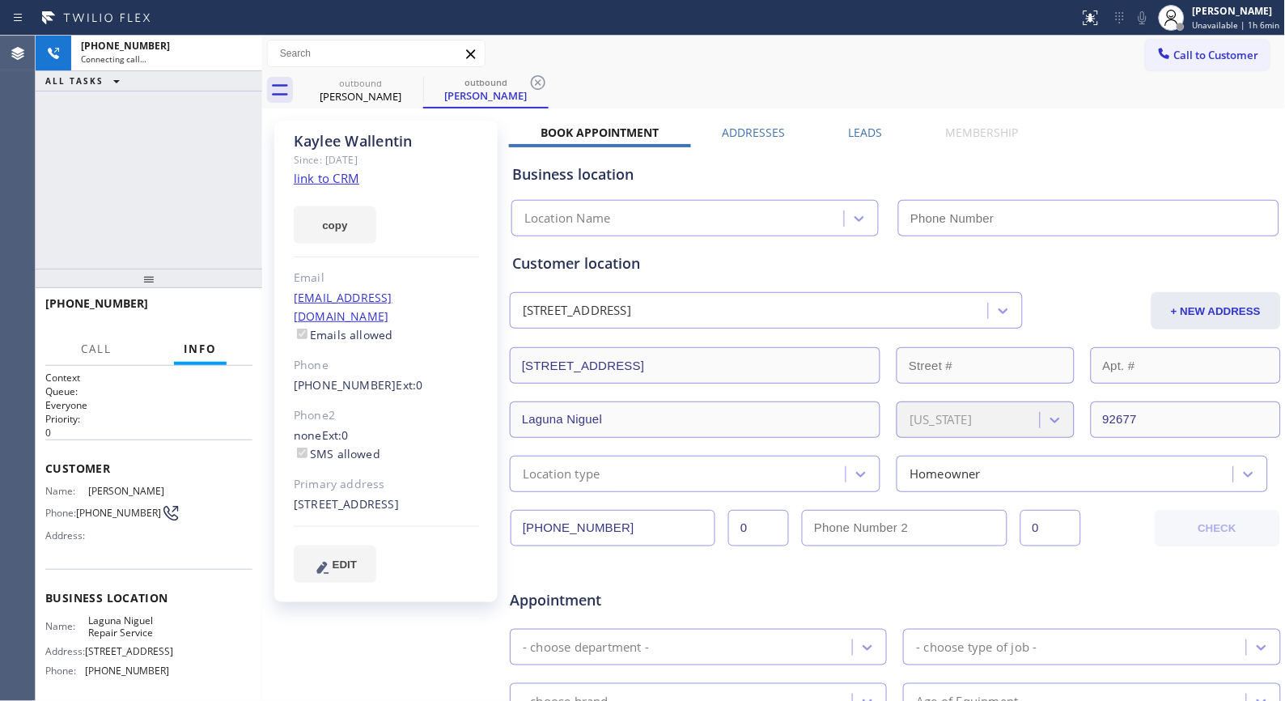
type input "[PHONE_NUMBER]"
drag, startPoint x: 539, startPoint y: 81, endPoint x: 470, endPoint y: 1, distance: 105.6
click at [539, 78] on icon at bounding box center [537, 82] width 19 height 19
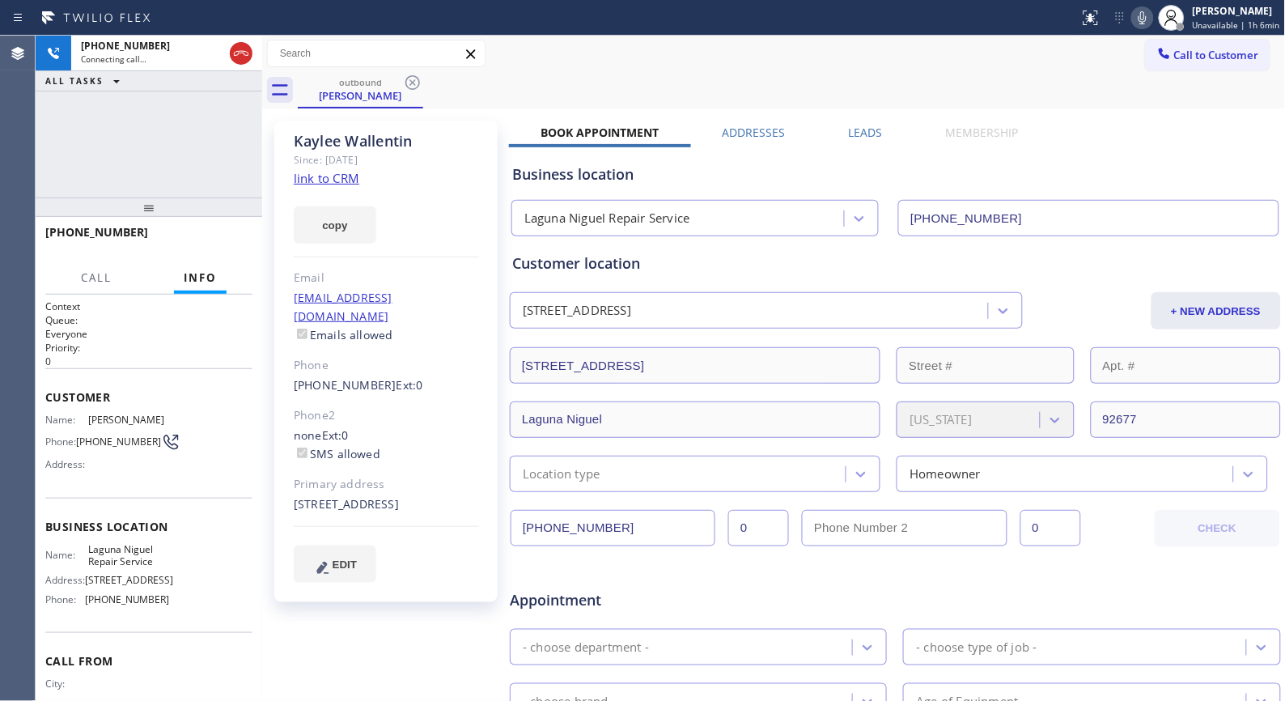
drag, startPoint x: 178, startPoint y: 286, endPoint x: 199, endPoint y: 214, distance: 74.3
click at [199, 214] on div at bounding box center [149, 206] width 227 height 19
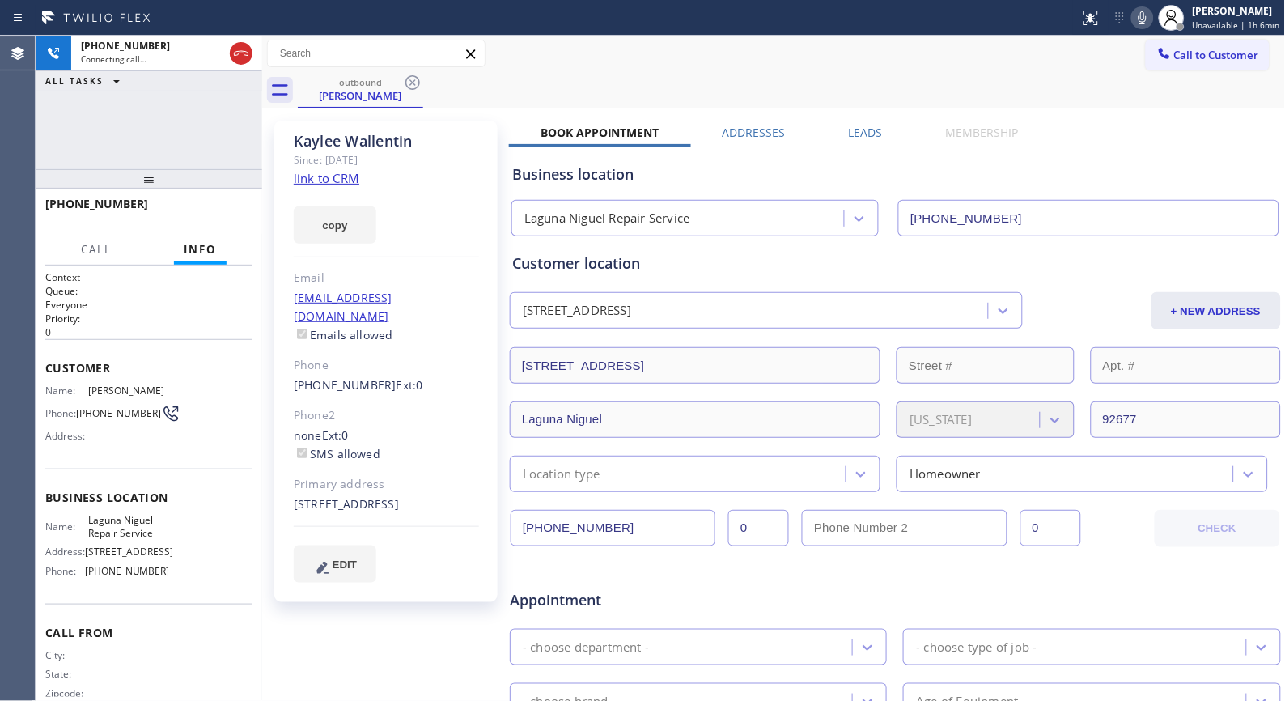
drag, startPoint x: 157, startPoint y: 213, endPoint x: 173, endPoint y: 155, distance: 59.7
click at [173, 155] on div "[PHONE_NUMBER] Connecting call… ALL TASKS ALL TASKS ACTIVE TASKS TASKS IN WRAP …" at bounding box center [149, 368] width 227 height 665
click at [206, 209] on span "HANG UP" at bounding box center [214, 211] width 49 height 11
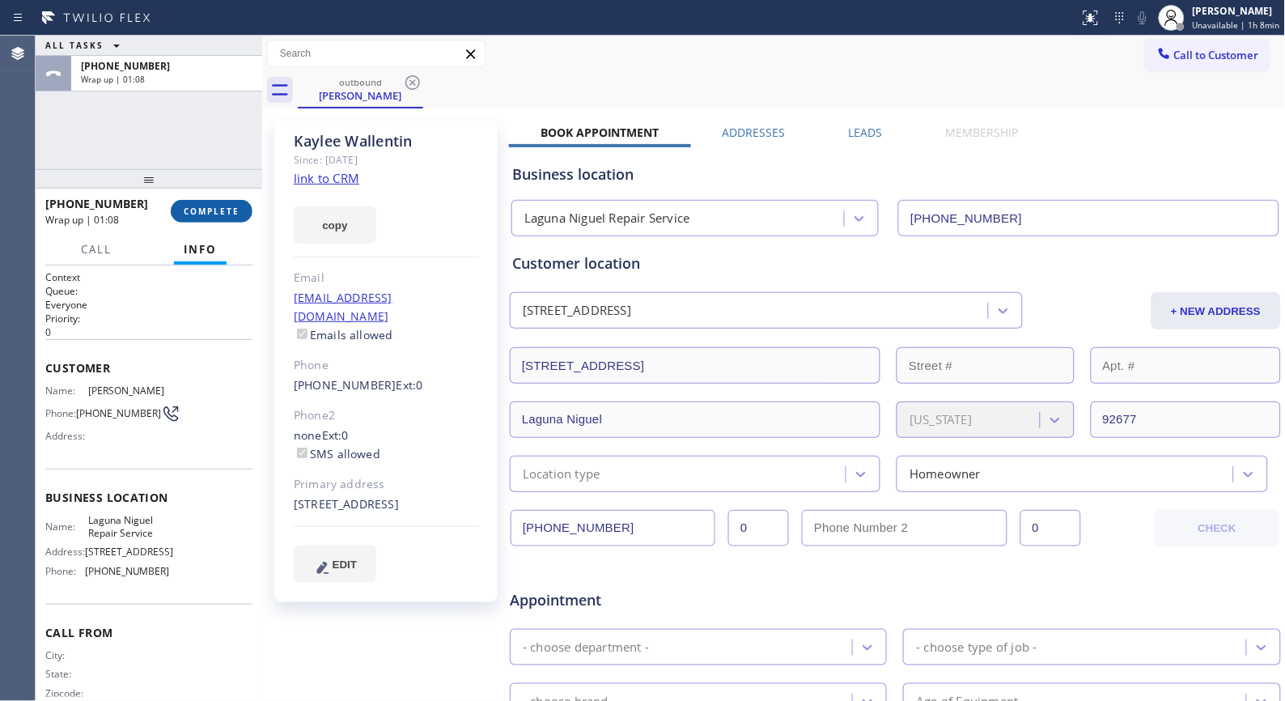
click at [227, 200] on button "COMPLETE" at bounding box center [212, 211] width 82 height 23
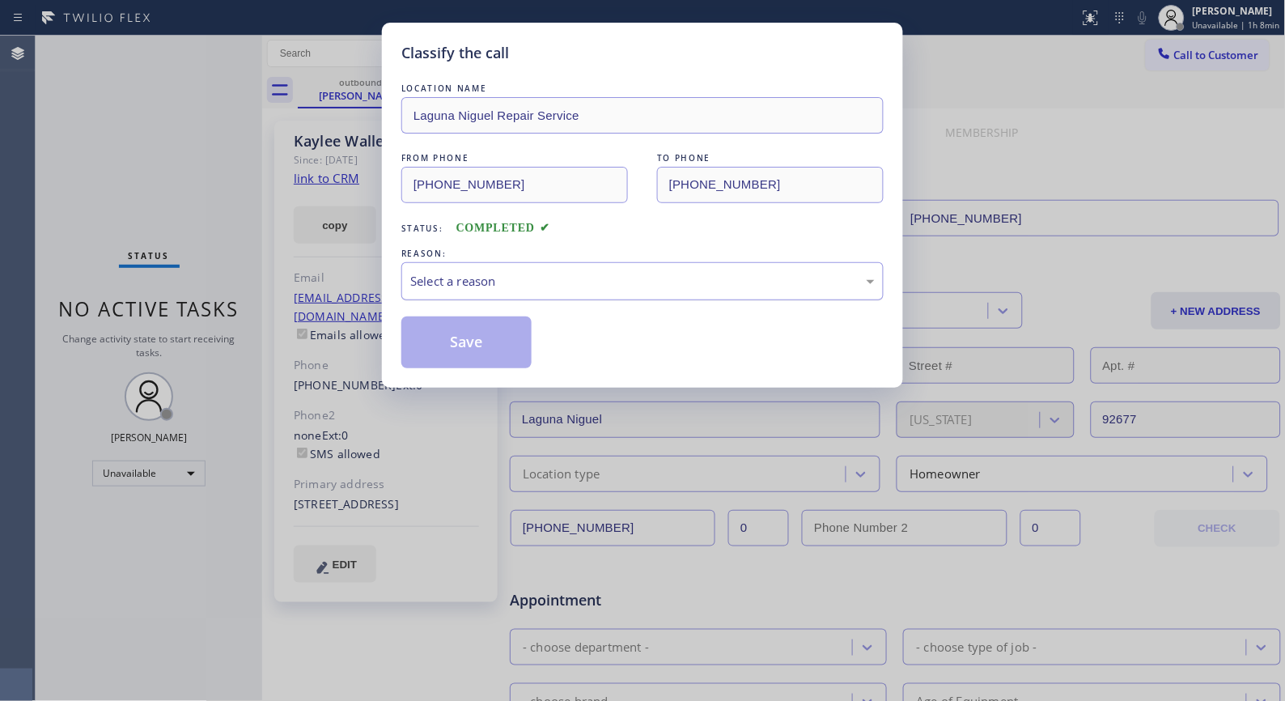
click at [617, 274] on div "Select a reason" at bounding box center [642, 281] width 464 height 19
click at [448, 342] on button "Save" at bounding box center [466, 342] width 130 height 52
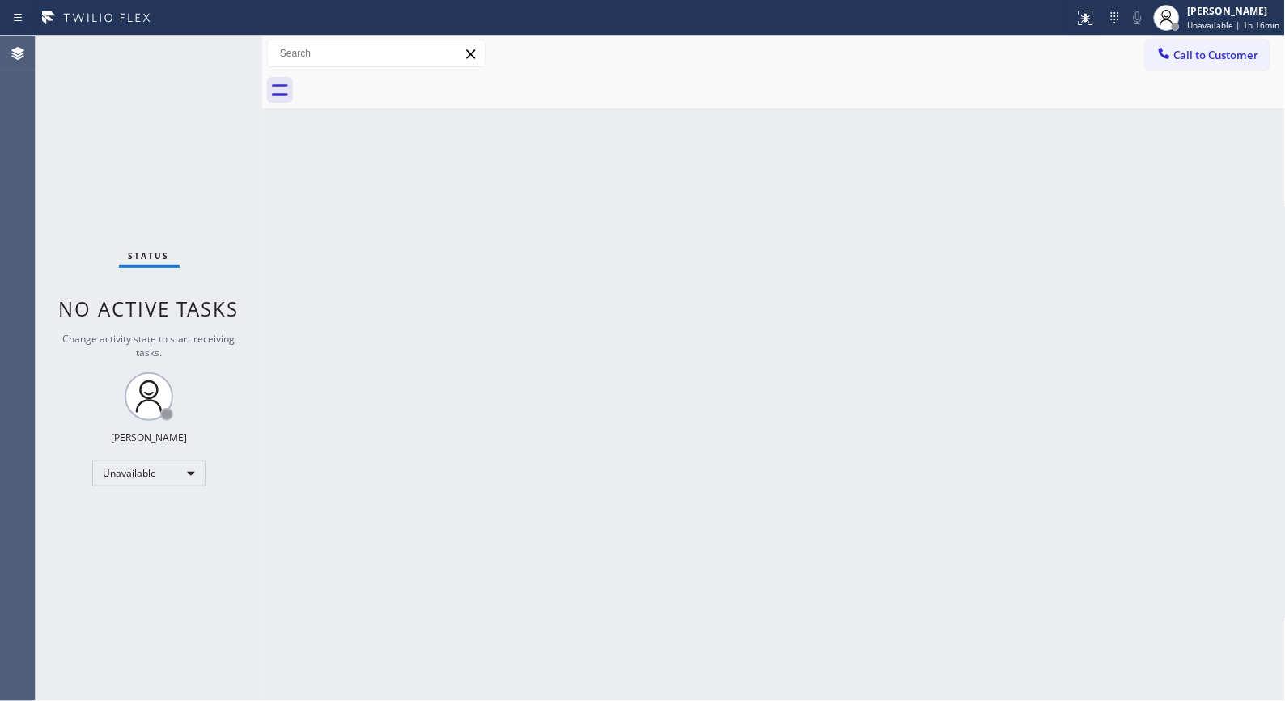
drag, startPoint x: 763, startPoint y: 257, endPoint x: 927, endPoint y: 0, distance: 305.3
click at [766, 247] on div "Back to Dashboard Change Sender ID Customers Technicians Select a contact Outbo…" at bounding box center [774, 368] width 1024 height 665
click at [1249, 60] on span "Call to Customer" at bounding box center [1216, 55] width 85 height 15
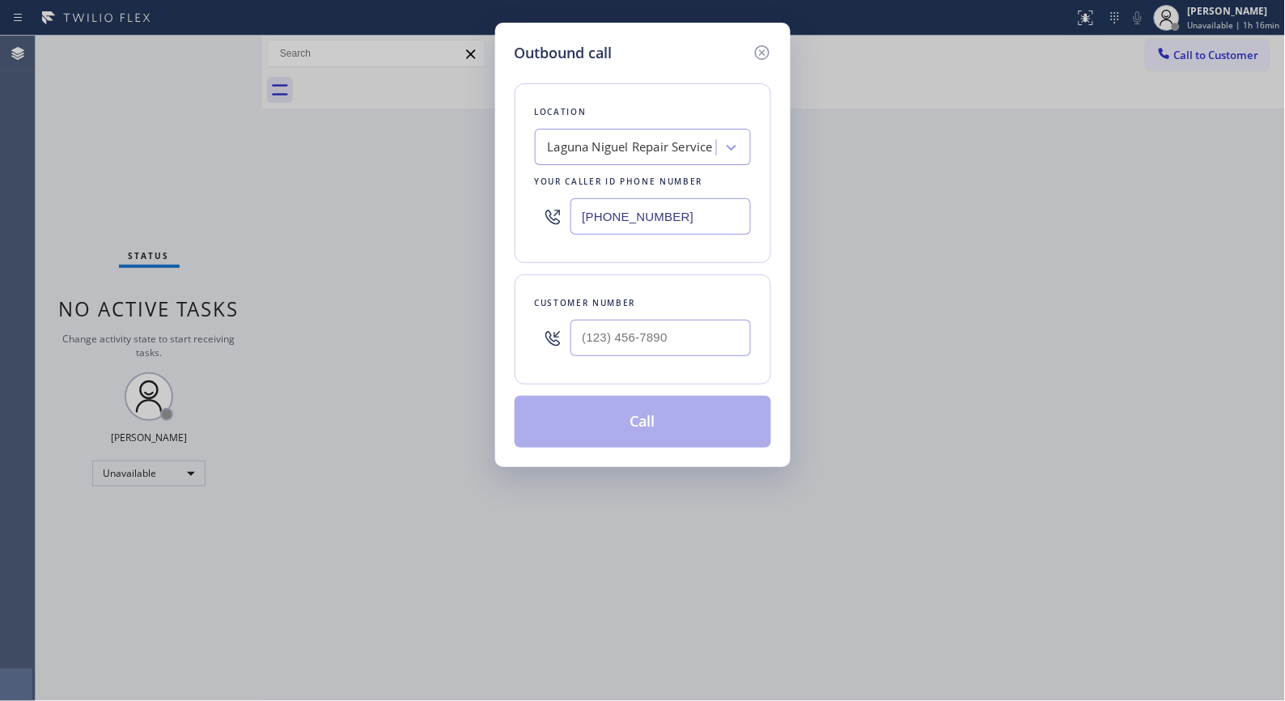
drag, startPoint x: 708, startPoint y: 209, endPoint x: 510, endPoint y: 170, distance: 202.0
click at [523, 185] on div "Location [GEOGRAPHIC_DATA] Repair Service Your caller id phone number [PHONE_NU…" at bounding box center [643, 173] width 257 height 180
paste input "213) 799-4696"
type input "[PHONE_NUMBER]"
drag, startPoint x: 677, startPoint y: 340, endPoint x: 510, endPoint y: 319, distance: 168.8
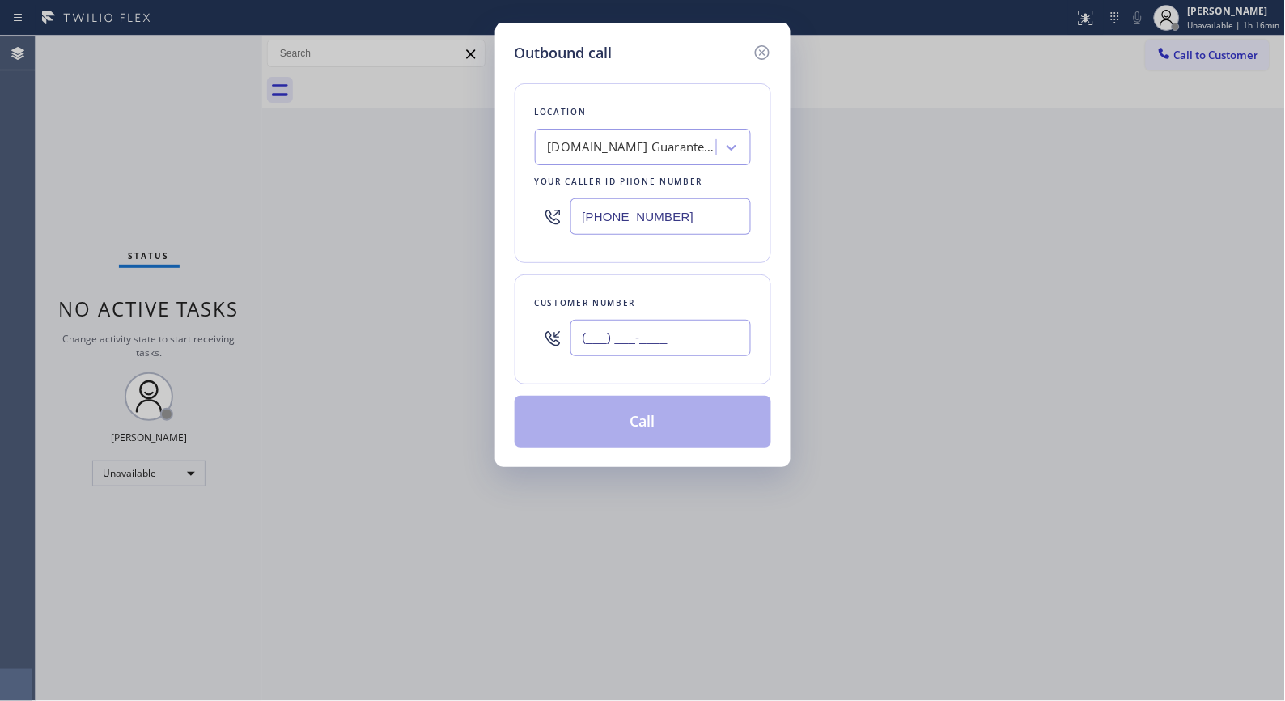
click at [522, 324] on div "Customer number (___) ___-____" at bounding box center [643, 329] width 257 height 110
paste input "818) 744-4071"
type input "[PHONE_NUMBER]"
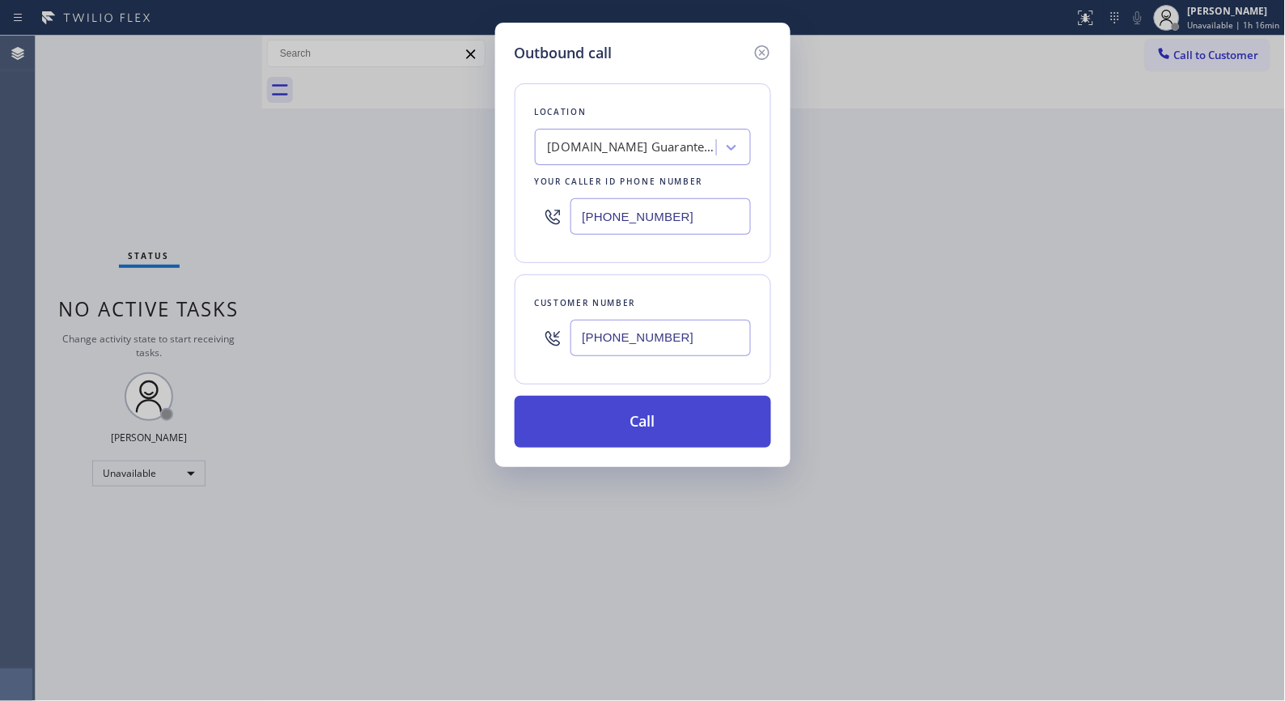
click at [672, 424] on button "Call" at bounding box center [643, 422] width 257 height 52
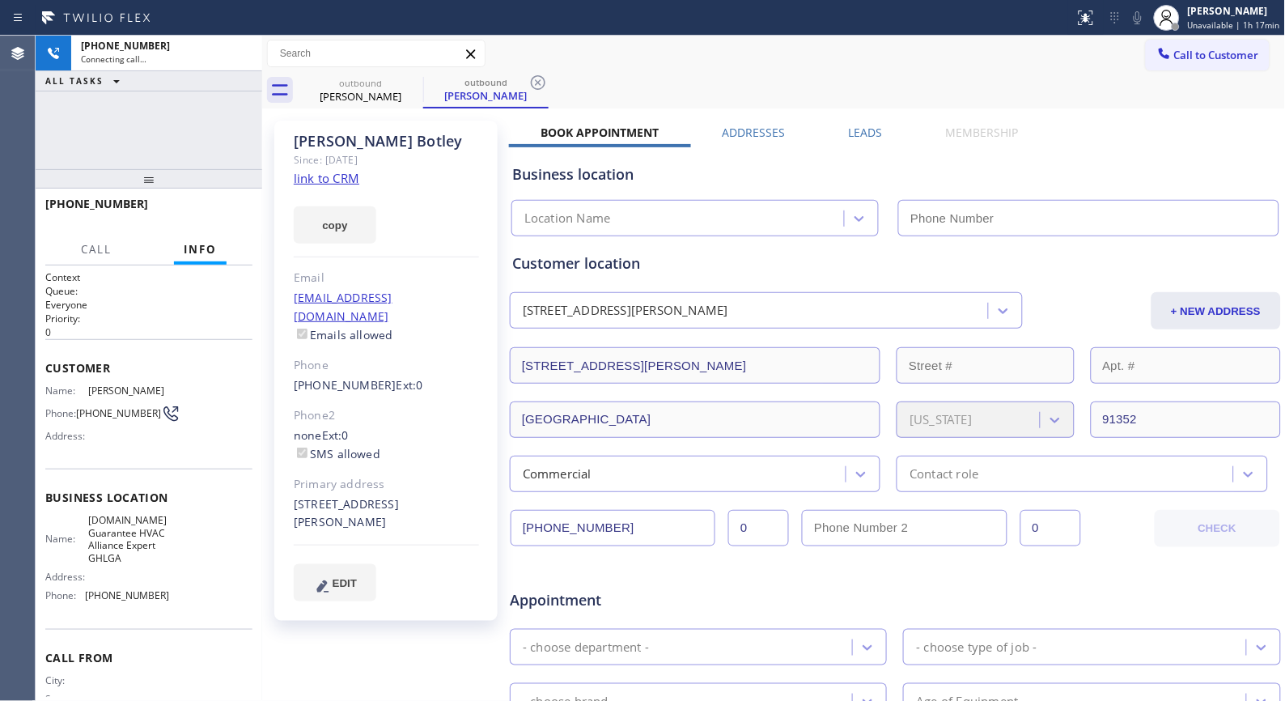
type input "[PHONE_NUMBER]"
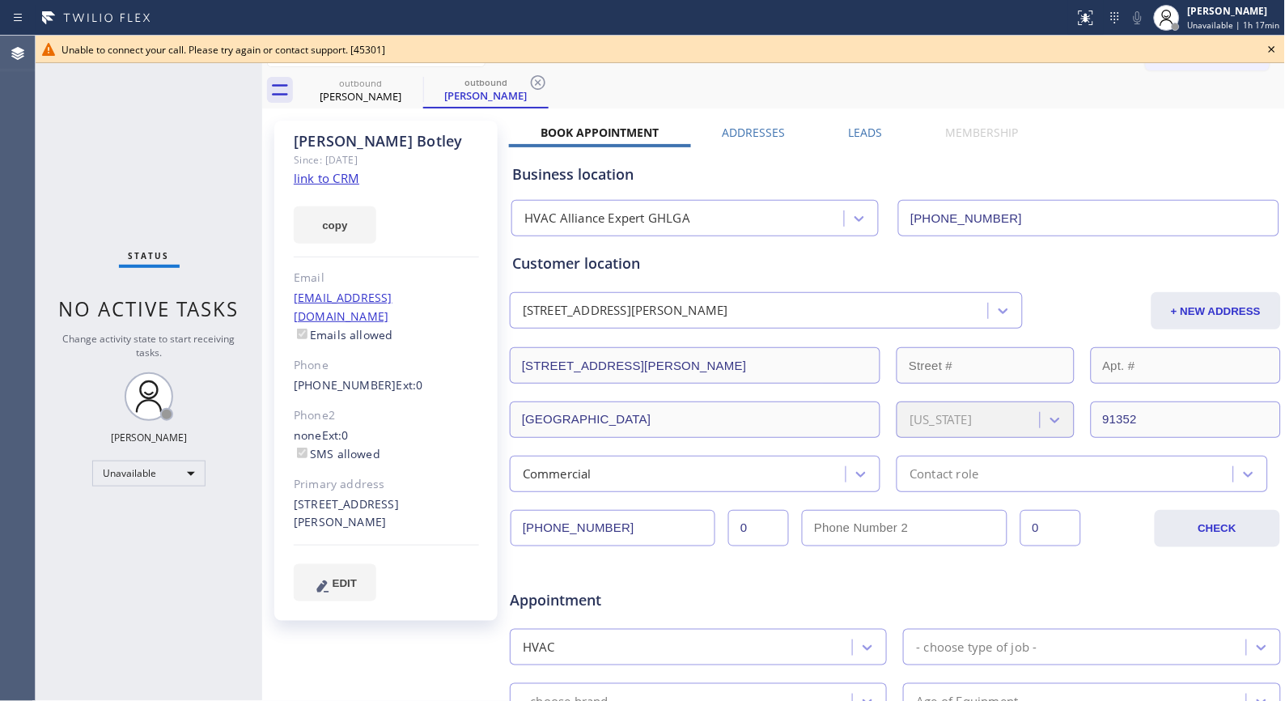
click at [1280, 45] on icon at bounding box center [1271, 49] width 19 height 19
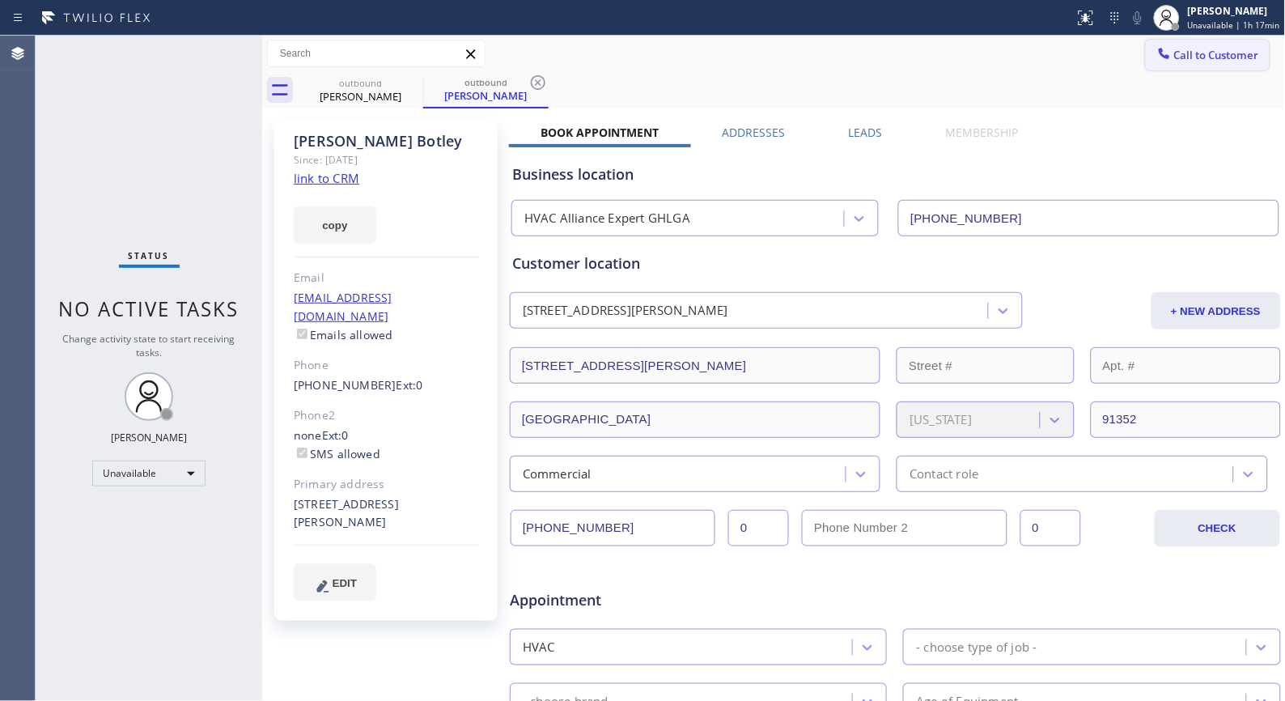
click at [1230, 53] on span "Call to Customer" at bounding box center [1216, 55] width 85 height 15
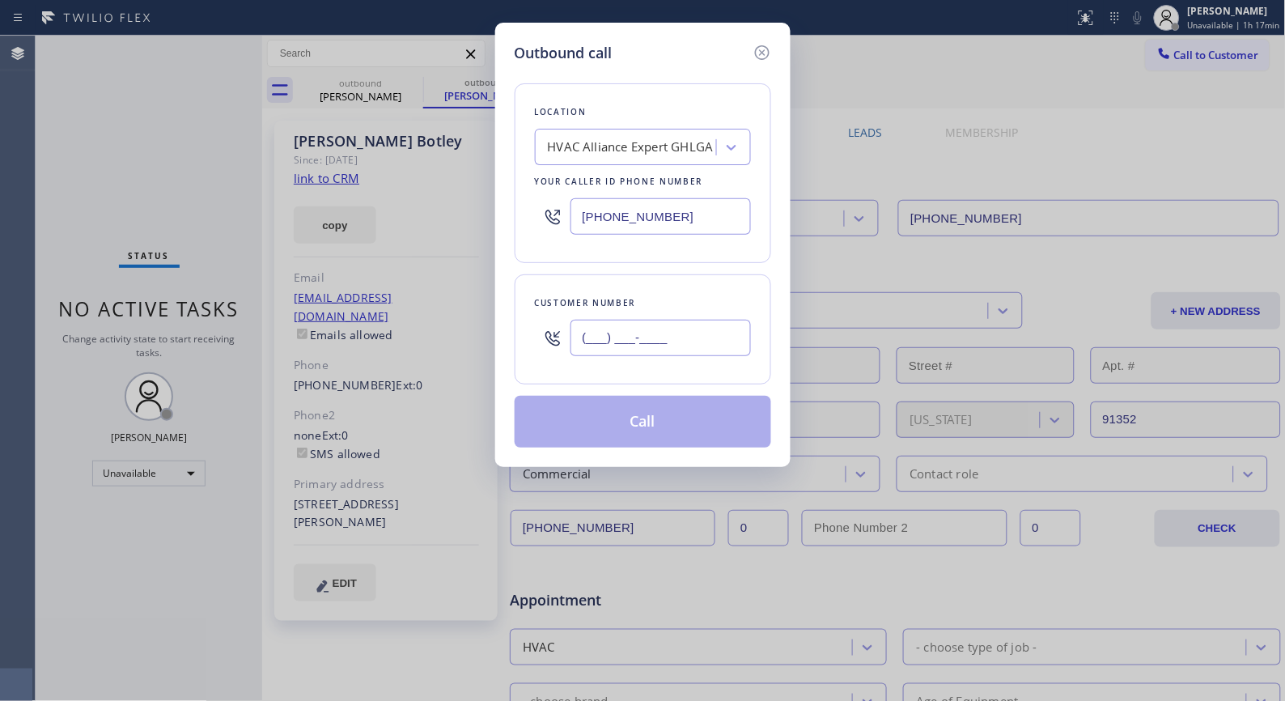
drag, startPoint x: 714, startPoint y: 337, endPoint x: 482, endPoint y: 364, distance: 233.1
click at [482, 364] on div "Outbound call Location HVAC Alliance Expert GHLGA Your caller id phone number […" at bounding box center [642, 350] width 1285 height 701
paste input "818) 744-4071"
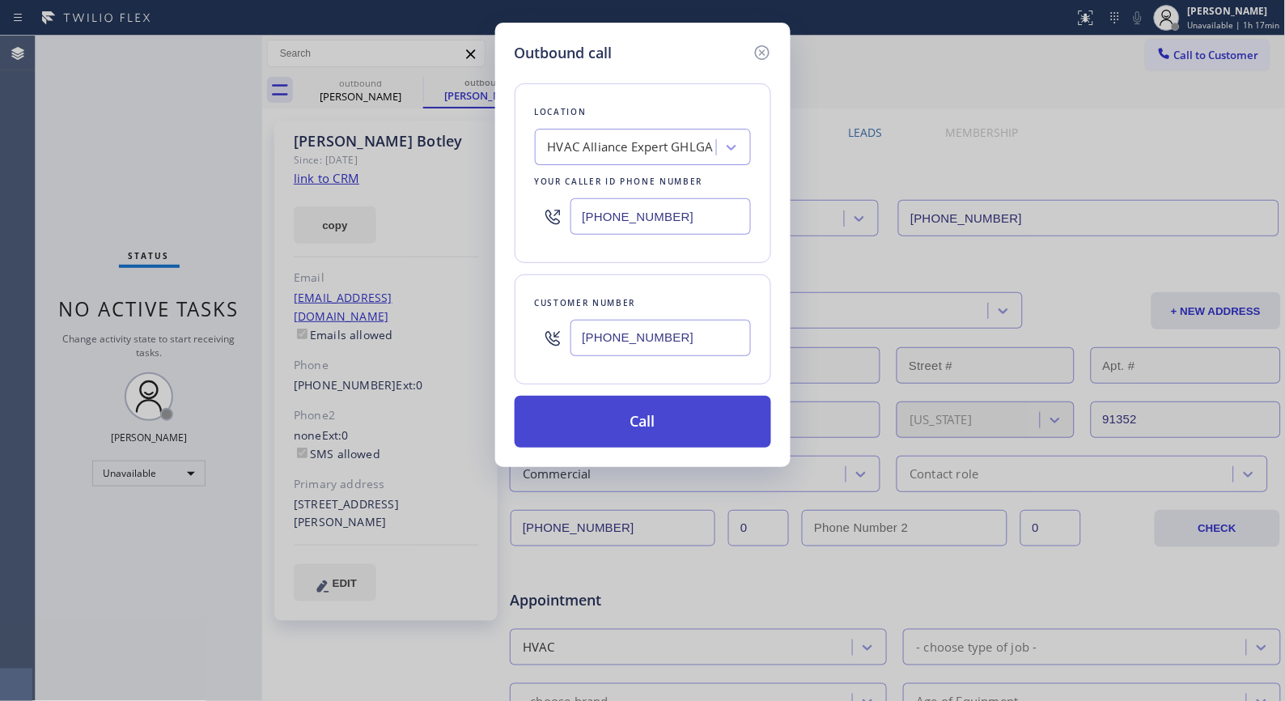
type input "[PHONE_NUMBER]"
click at [661, 422] on button "Call" at bounding box center [643, 422] width 257 height 52
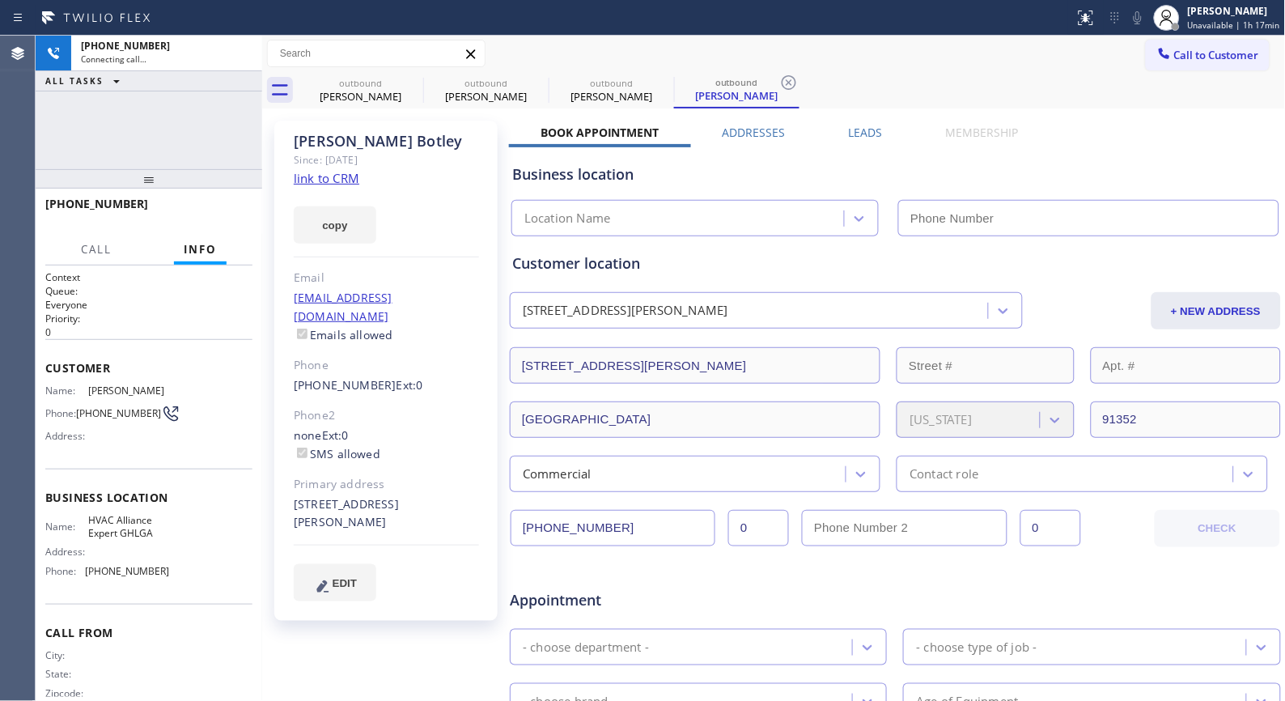
drag, startPoint x: 789, startPoint y: 84, endPoint x: 728, endPoint y: 85, distance: 60.7
click at [783, 84] on icon at bounding box center [788, 82] width 19 height 19
type input "[PHONE_NUMBER]"
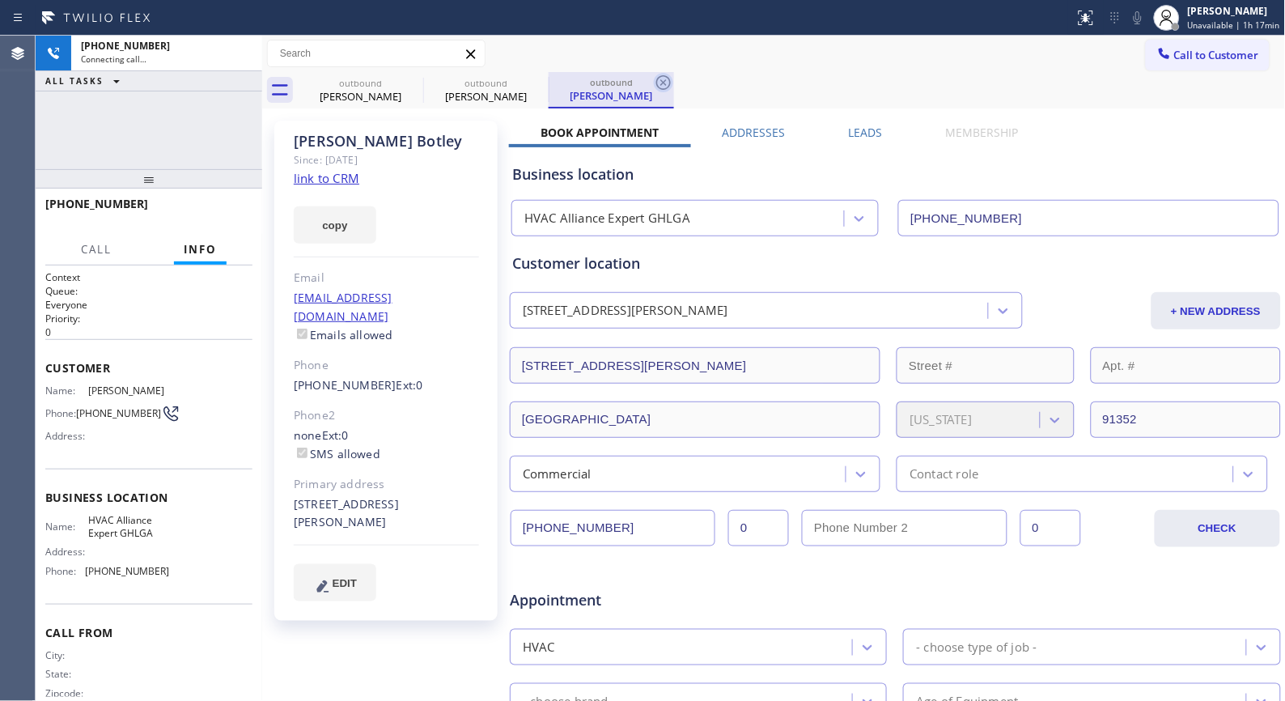
click at [668, 85] on icon at bounding box center [663, 82] width 19 height 19
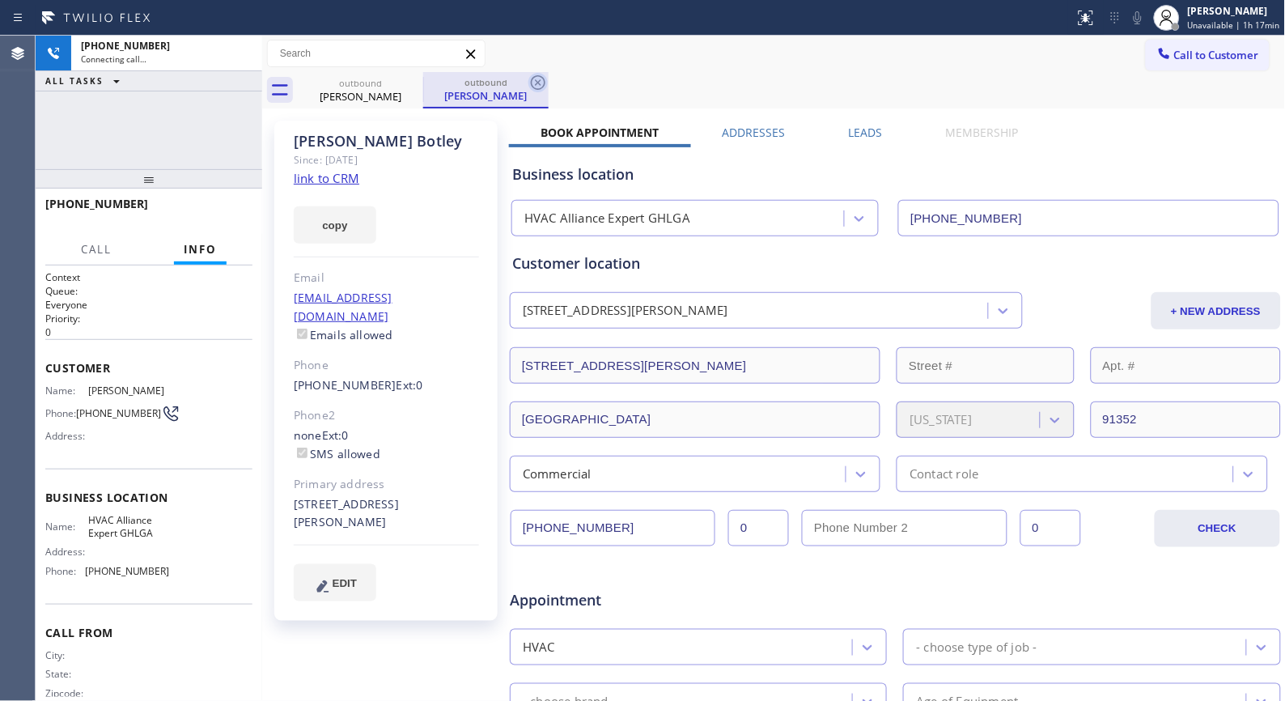
click at [545, 78] on icon at bounding box center [537, 82] width 19 height 19
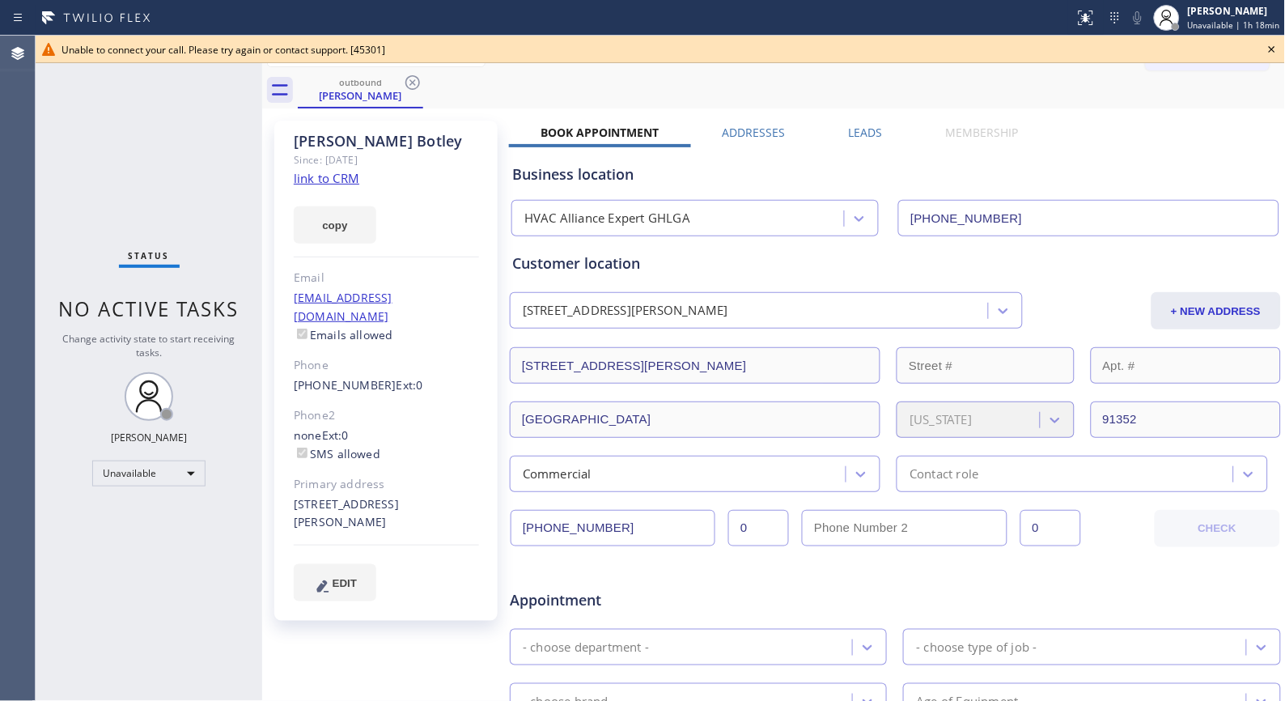
click at [572, 14] on div at bounding box center [537, 18] width 1062 height 26
click at [409, 87] on icon at bounding box center [412, 82] width 19 height 19
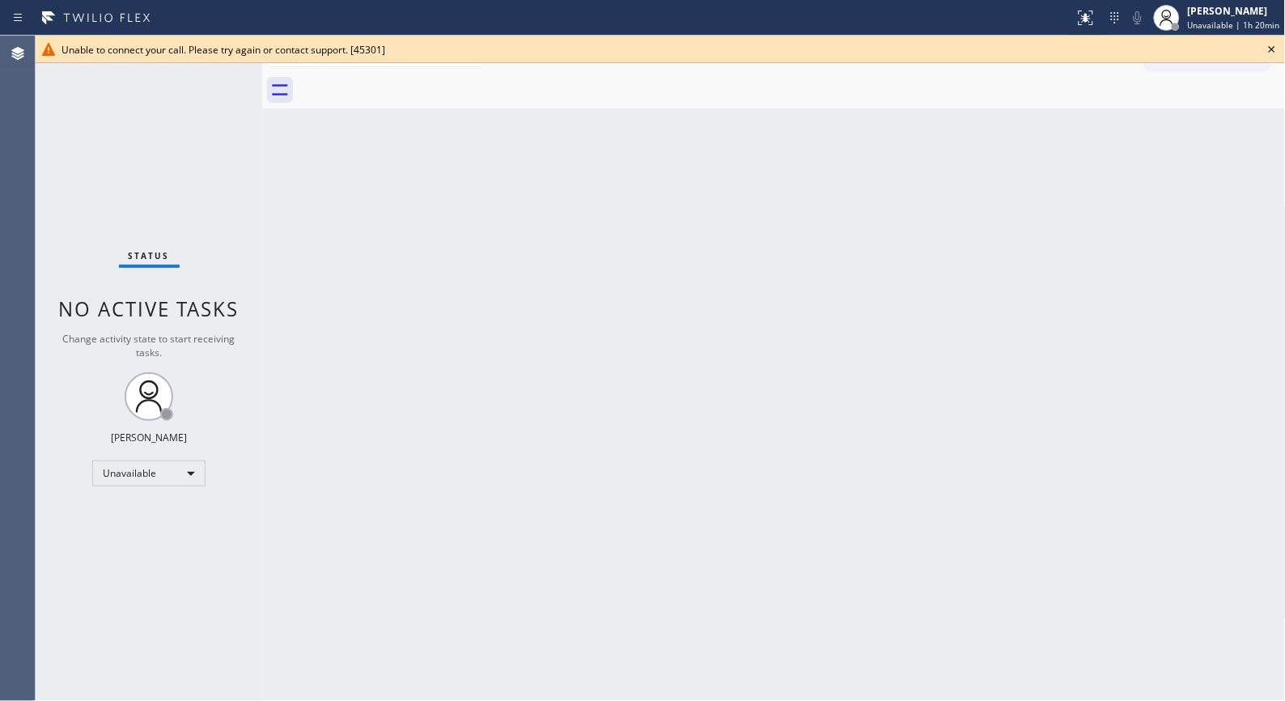
click at [1265, 47] on icon at bounding box center [1271, 49] width 19 height 19
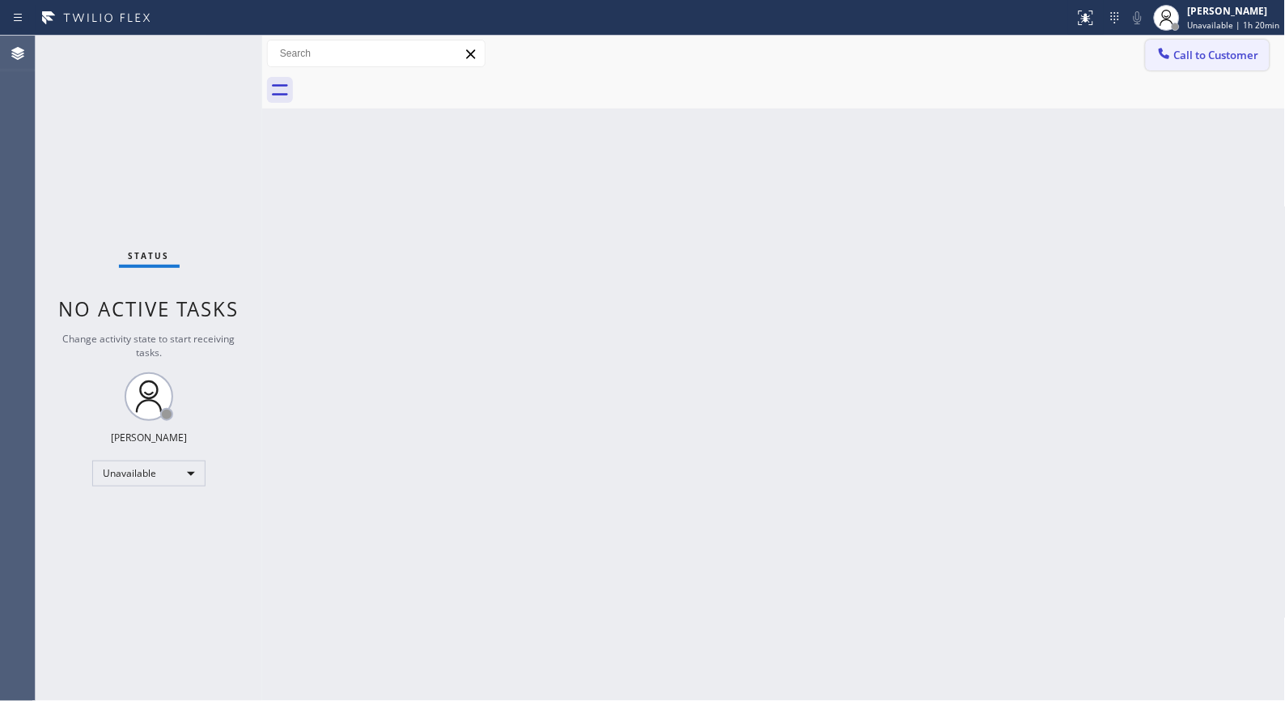
click at [1198, 61] on span "Call to Customer" at bounding box center [1216, 55] width 85 height 15
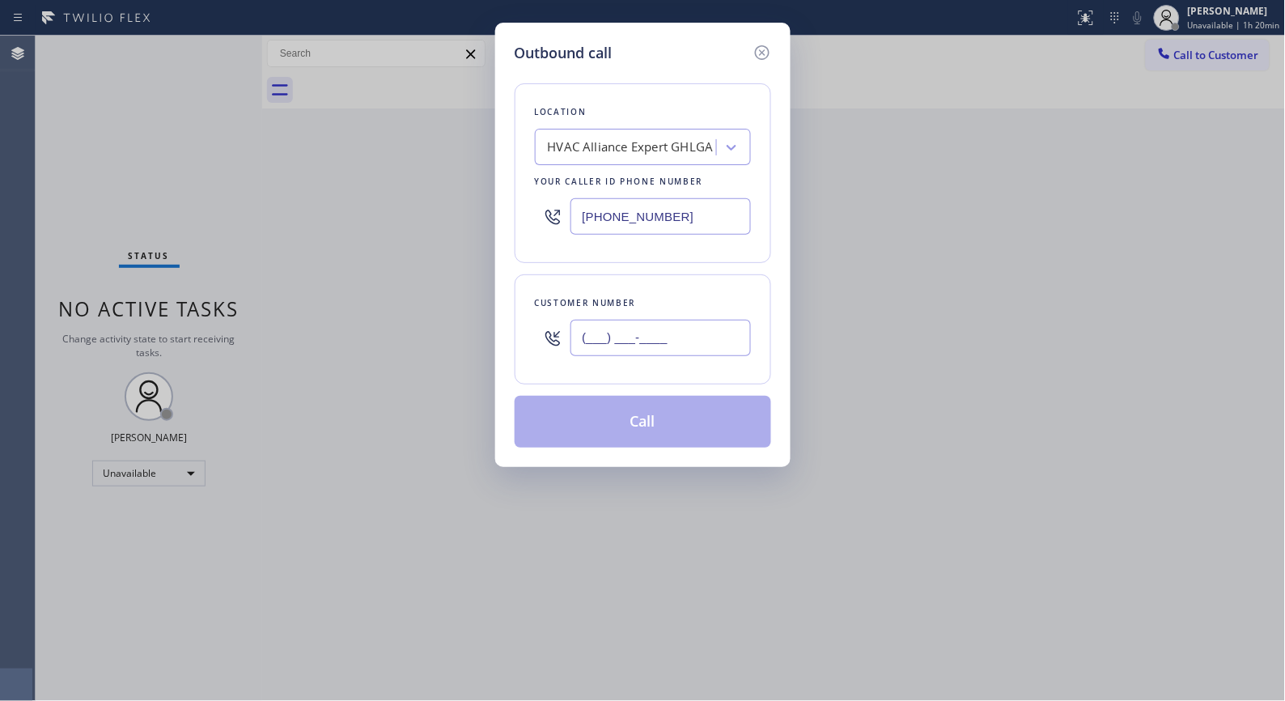
drag, startPoint x: 737, startPoint y: 341, endPoint x: 538, endPoint y: 346, distance: 199.1
click at [538, 346] on div "(___) ___-____" at bounding box center [643, 338] width 216 height 53
paste input "818) 744-4071"
type input "[PHONE_NUMBER]"
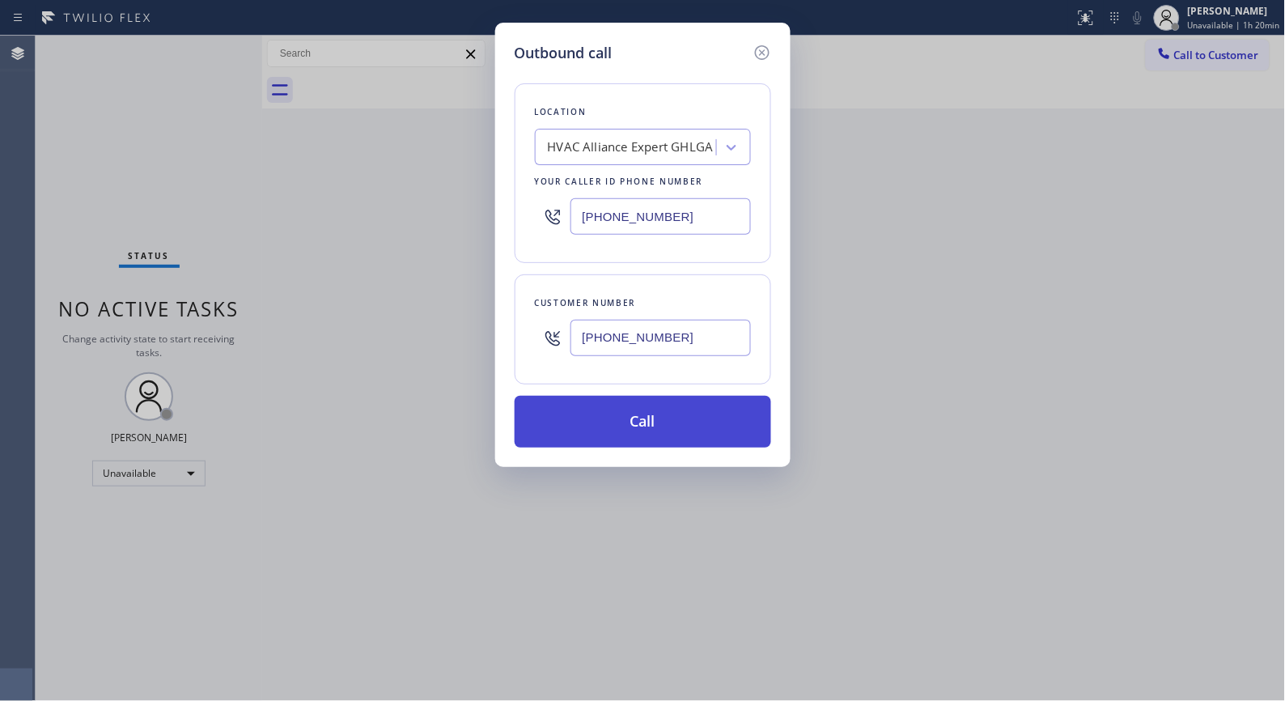
click at [689, 426] on button "Call" at bounding box center [643, 422] width 257 height 52
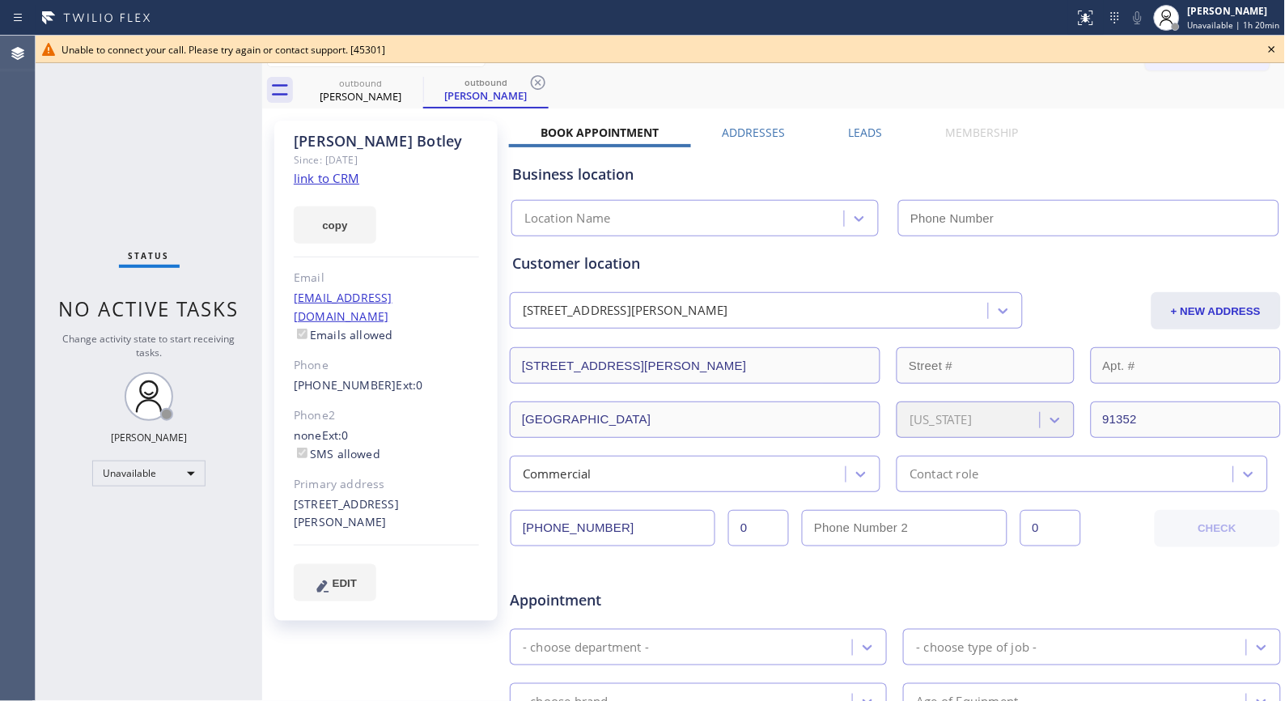
type input "[PHONE_NUMBER]"
click at [543, 81] on icon at bounding box center [537, 82] width 19 height 19
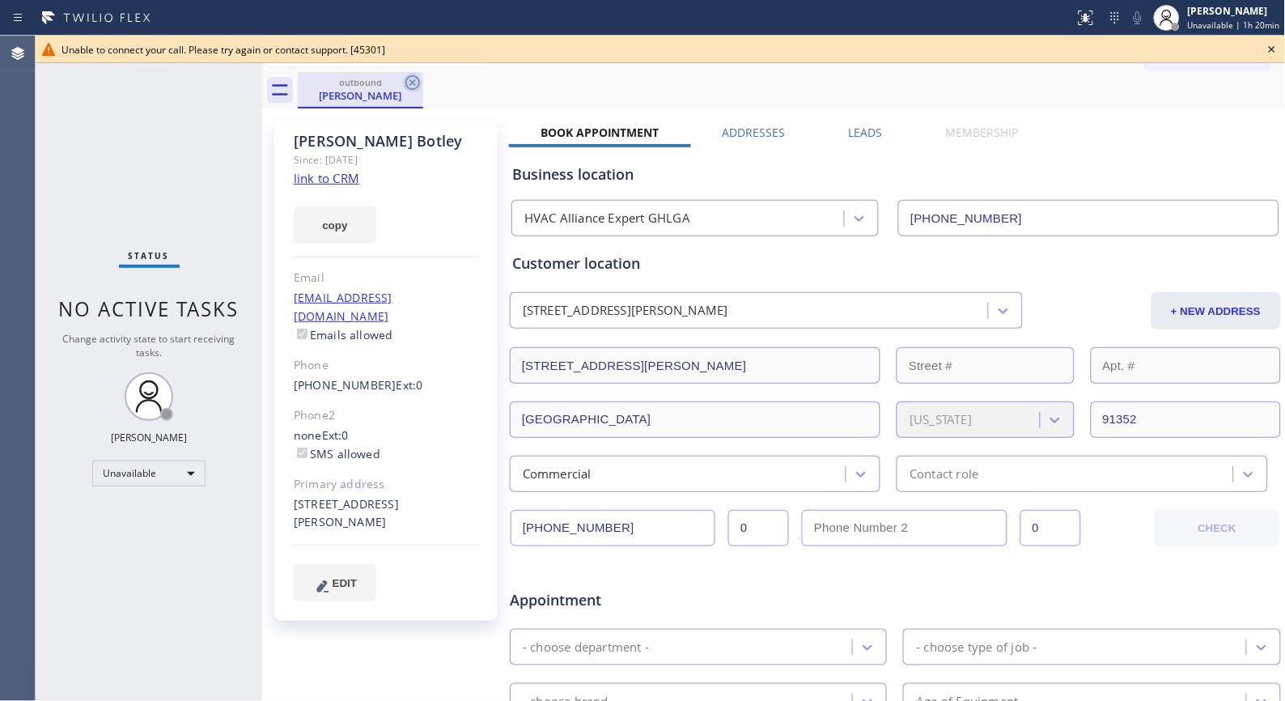
drag, startPoint x: 414, startPoint y: 79, endPoint x: 285, endPoint y: 4, distance: 149.1
click at [410, 77] on icon at bounding box center [412, 82] width 19 height 19
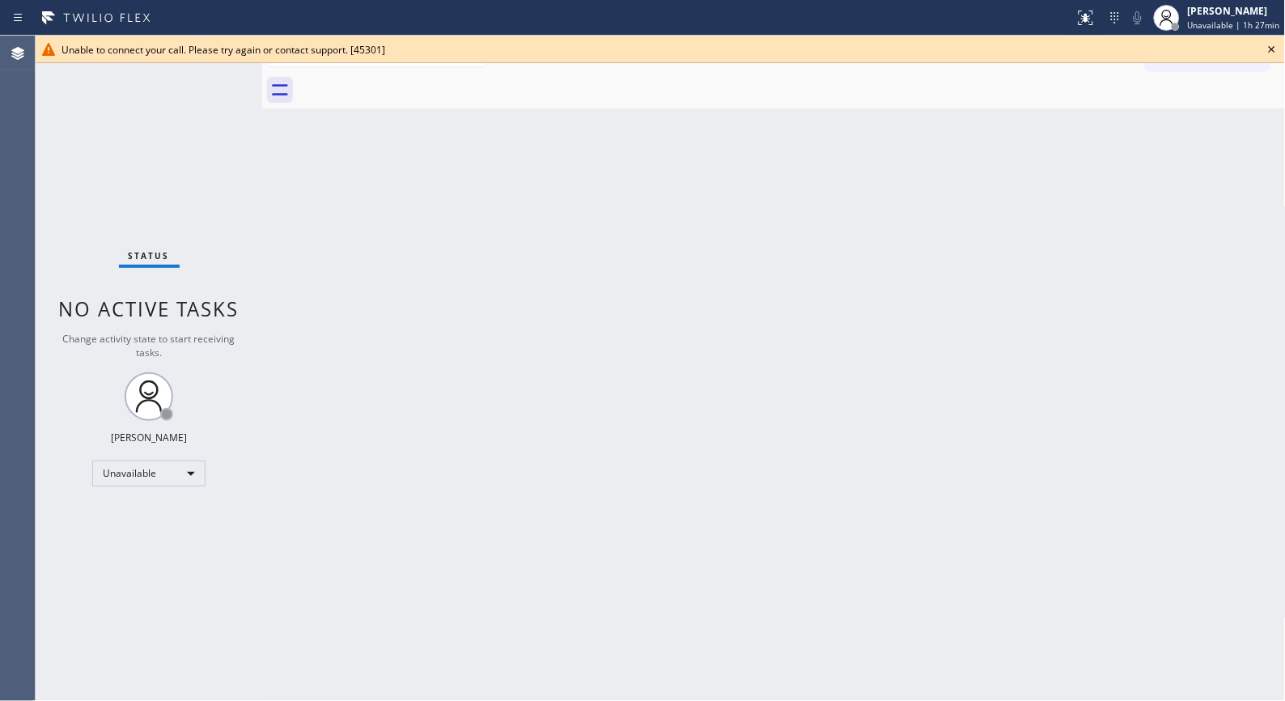
click at [1273, 47] on icon at bounding box center [1271, 49] width 19 height 19
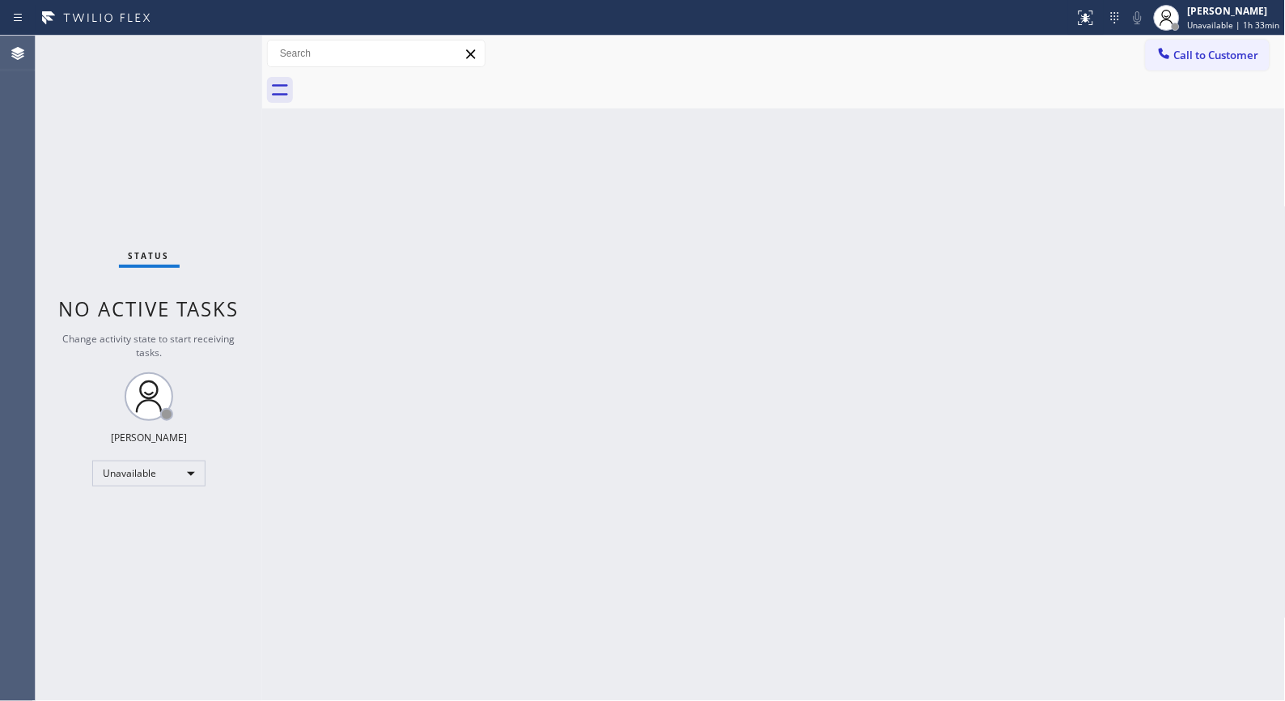
click at [745, 446] on div "Back to Dashboard Change Sender ID Customers Technicians Select a contact Outbo…" at bounding box center [774, 368] width 1024 height 665
click at [1223, 68] on button "Call to Customer" at bounding box center [1208, 55] width 124 height 31
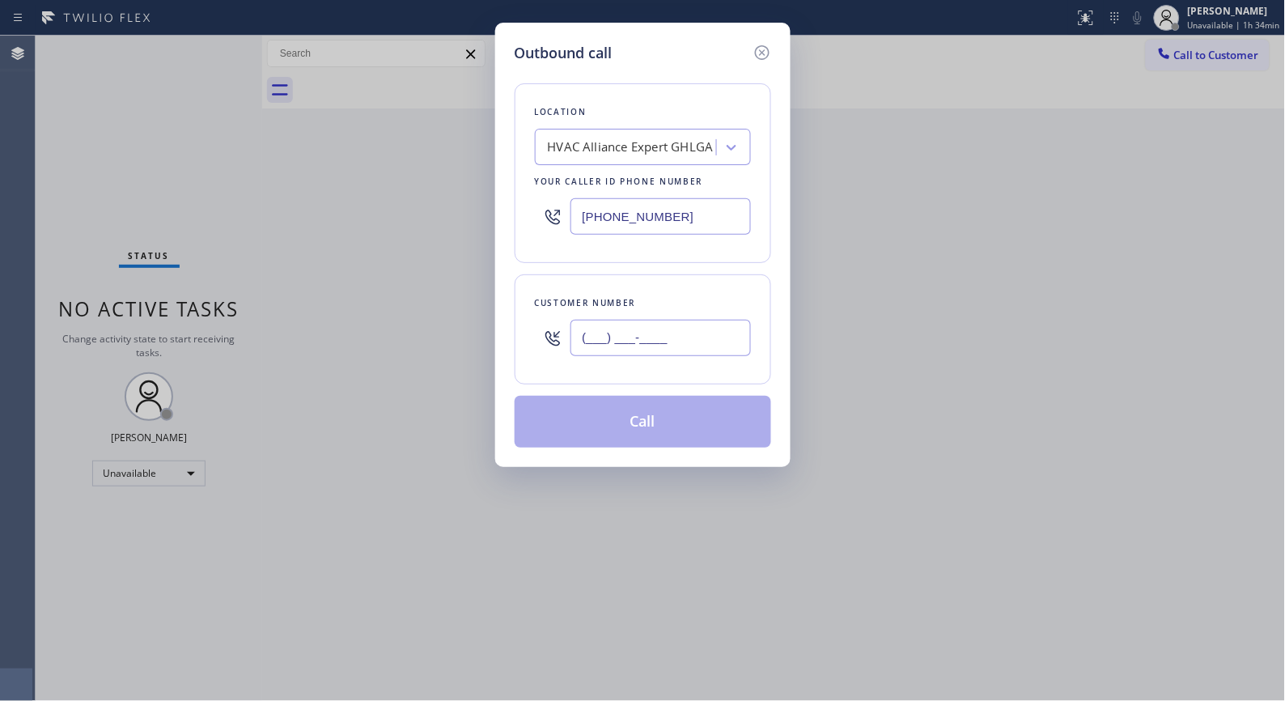
drag, startPoint x: 702, startPoint y: 341, endPoint x: 456, endPoint y: 286, distance: 251.9
click at [481, 314] on div "Outbound call Location HVAC Alliance Expert GHLGA Your caller id phone number […" at bounding box center [642, 350] width 1285 height 701
paste input "949) 887-3049"
type input "[PHONE_NUMBER]"
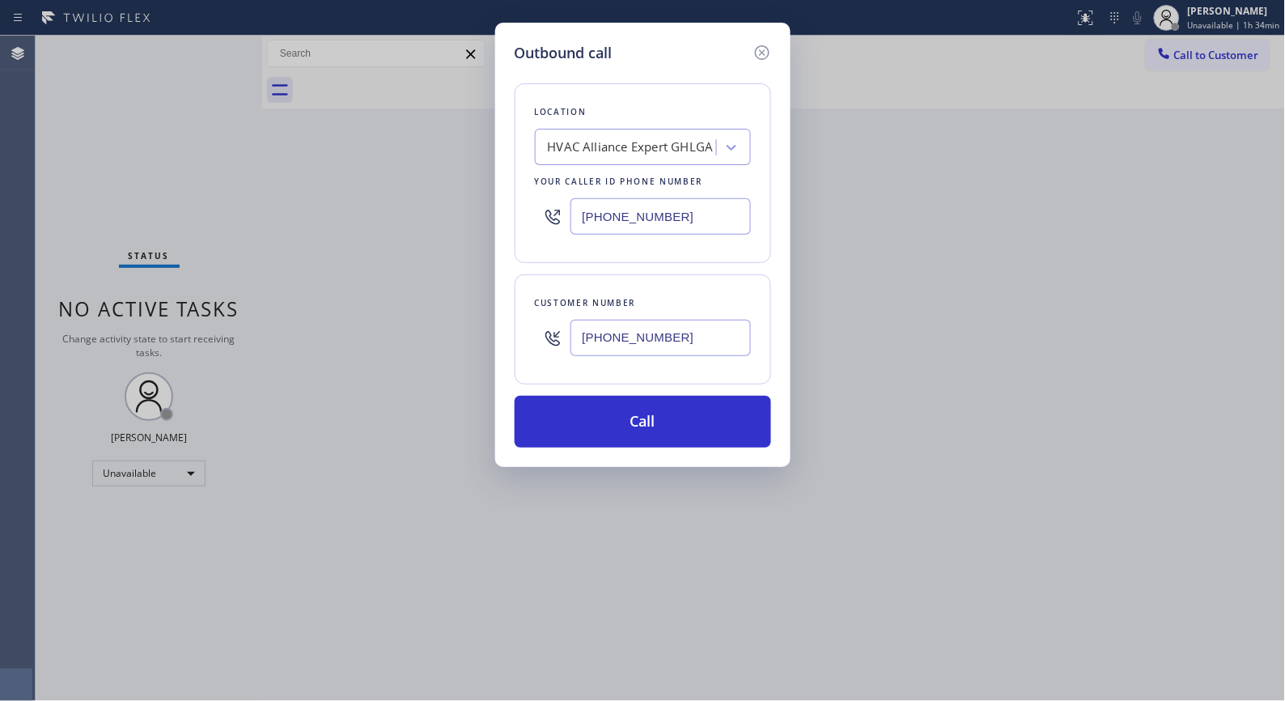
drag, startPoint x: 645, startPoint y: 214, endPoint x: 511, endPoint y: 206, distance: 134.6
click at [511, 206] on div "Outbound call Location HVAC Alliance Expert GHLGA Your caller id phone number […" at bounding box center [642, 245] width 295 height 444
paste input "949) 202-5983"
type input "[PHONE_NUMBER]"
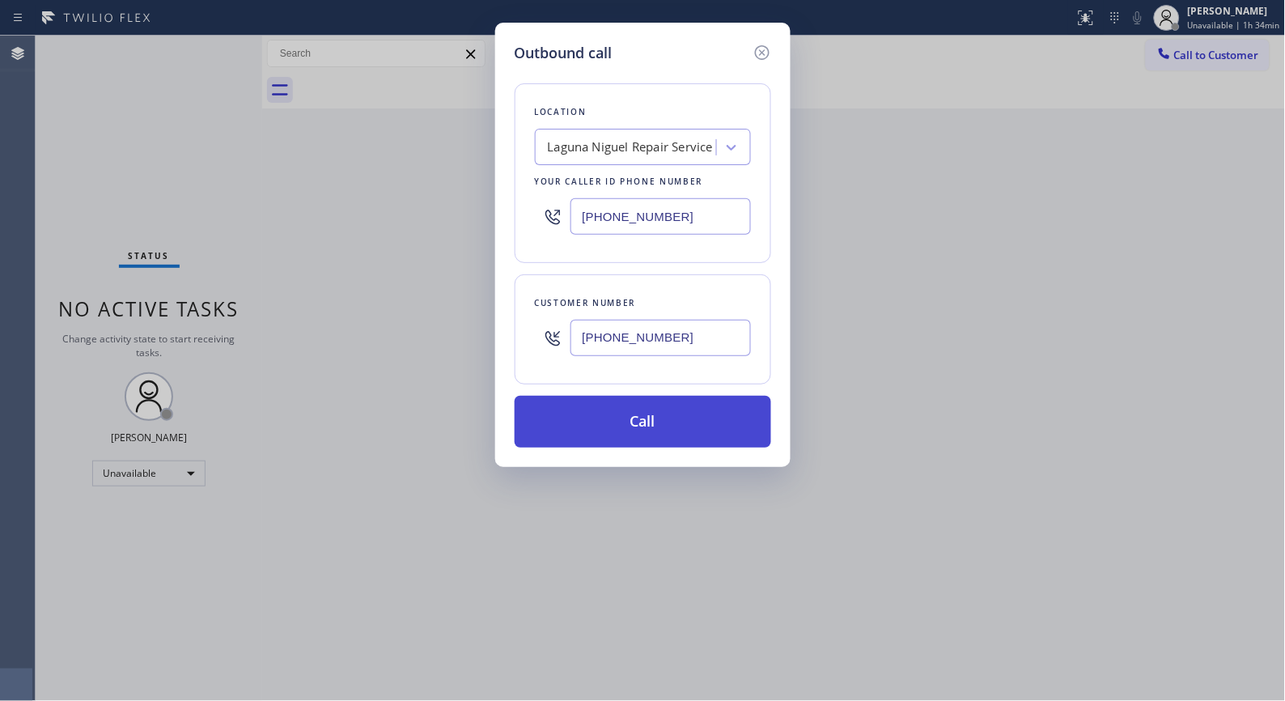
click at [613, 424] on button "Call" at bounding box center [643, 422] width 257 height 52
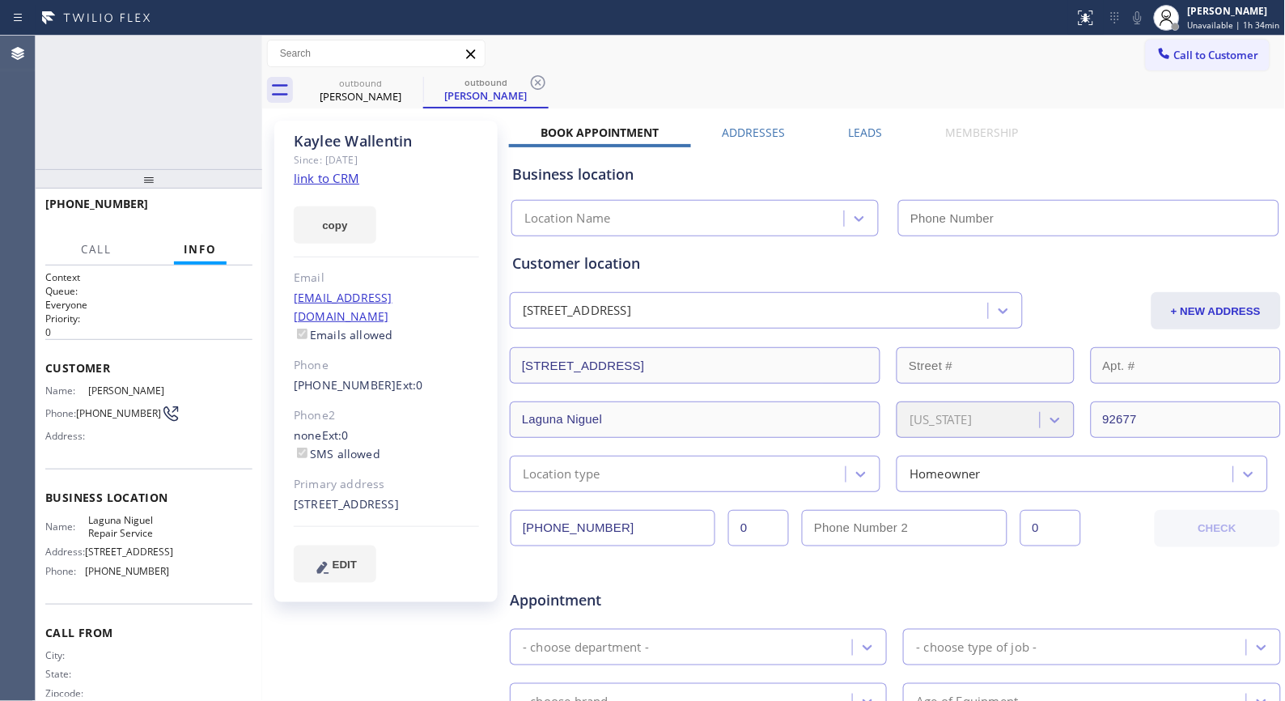
type input "[PHONE_NUMBER]"
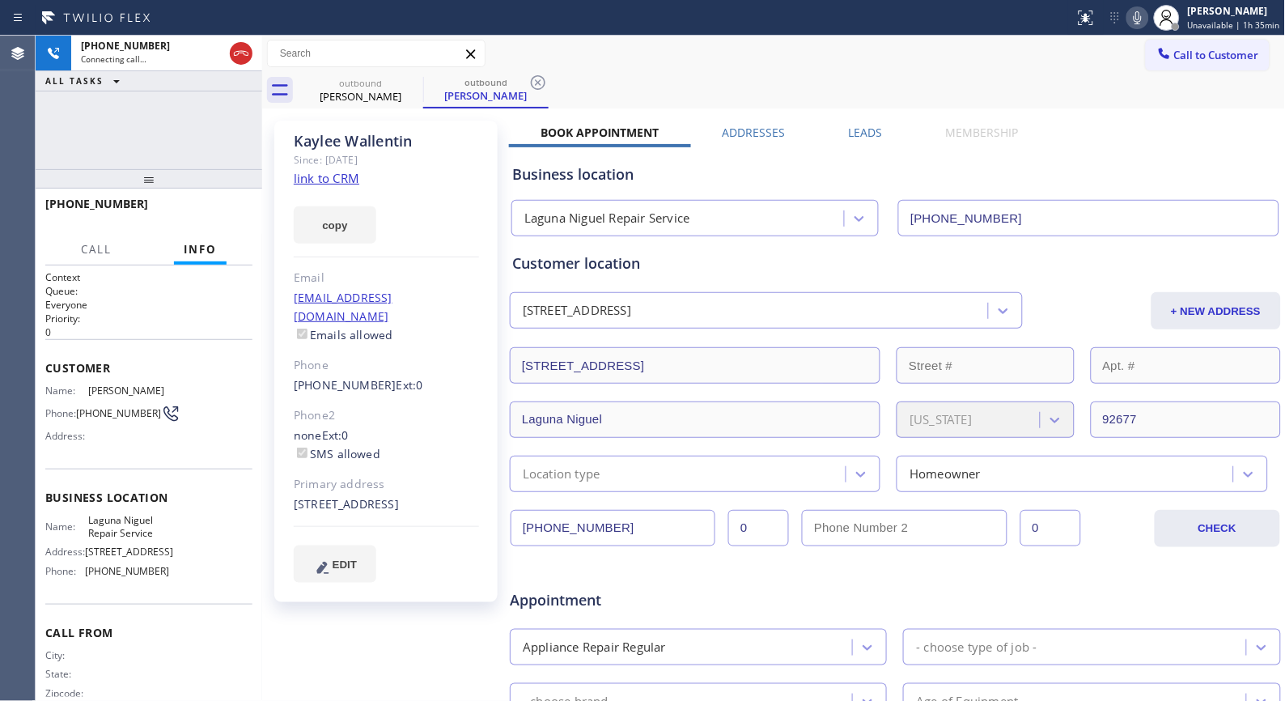
drag, startPoint x: 627, startPoint y: 61, endPoint x: 565, endPoint y: 70, distance: 63.1
click at [627, 61] on div "Call to Customer Outbound call Location [GEOGRAPHIC_DATA] Repair Service Your c…" at bounding box center [774, 54] width 1024 height 28
click at [541, 83] on icon at bounding box center [537, 82] width 19 height 19
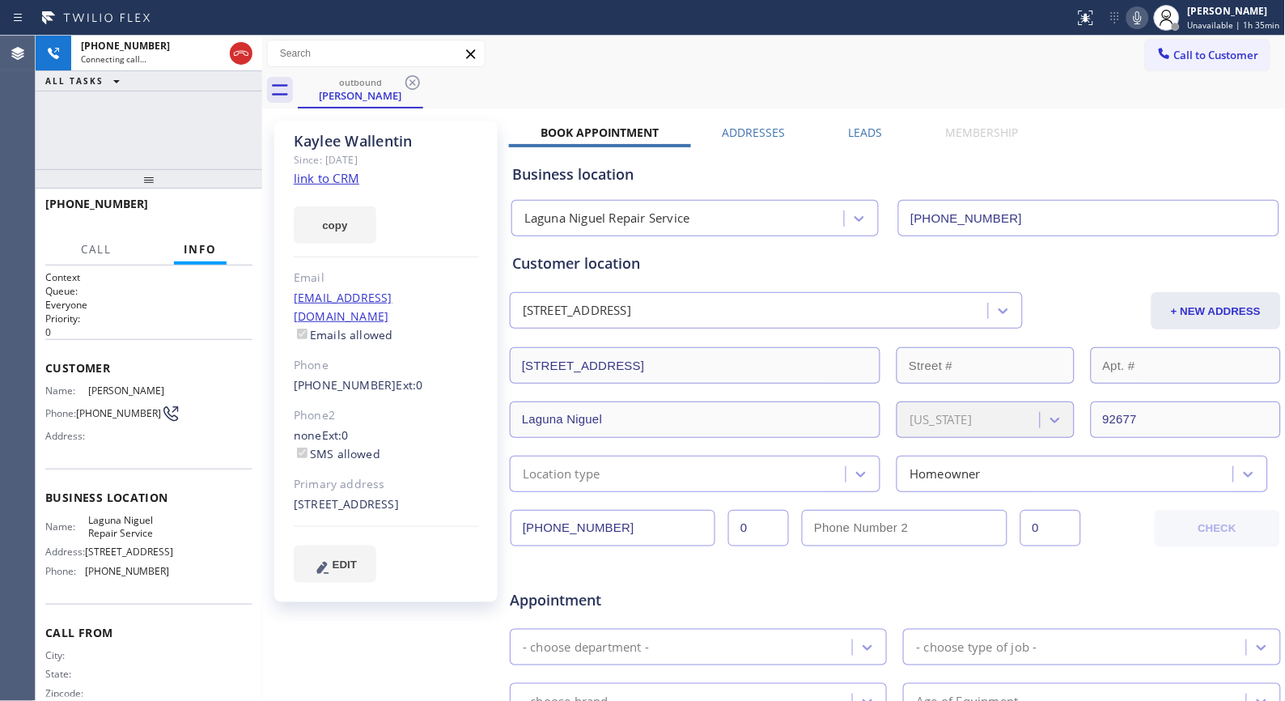
drag, startPoint x: 149, startPoint y: 187, endPoint x: 155, endPoint y: 146, distance: 41.8
click at [154, 149] on div "[PHONE_NUMBER] Connecting call… ALL TASKS ALL TASKS ACTIVE TASKS TASKS IN WRAP …" at bounding box center [149, 368] width 227 height 665
click at [530, 97] on div "outbound [PERSON_NAME]" at bounding box center [792, 90] width 988 height 36
click at [227, 60] on div at bounding box center [241, 54] width 29 height 36
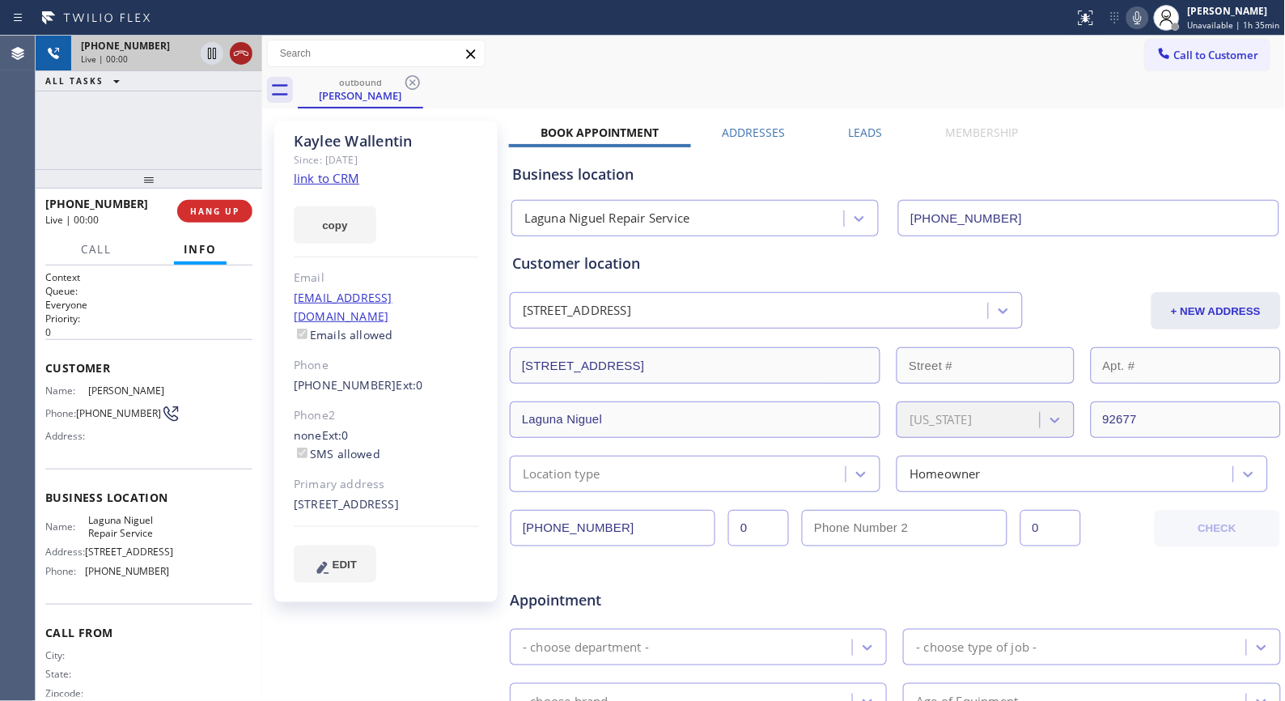
click at [235, 53] on icon at bounding box center [240, 53] width 19 height 19
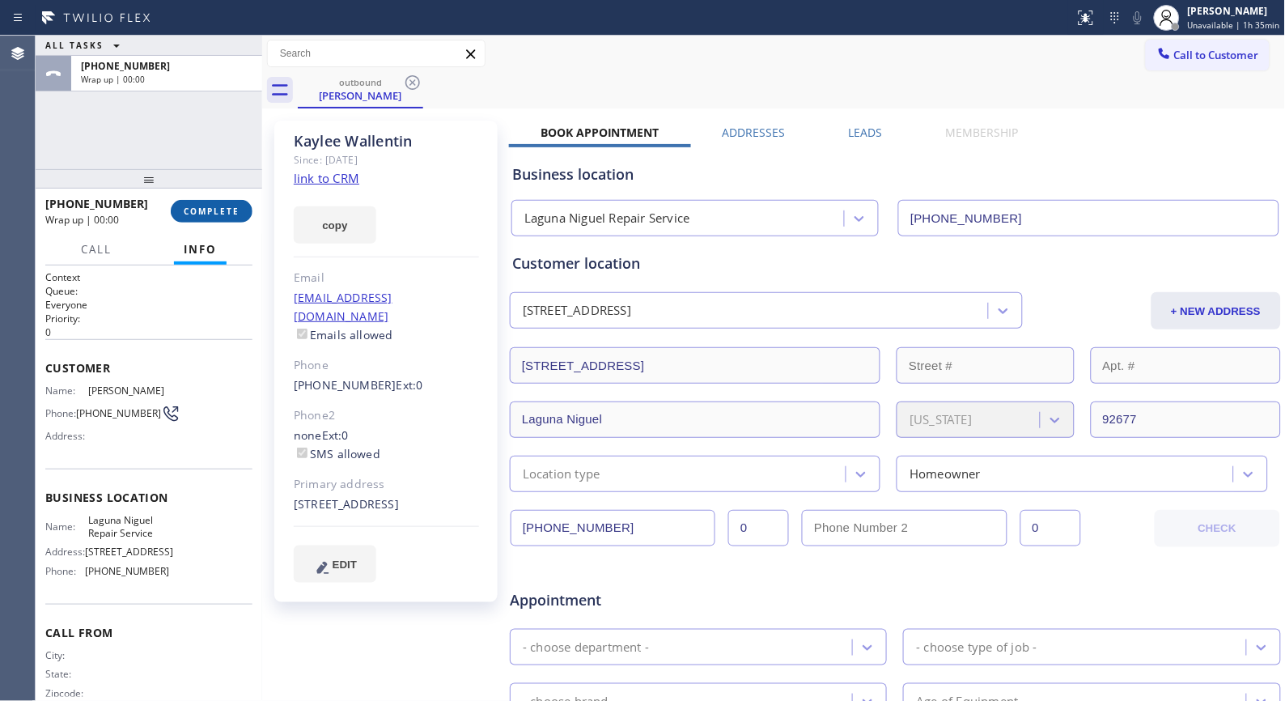
click at [213, 211] on span "COMPLETE" at bounding box center [212, 211] width 56 height 11
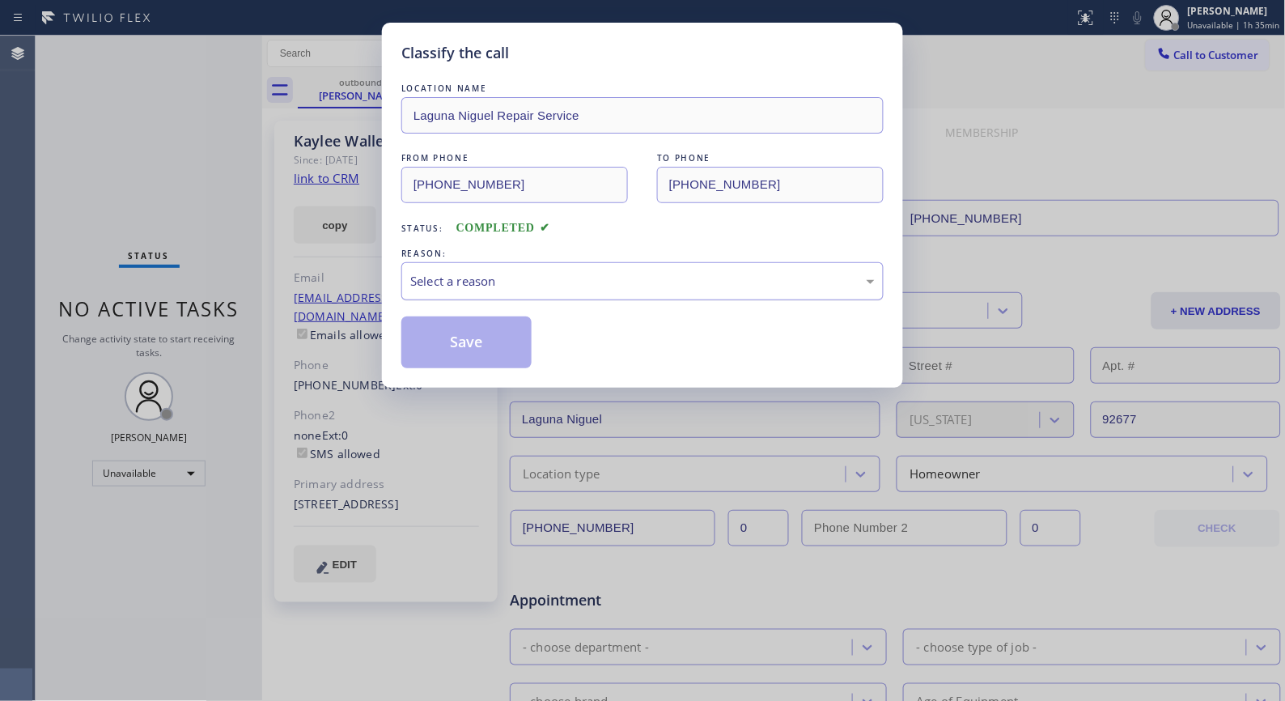
click at [600, 286] on div "Select a reason" at bounding box center [642, 281] width 464 height 19
drag, startPoint x: 467, startPoint y: 345, endPoint x: 471, endPoint y: 326, distance: 19.0
click at [467, 345] on button "Save" at bounding box center [466, 342] width 130 height 52
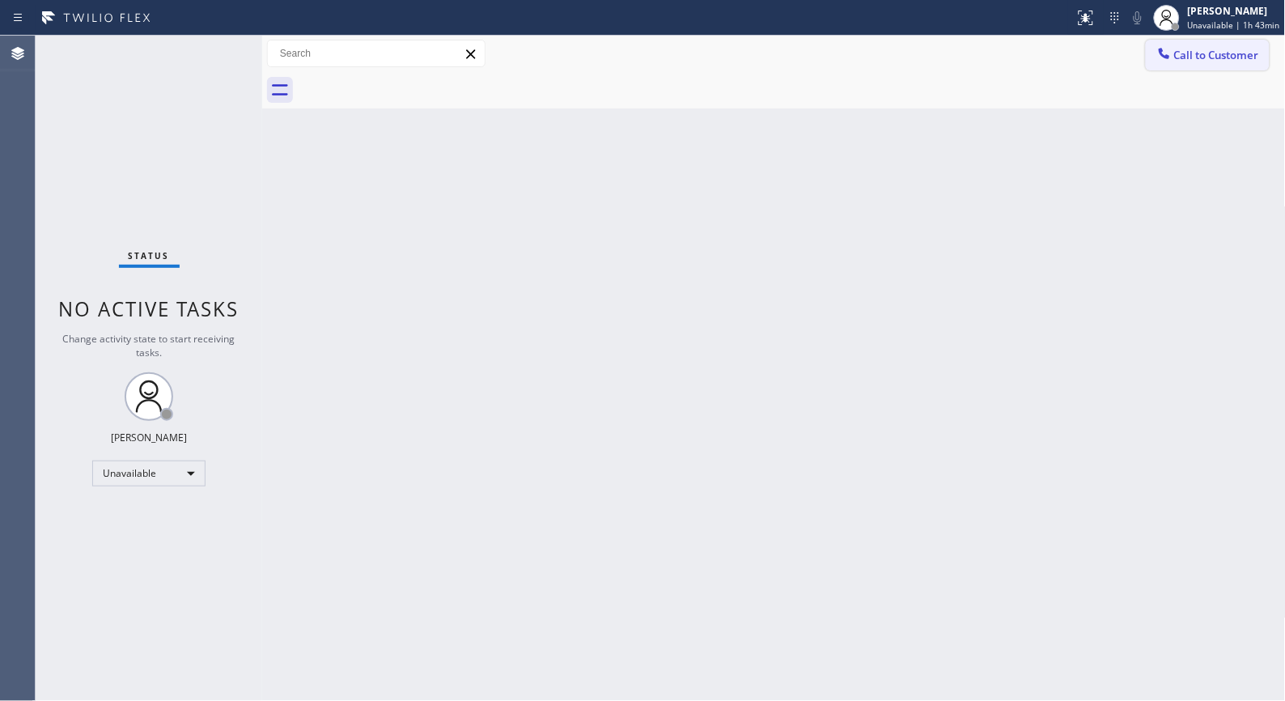
click at [1162, 49] on icon at bounding box center [1164, 53] width 11 height 11
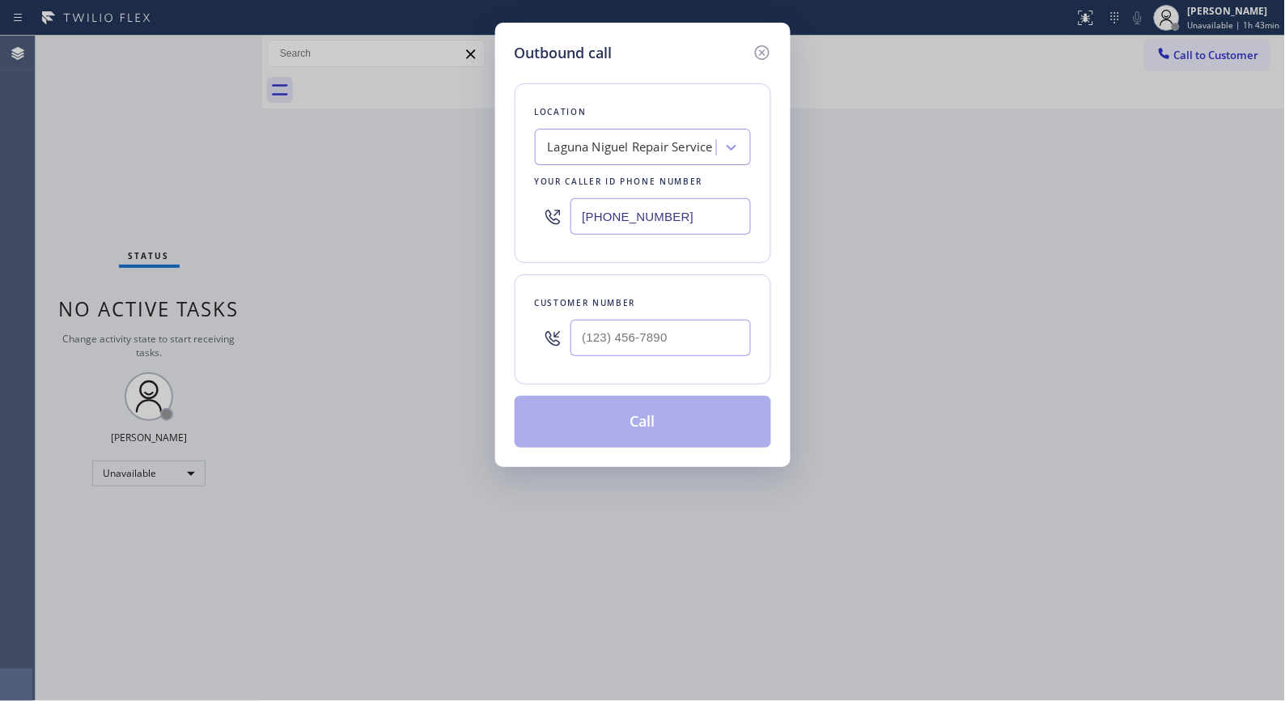
drag, startPoint x: 713, startPoint y: 220, endPoint x: 497, endPoint y: 208, distance: 216.4
click at [497, 208] on div "Outbound call Location [GEOGRAPHIC_DATA] Repair Service Your caller id phone nu…" at bounding box center [642, 245] width 295 height 444
paste input "562) 553-3424"
type input "[PHONE_NUMBER]"
drag, startPoint x: 609, startPoint y: 342, endPoint x: 551, endPoint y: 341, distance: 57.5
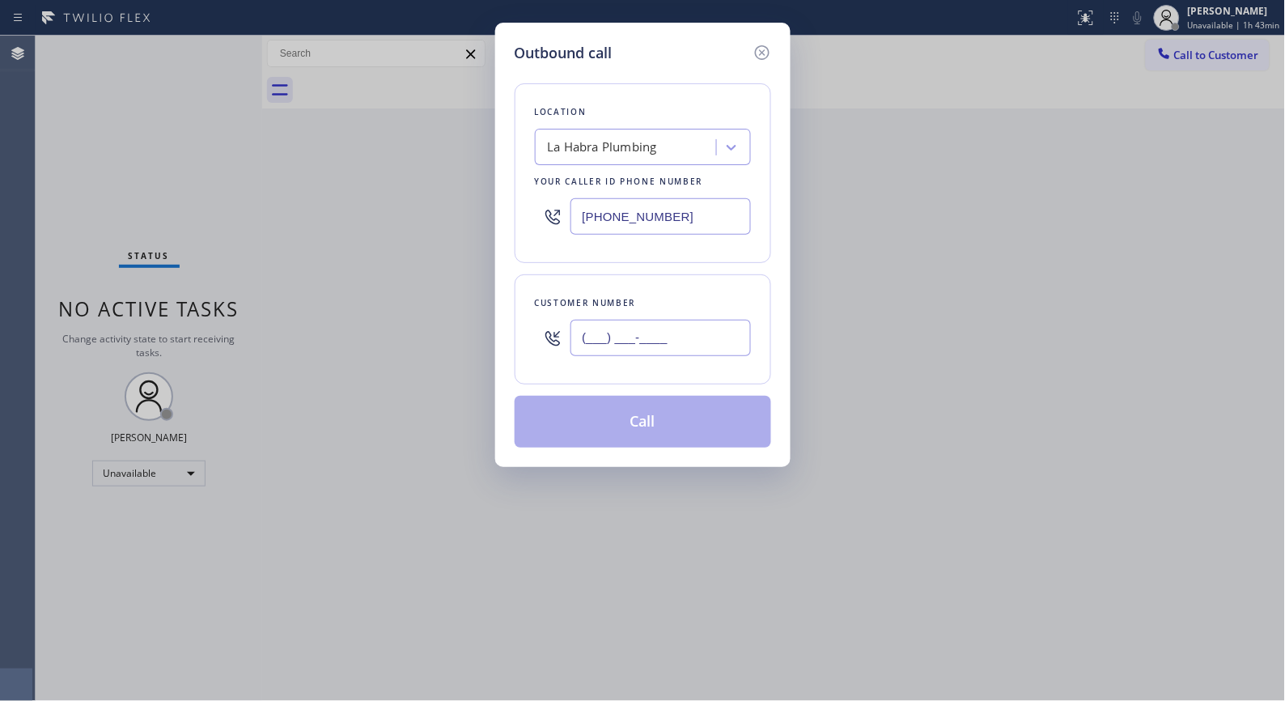
click at [551, 341] on div "(___) ___-____" at bounding box center [643, 338] width 216 height 53
paste input "562) 451-7274"
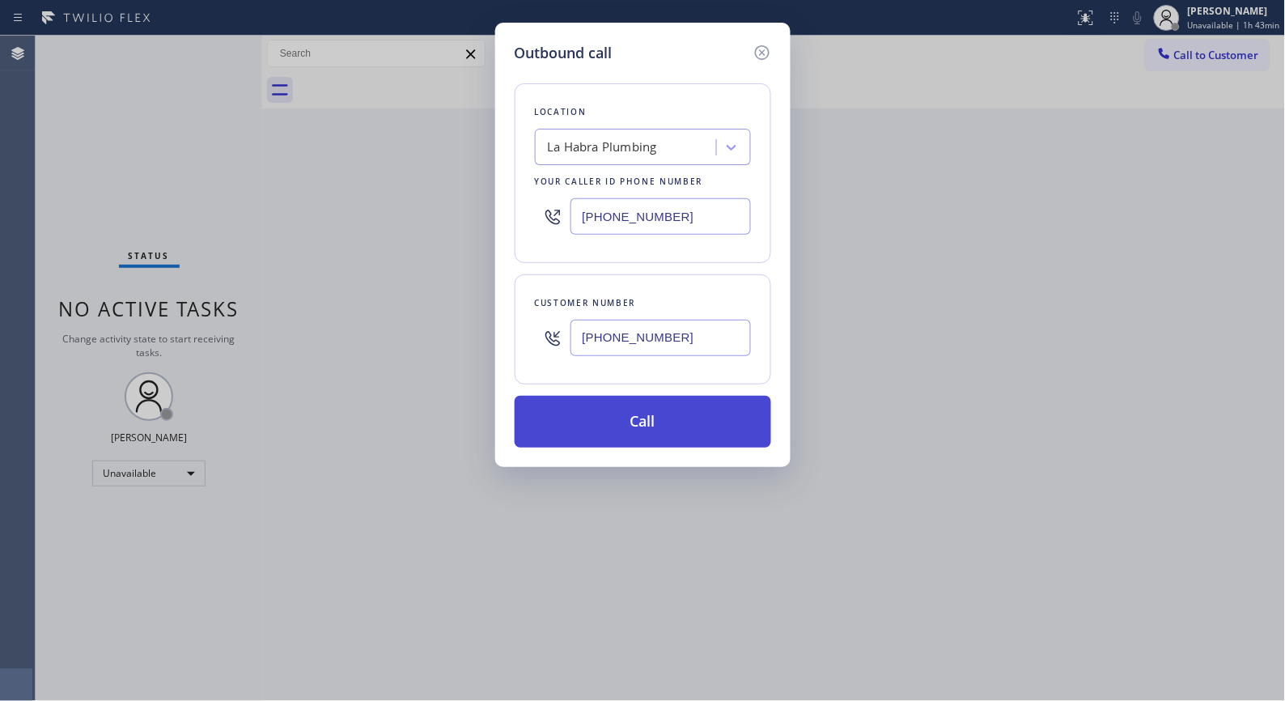
type input "[PHONE_NUMBER]"
click at [647, 426] on button "Call" at bounding box center [643, 422] width 257 height 52
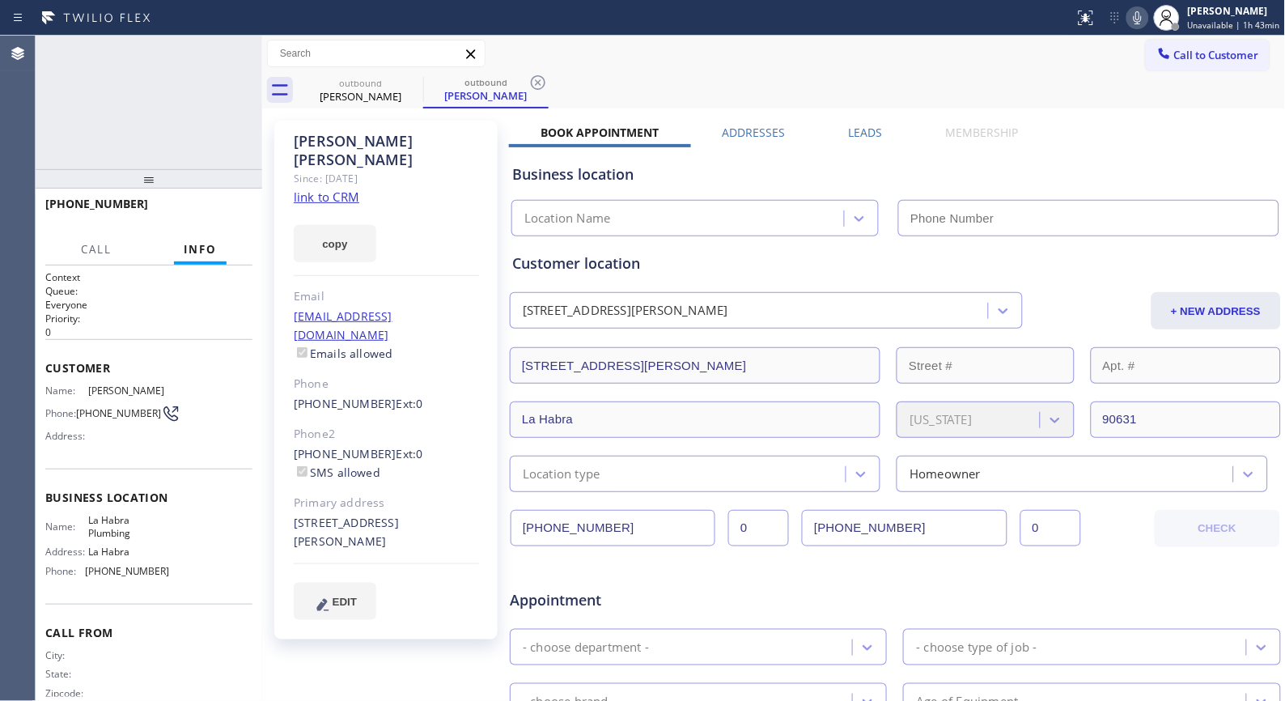
type input "[PHONE_NUMBER]"
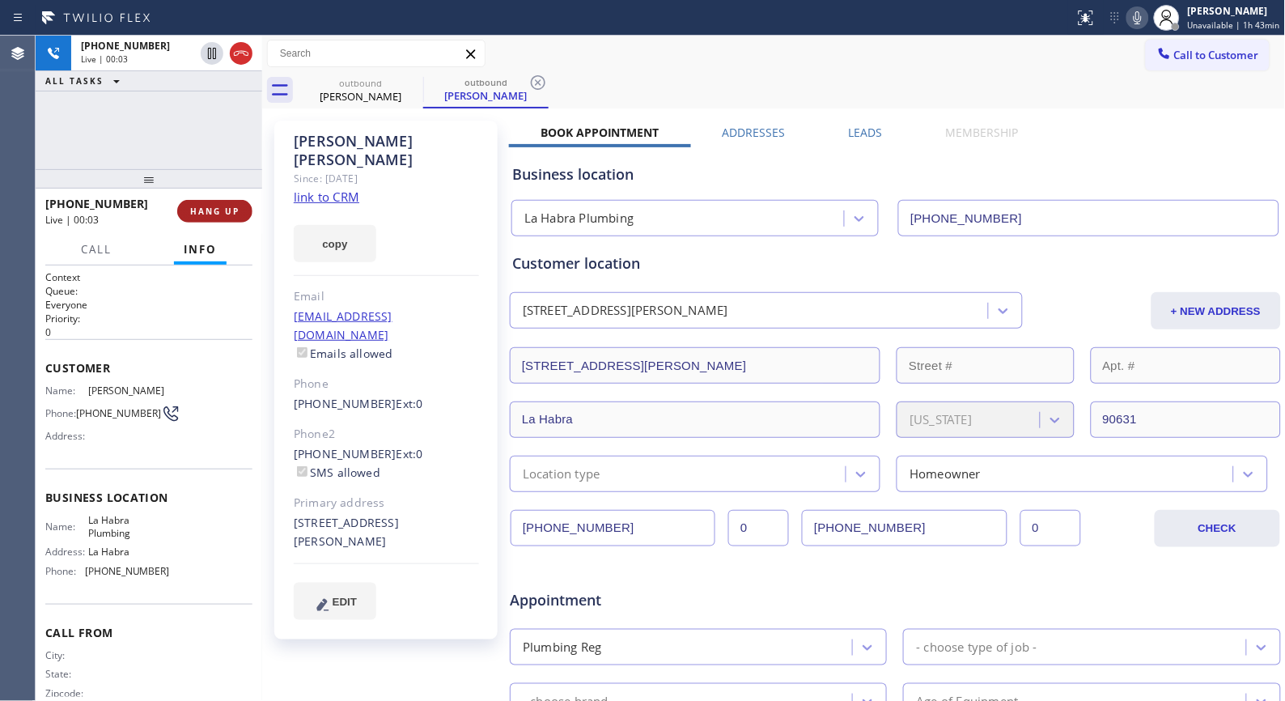
click at [223, 209] on span "HANG UP" at bounding box center [214, 211] width 49 height 11
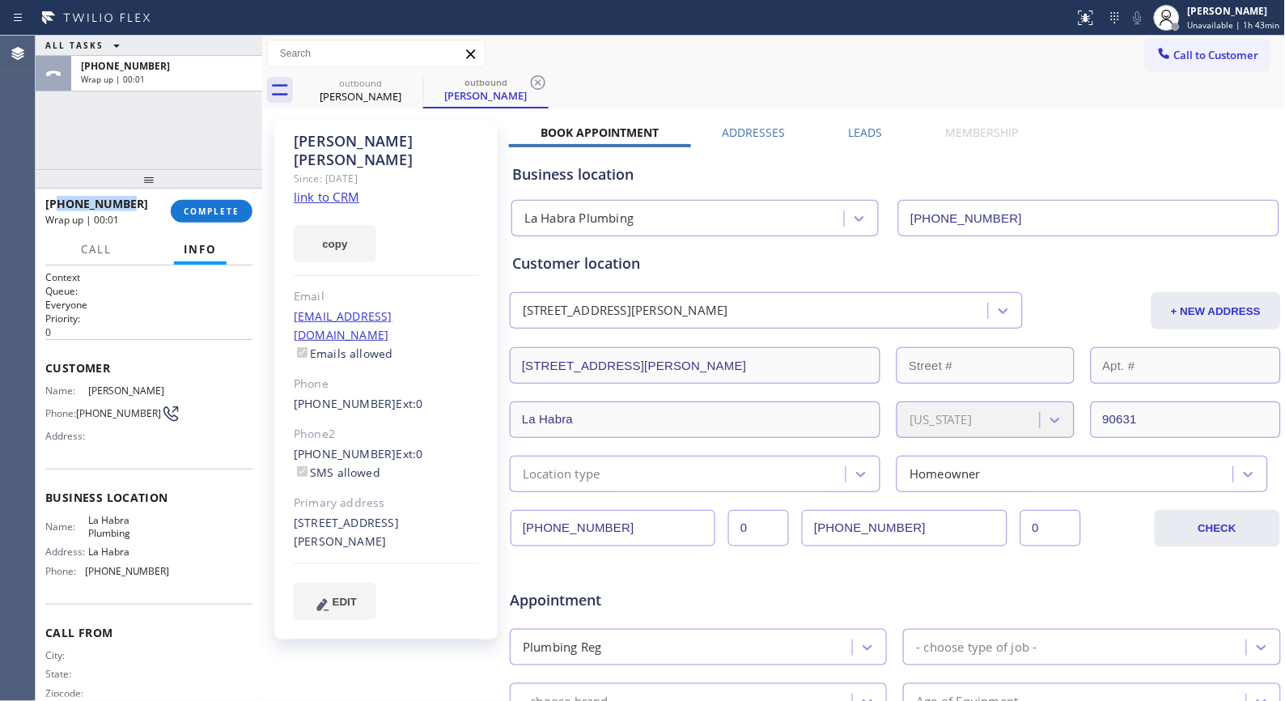
drag, startPoint x: 151, startPoint y: 204, endPoint x: 57, endPoint y: 197, distance: 94.2
click at [57, 197] on div "[PHONE_NUMBER]" at bounding box center [102, 203] width 114 height 15
click at [216, 208] on span "COMPLETE" at bounding box center [212, 211] width 56 height 11
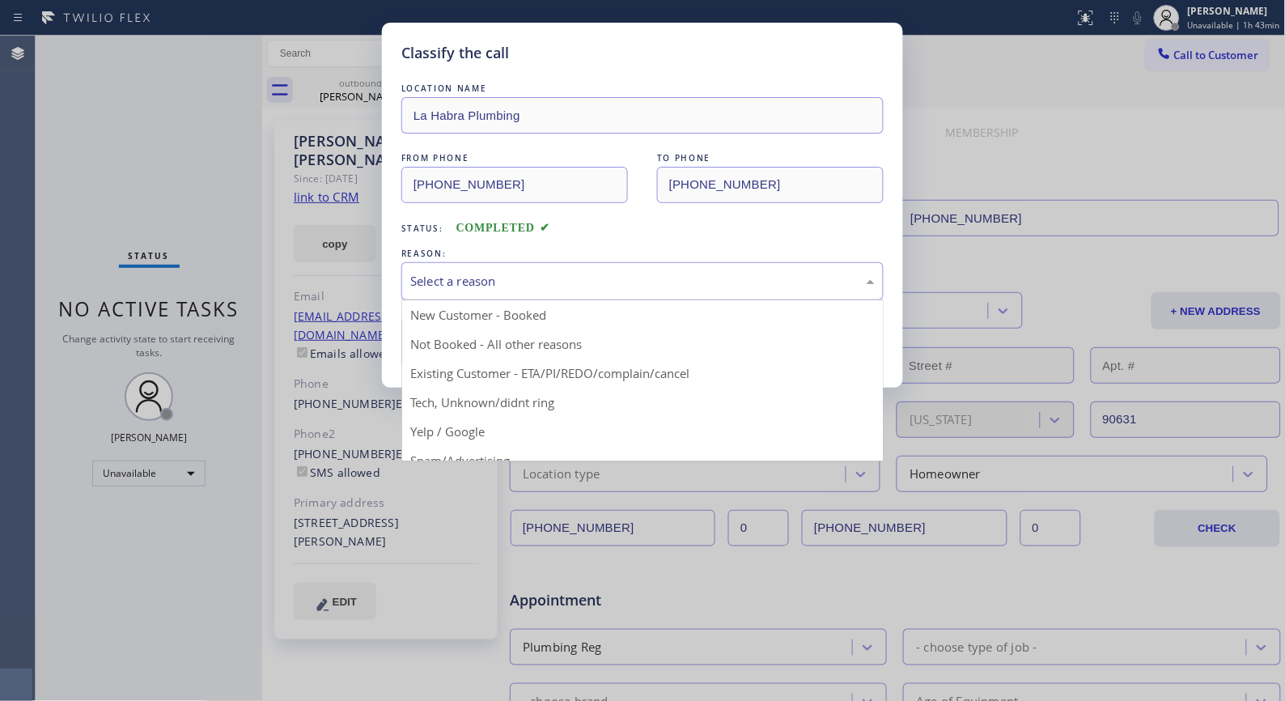
click at [498, 291] on div "Select a reason" at bounding box center [642, 281] width 482 height 38
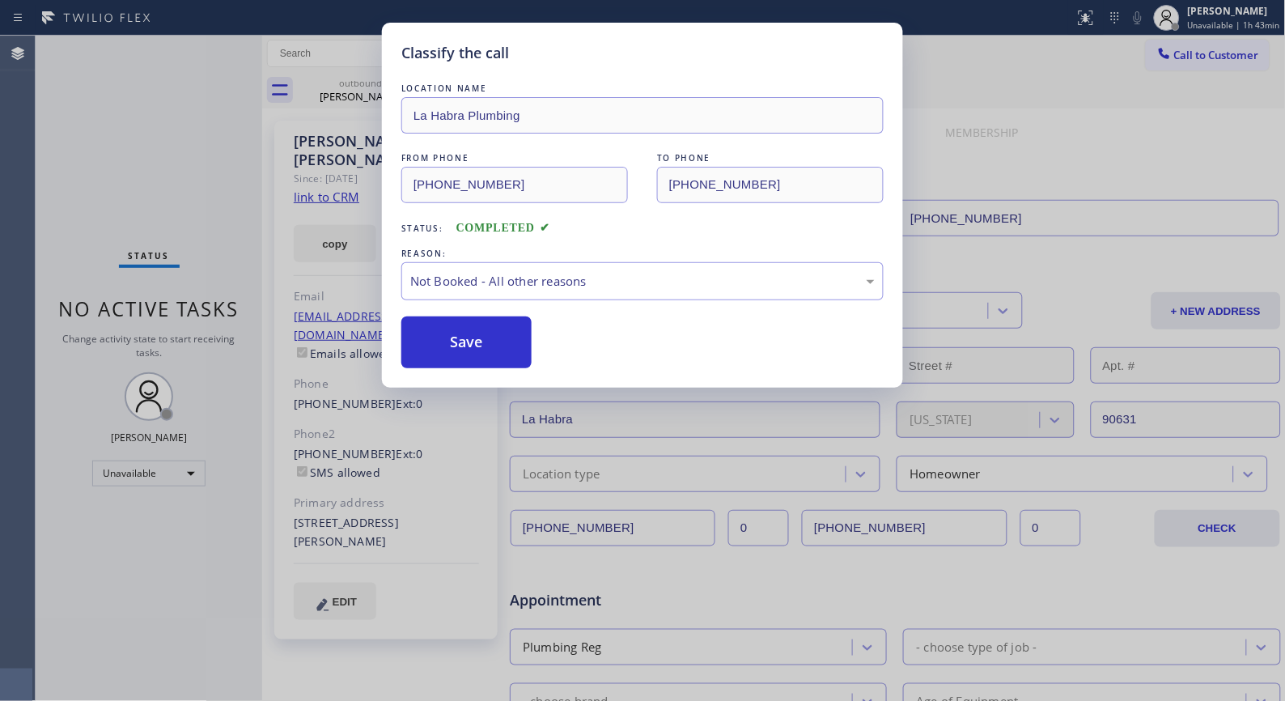
click at [484, 341] on button "Save" at bounding box center [466, 342] width 130 height 52
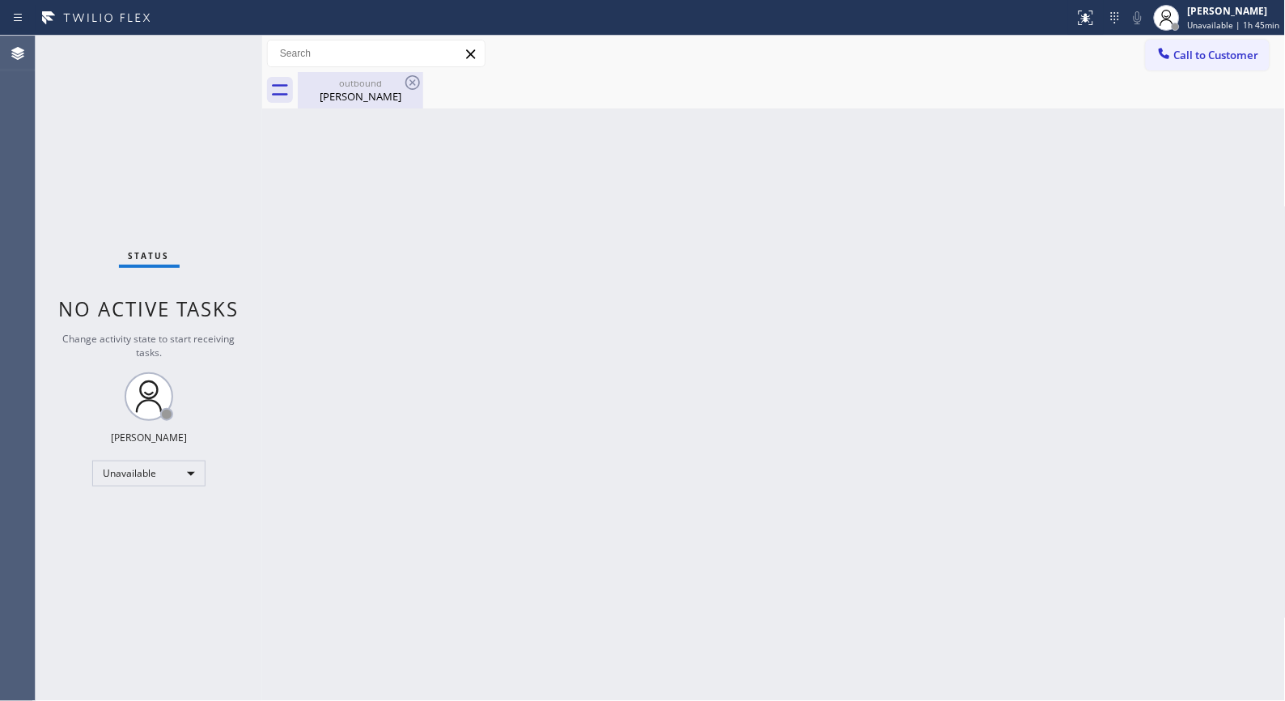
click at [360, 84] on div "outbound" at bounding box center [360, 83] width 122 height 12
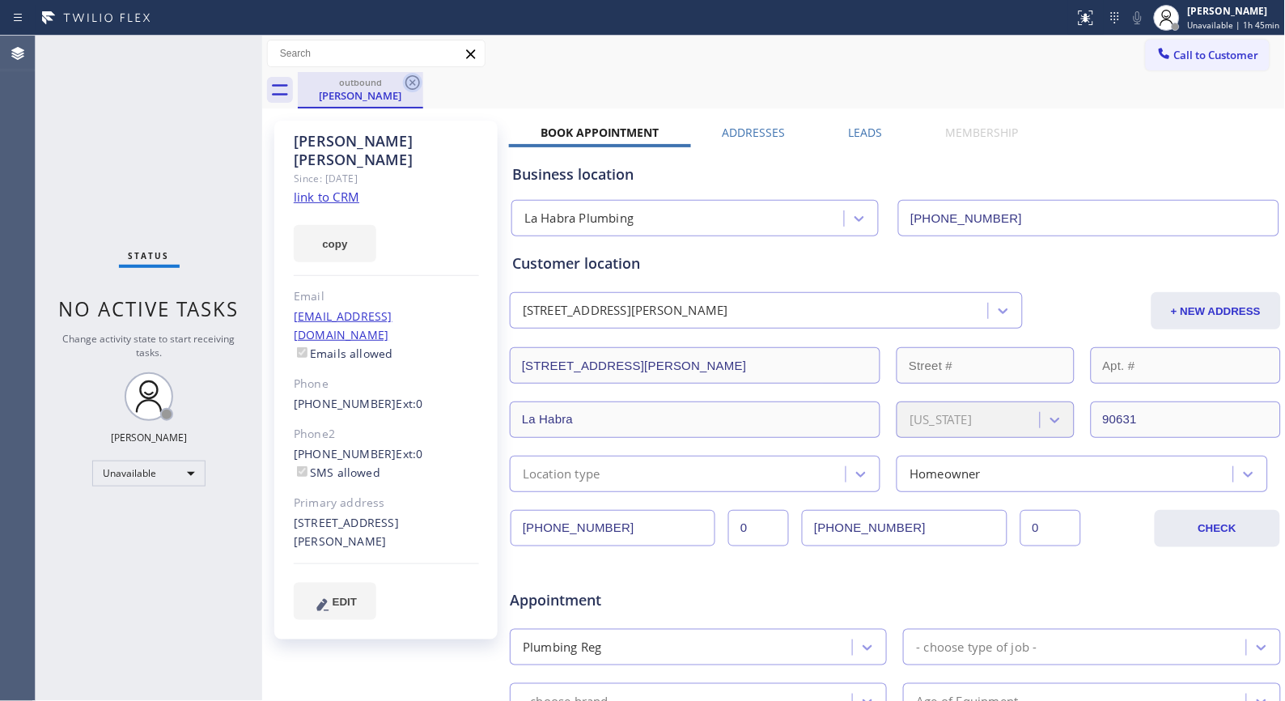
click at [414, 84] on icon at bounding box center [412, 82] width 19 height 19
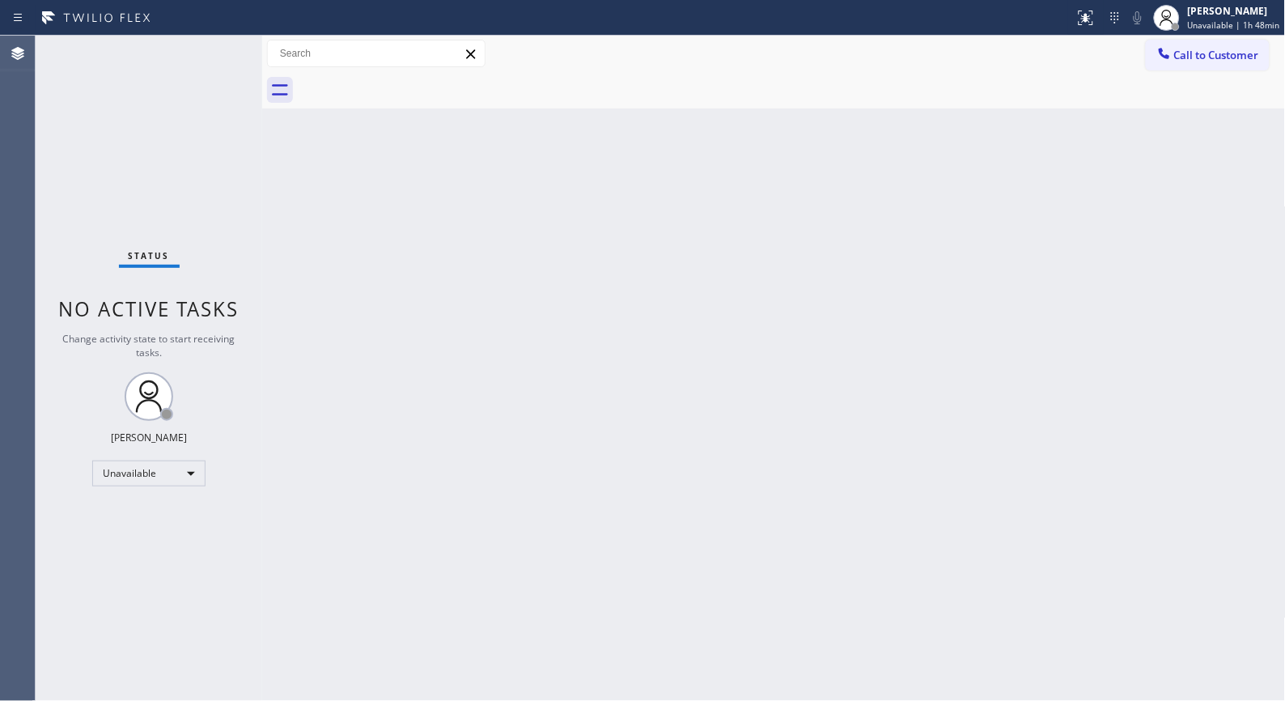
click at [596, 254] on div "Back to Dashboard Change Sender ID Customers Technicians Select a contact Outbo…" at bounding box center [774, 368] width 1024 height 665
click at [1224, 62] on button "Call to Customer" at bounding box center [1208, 55] width 124 height 31
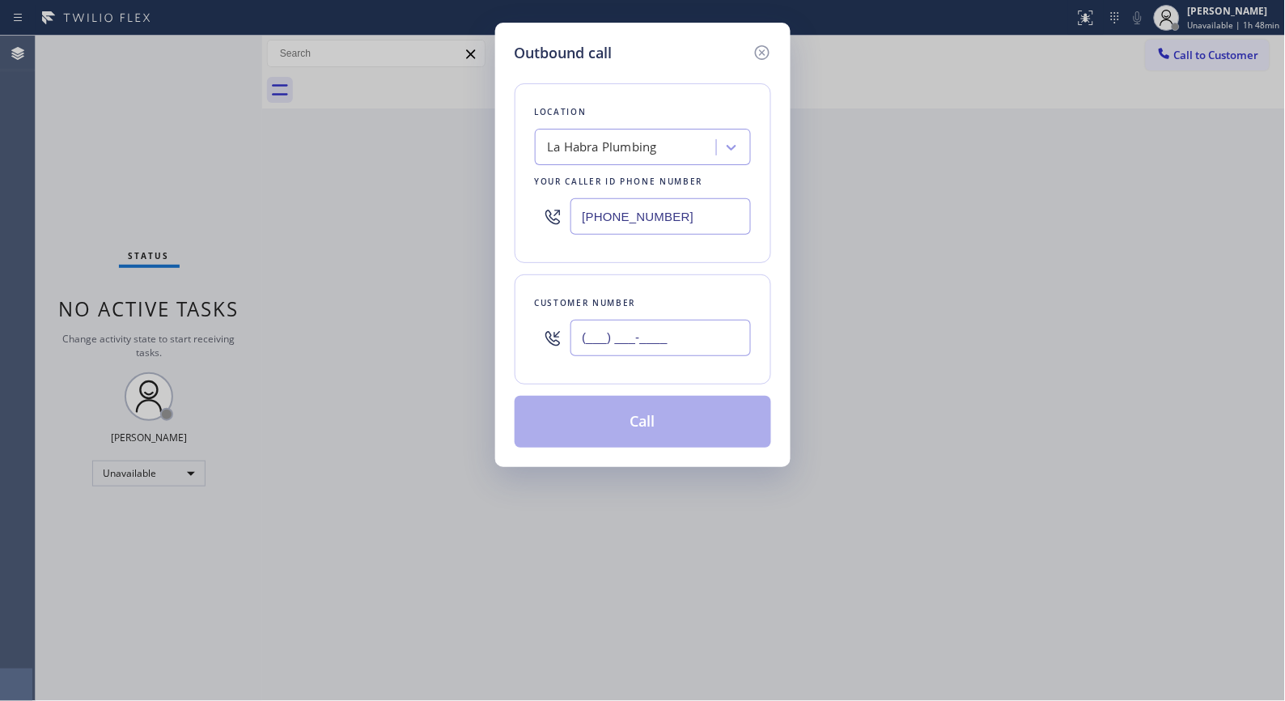
drag, startPoint x: 718, startPoint y: 346, endPoint x: 486, endPoint y: 343, distance: 232.3
click at [486, 343] on div "Outbound call Location [GEOGRAPHIC_DATA] Plumbing Your caller id phone number […" at bounding box center [642, 350] width 1285 height 701
paste input "213) 526-3443"
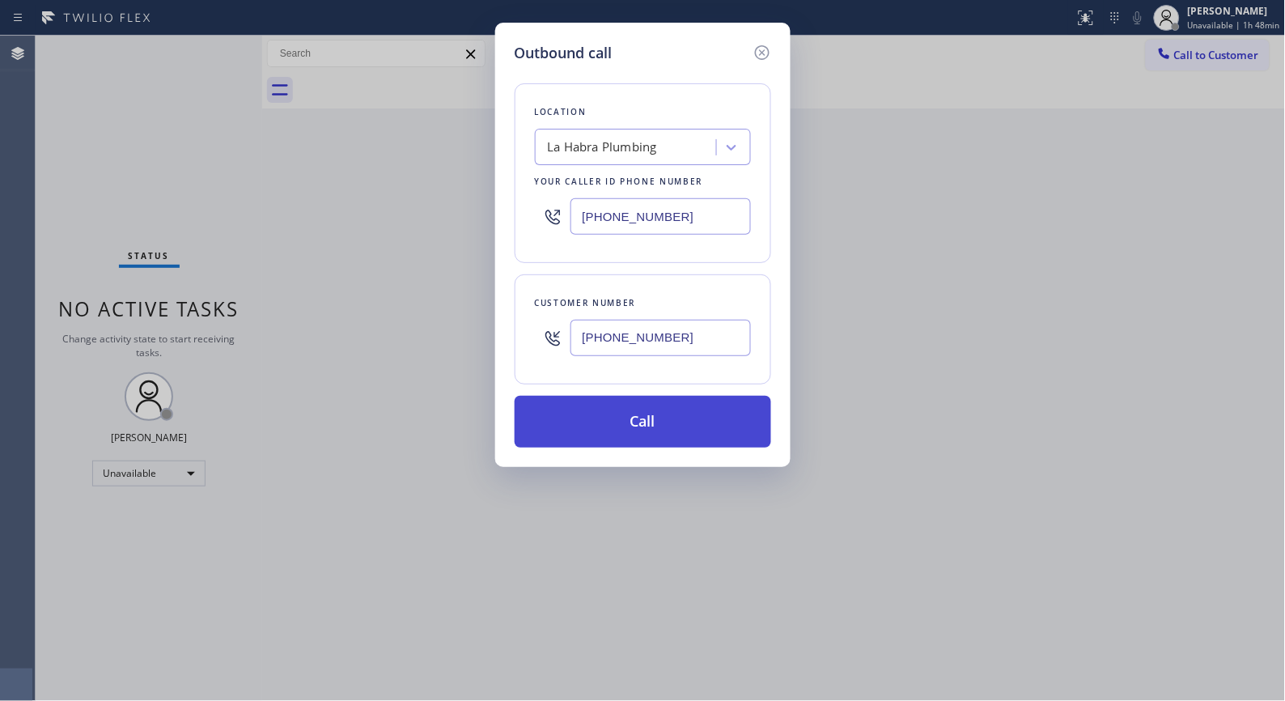
type input "[PHONE_NUMBER]"
click at [688, 425] on button "Call" at bounding box center [643, 422] width 257 height 52
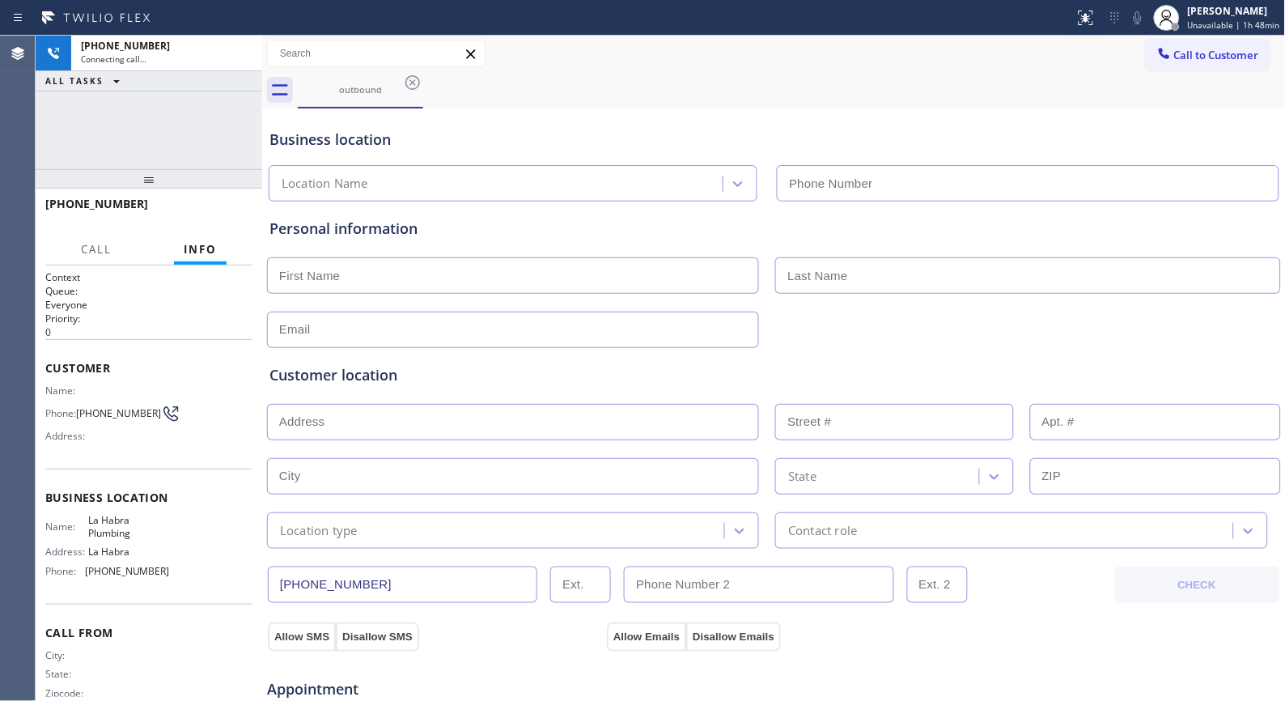
type input "[PHONE_NUMBER]"
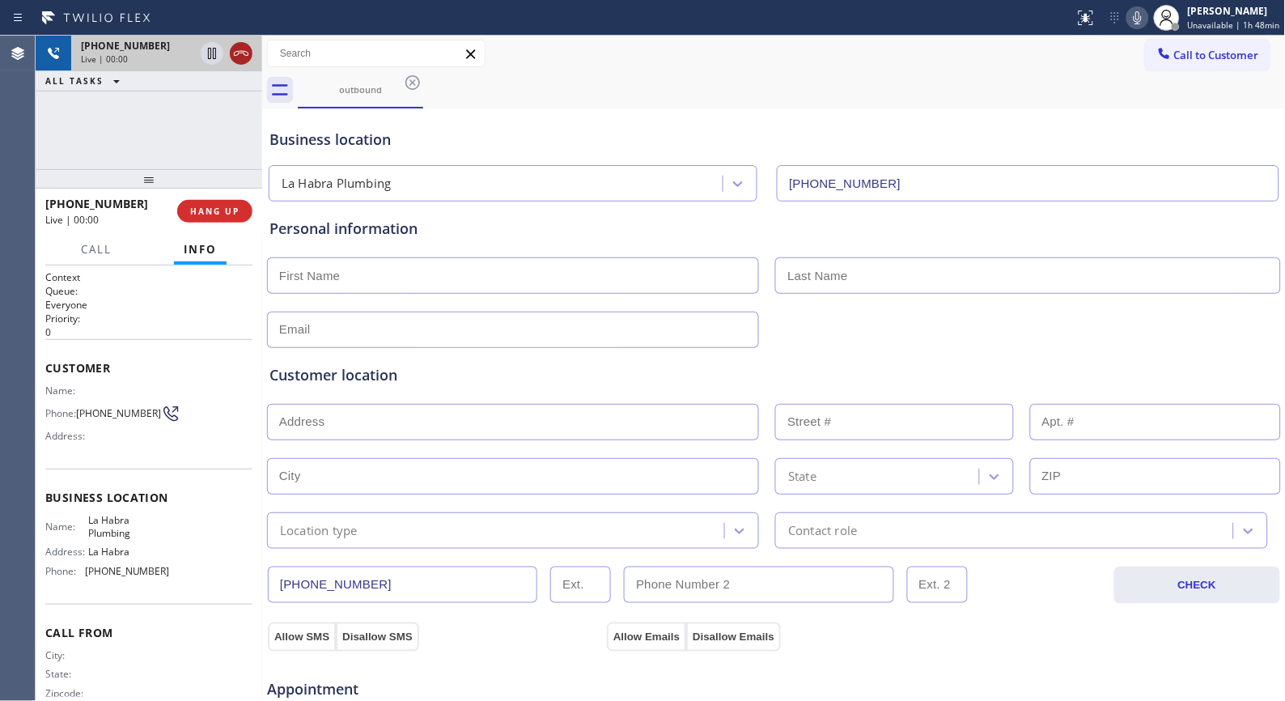
click at [244, 57] on icon at bounding box center [240, 53] width 19 height 19
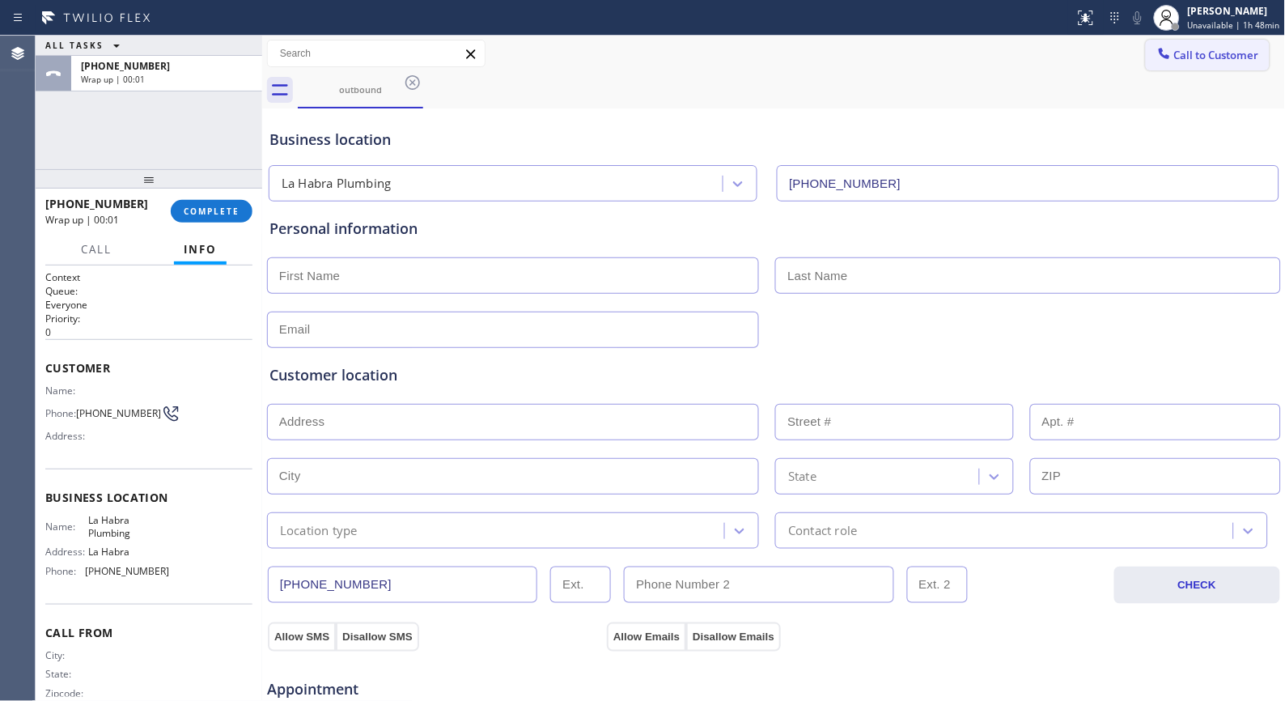
click at [1175, 68] on button "Call to Customer" at bounding box center [1208, 55] width 124 height 31
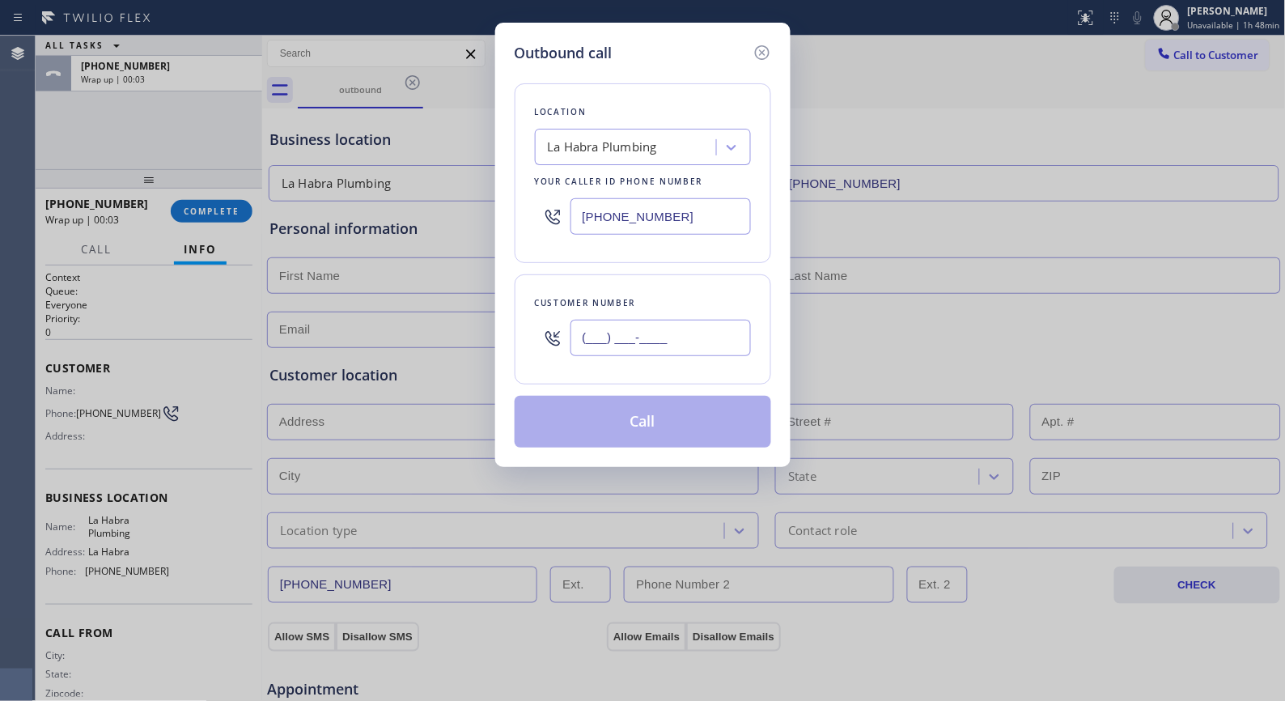
click at [712, 340] on input "(___) ___-____" at bounding box center [660, 338] width 180 height 36
paste input "213) 526-3443"
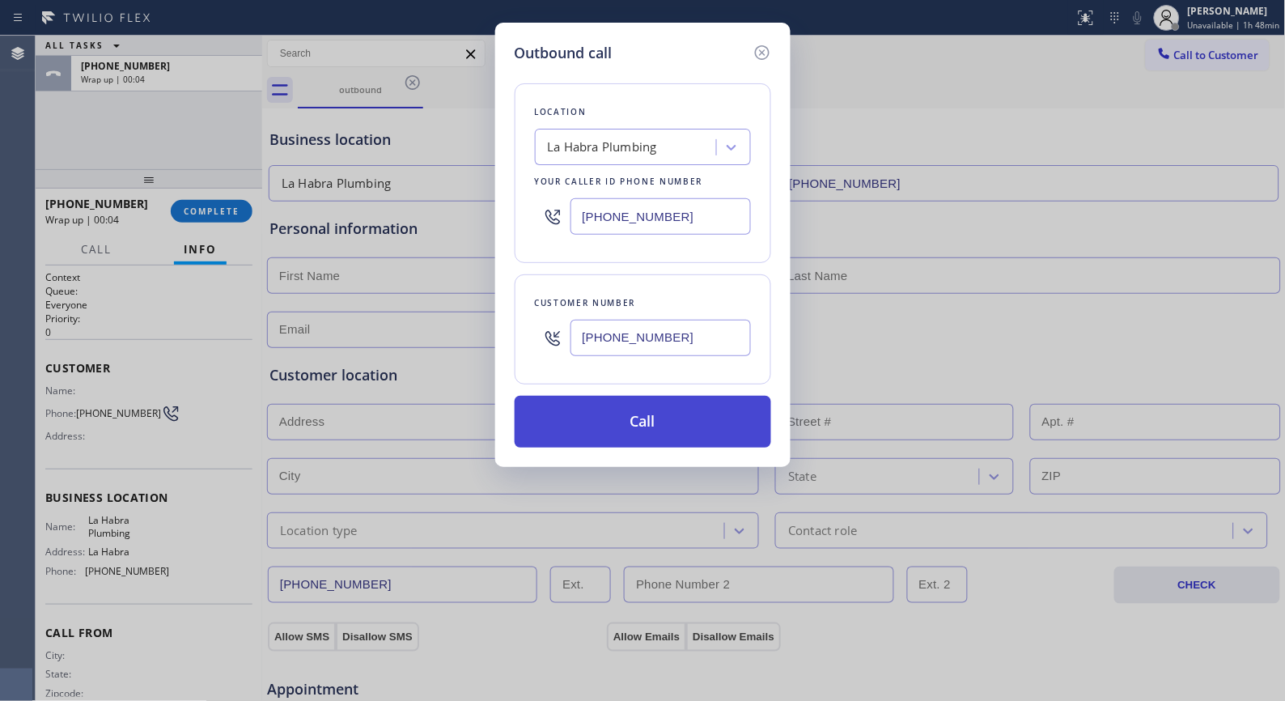
type input "[PHONE_NUMBER]"
click at [675, 431] on button "Call" at bounding box center [643, 422] width 257 height 52
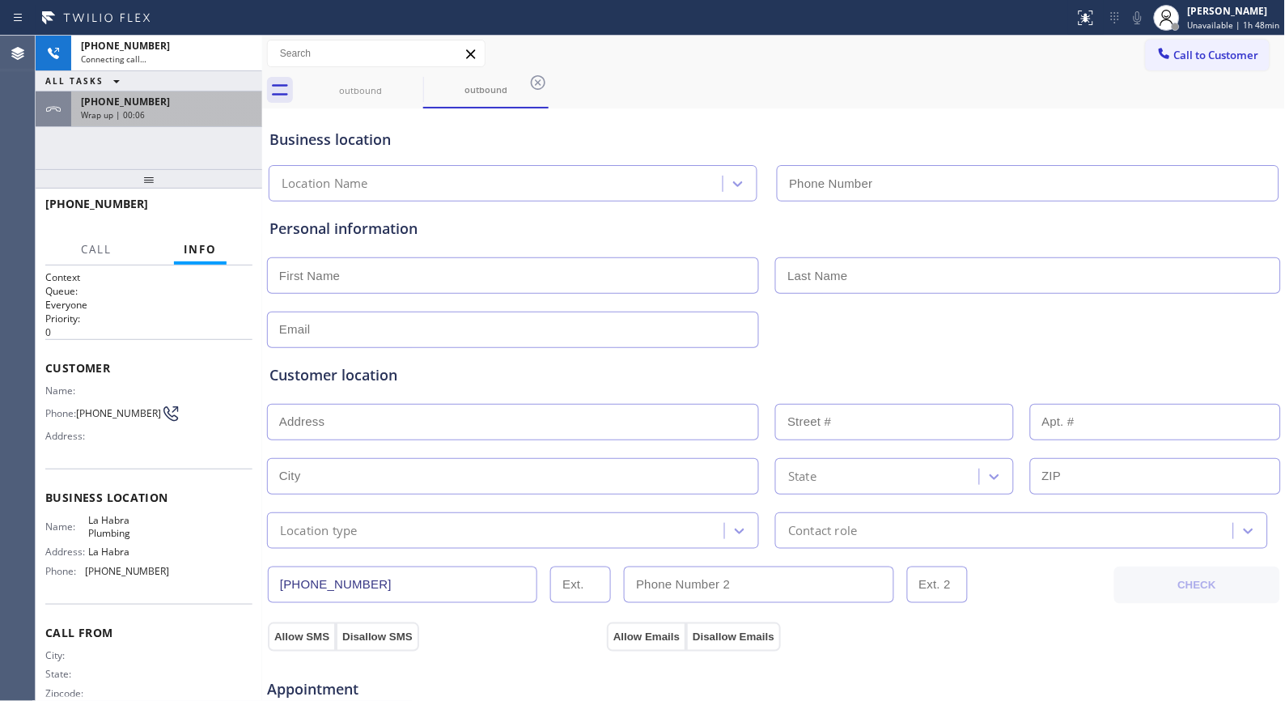
type input "[PHONE_NUMBER]"
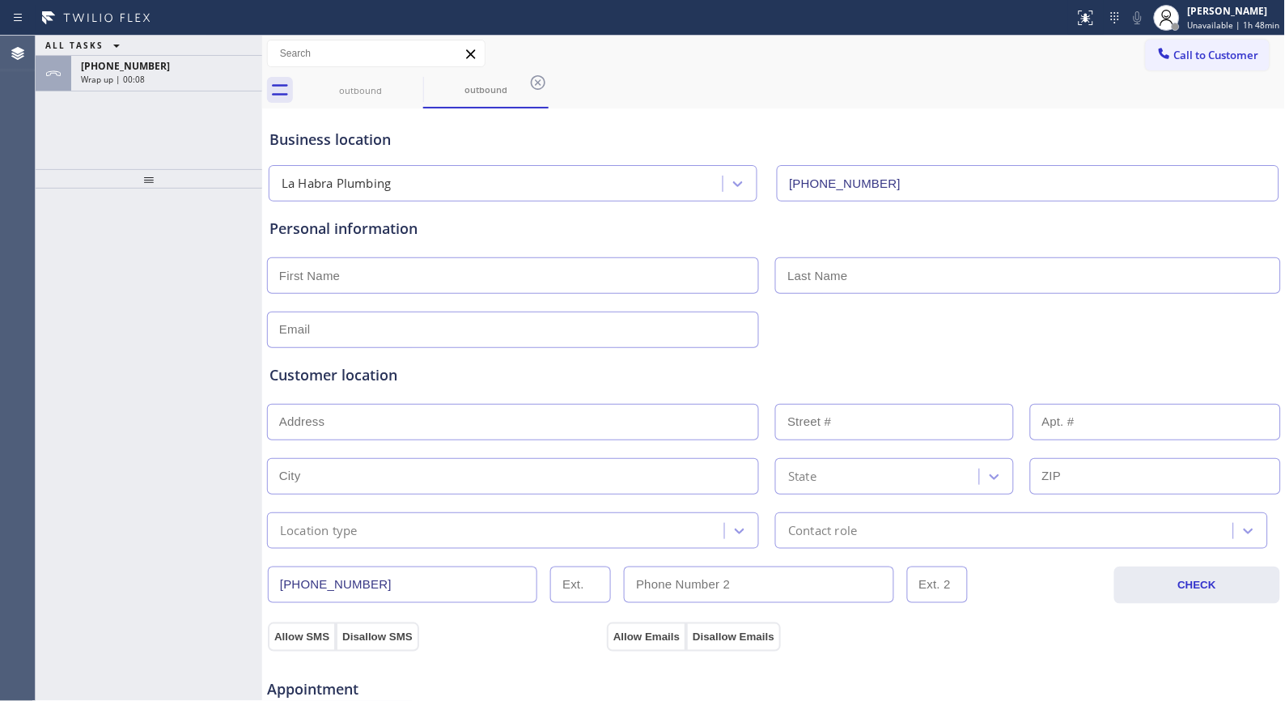
click at [212, 97] on div "ALL TASKS ALL TASKS ACTIVE TASKS TASKS IN WRAP UP [PHONE_NUMBER] Wrap up | 00:08" at bounding box center [149, 103] width 227 height 134
click at [213, 83] on div "Wrap up | 00:08" at bounding box center [167, 79] width 172 height 11
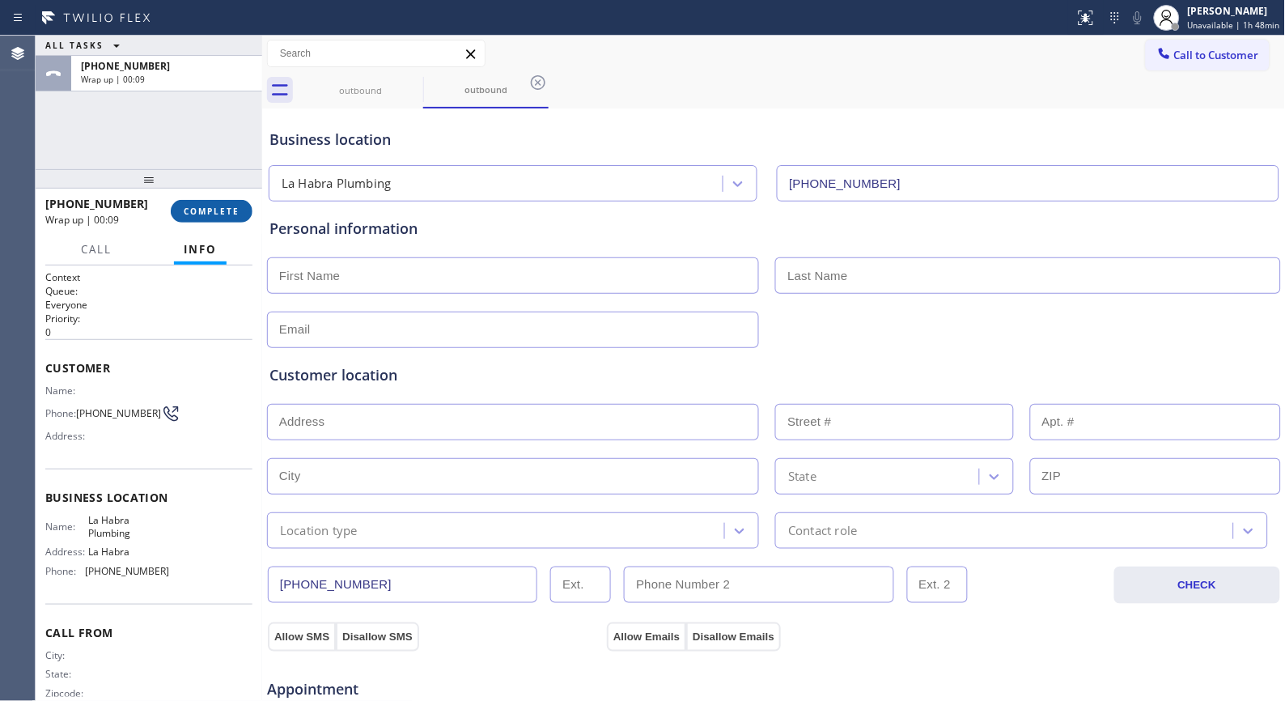
click at [221, 214] on span "COMPLETE" at bounding box center [212, 211] width 56 height 11
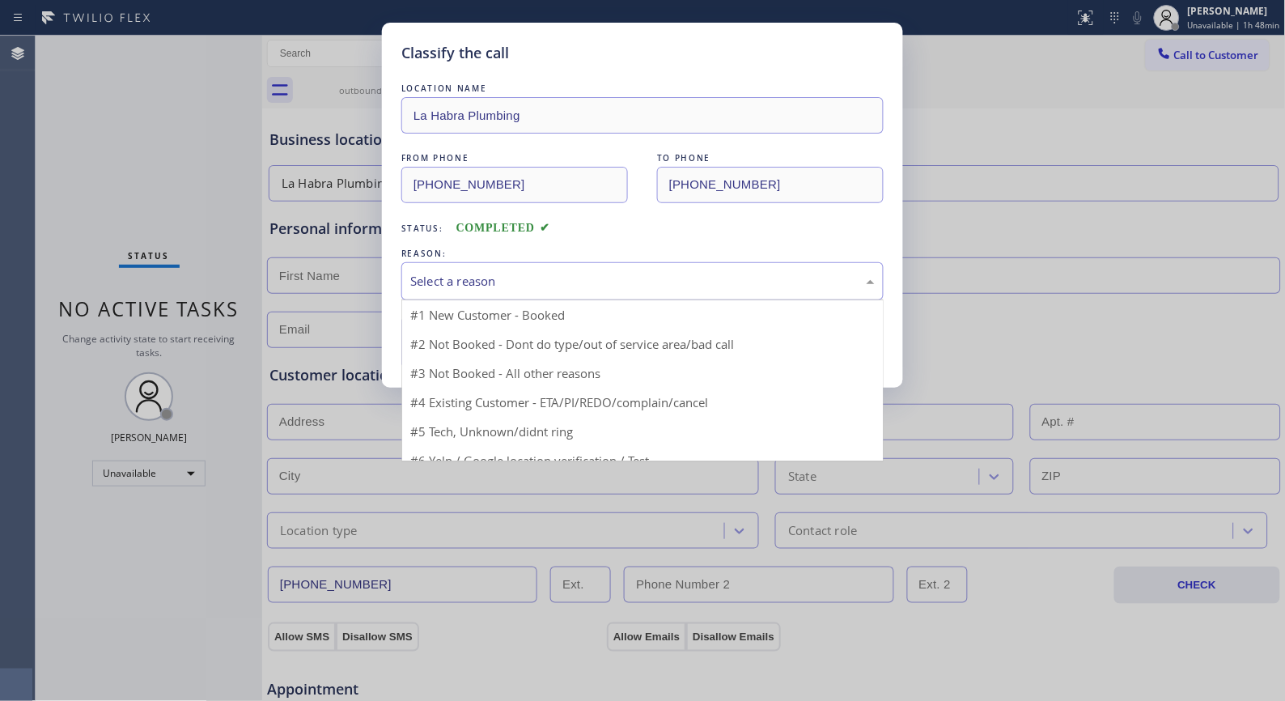
click at [586, 277] on div "Select a reason" at bounding box center [642, 281] width 464 height 19
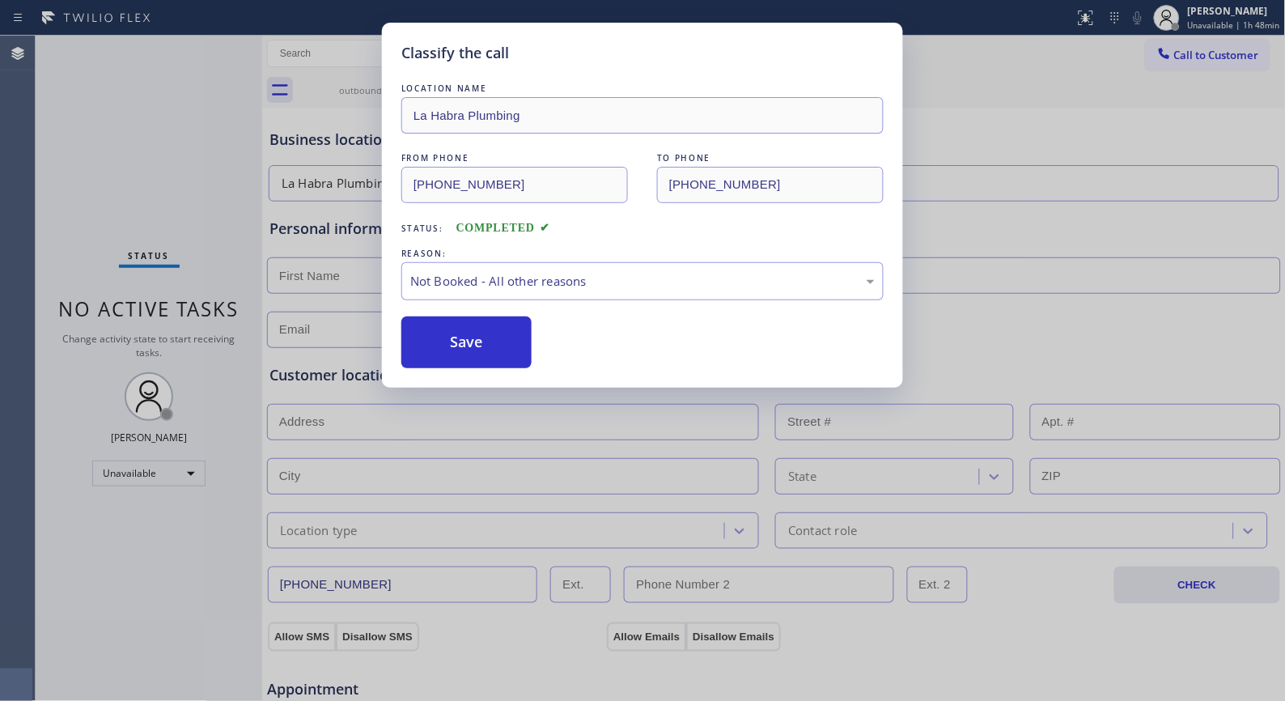
click at [459, 346] on button "Save" at bounding box center [466, 342] width 130 height 52
click at [1217, 57] on div "Classify the call LOCATION NAME [GEOGRAPHIC_DATA] Plumbing FROM PHONE [PHONE_NU…" at bounding box center [642, 350] width 1285 height 701
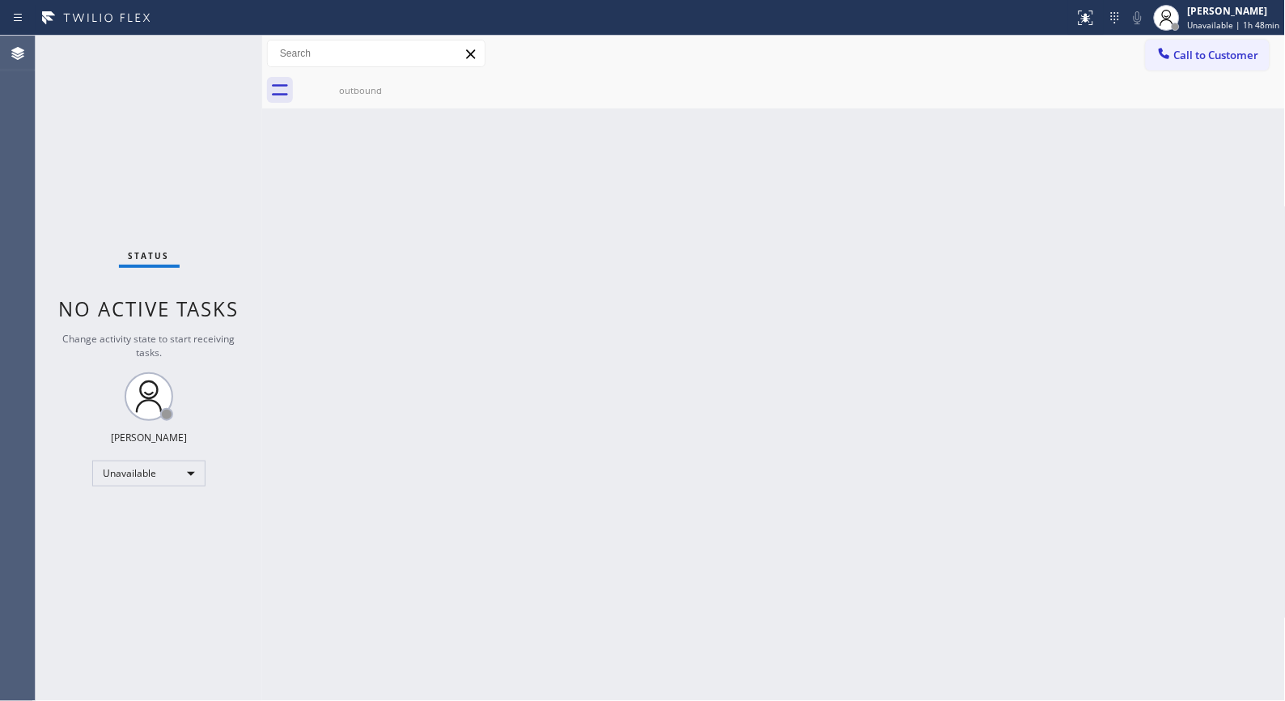
click at [1217, 57] on span "Call to Customer" at bounding box center [1216, 55] width 85 height 15
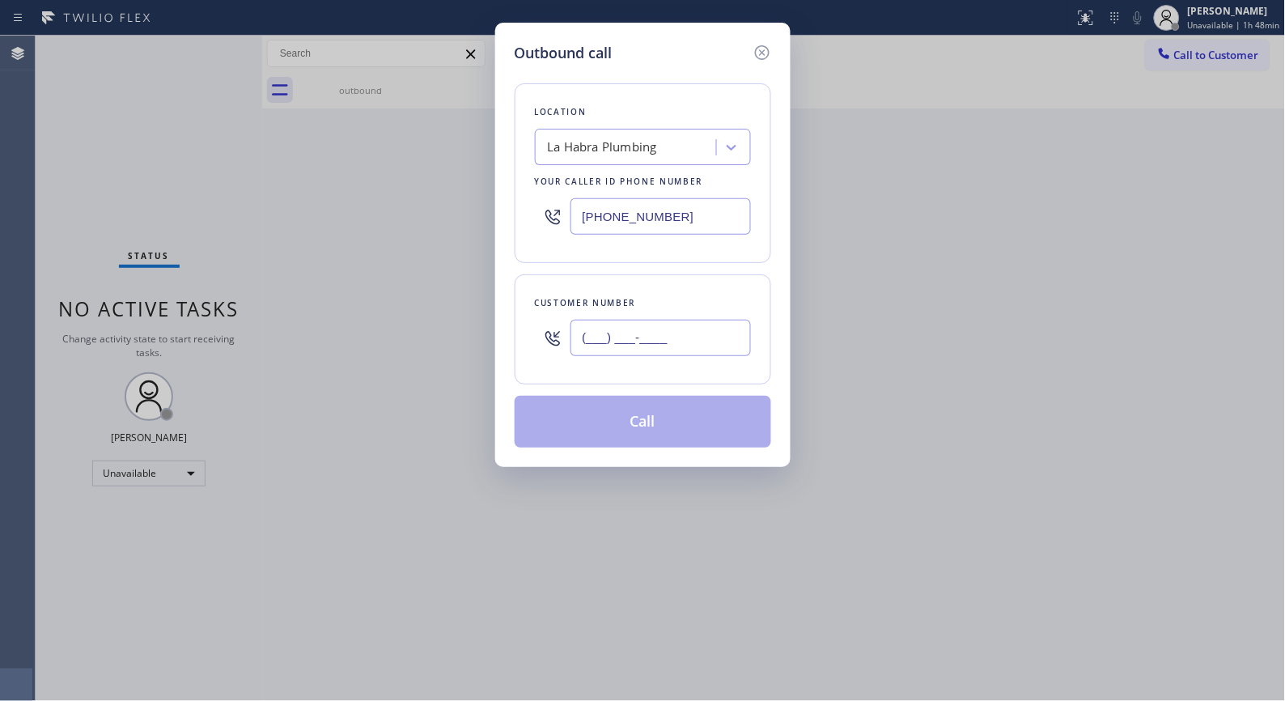
click at [701, 345] on input "(___) ___-____" at bounding box center [660, 338] width 180 height 36
paste input "213) 526-3443"
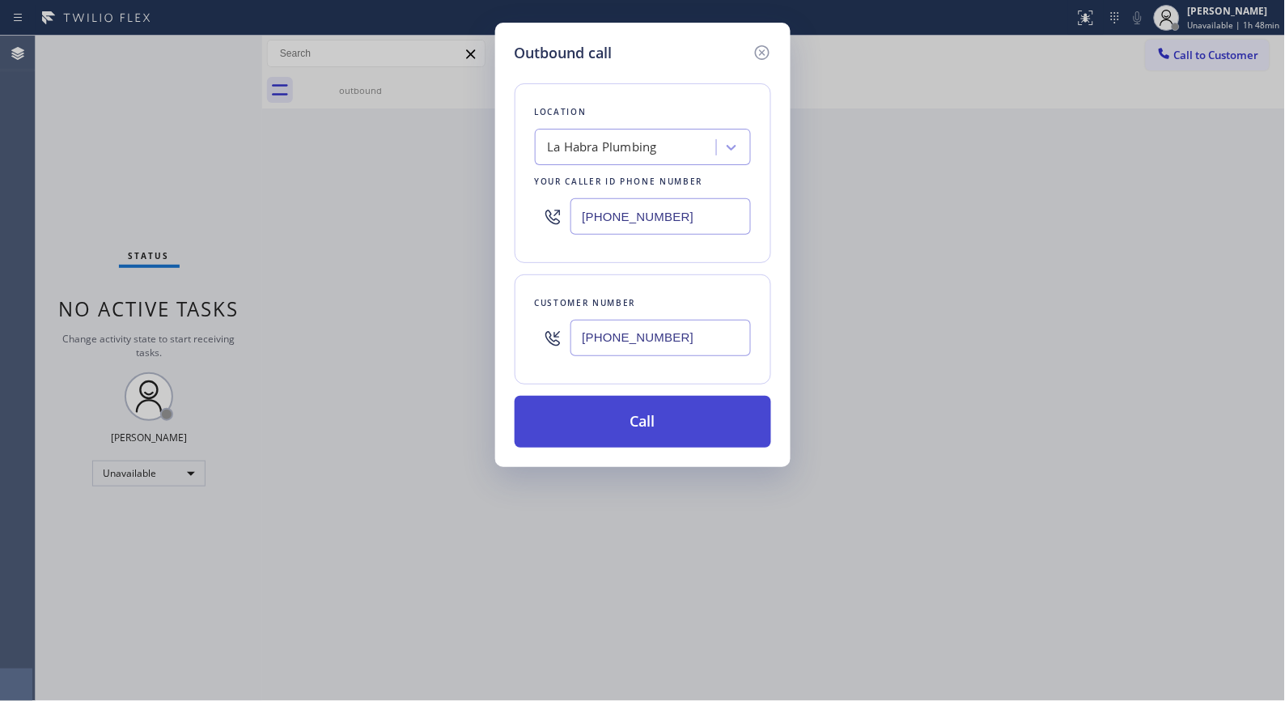
type input "[PHONE_NUMBER]"
click at [645, 431] on button "Call" at bounding box center [643, 422] width 257 height 52
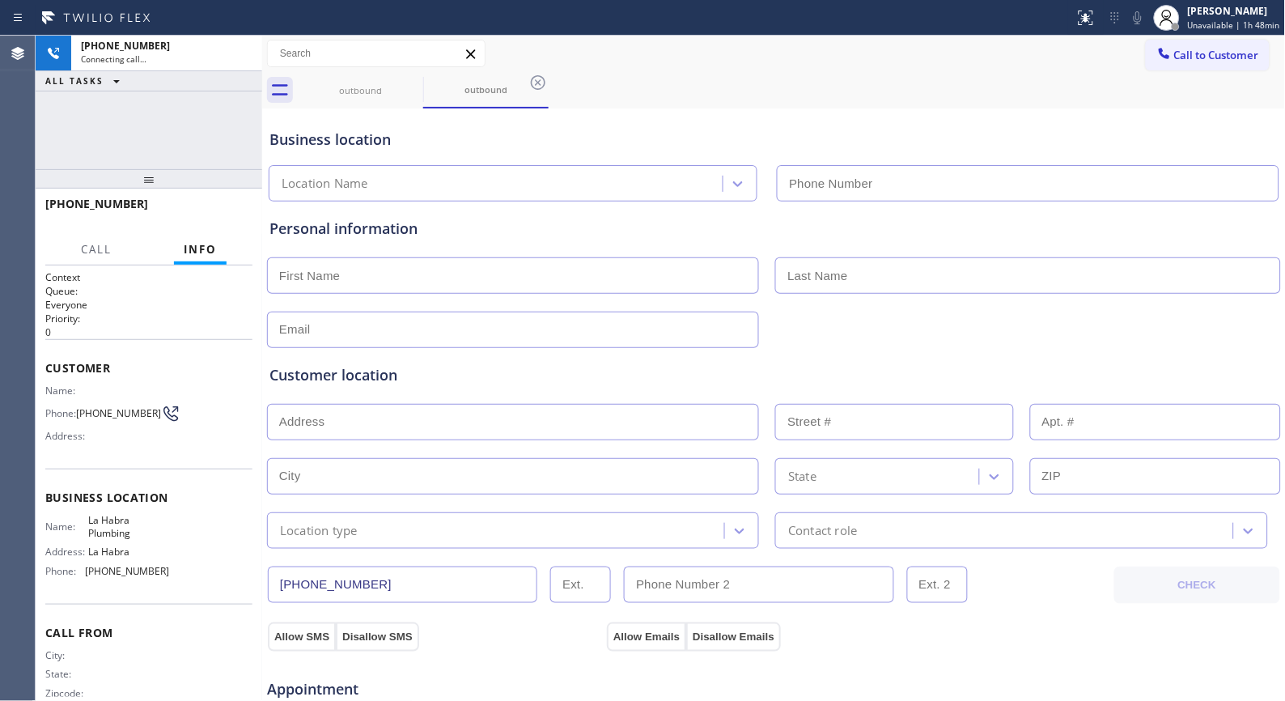
type input "[PHONE_NUMBER]"
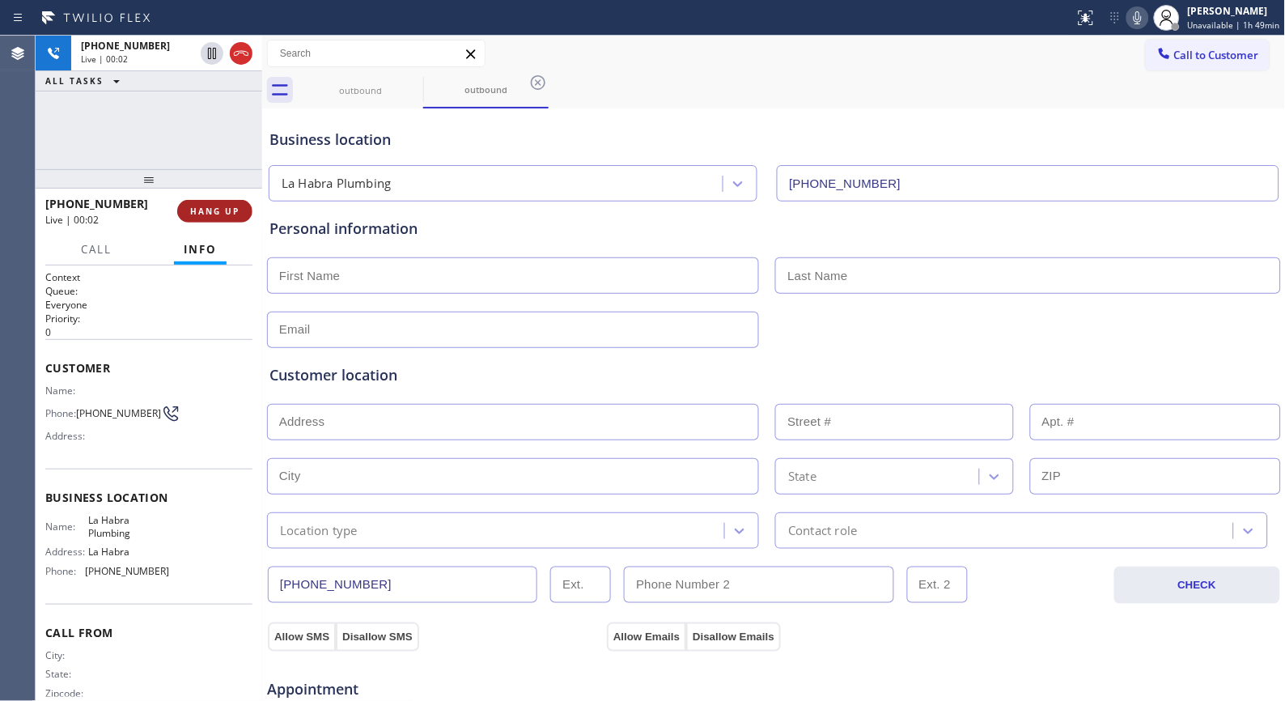
click at [201, 206] on span "HANG UP" at bounding box center [214, 211] width 49 height 11
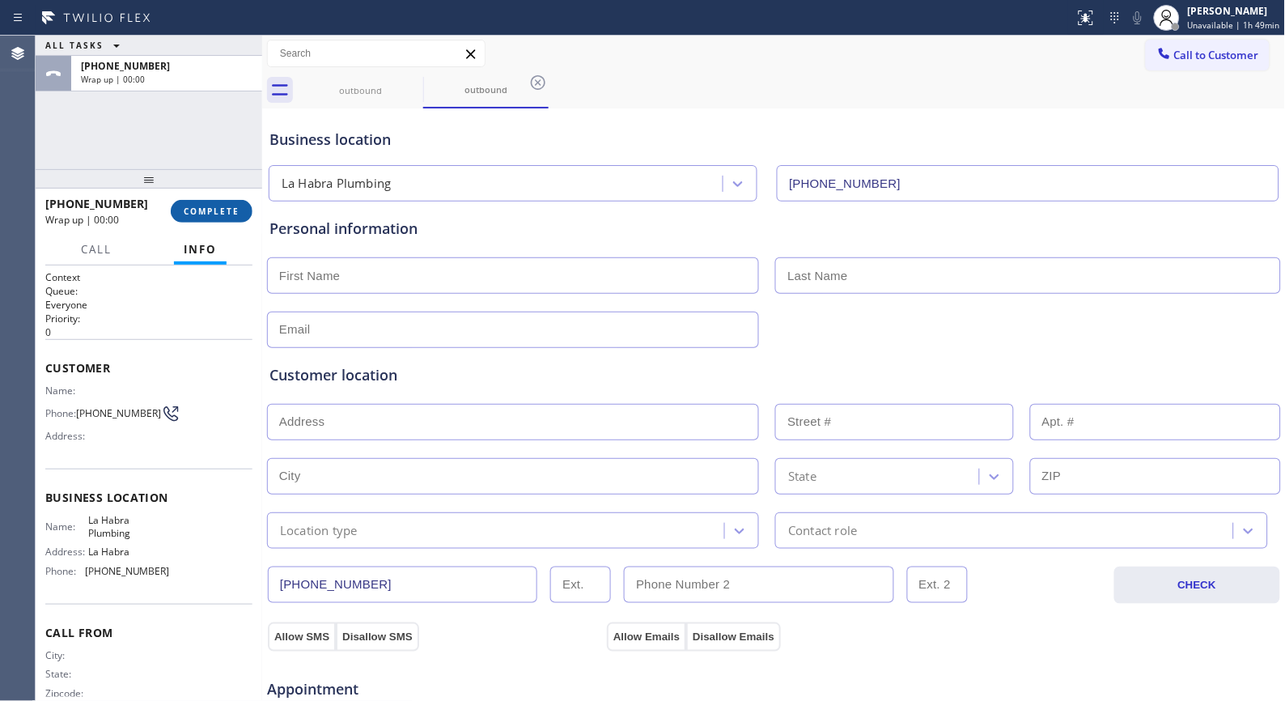
click at [215, 210] on span "COMPLETE" at bounding box center [212, 211] width 56 height 11
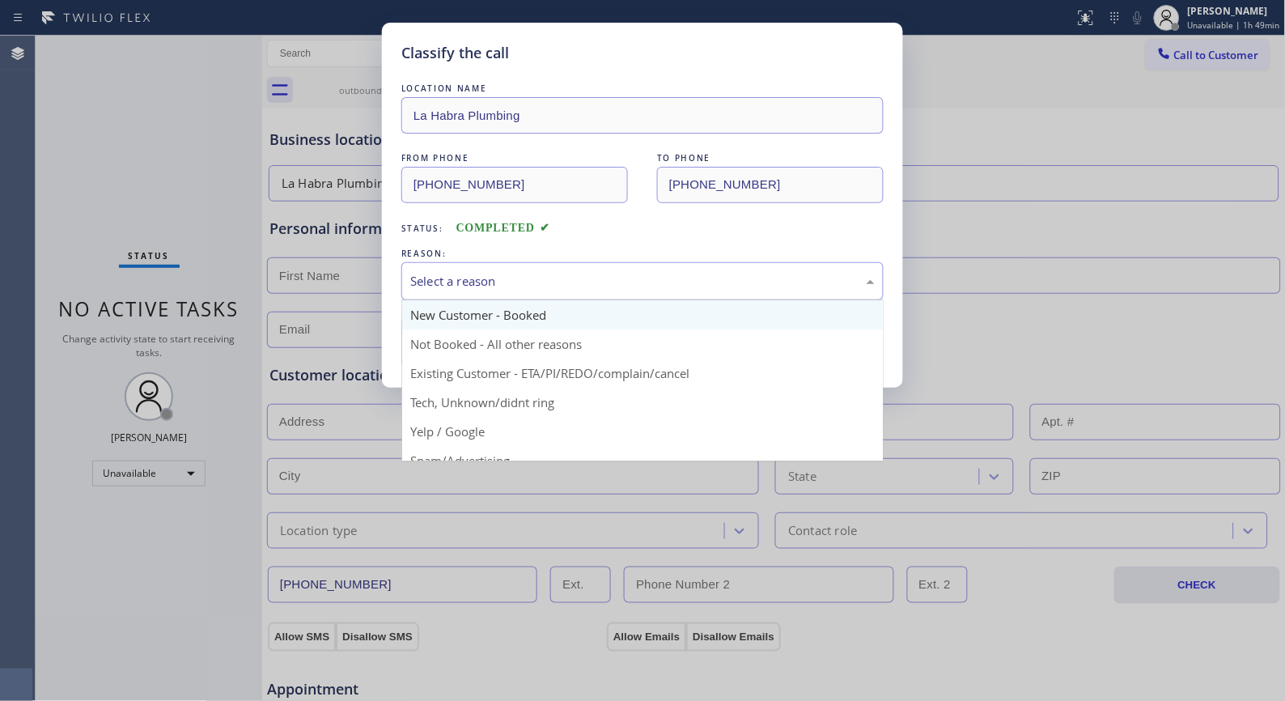
drag, startPoint x: 479, startPoint y: 282, endPoint x: 450, endPoint y: 319, distance: 47.3
click at [475, 286] on div "Select a reason" at bounding box center [642, 281] width 464 height 19
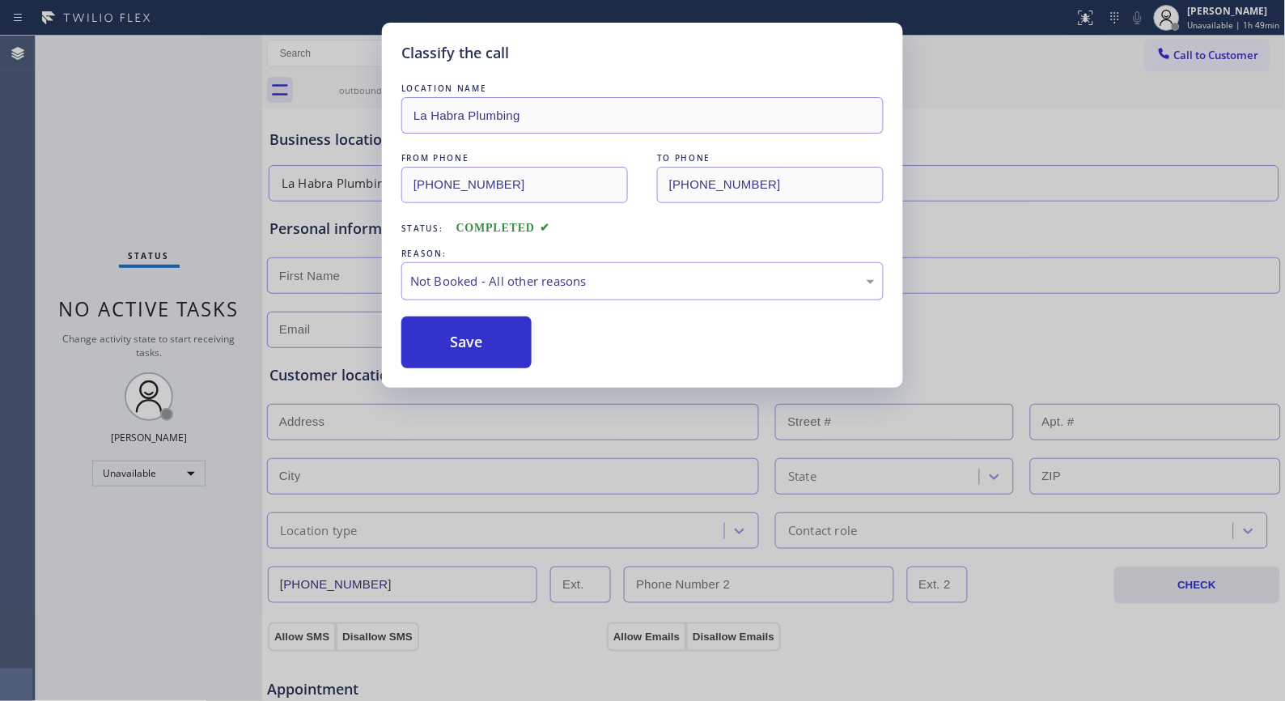
drag, startPoint x: 448, startPoint y: 341, endPoint x: 357, endPoint y: 312, distance: 96.2
click at [442, 338] on button "Save" at bounding box center [466, 342] width 130 height 52
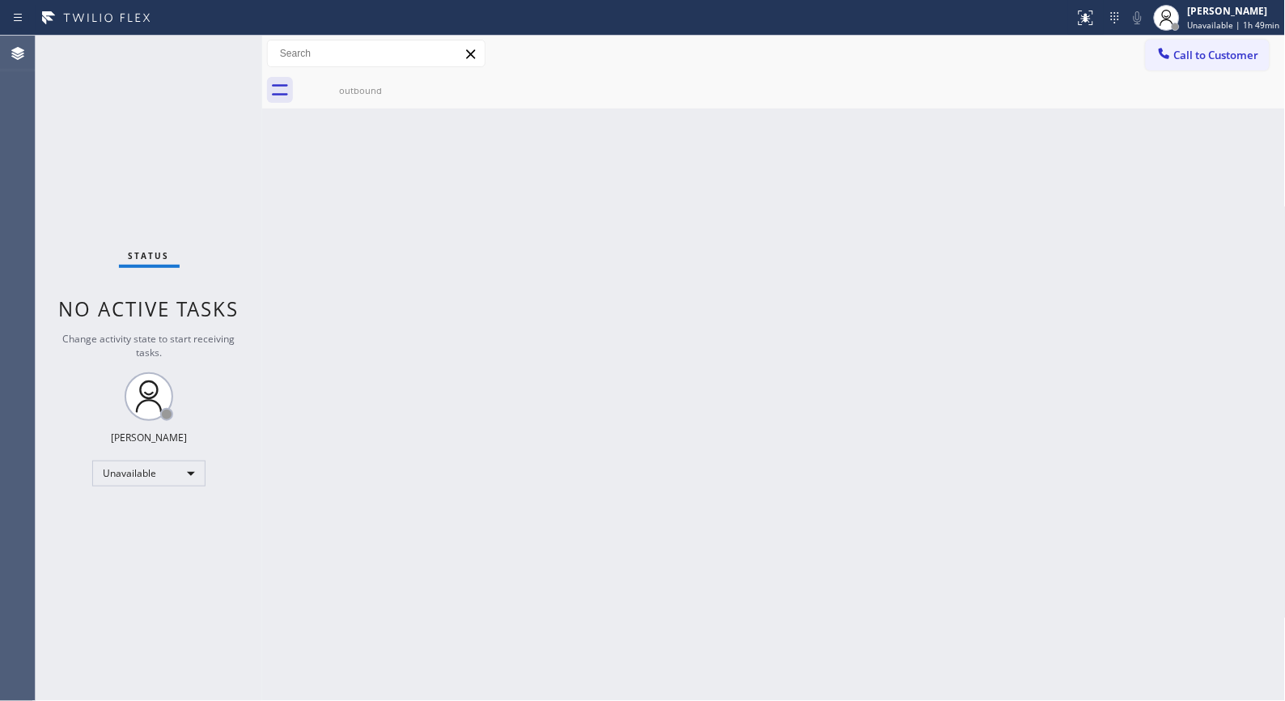
click at [521, 278] on div "Back to Dashboard Change Sender ID Customers Technicians Select a contact Outbo…" at bounding box center [774, 368] width 1024 height 665
click at [371, 98] on div "outbound" at bounding box center [360, 90] width 122 height 36
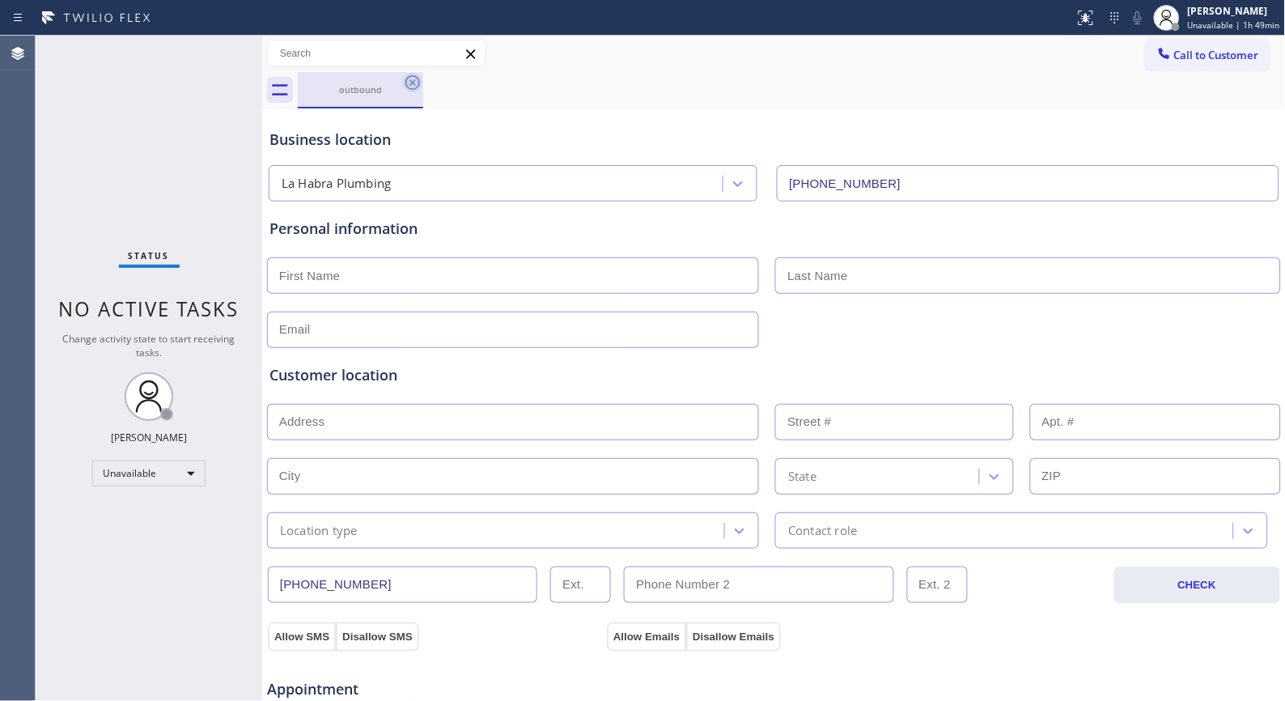
click at [416, 83] on icon at bounding box center [412, 82] width 19 height 19
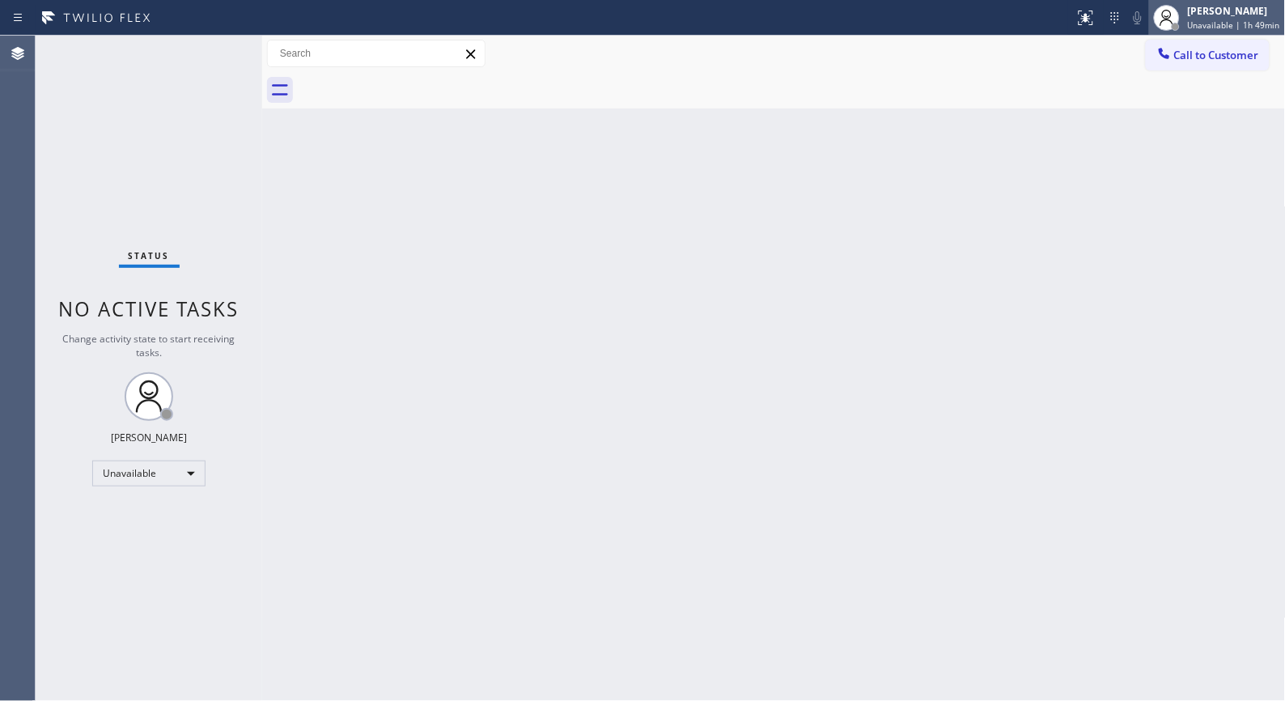
click at [1225, 28] on span "Unavailable | 1h 49min" at bounding box center [1234, 24] width 92 height 11
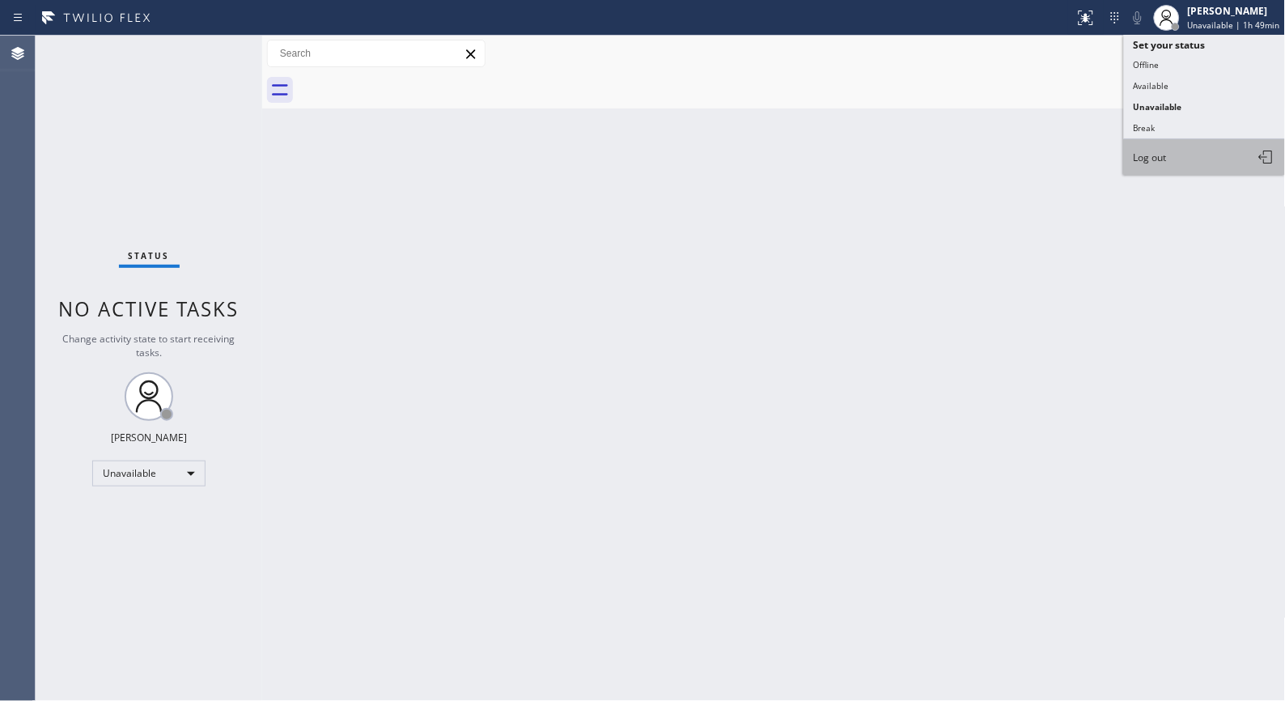
click at [1152, 149] on button "Log out" at bounding box center [1205, 157] width 162 height 36
